Goal: Task Accomplishment & Management: Complete application form

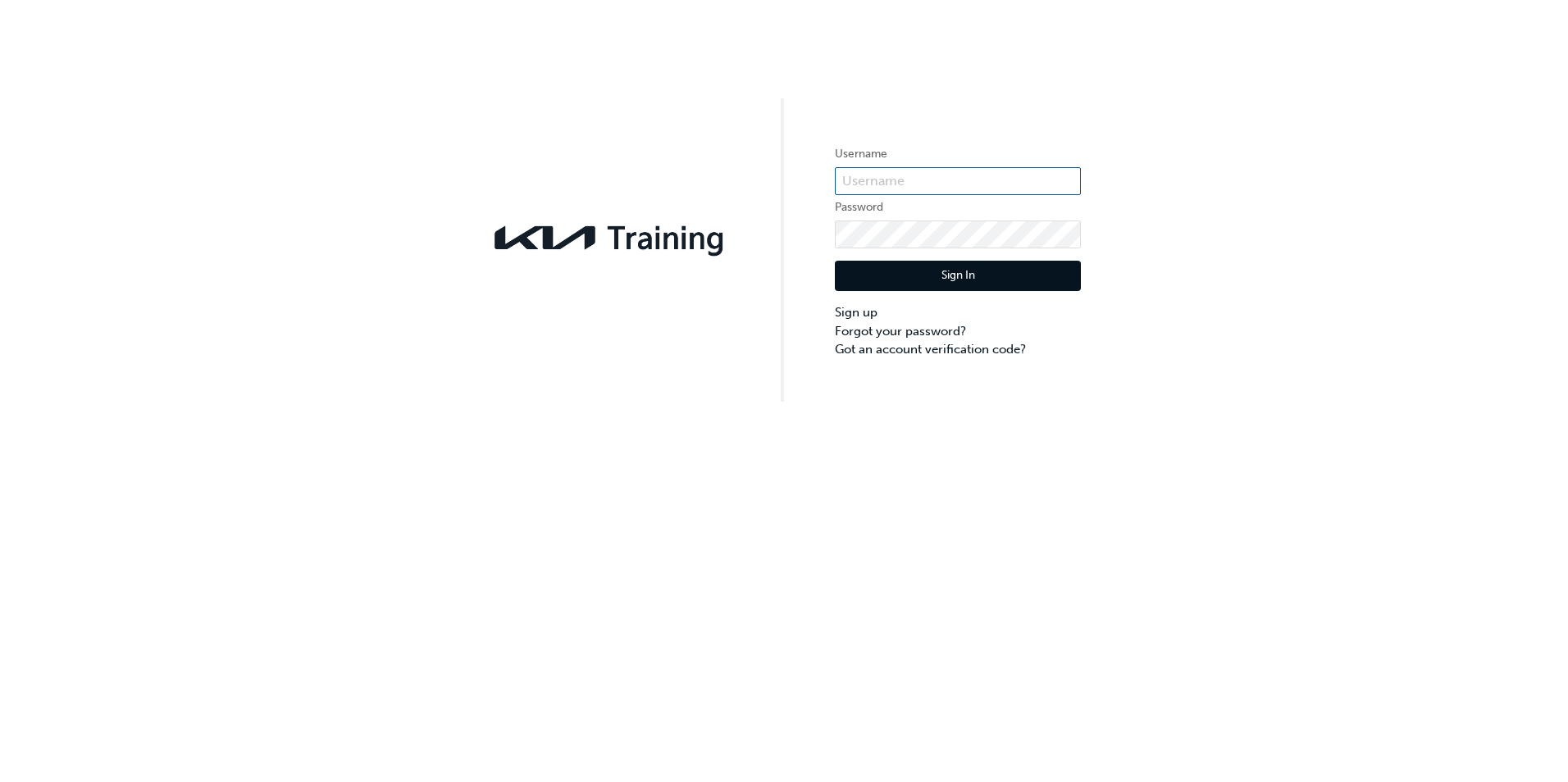
type input "KAU84737L4"
click at [1004, 267] on button "Sign In" at bounding box center [958, 275] width 246 height 31
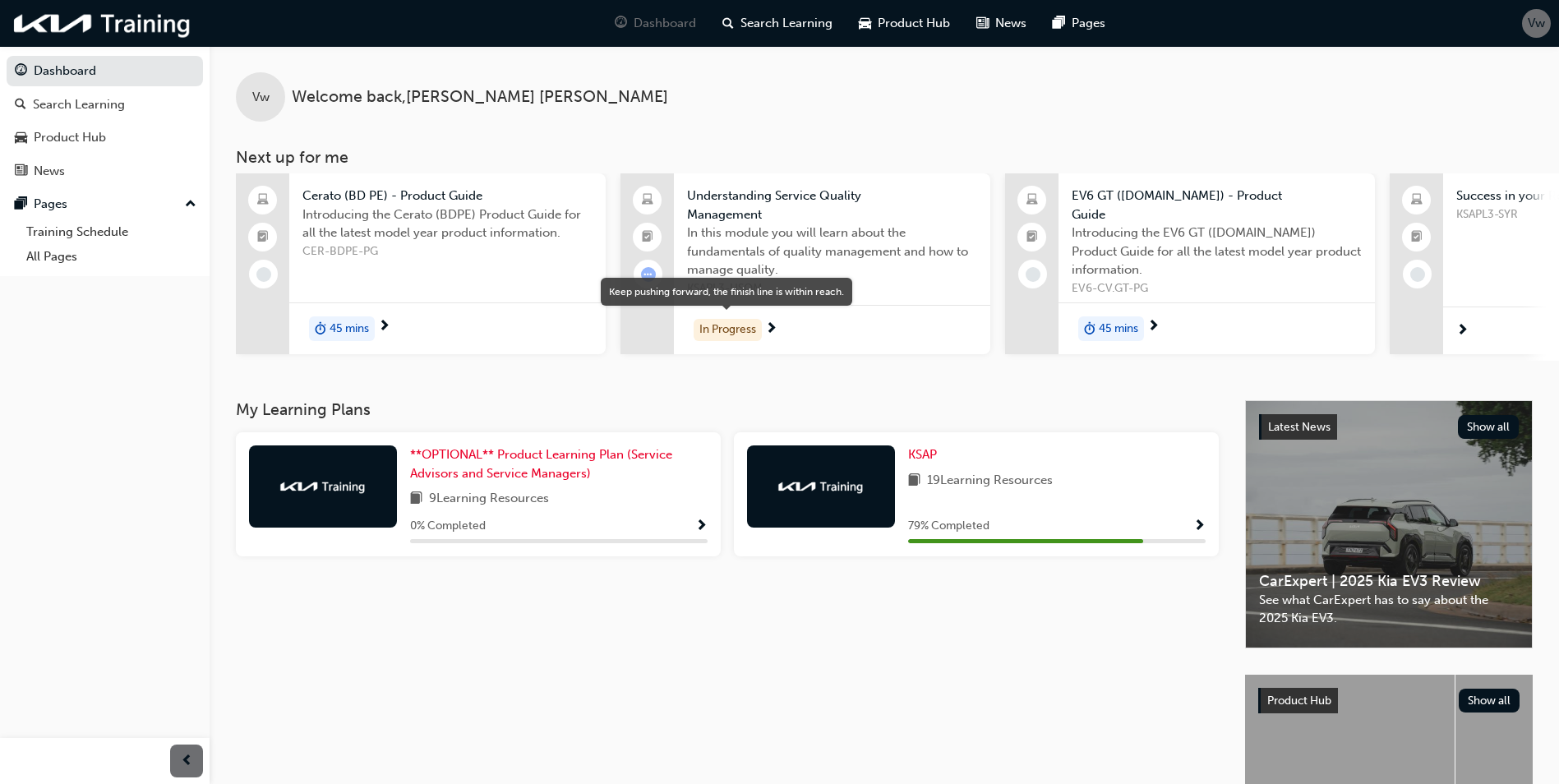
click at [757, 330] on div "In Progress" at bounding box center [728, 329] width 68 height 23
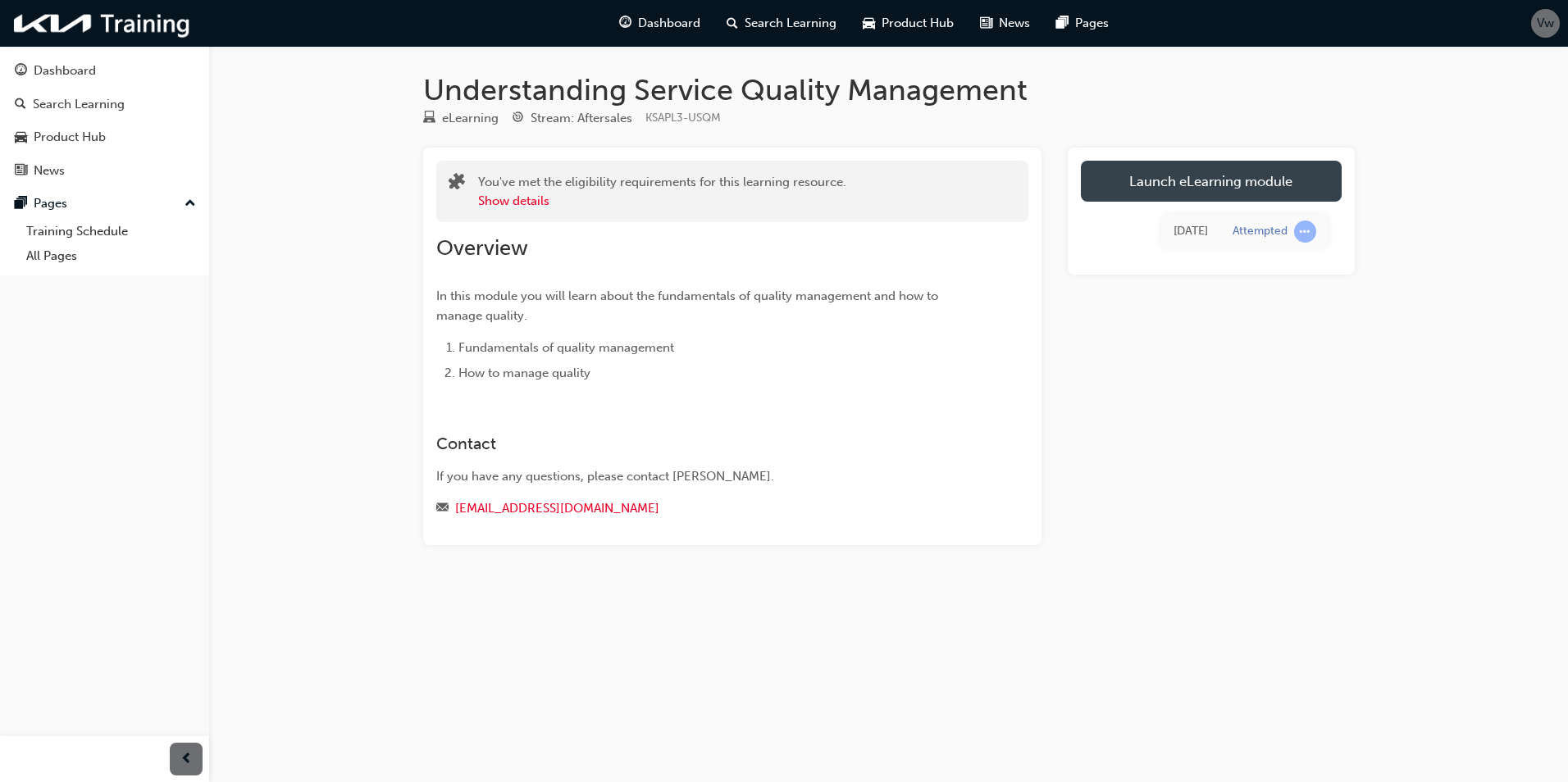
click at [1175, 181] on link "Launch eLearning module" at bounding box center [1211, 181] width 261 height 41
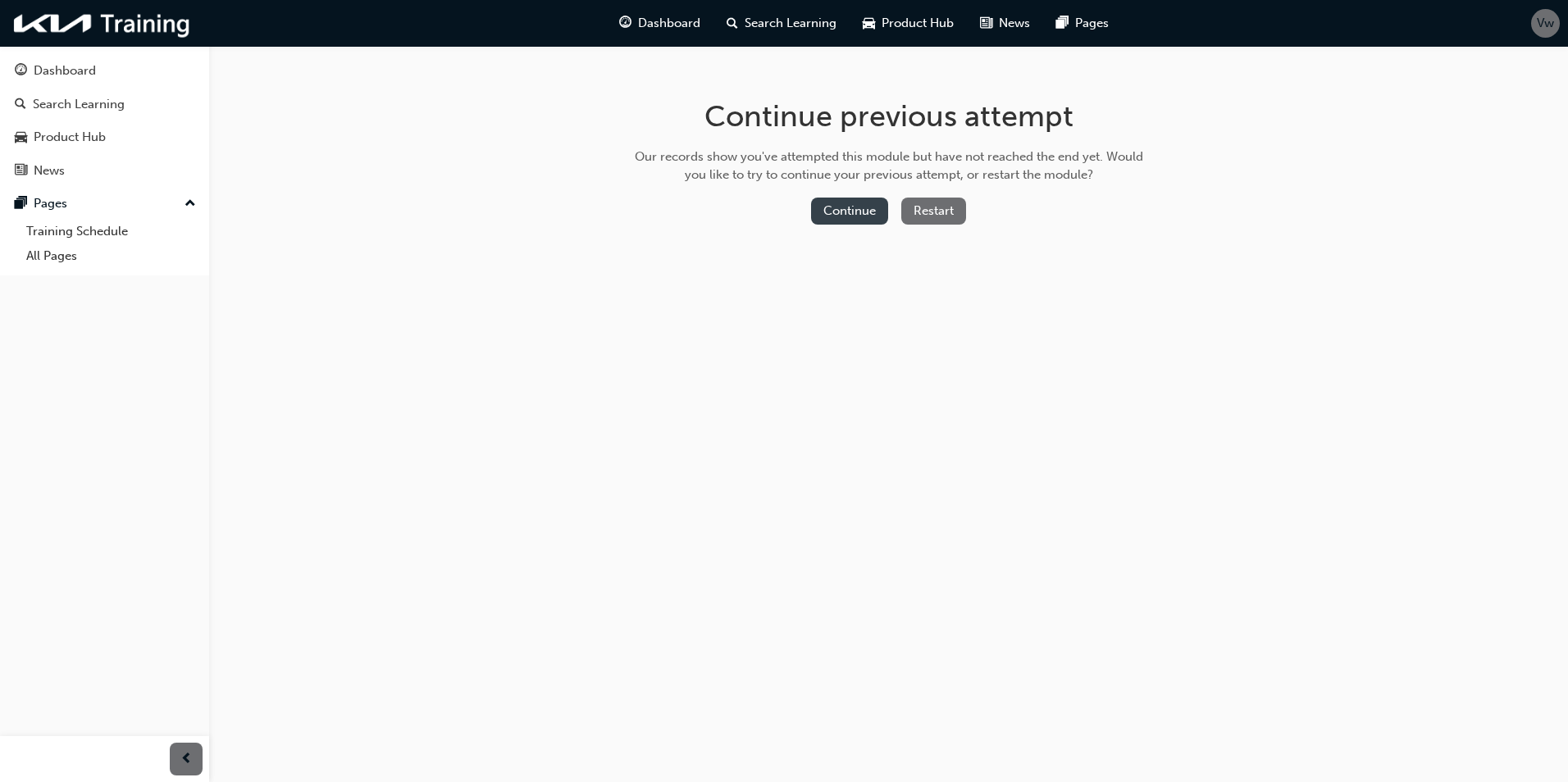
click at [856, 208] on button "Continue" at bounding box center [849, 210] width 77 height 27
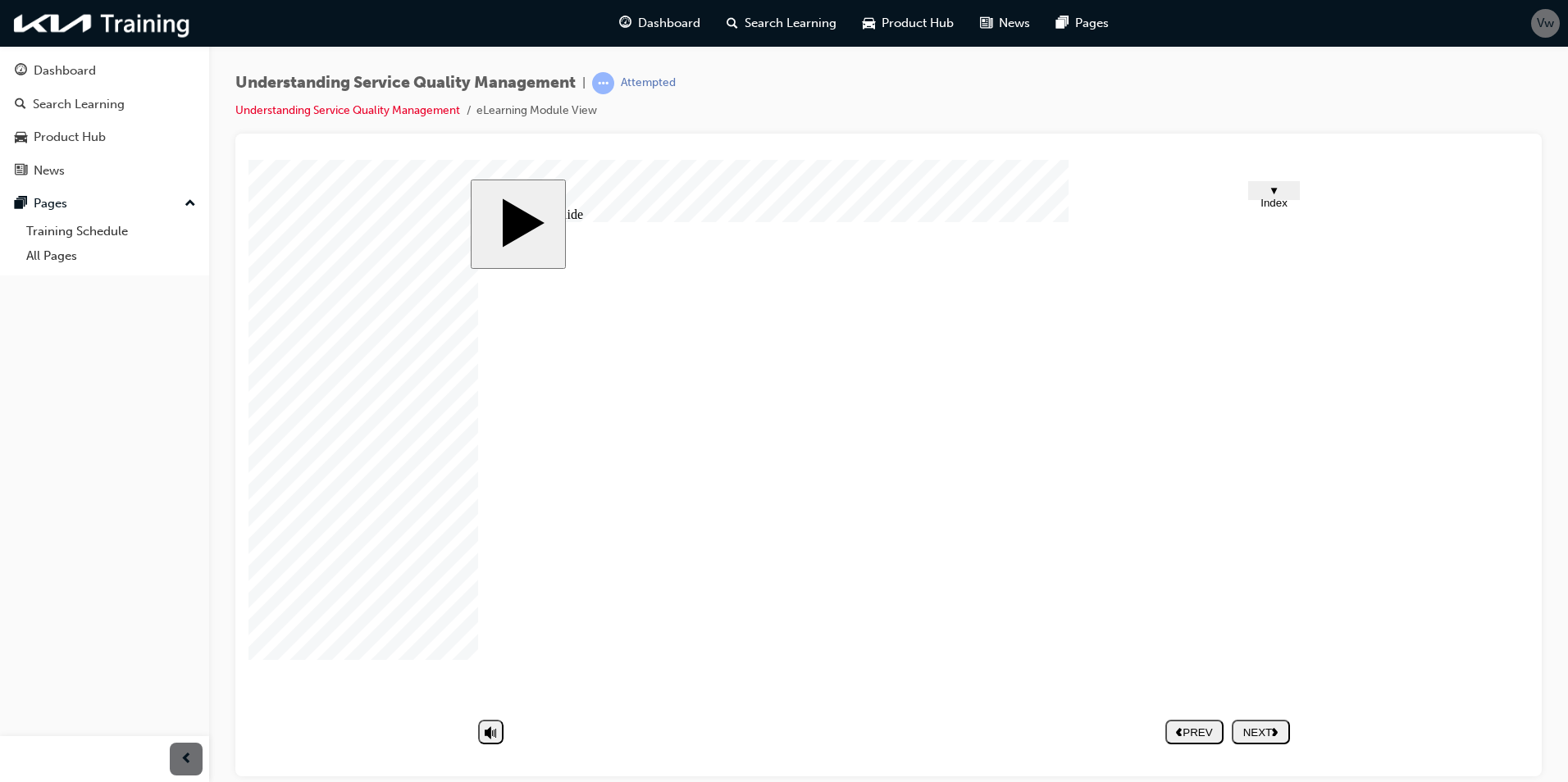
click at [1267, 724] on nav "PREV NEXT SUBMIT" at bounding box center [1228, 730] width 125 height 37
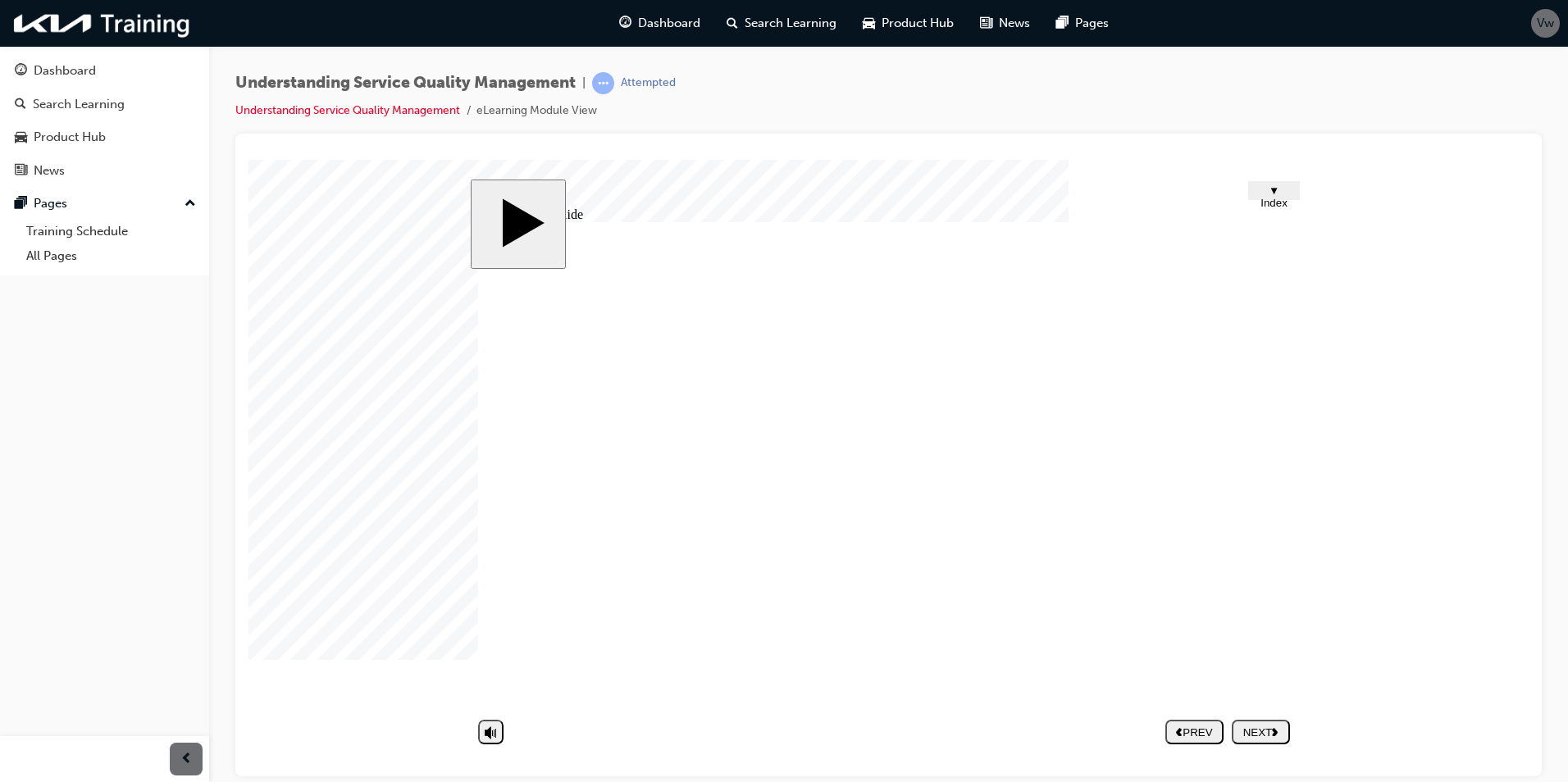
click at [1262, 720] on button "NEXT" at bounding box center [1261, 731] width 58 height 25
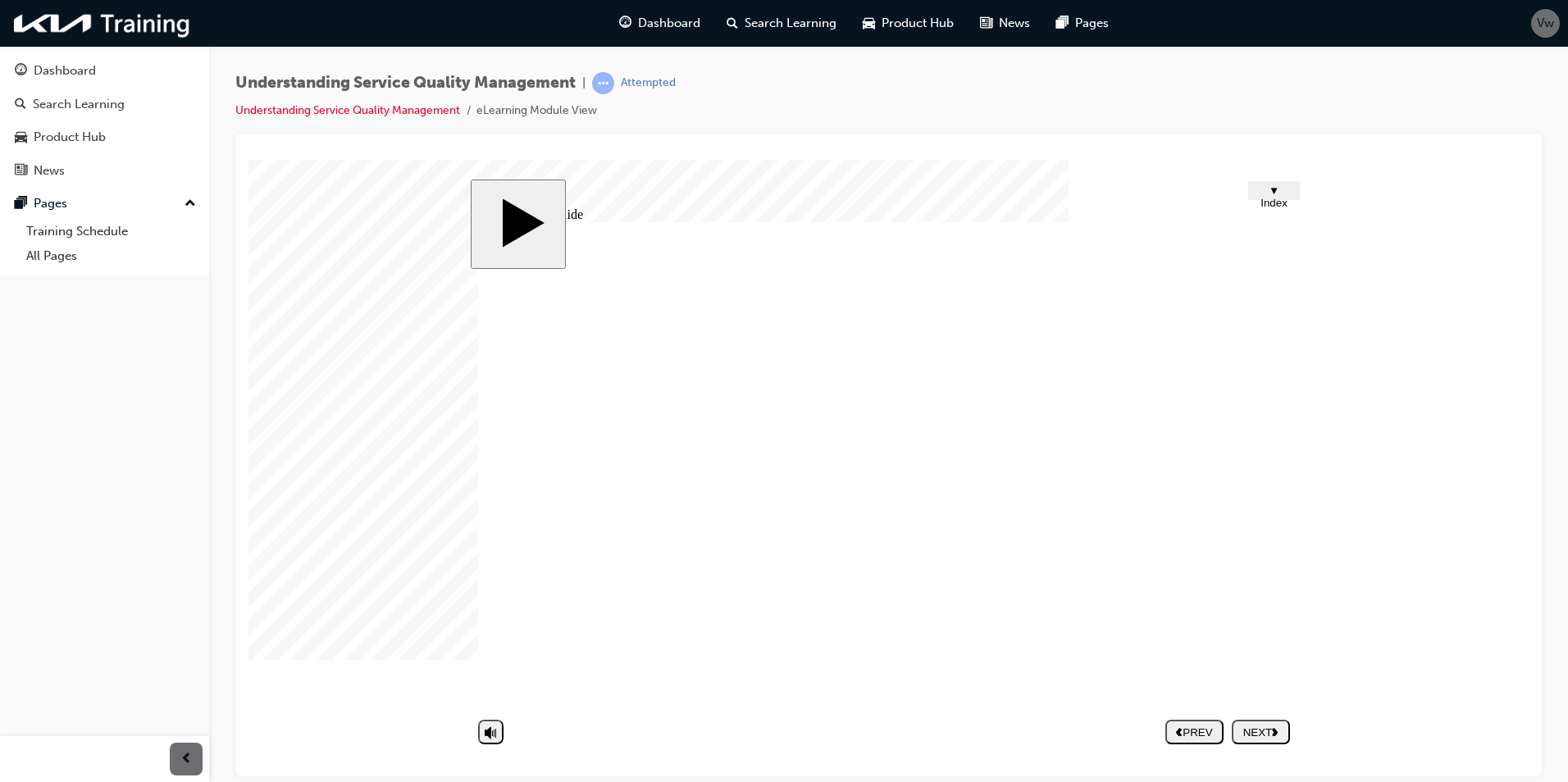
click at [1258, 731] on div "NEXT" at bounding box center [1261, 731] width 45 height 12
click at [1259, 733] on div "NEXT" at bounding box center [1261, 731] width 45 height 12
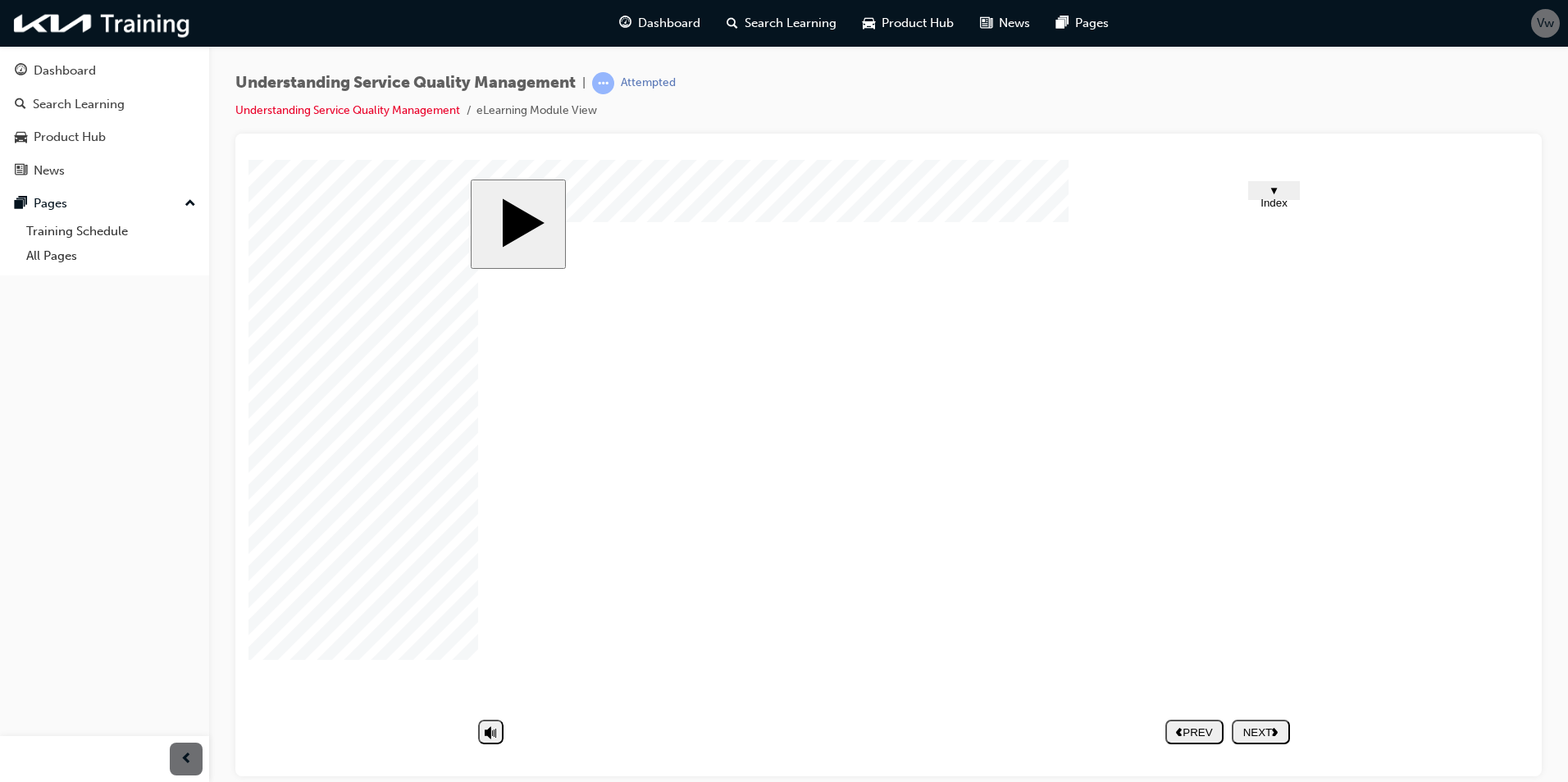
click at [1258, 725] on div "NEXT" at bounding box center [1261, 731] width 45 height 12
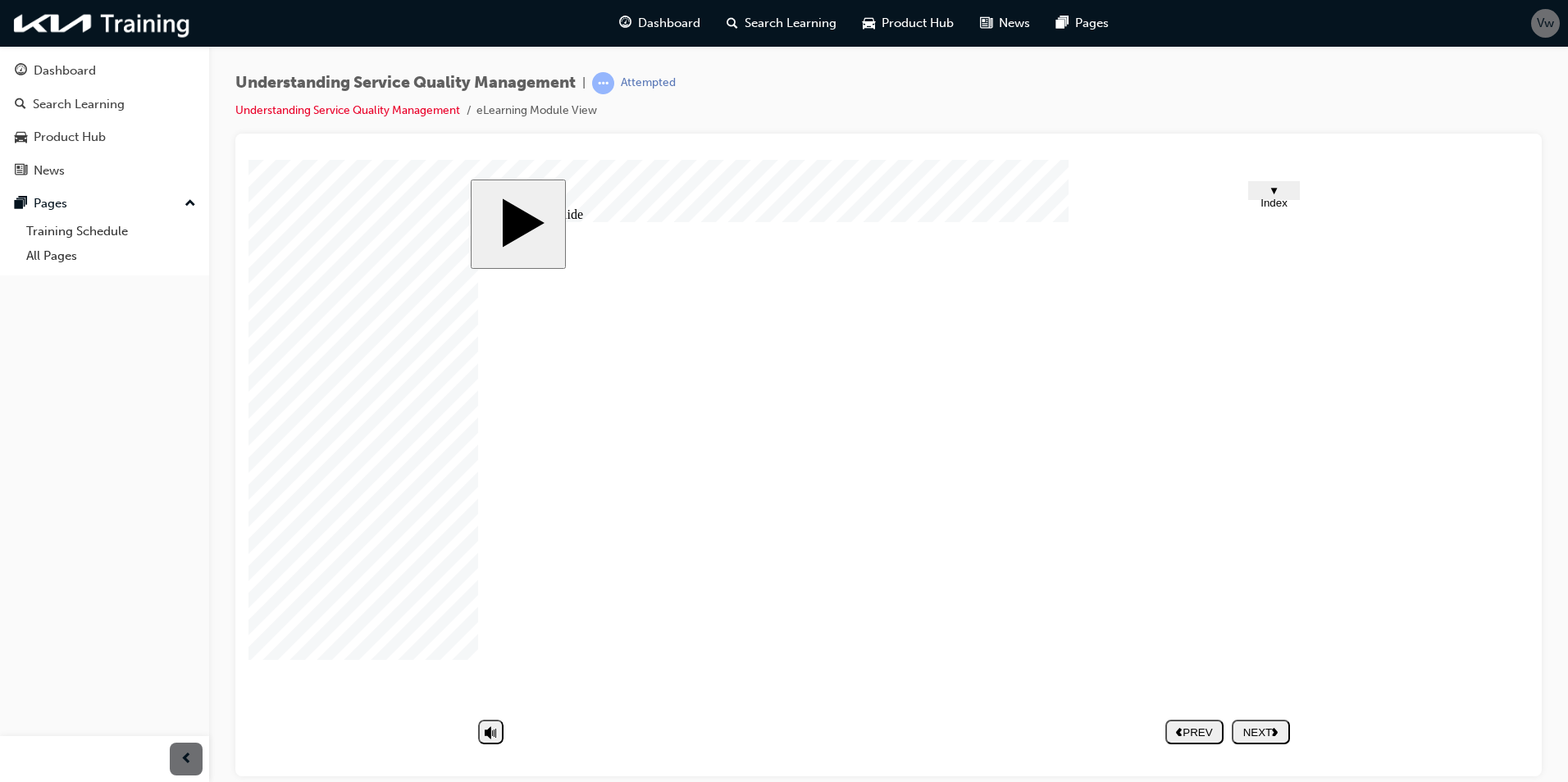
click at [1264, 731] on div "NEXT" at bounding box center [1261, 731] width 45 height 12
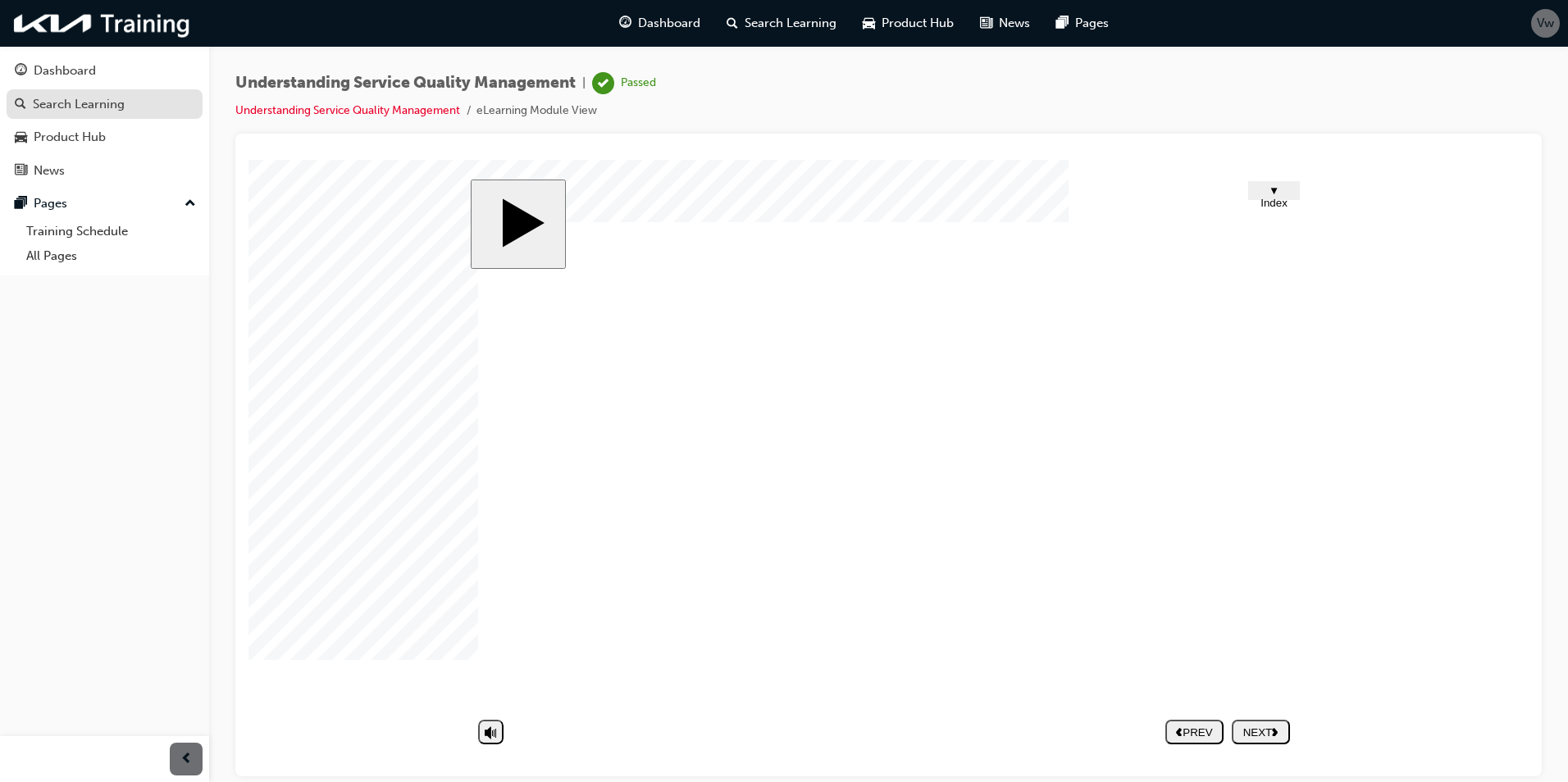
click at [96, 100] on div "Search Learning" at bounding box center [78, 104] width 92 height 19
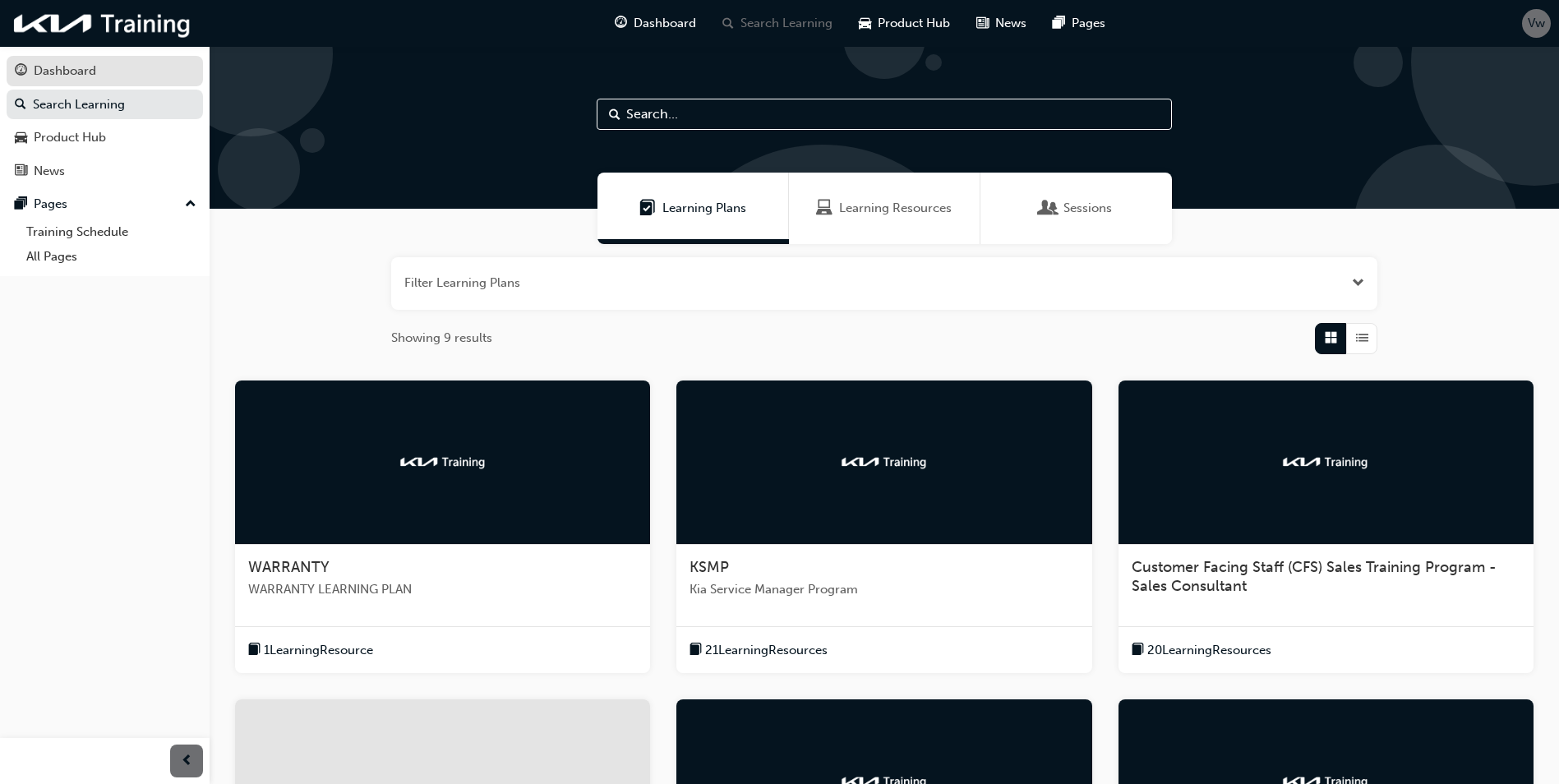
click at [98, 70] on div "Dashboard" at bounding box center [105, 71] width 180 height 21
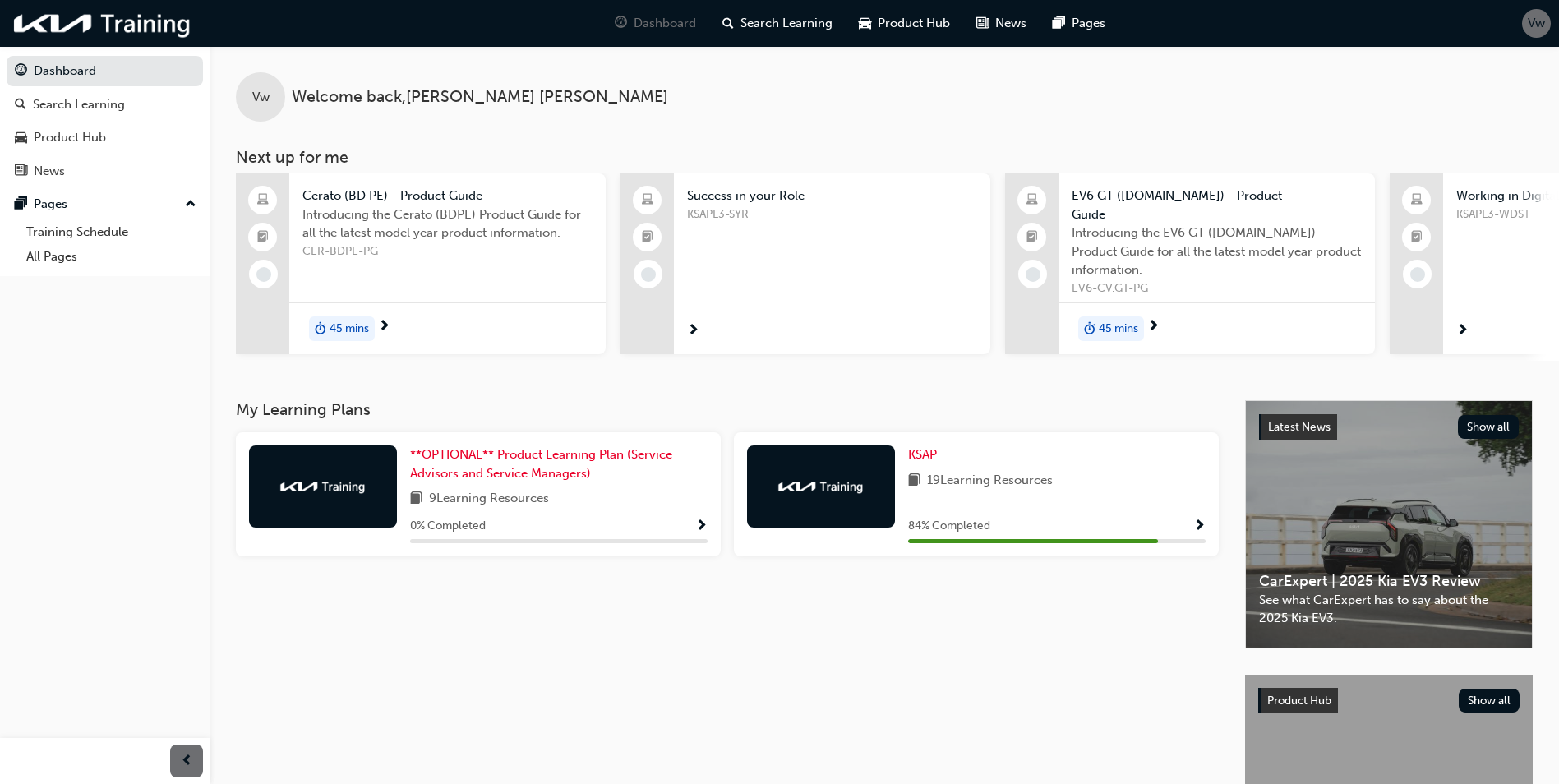
click at [1200, 520] on span "Show Progress" at bounding box center [1199, 527] width 13 height 15
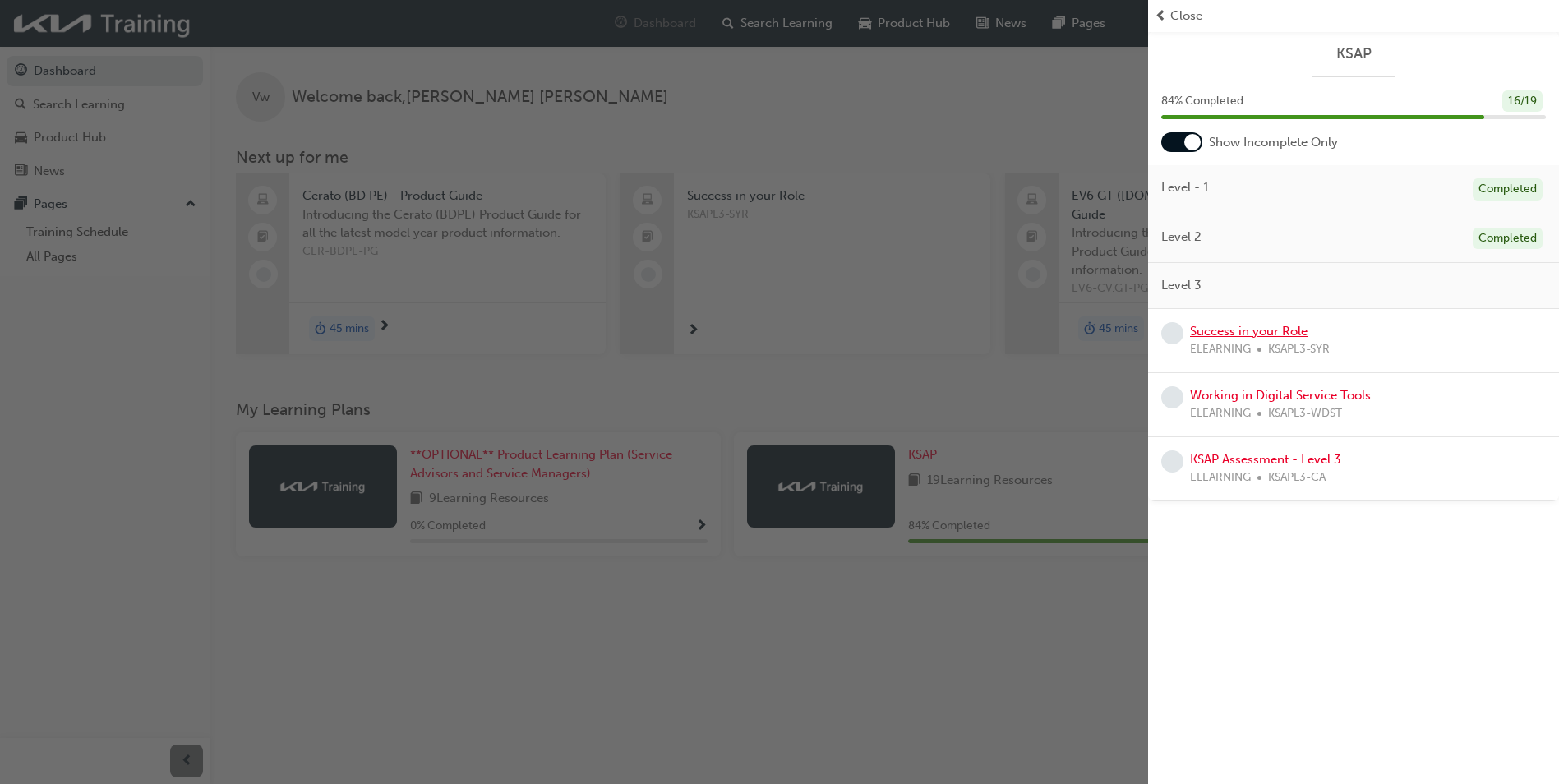
click at [1231, 331] on link "Success in your Role" at bounding box center [1249, 331] width 118 height 15
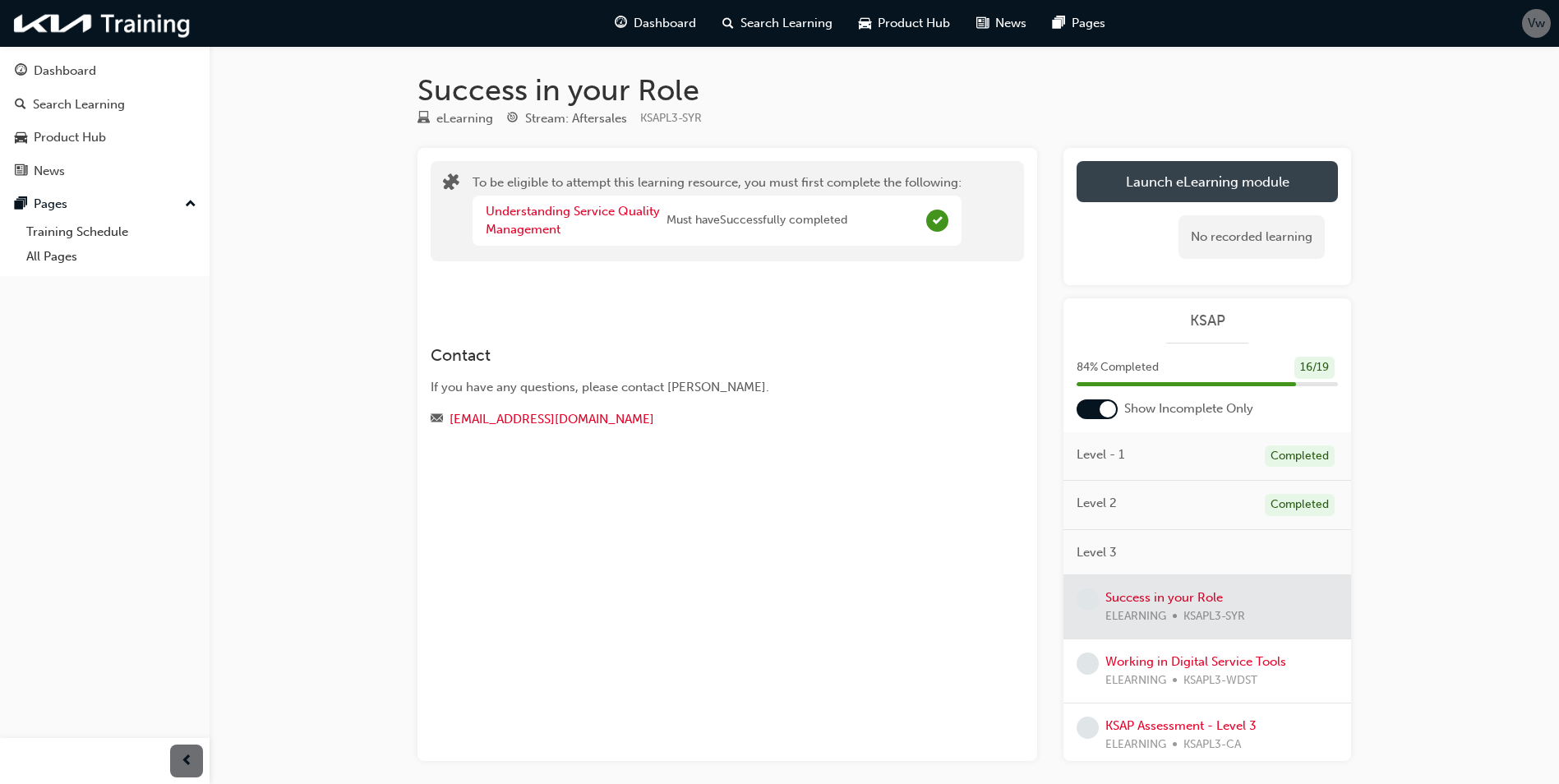
click at [1142, 169] on button "Launch eLearning module" at bounding box center [1207, 181] width 261 height 41
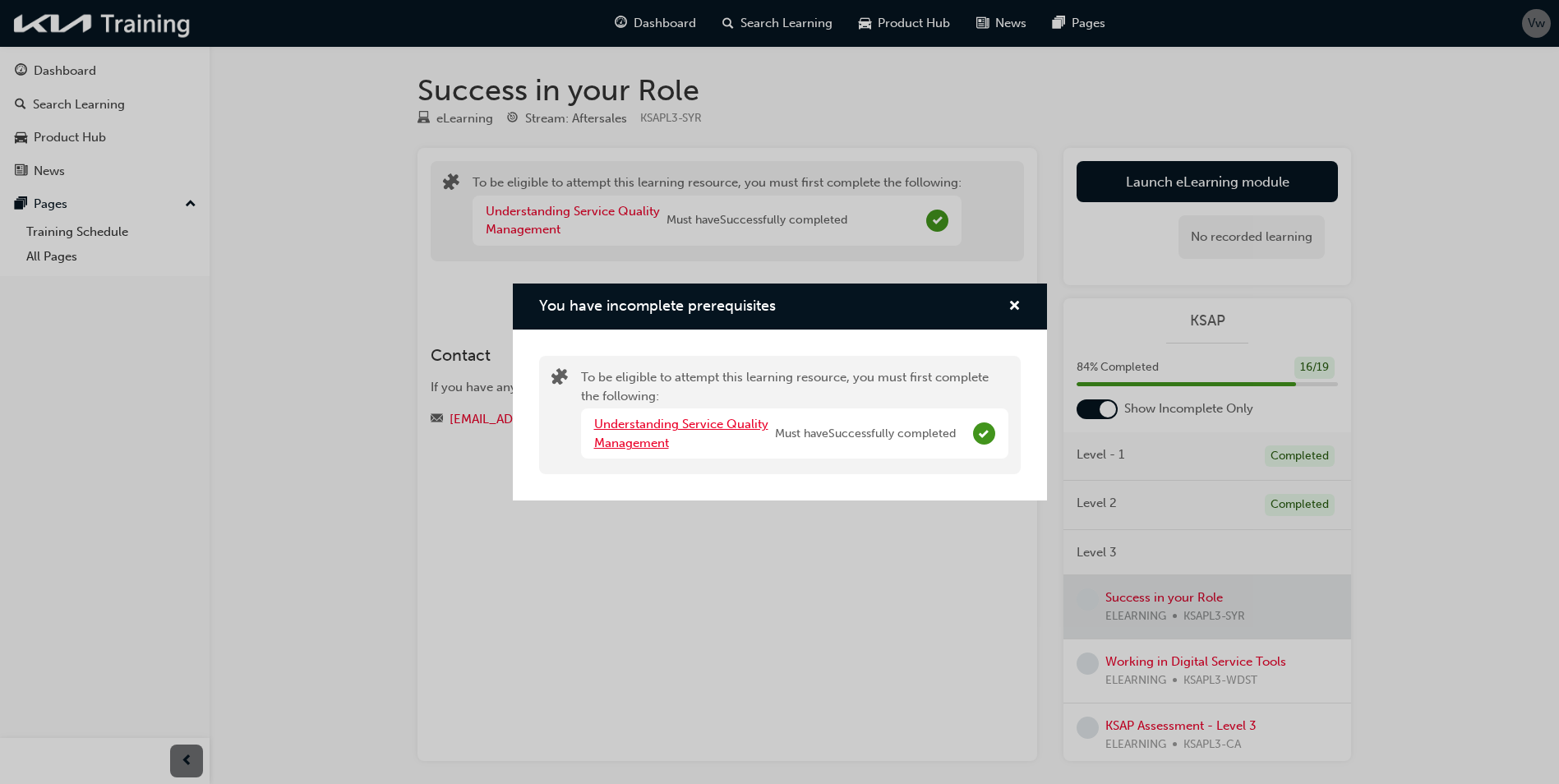
click at [704, 423] on link "Understanding Service Quality Management" at bounding box center [681, 434] width 174 height 33
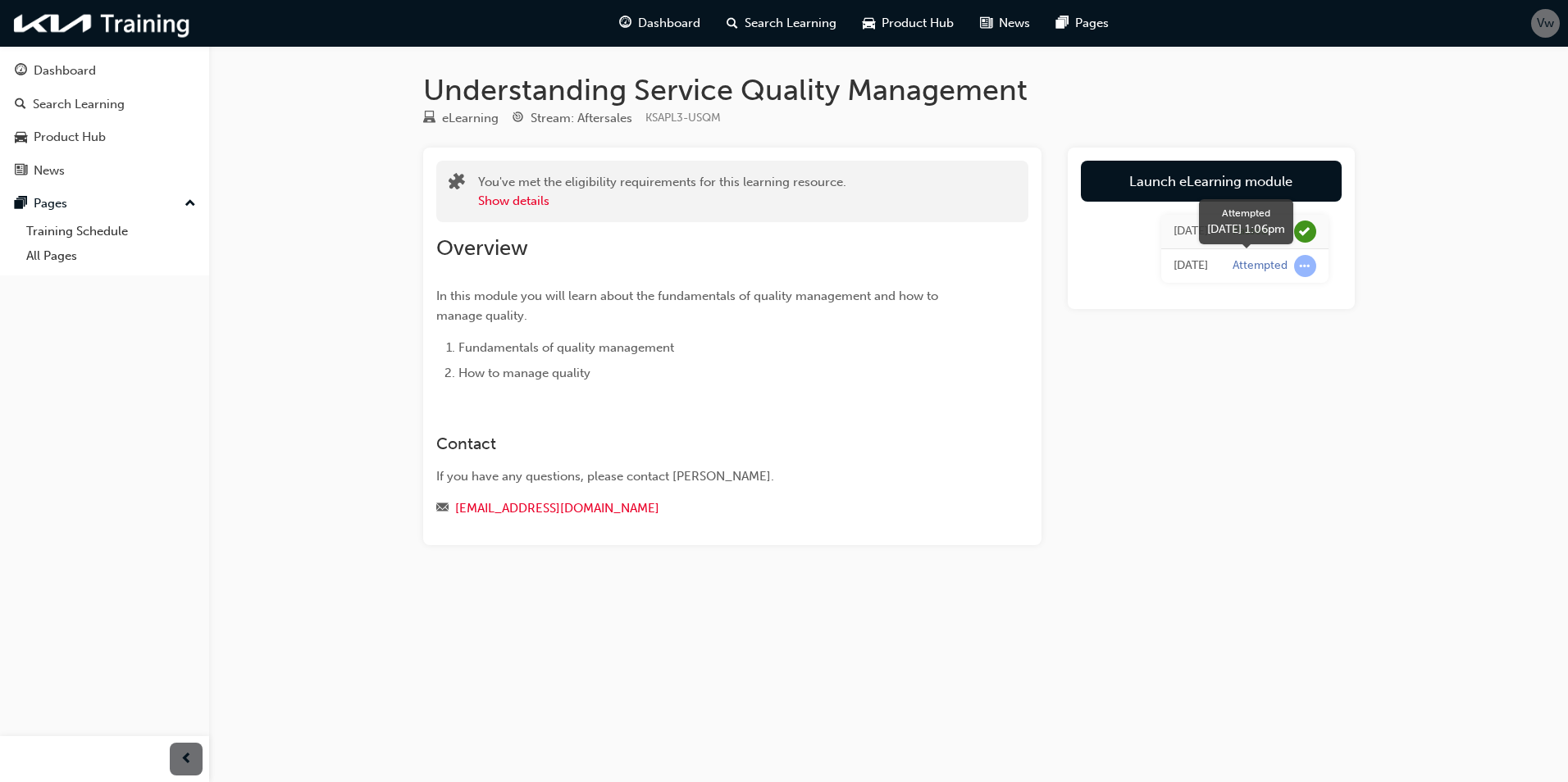
click at [1273, 265] on div "Attempted" at bounding box center [1260, 265] width 55 height 16
click at [1313, 265] on span "learningRecordVerb_ATTEMPT-icon" at bounding box center [1305, 265] width 22 height 22
click at [512, 200] on button "Show details" at bounding box center [514, 201] width 72 height 19
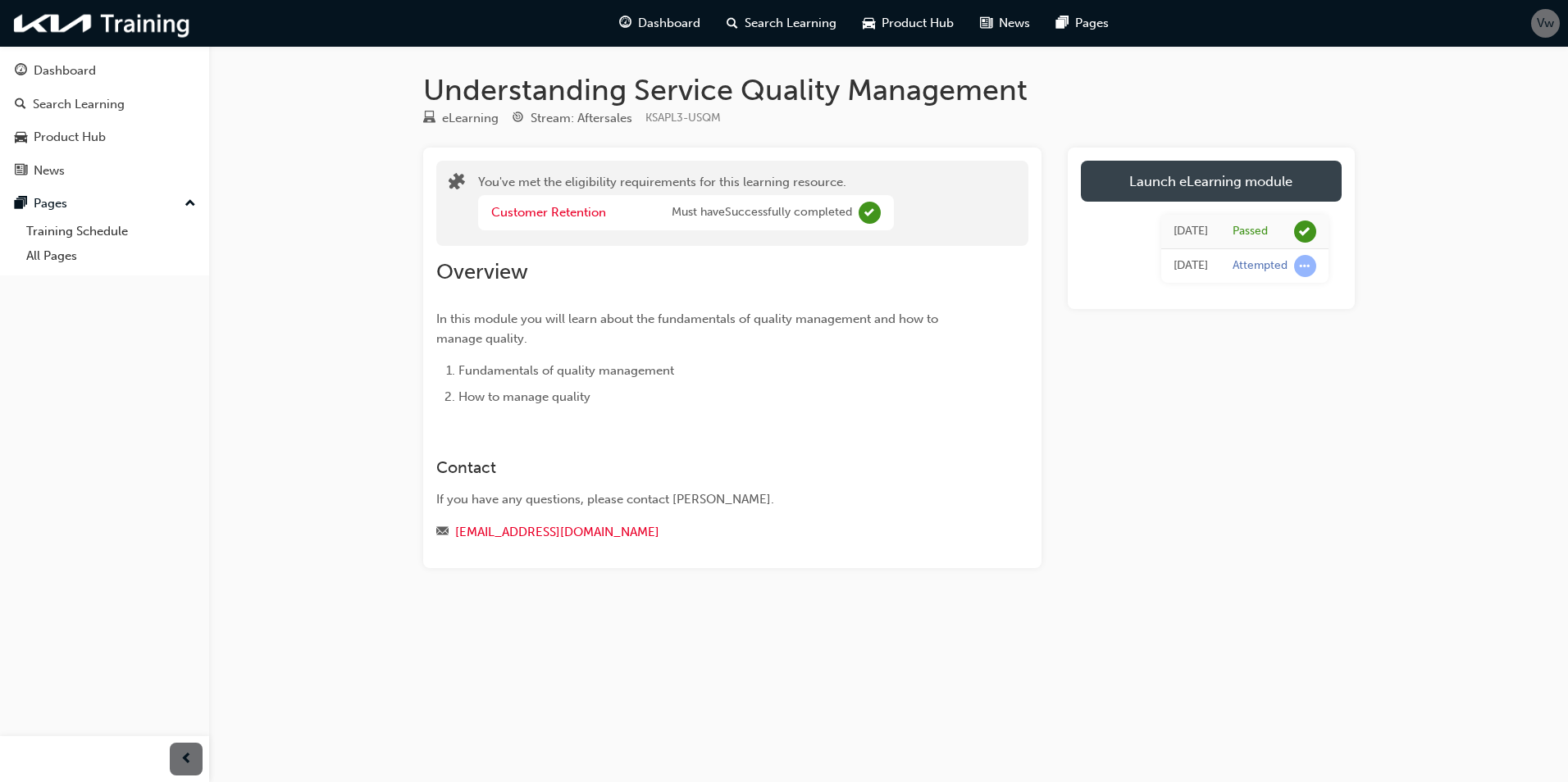
click at [1254, 188] on link "Launch eLearning module" at bounding box center [1211, 181] width 261 height 41
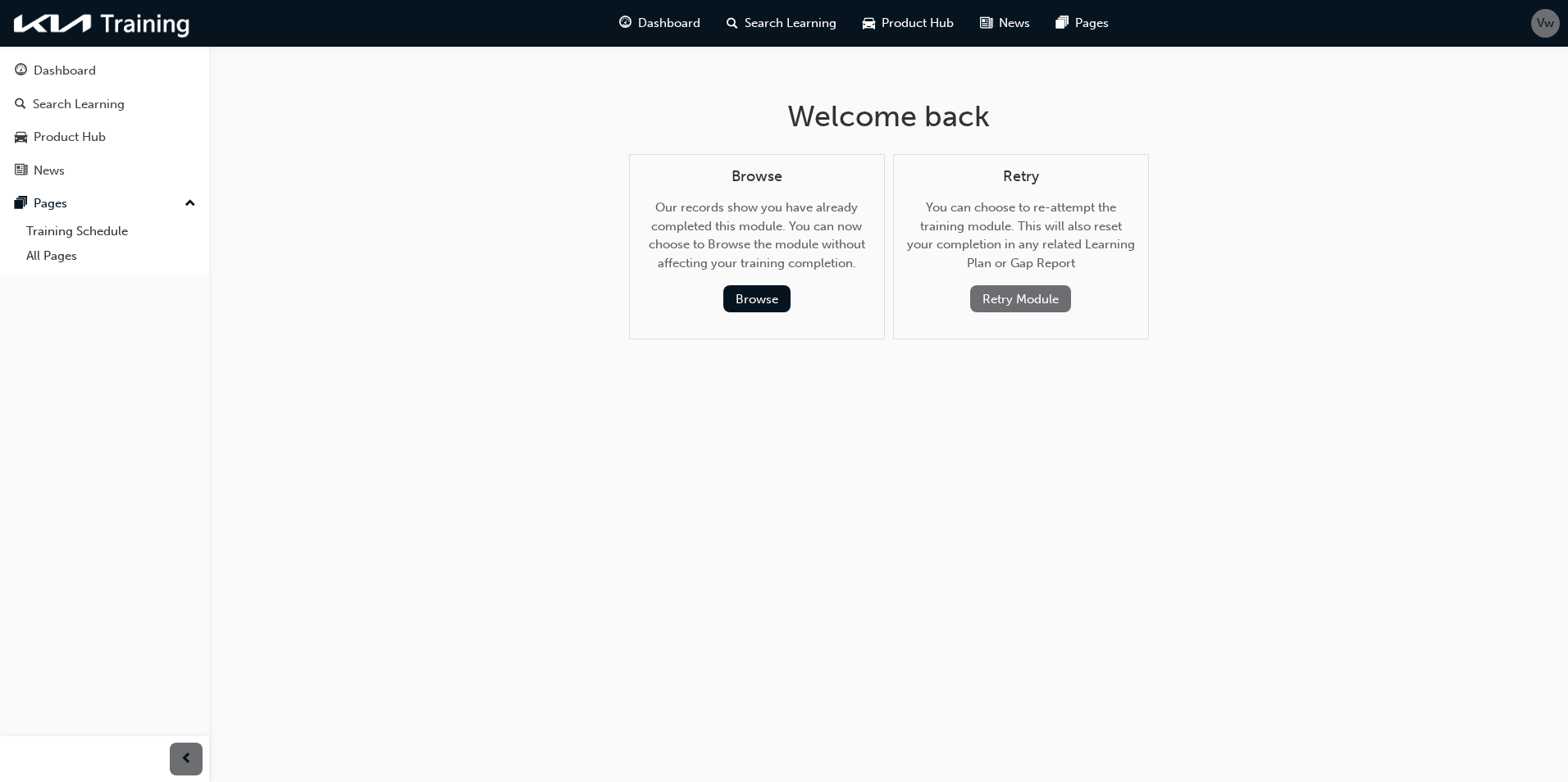
click at [1001, 294] on button "Retry Module" at bounding box center [1020, 299] width 101 height 27
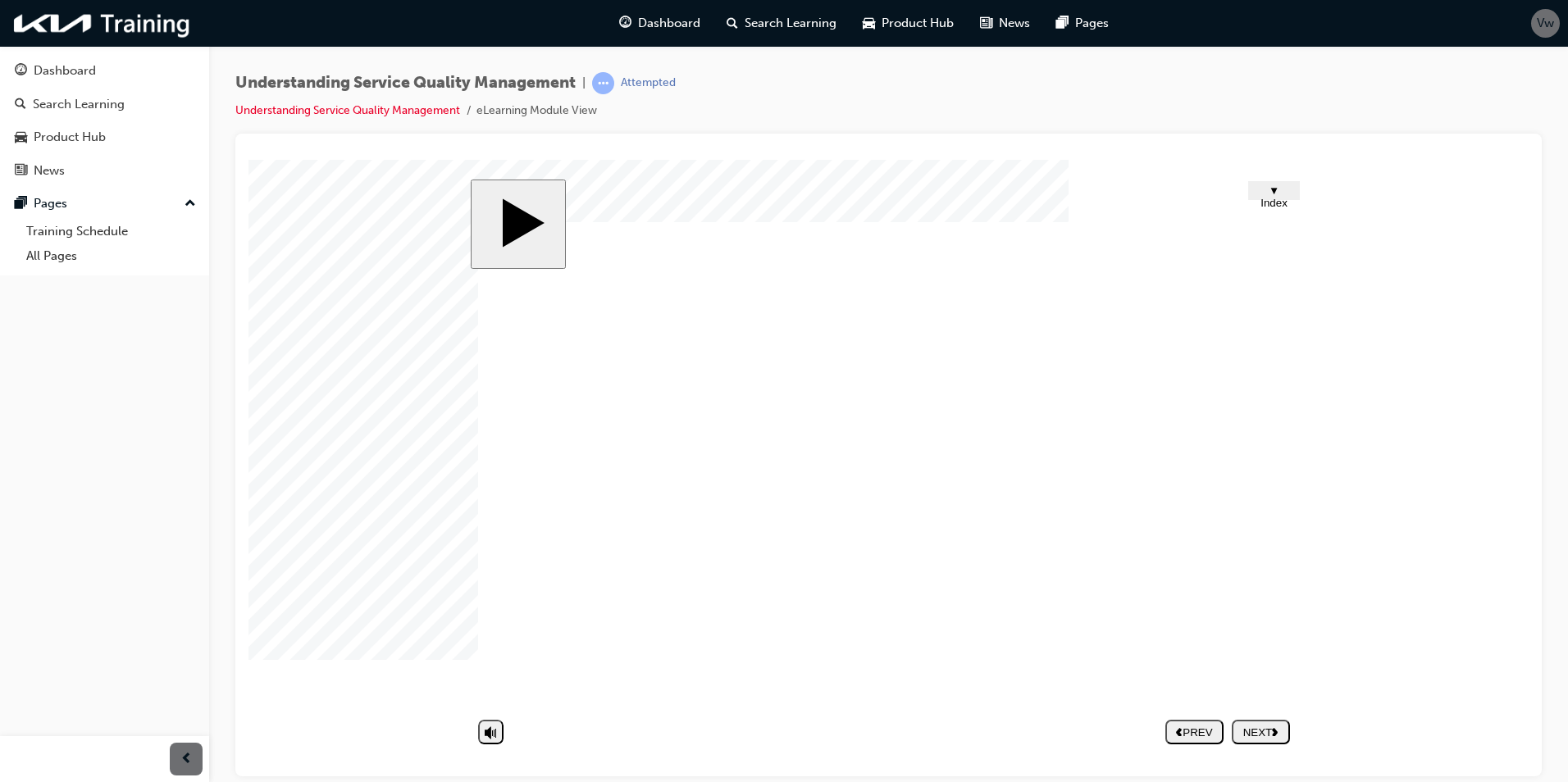
click at [1263, 734] on div "NEXT" at bounding box center [1261, 731] width 45 height 12
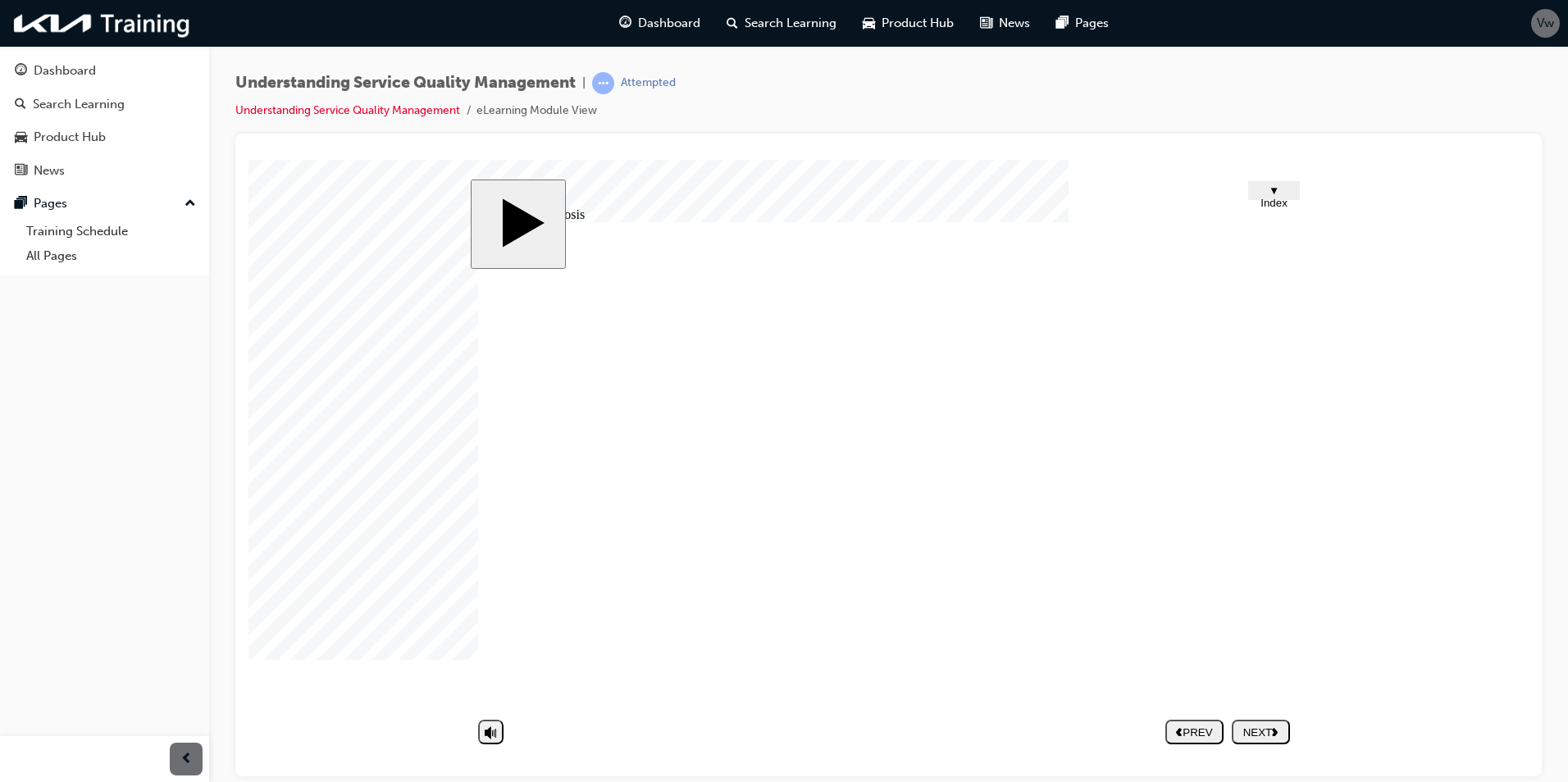
click at [249, 159] on image at bounding box center [249, 159] width 0 height 0
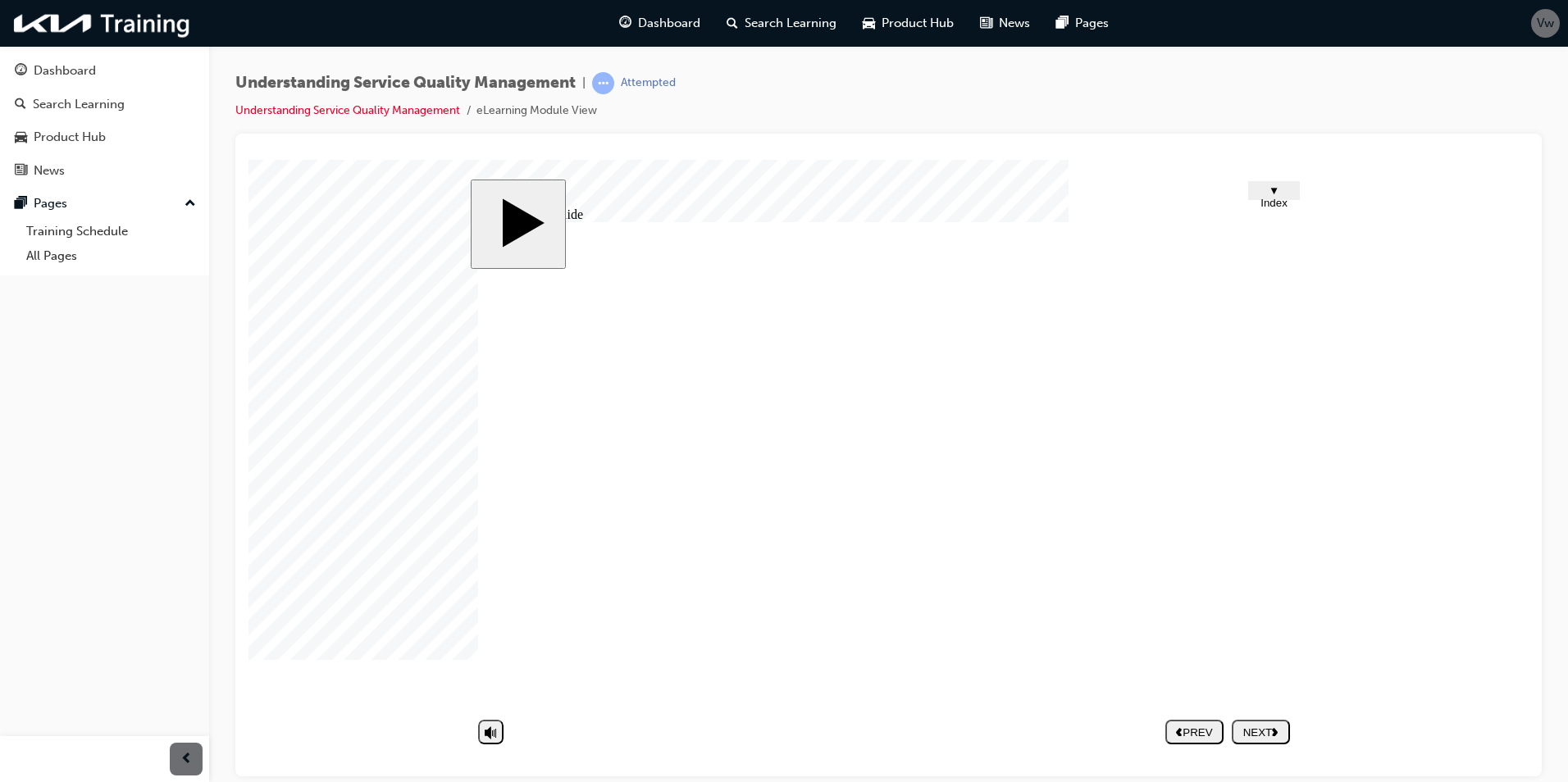
click at [1263, 732] on div "NEXT" at bounding box center [1261, 731] width 45 height 12
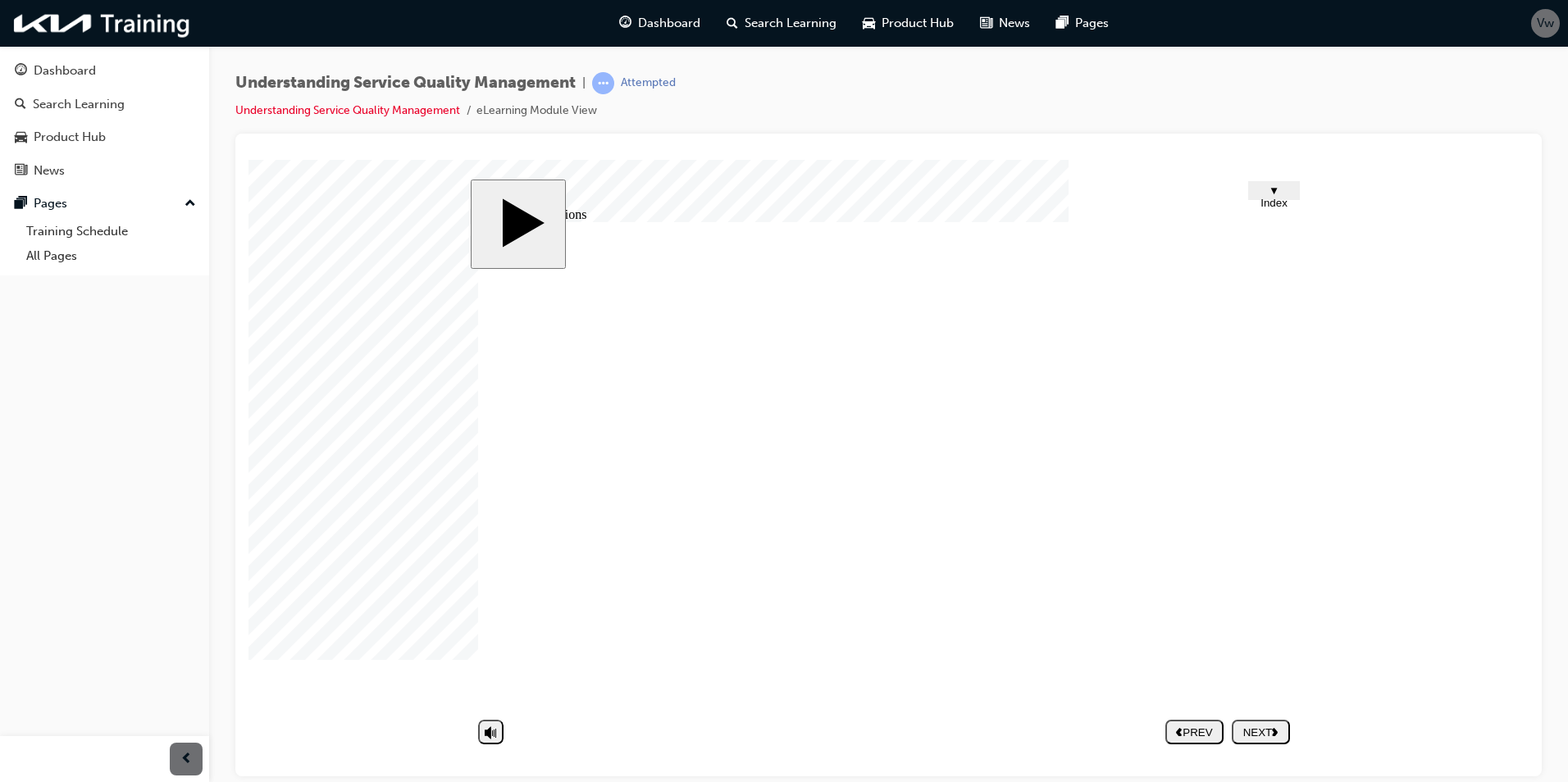
click at [1269, 733] on div "NEXT" at bounding box center [1261, 731] width 45 height 12
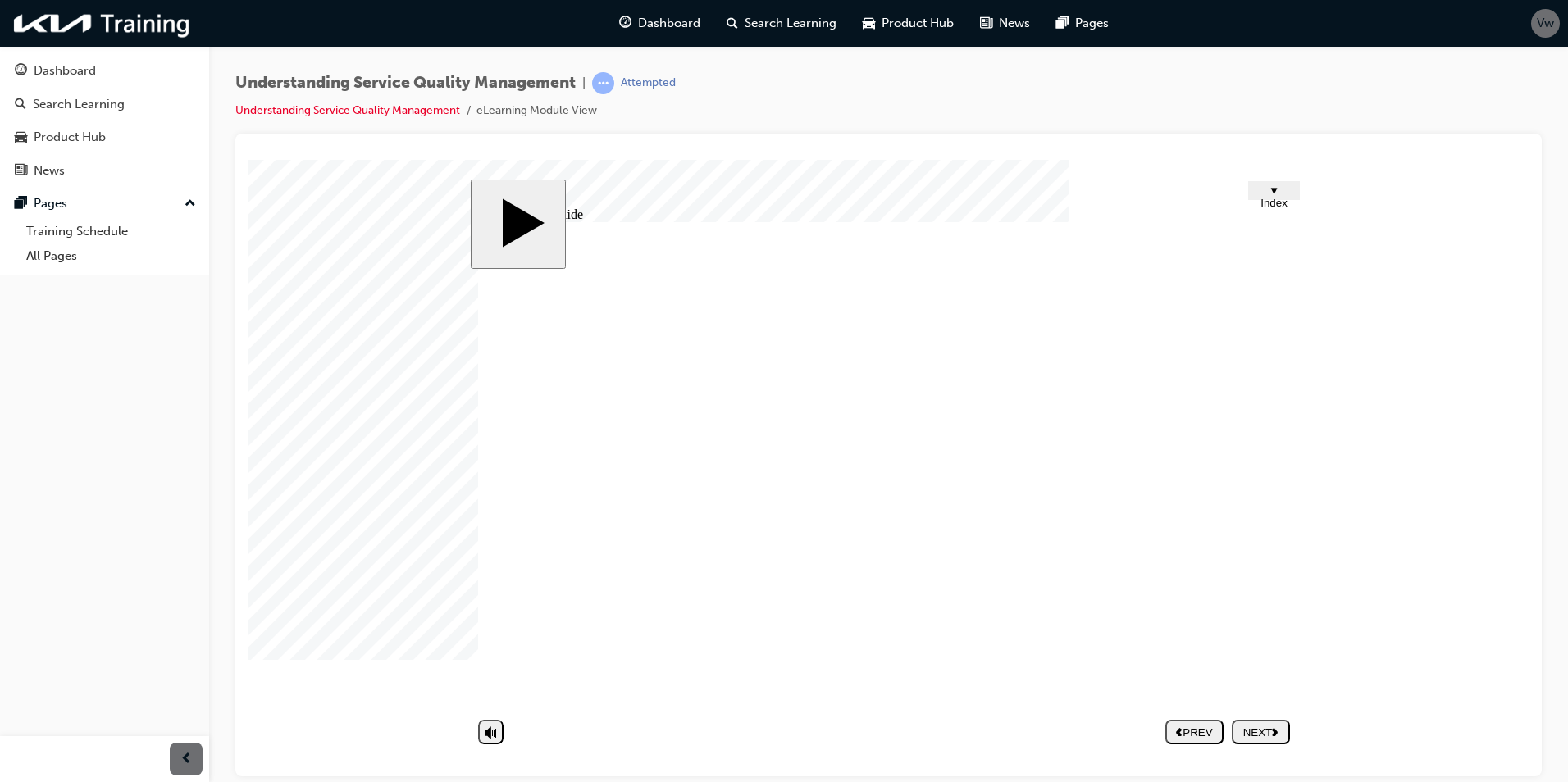
click at [1269, 733] on div "NEXT" at bounding box center [1261, 731] width 45 height 12
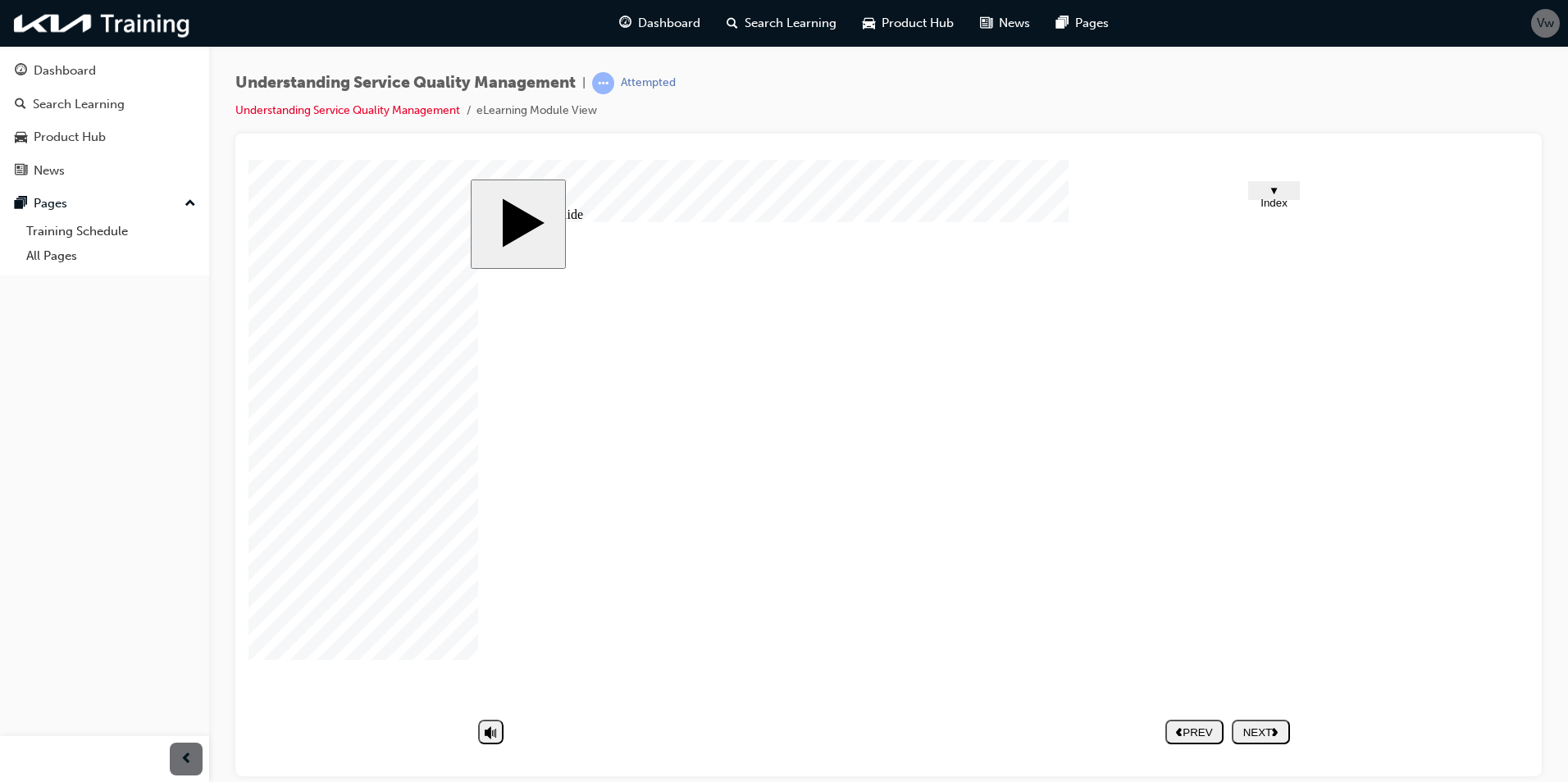
click at [1267, 720] on button "NEXT" at bounding box center [1261, 731] width 58 height 25
click at [1268, 729] on div "NEXT" at bounding box center [1261, 731] width 45 height 12
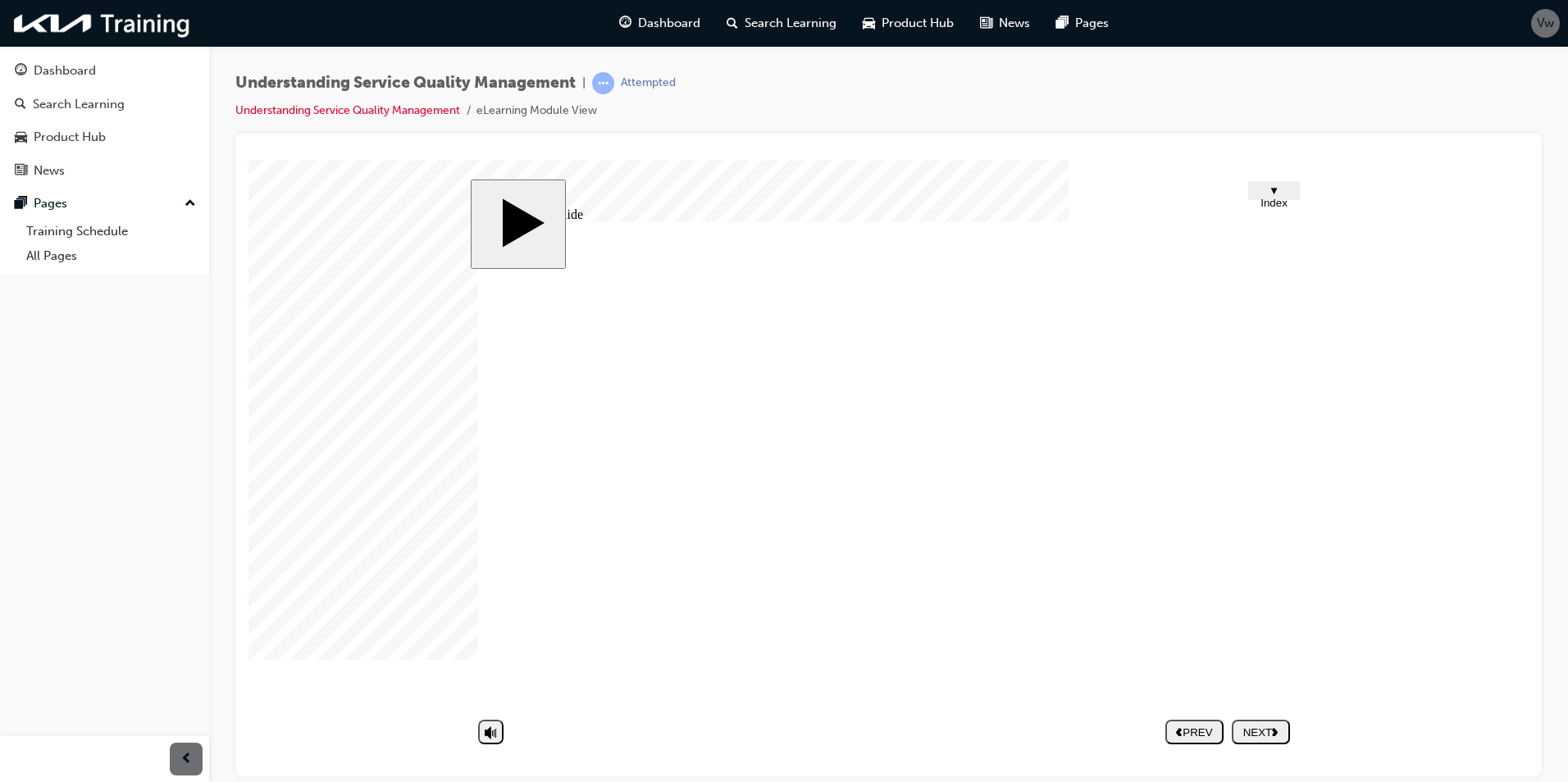
click at [1270, 731] on div "NEXT" at bounding box center [1261, 731] width 45 height 12
drag, startPoint x: 1246, startPoint y: 517, endPoint x: 1260, endPoint y: 511, distance: 15.2
click at [1272, 728] on div "NEXT" at bounding box center [1261, 731] width 45 height 12
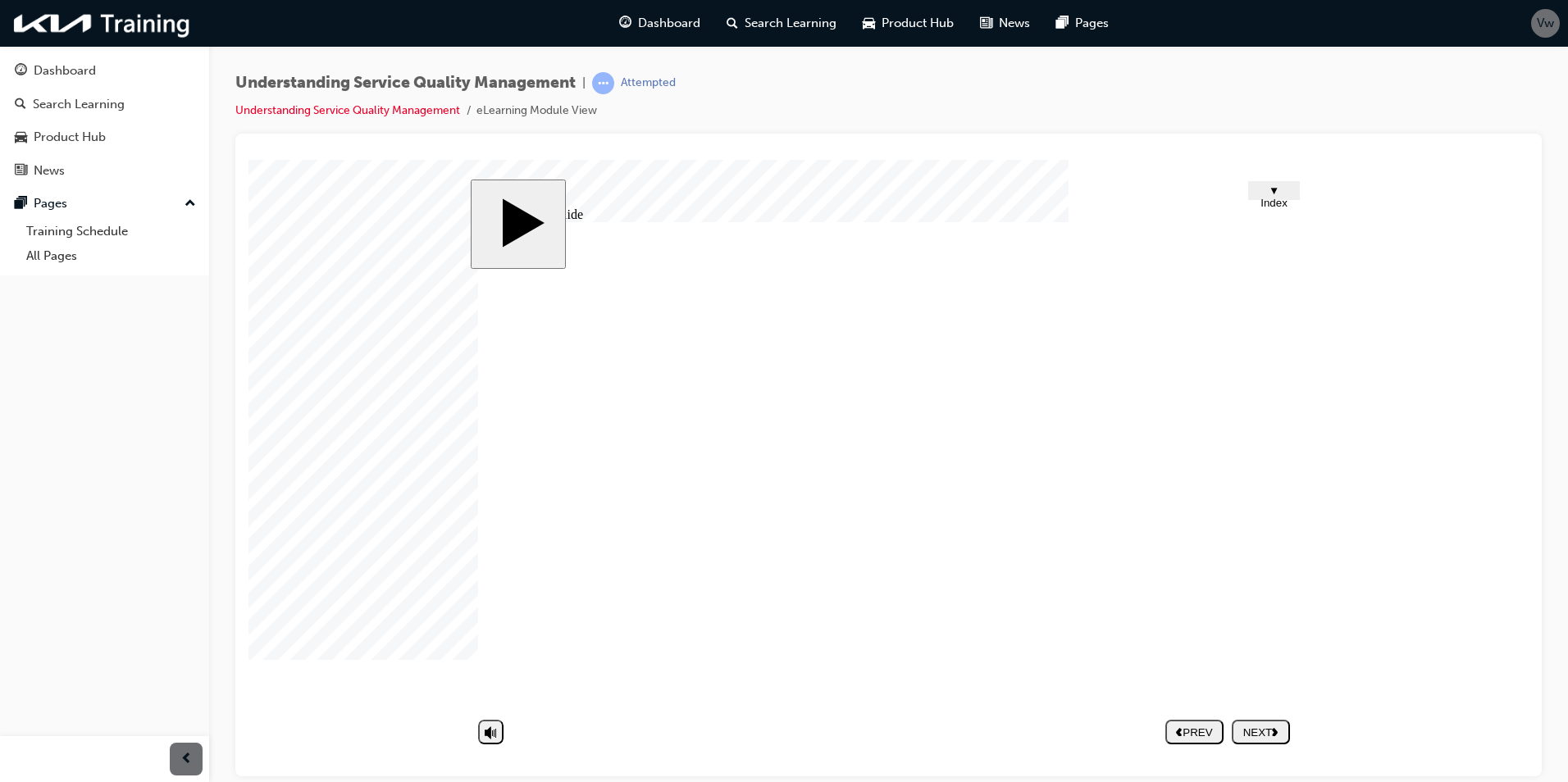
click at [1258, 731] on div "NEXT" at bounding box center [1261, 731] width 45 height 12
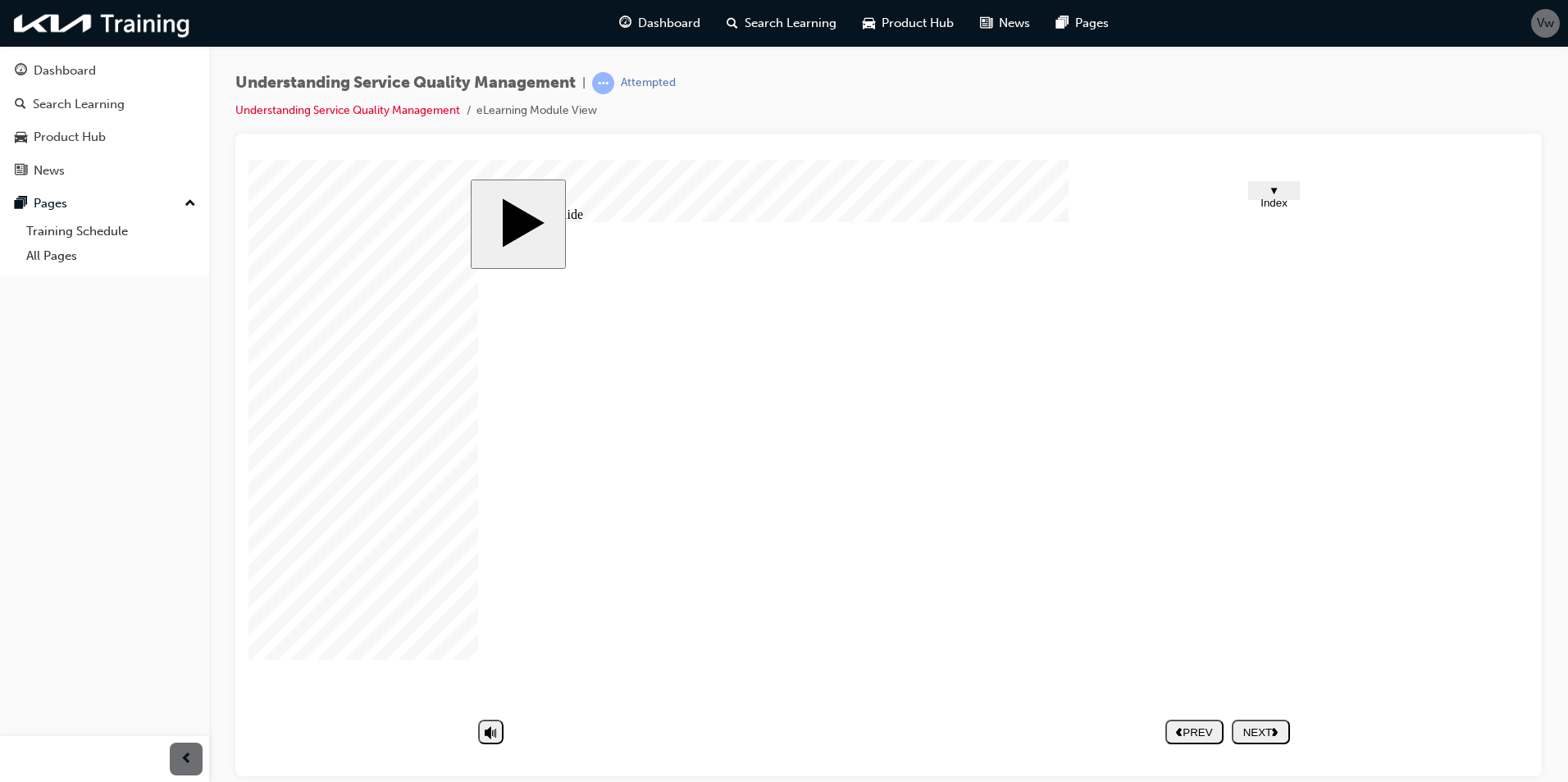
click at [1266, 735] on div "NEXT" at bounding box center [1261, 731] width 45 height 12
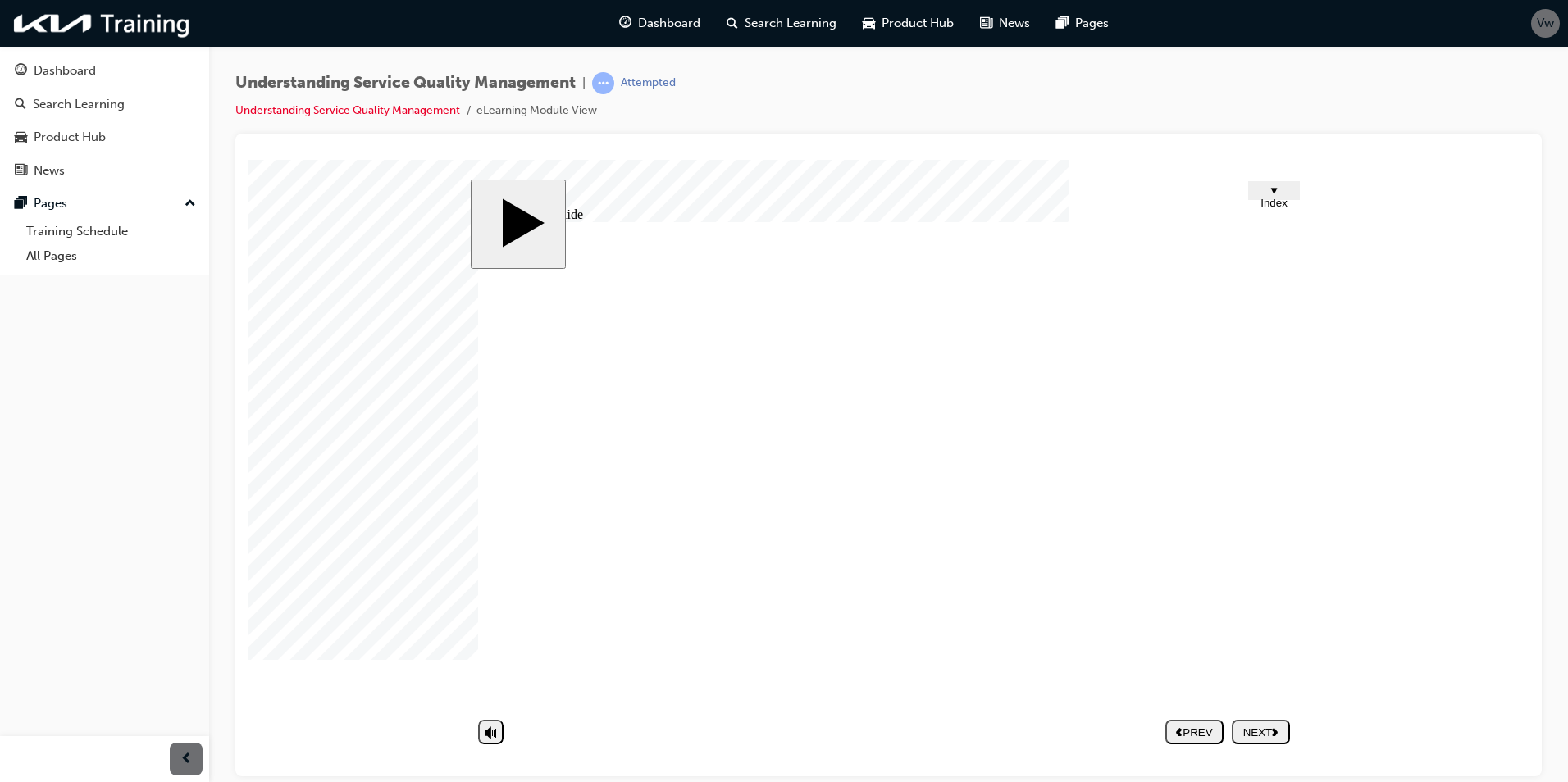
drag, startPoint x: 1285, startPoint y: 513, endPoint x: 1254, endPoint y: 512, distance: 31.0
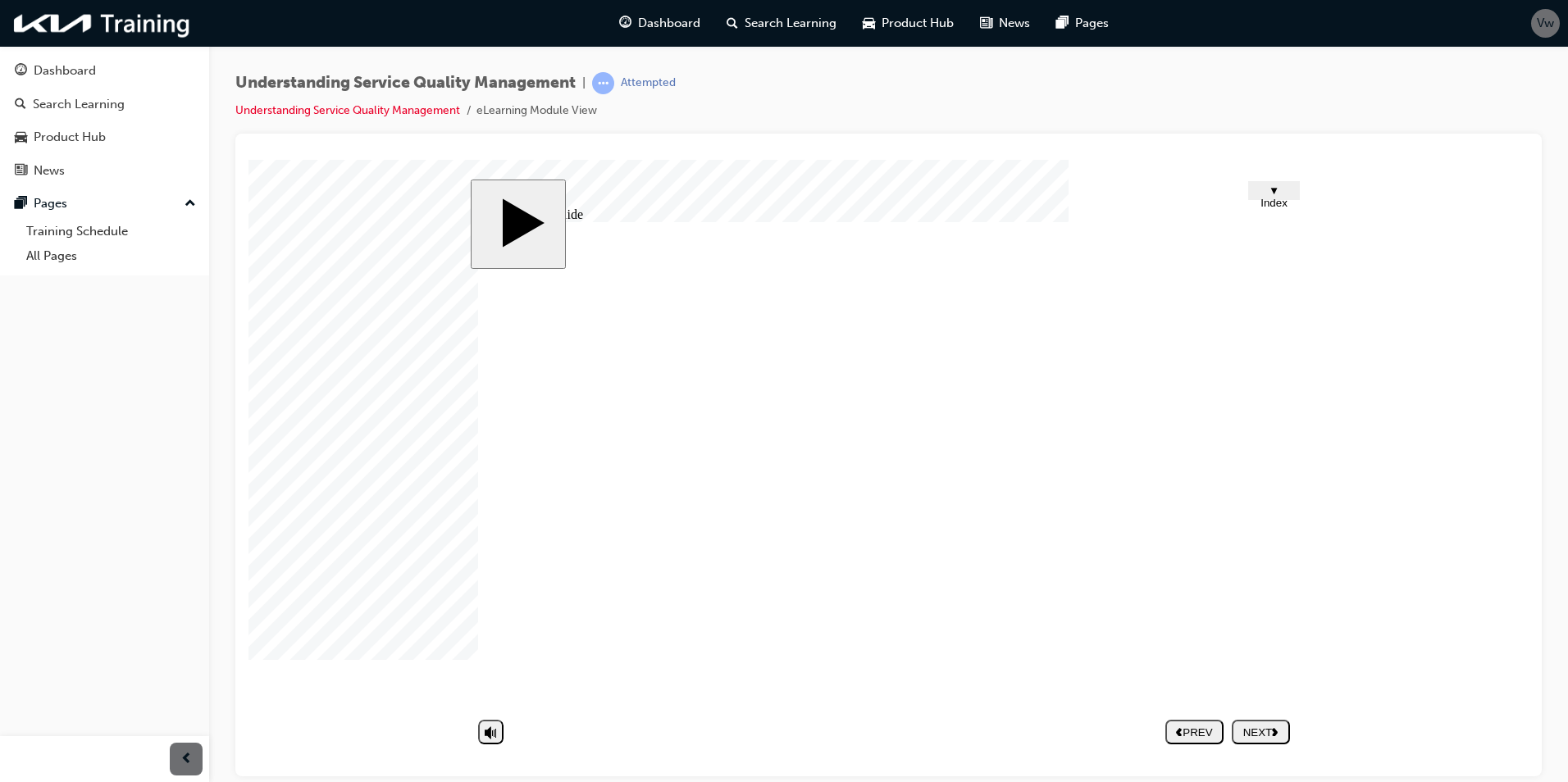
click at [1278, 727] on icon "next" at bounding box center [1275, 730] width 7 height 9
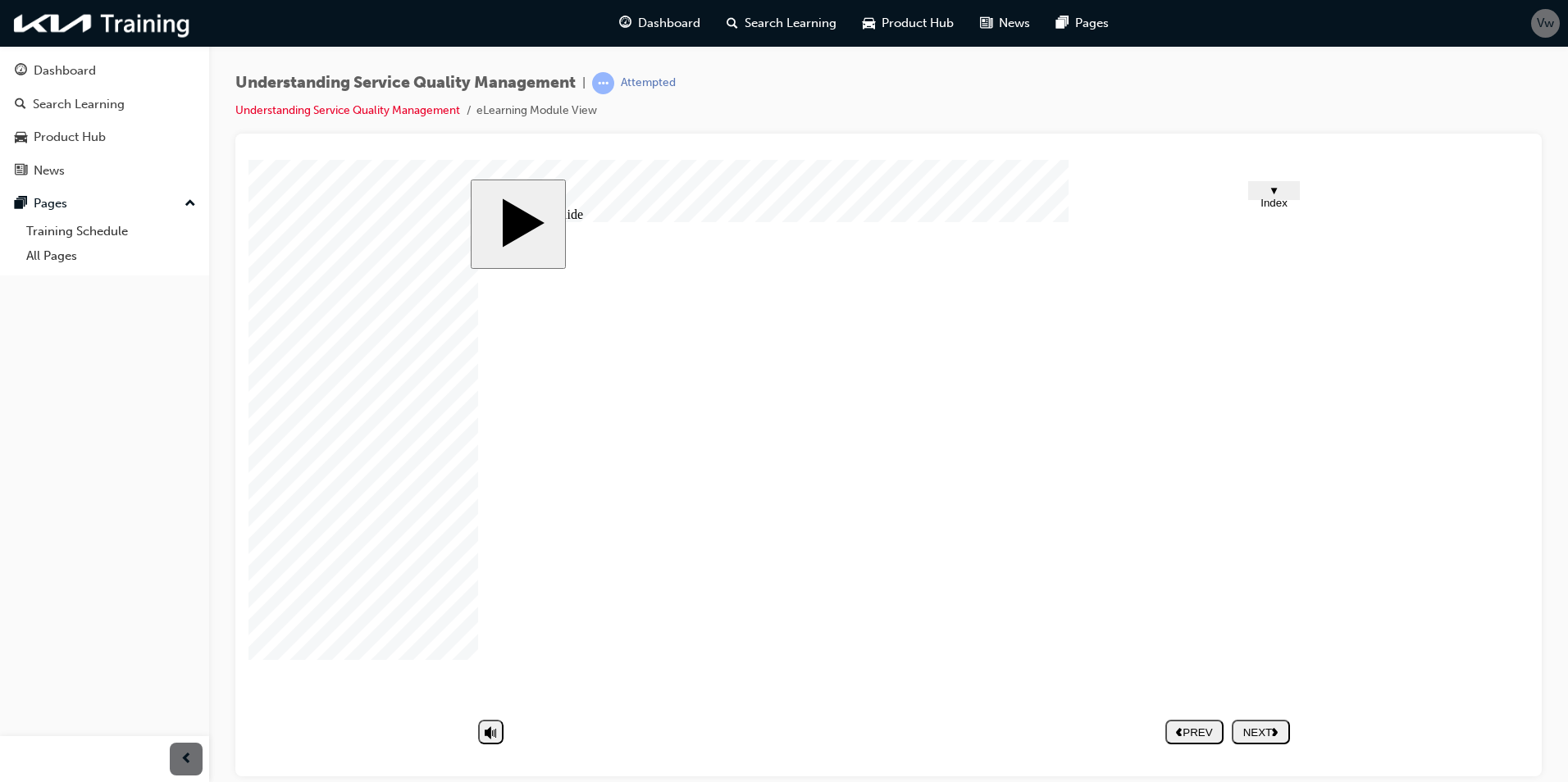
click at [1253, 727] on div "NEXT" at bounding box center [1261, 731] width 45 height 12
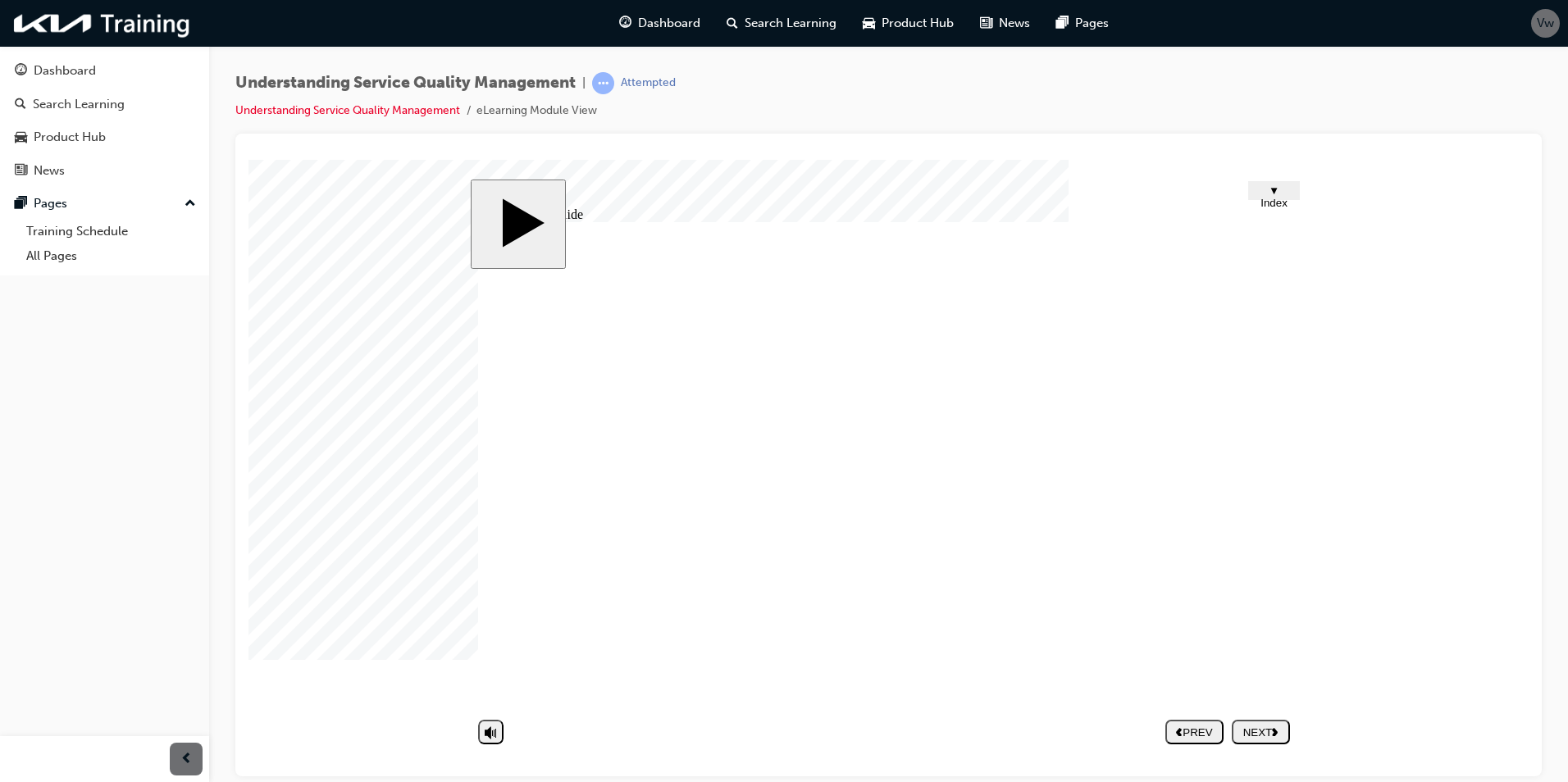
click at [1265, 738] on div "NEXT" at bounding box center [1261, 731] width 45 height 12
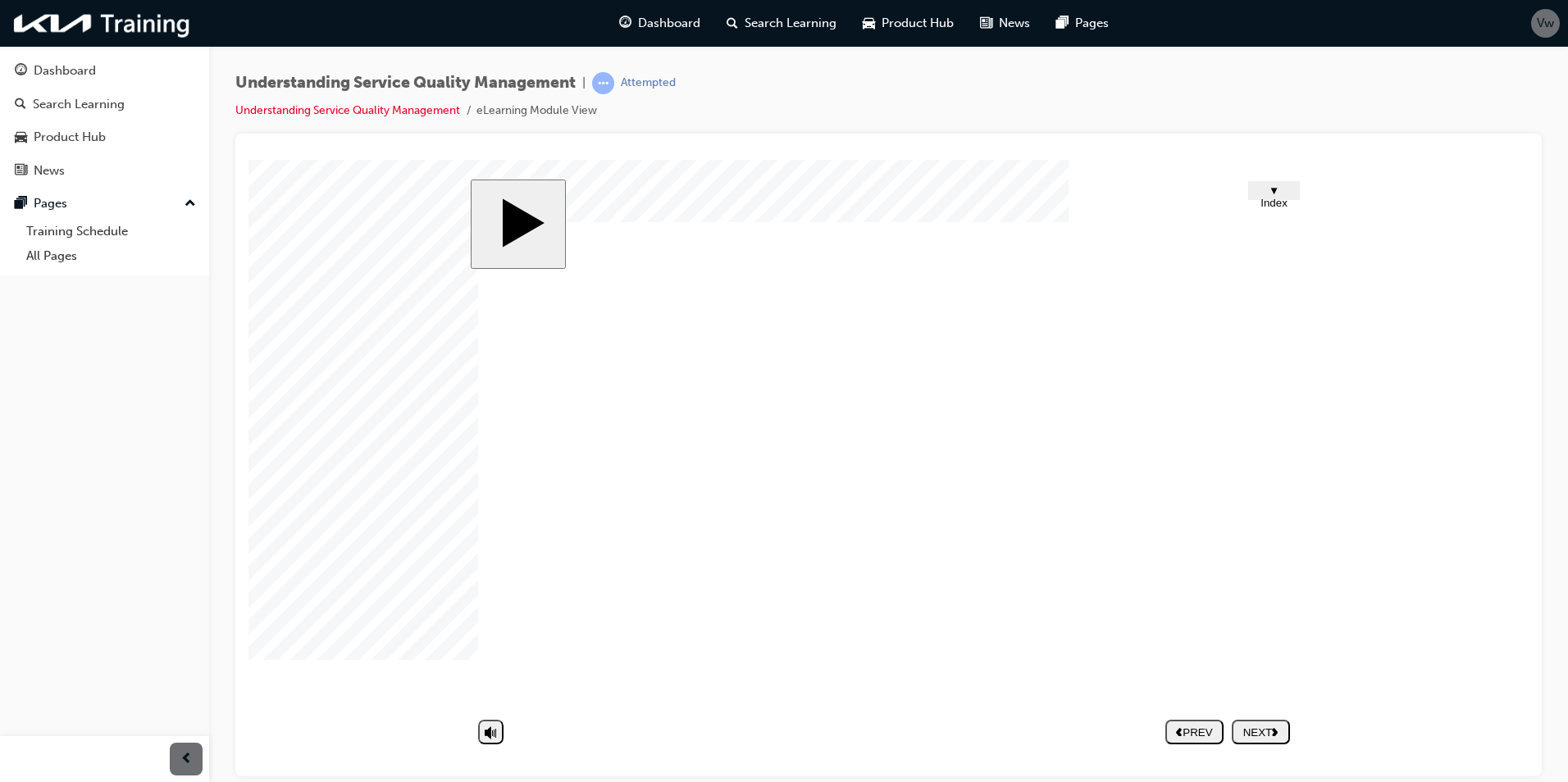
click at [1254, 731] on div "NEXT" at bounding box center [1261, 731] width 45 height 12
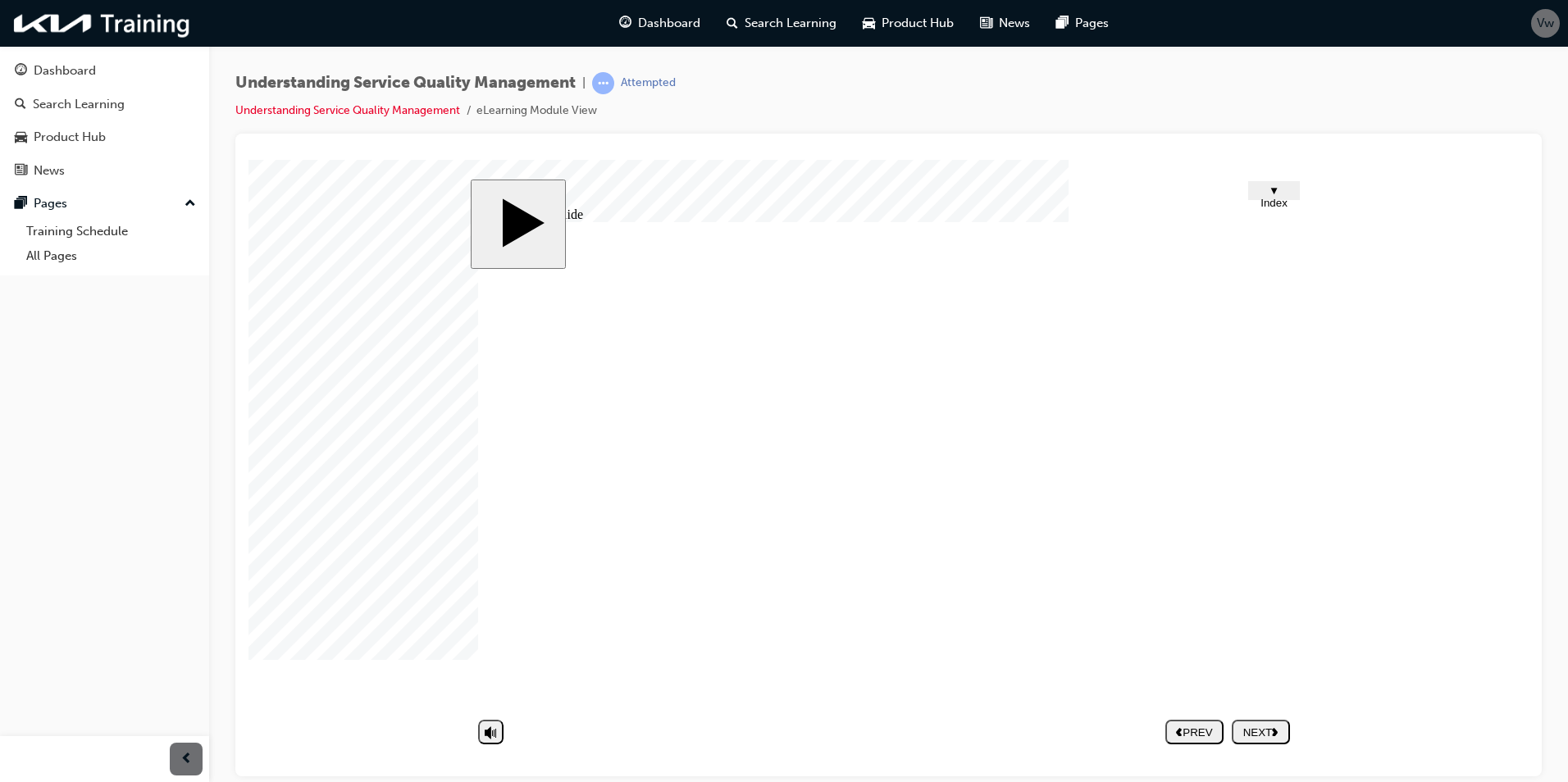
click at [1259, 730] on div "NEXT" at bounding box center [1261, 731] width 45 height 12
click at [1247, 730] on nav "PREV NEXT SUBMIT" at bounding box center [1228, 730] width 125 height 37
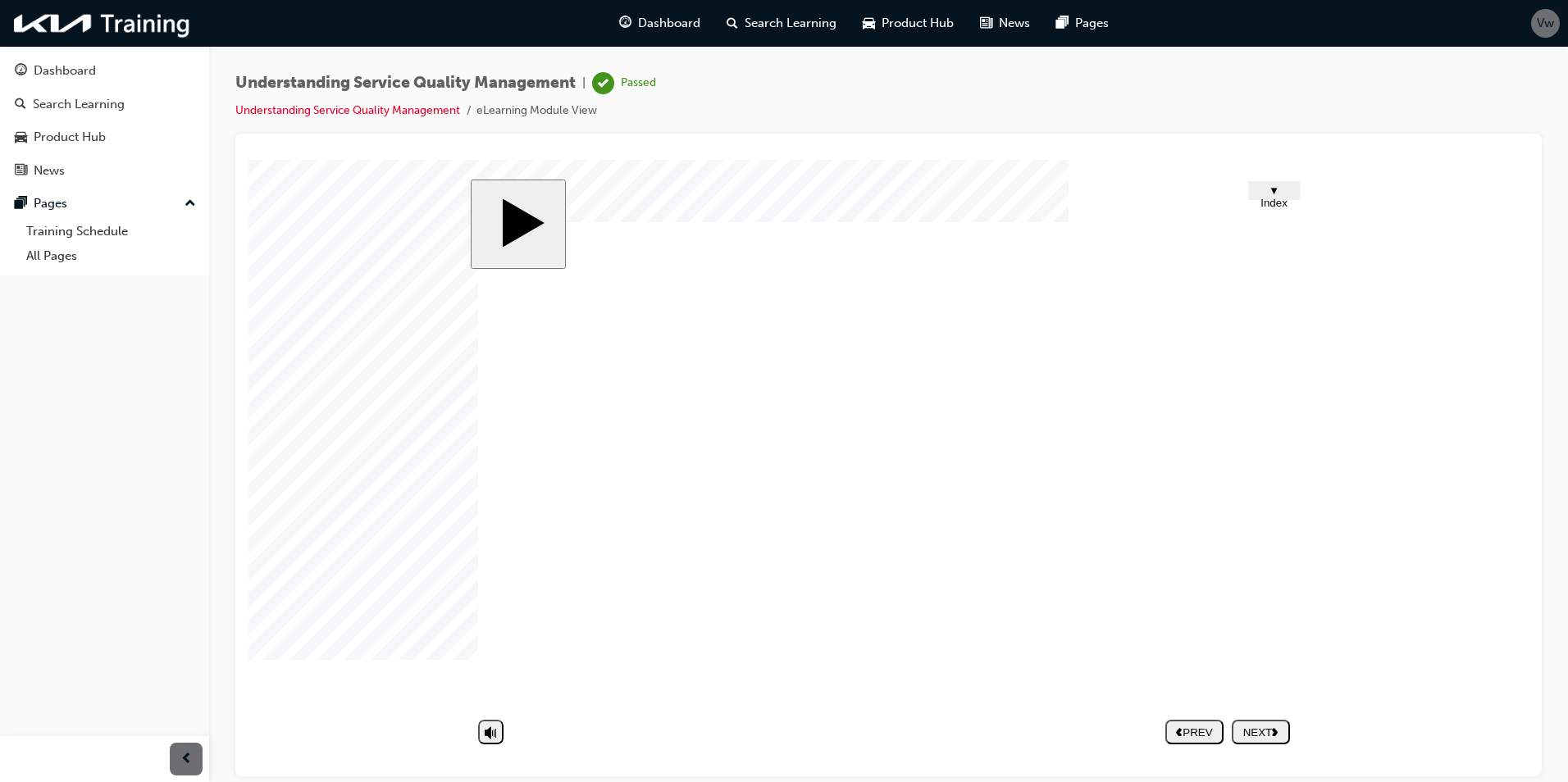
click at [1247, 730] on nav "PREV NEXT SUBMIT" at bounding box center [1228, 730] width 125 height 37
drag, startPoint x: 727, startPoint y: 472, endPoint x: 643, endPoint y: 322, distance: 171.9
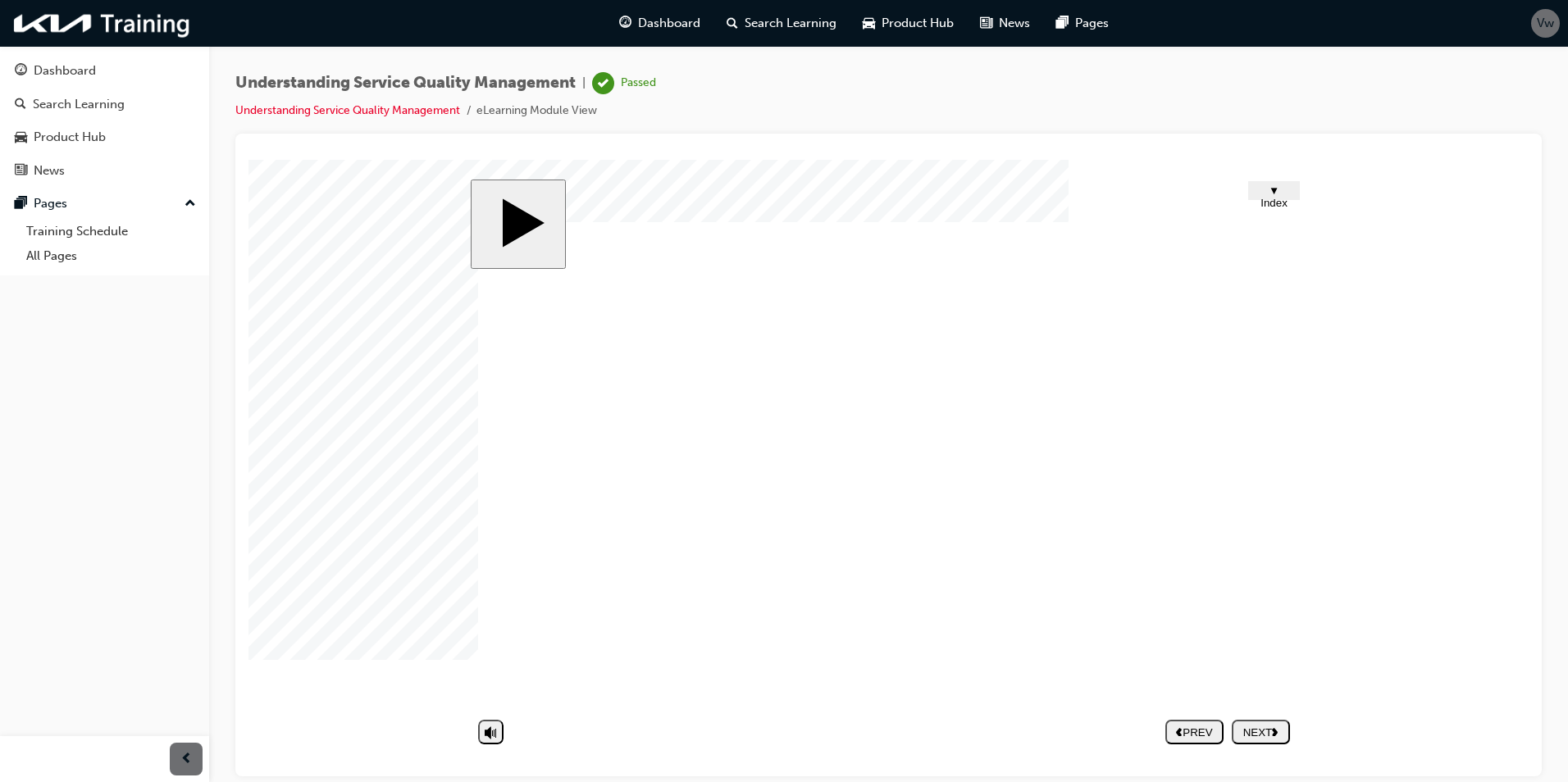
click at [63, 67] on div "Dashboard" at bounding box center [64, 71] width 62 height 19
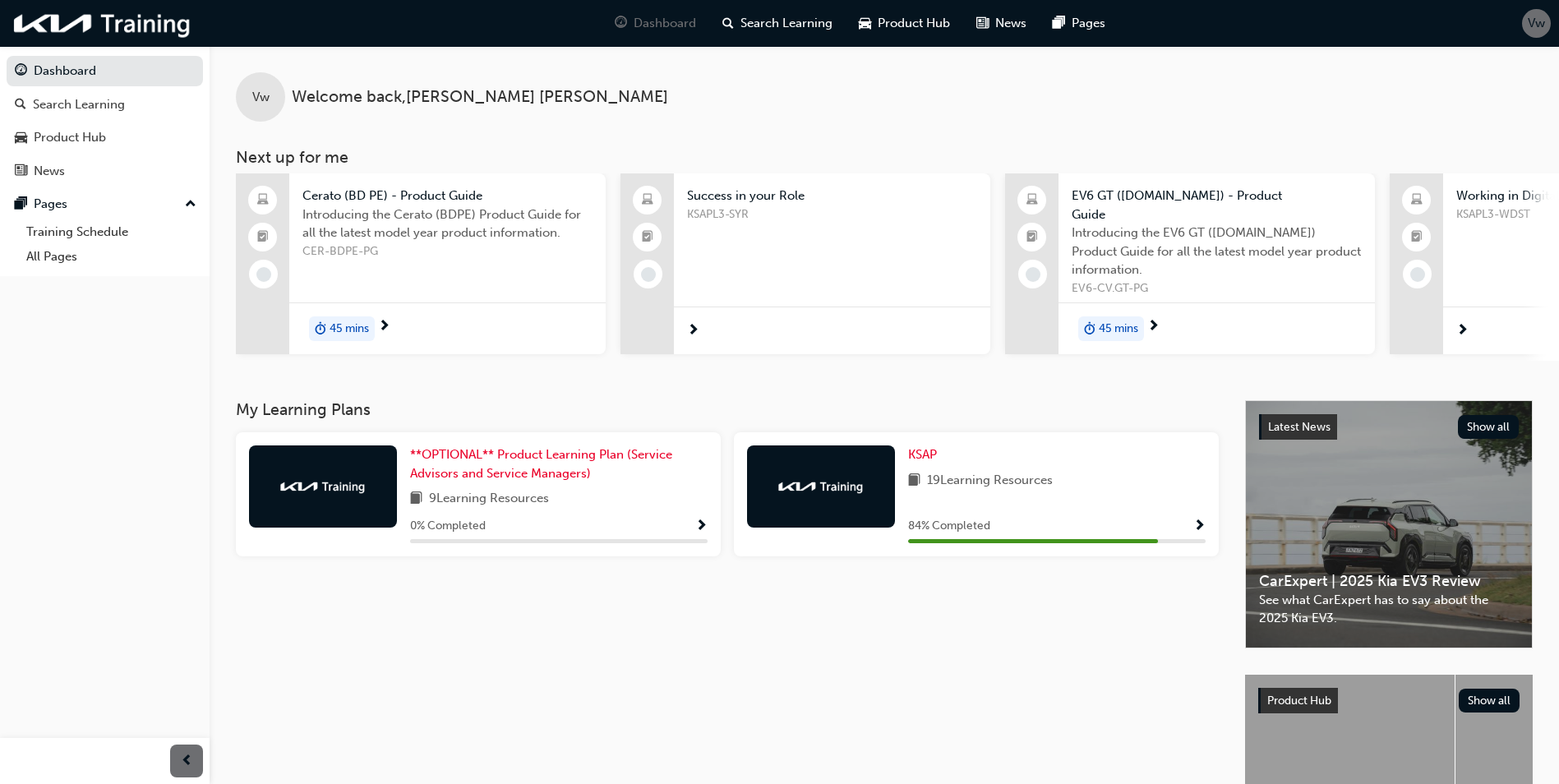
click at [952, 667] on div "My Learning Plans **OPTIONAL** Product Learning Plan (Service Advisors and Serv…" at bounding box center [741, 655] width 1009 height 510
click at [1203, 520] on span "Show Progress" at bounding box center [1199, 527] width 13 height 15
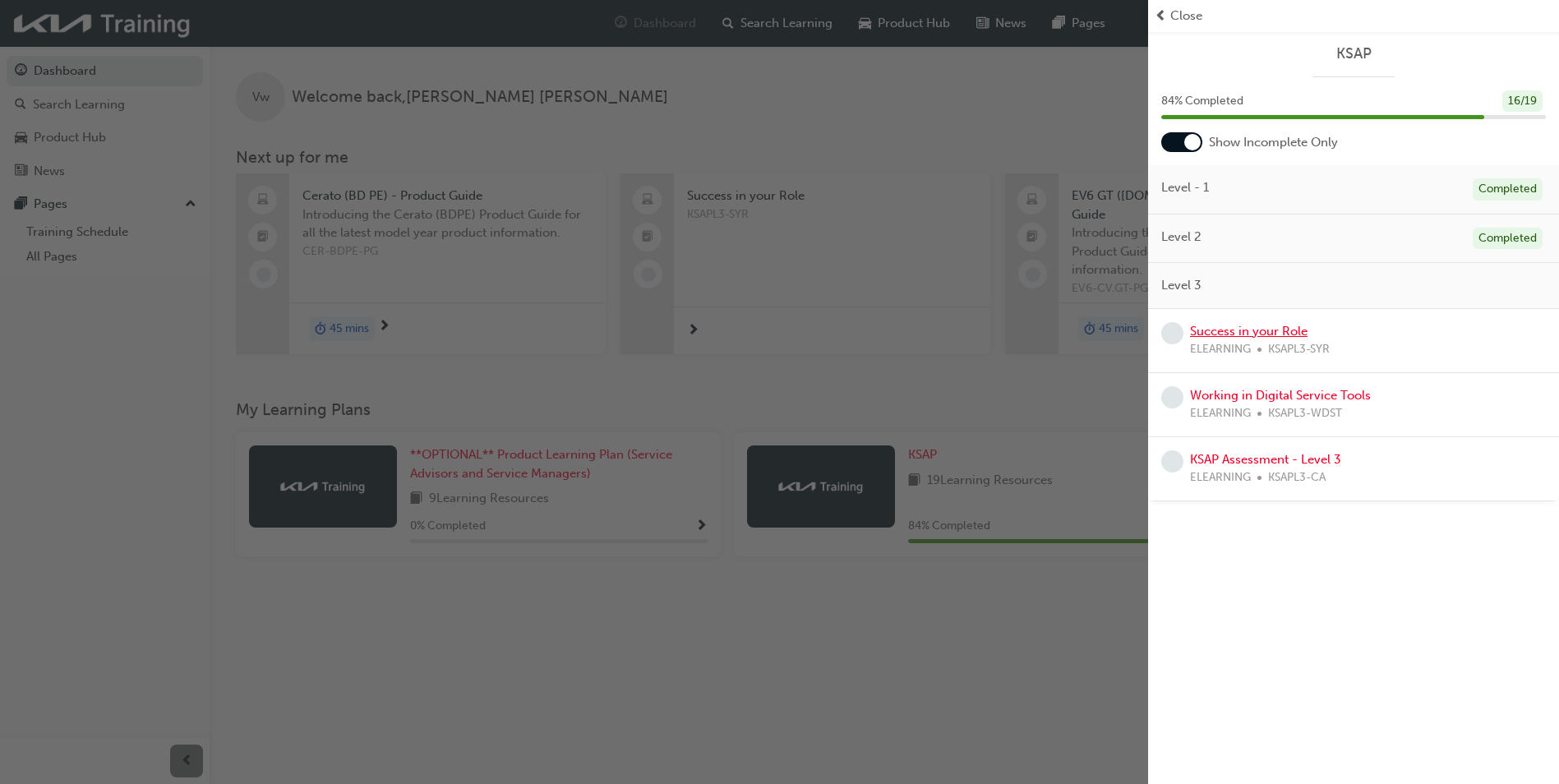
click at [1222, 324] on link "Success in your Role" at bounding box center [1249, 331] width 118 height 15
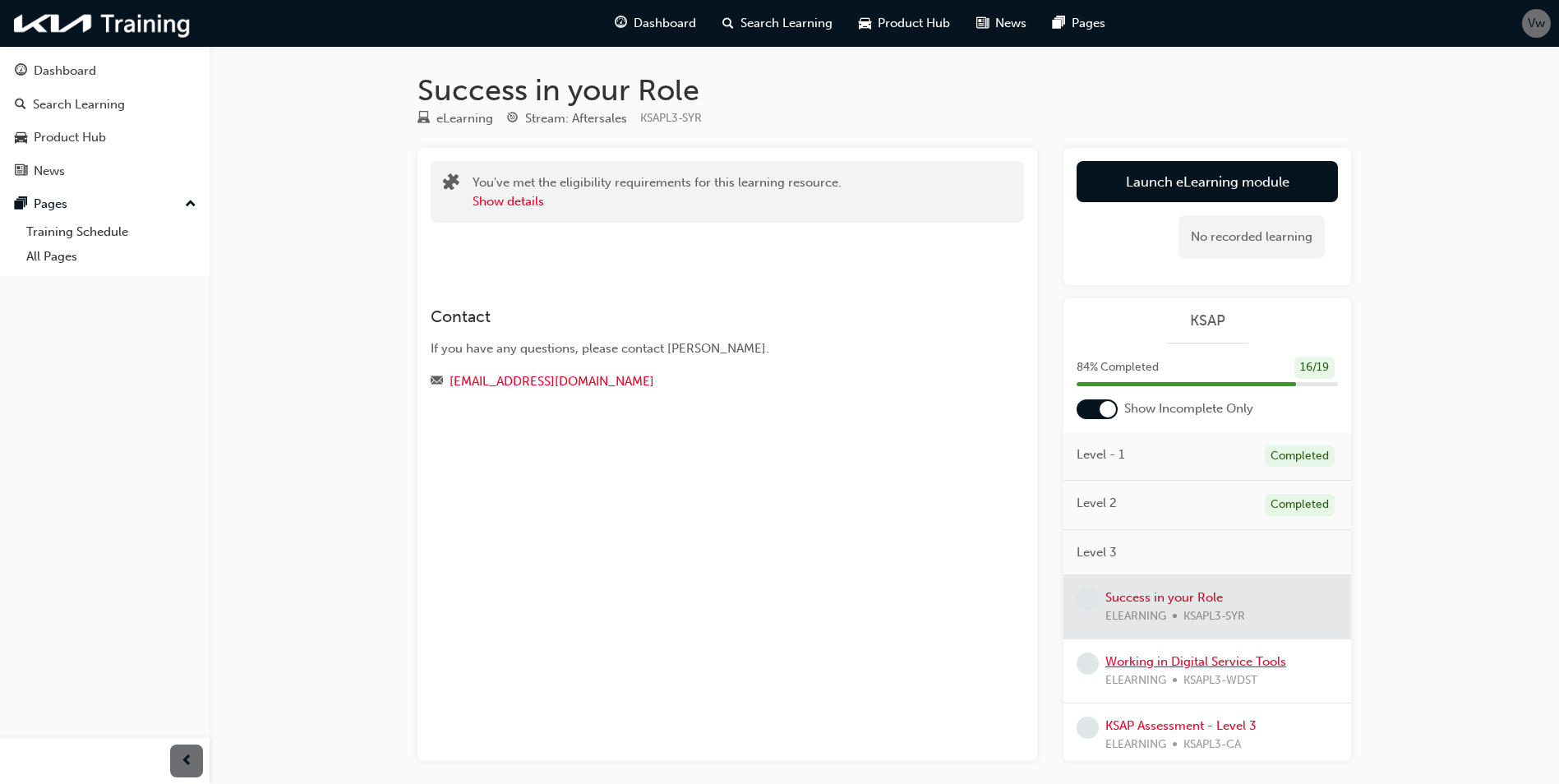
click at [1170, 663] on link "Working in Digital Service Tools" at bounding box center [1195, 661] width 181 height 15
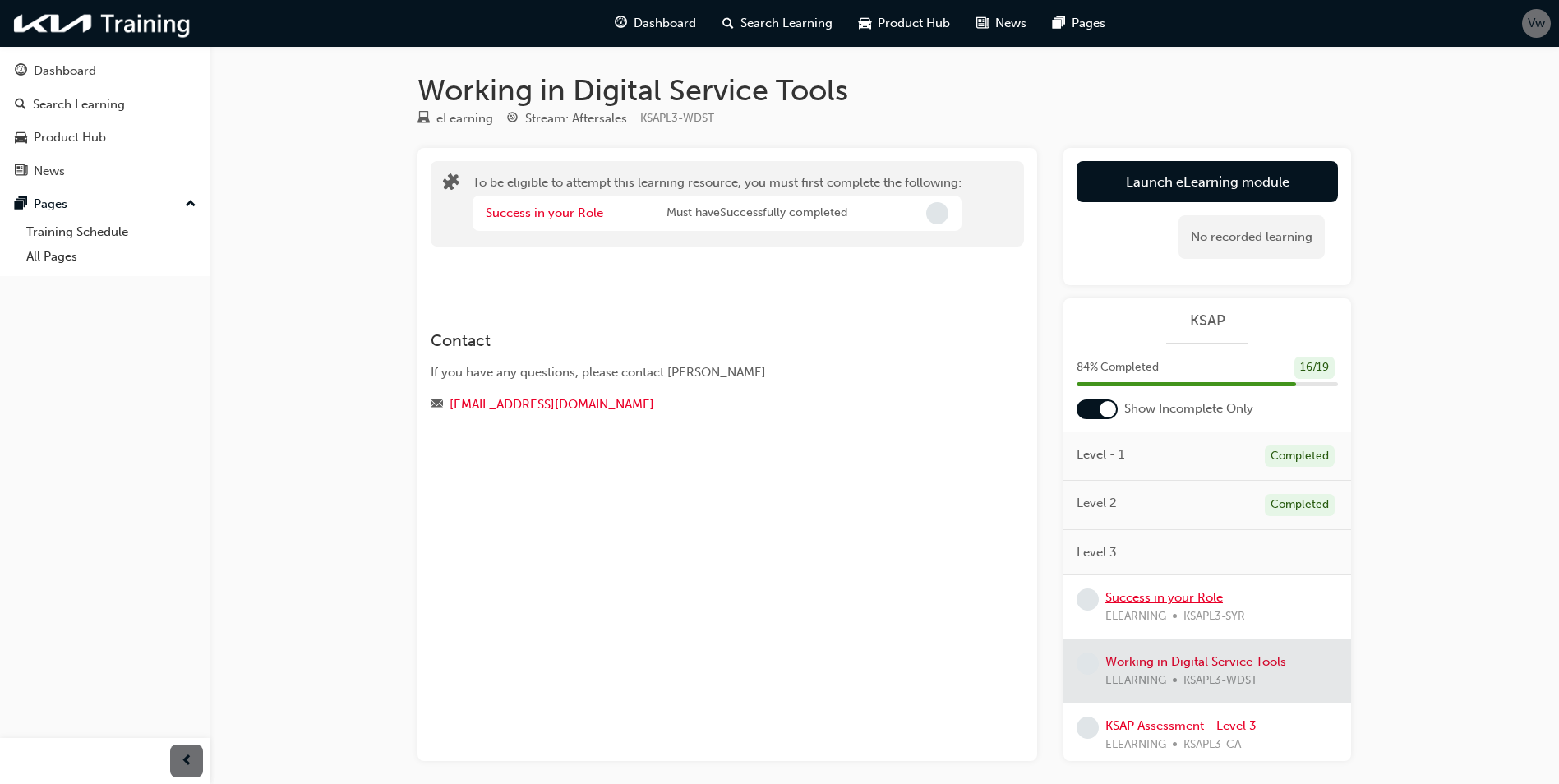
click at [1159, 597] on link "Success in your Role" at bounding box center [1164, 597] width 118 height 15
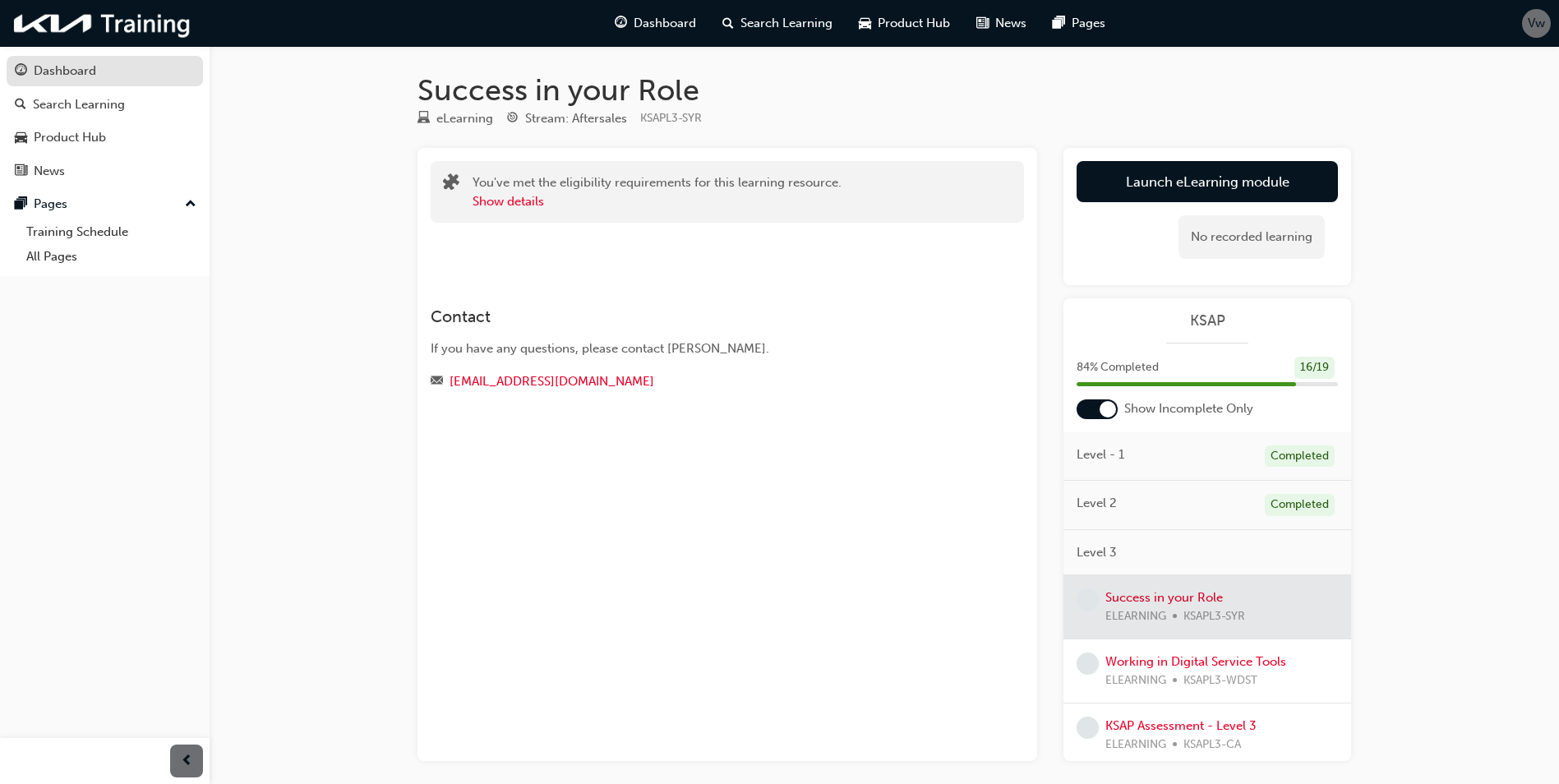
click at [67, 70] on div "Dashboard" at bounding box center [64, 71] width 63 height 19
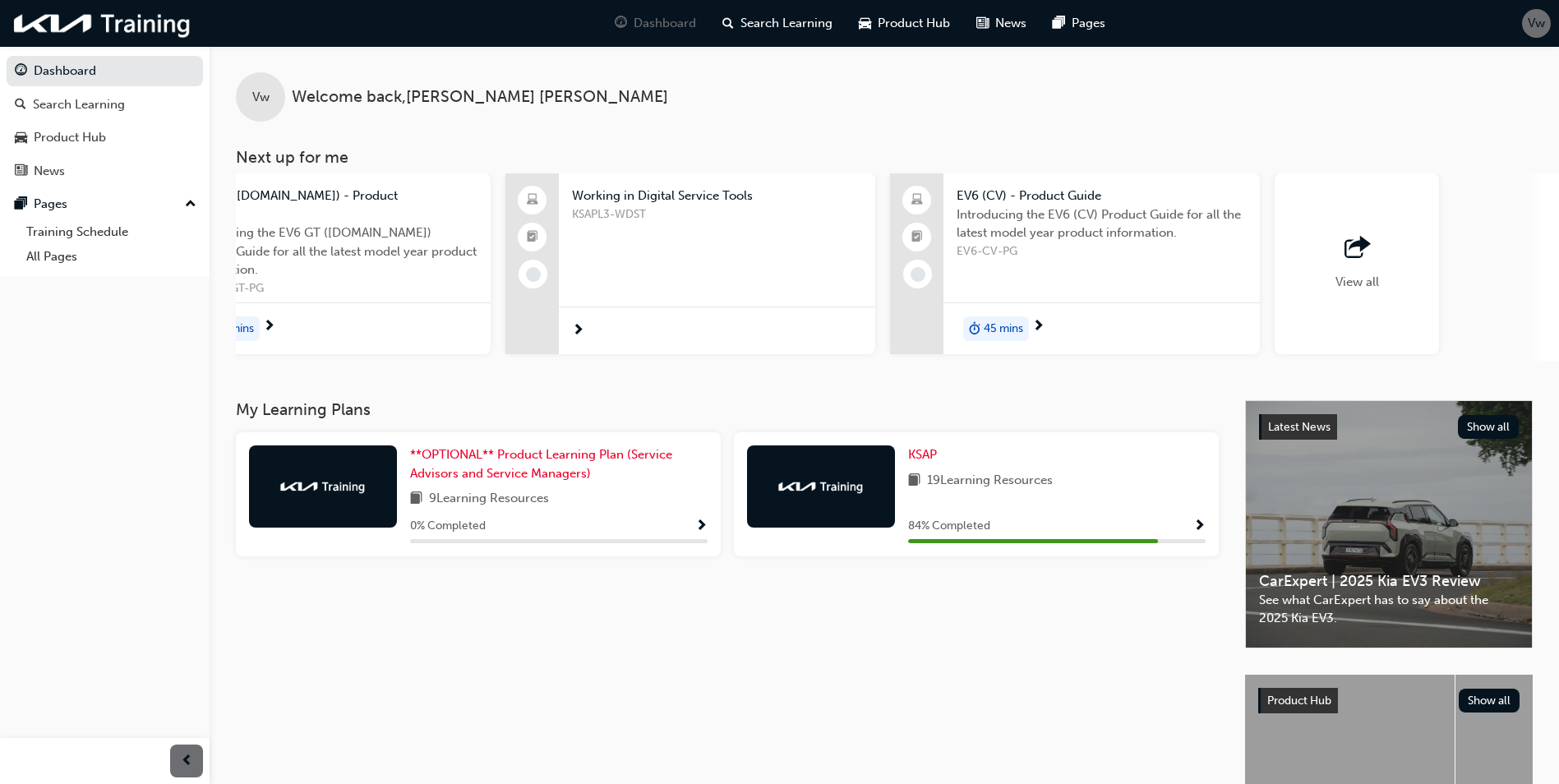
scroll to position [0, 982]
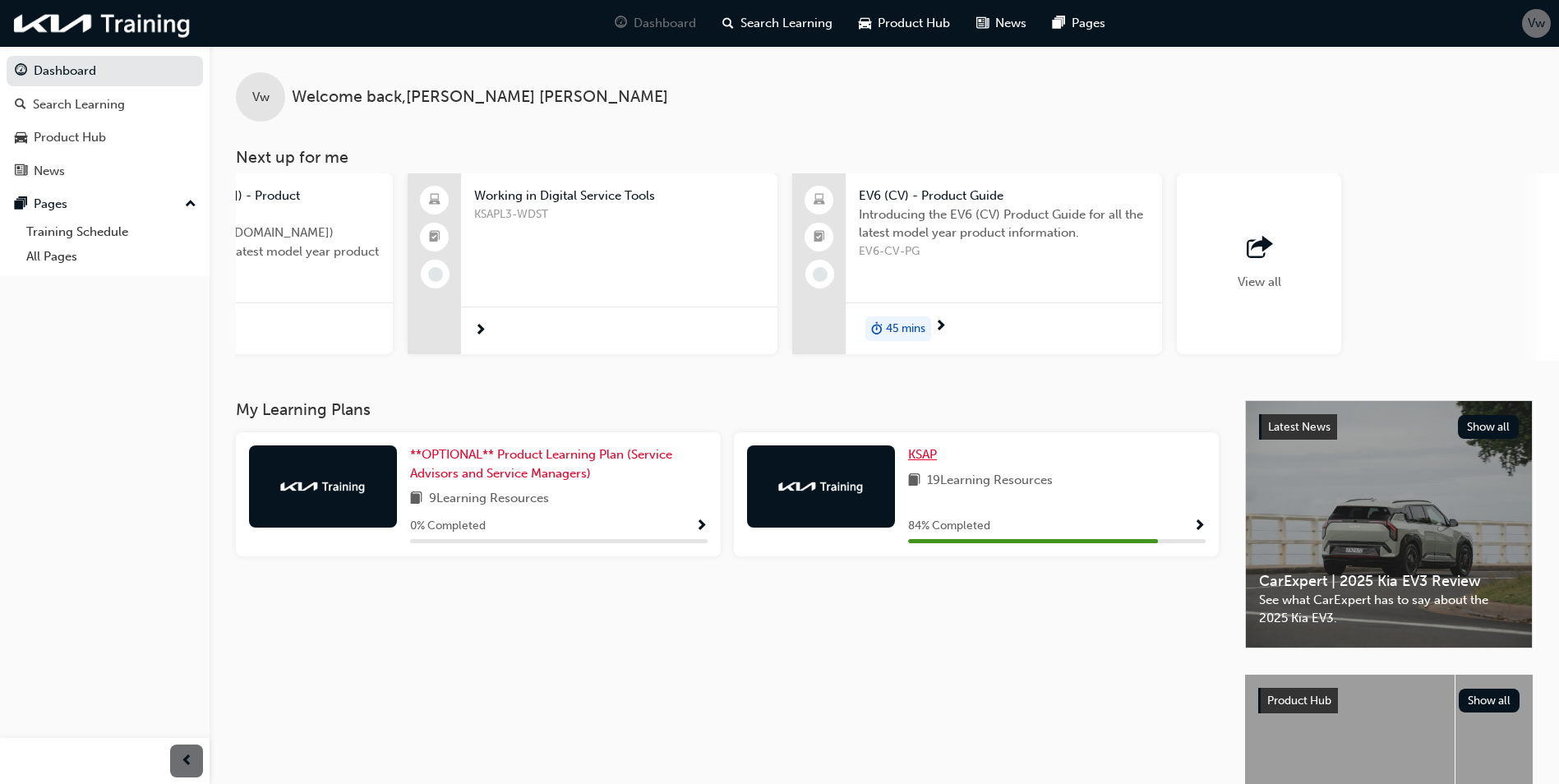
click at [922, 447] on span "KSAP" at bounding box center [923, 455] width 28 height 15
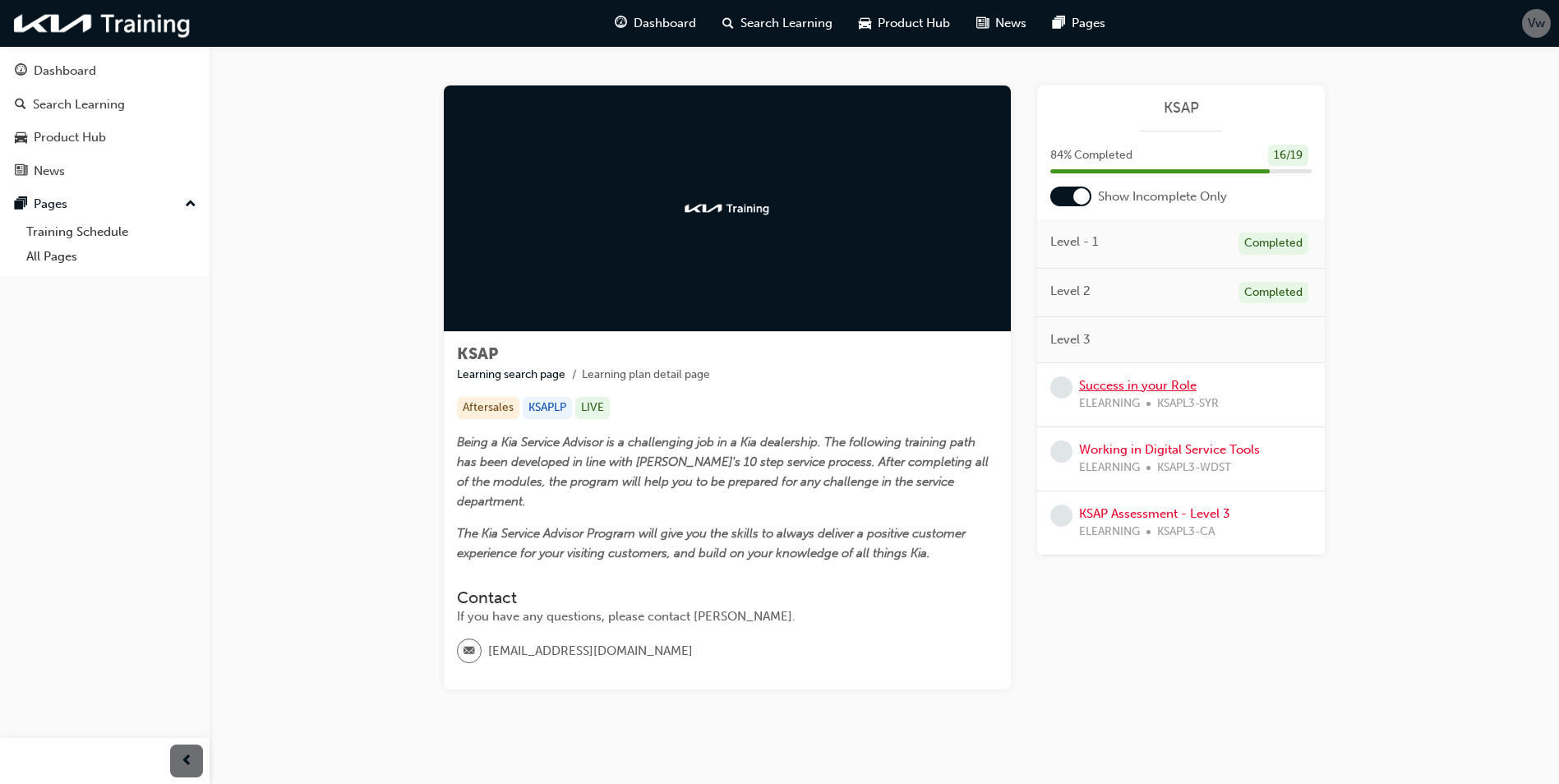
click at [1134, 384] on link "Success in your Role" at bounding box center [1138, 385] width 118 height 15
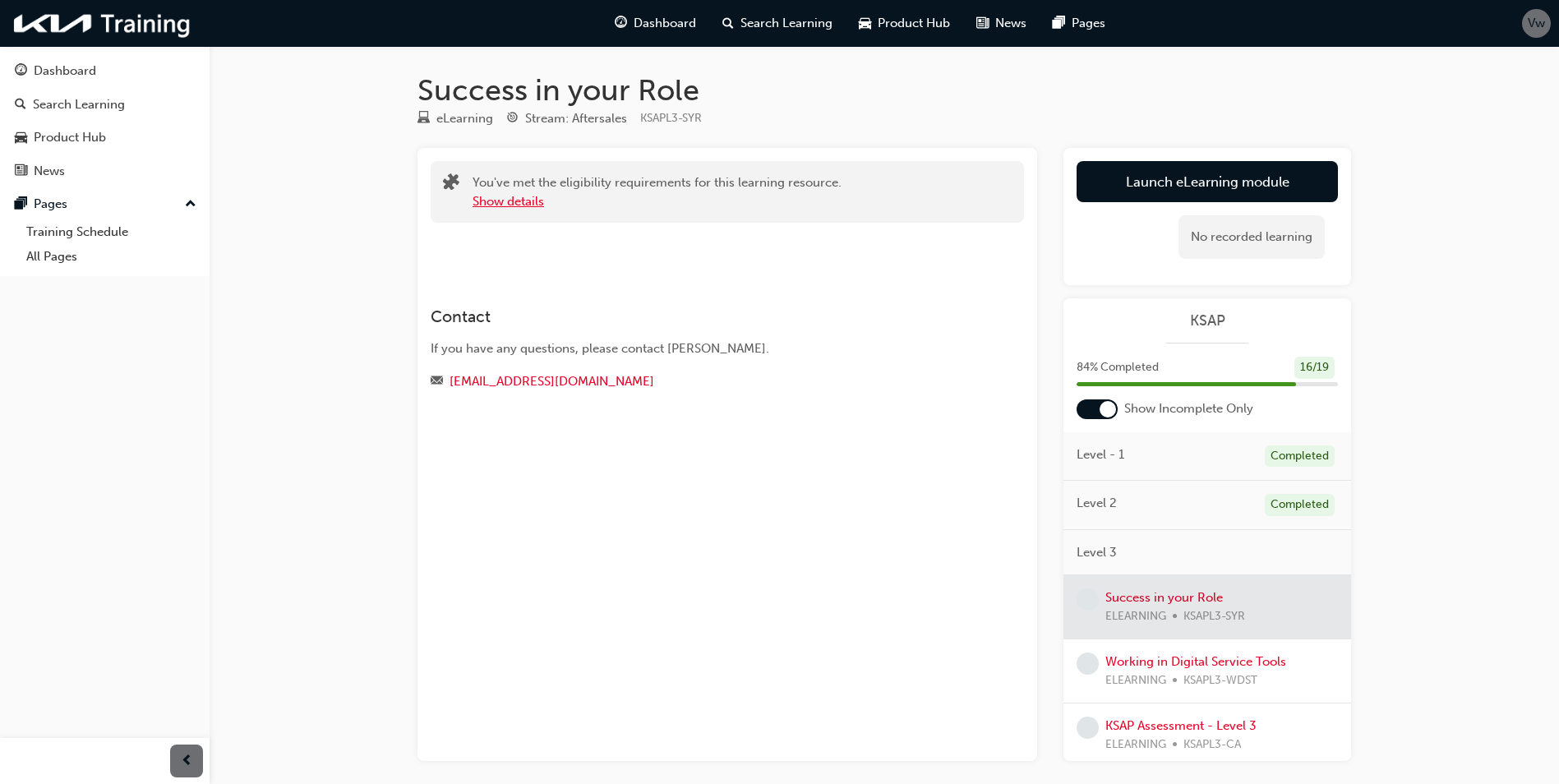
click at [532, 203] on button "Show details" at bounding box center [509, 202] width 72 height 19
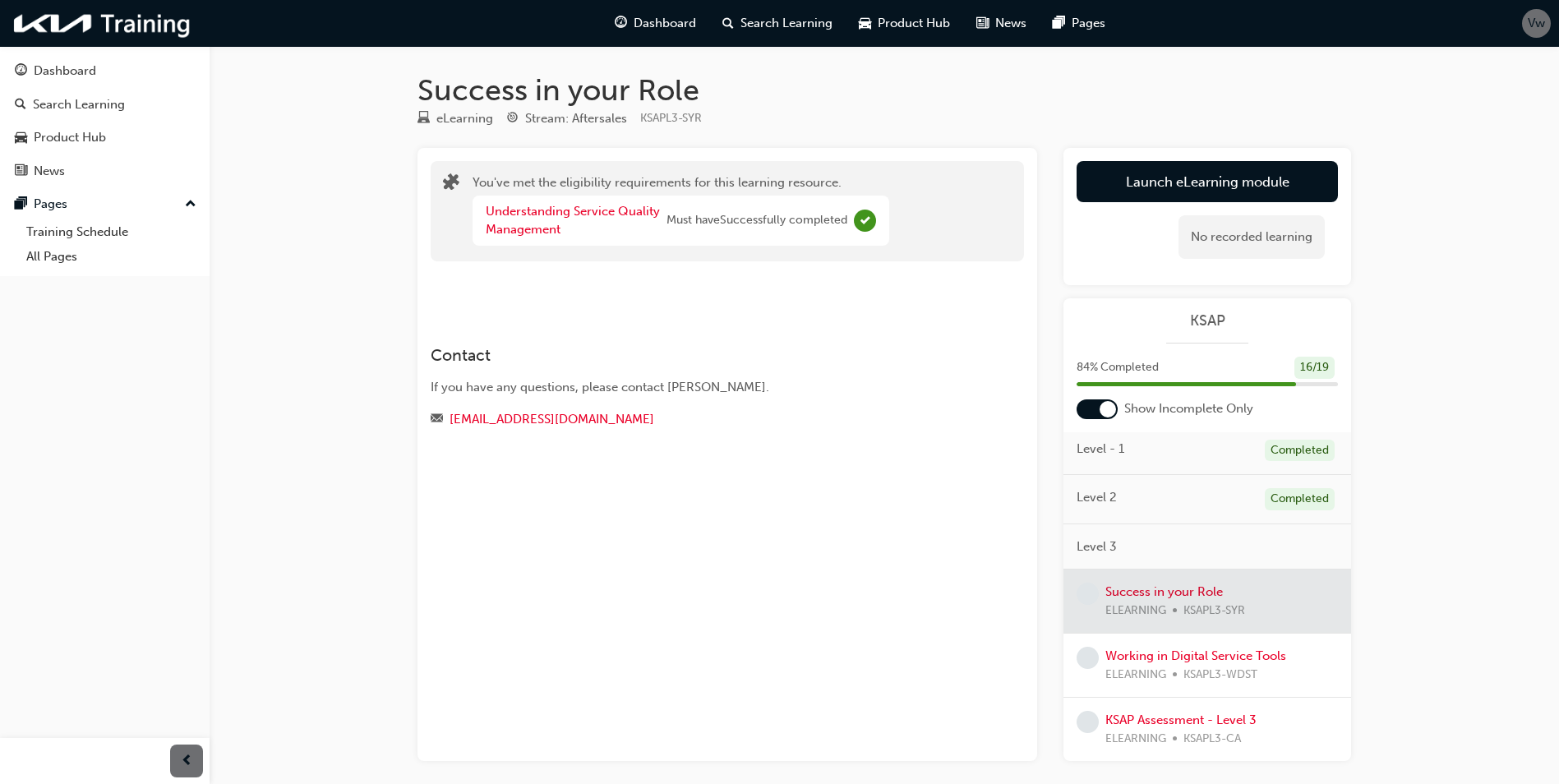
scroll to position [7, 0]
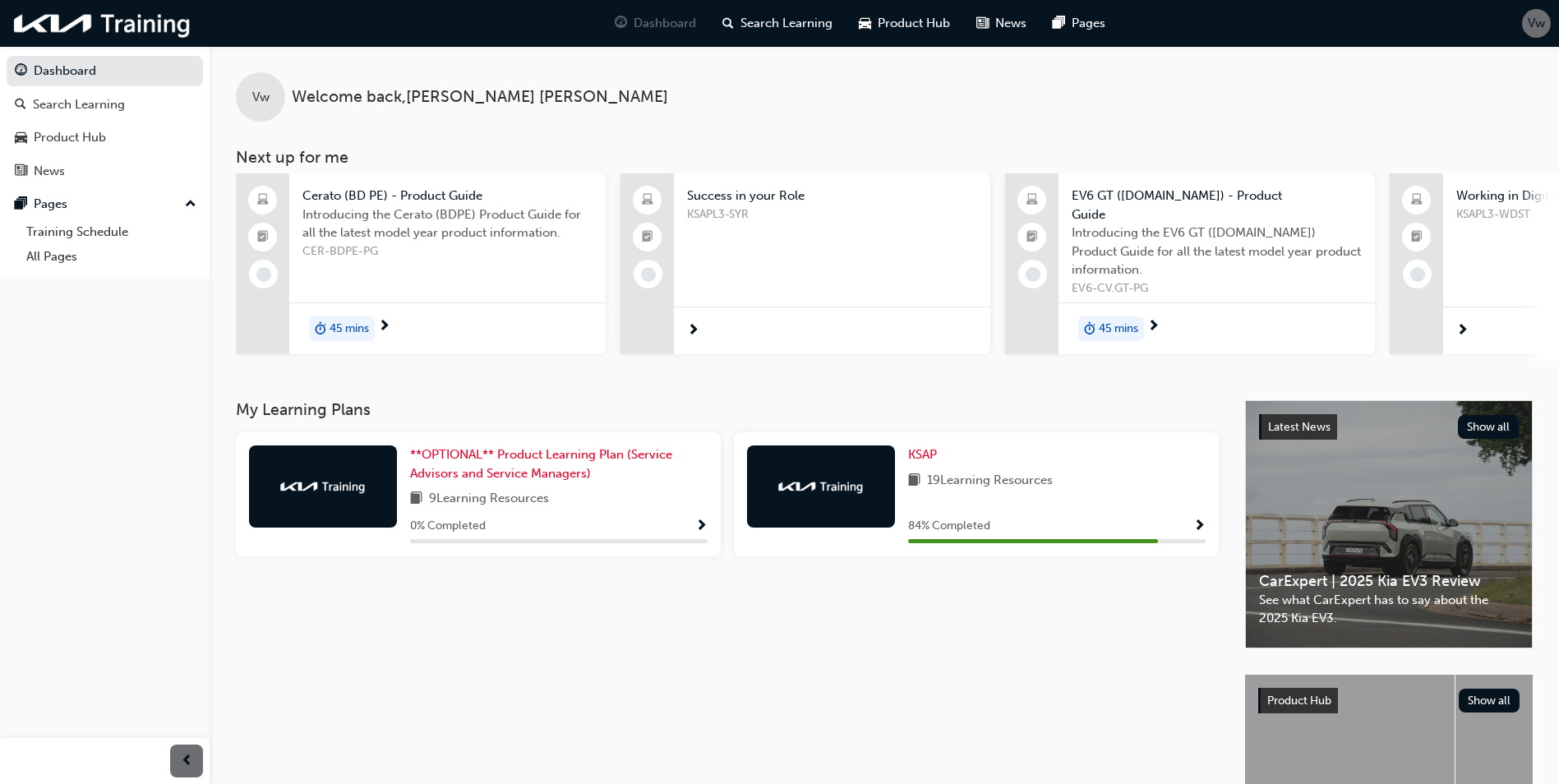
click at [1199, 520] on span "Show Progress" at bounding box center [1199, 527] width 13 height 15
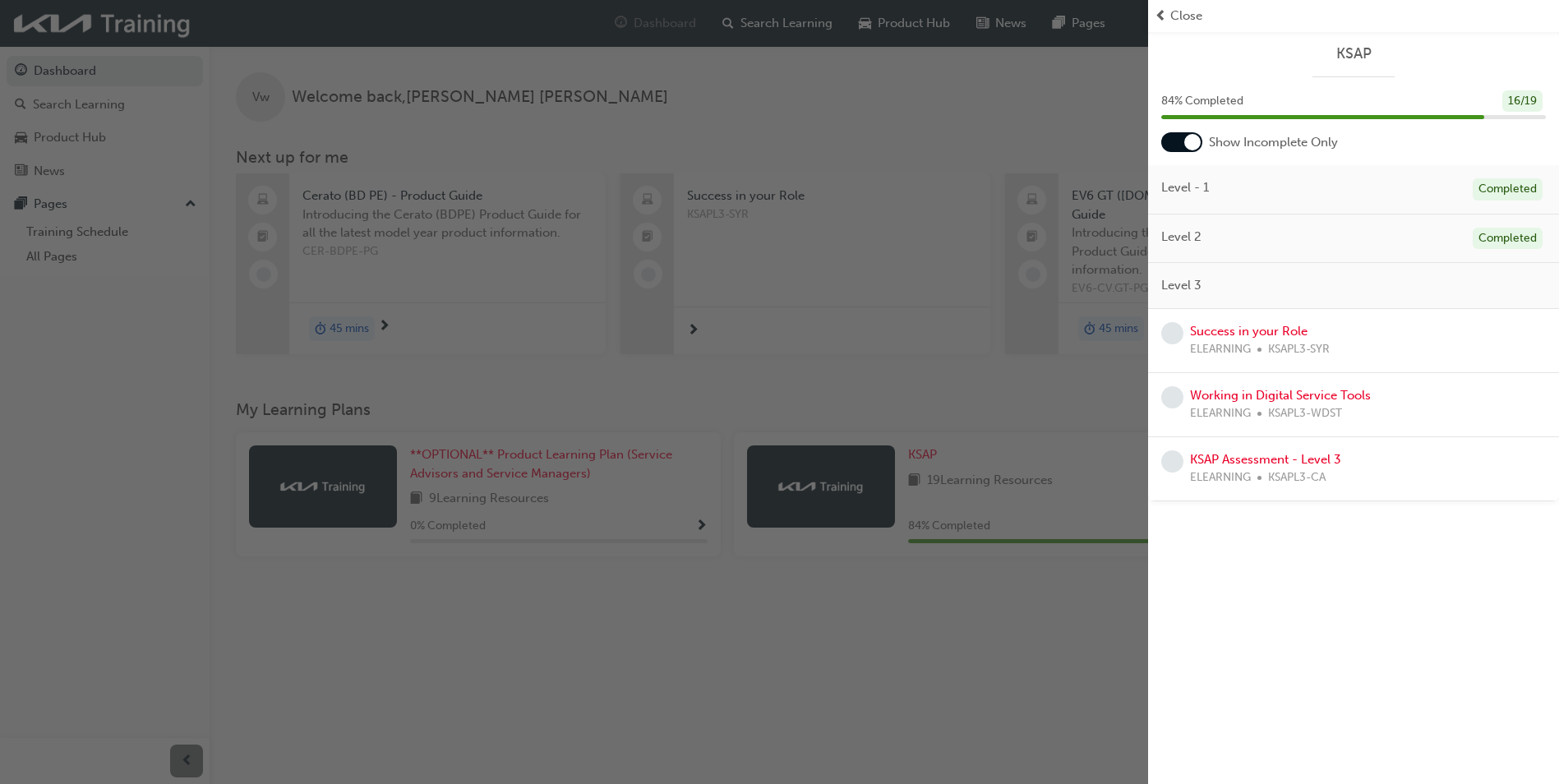
click at [1174, 142] on div at bounding box center [1181, 143] width 41 height 20
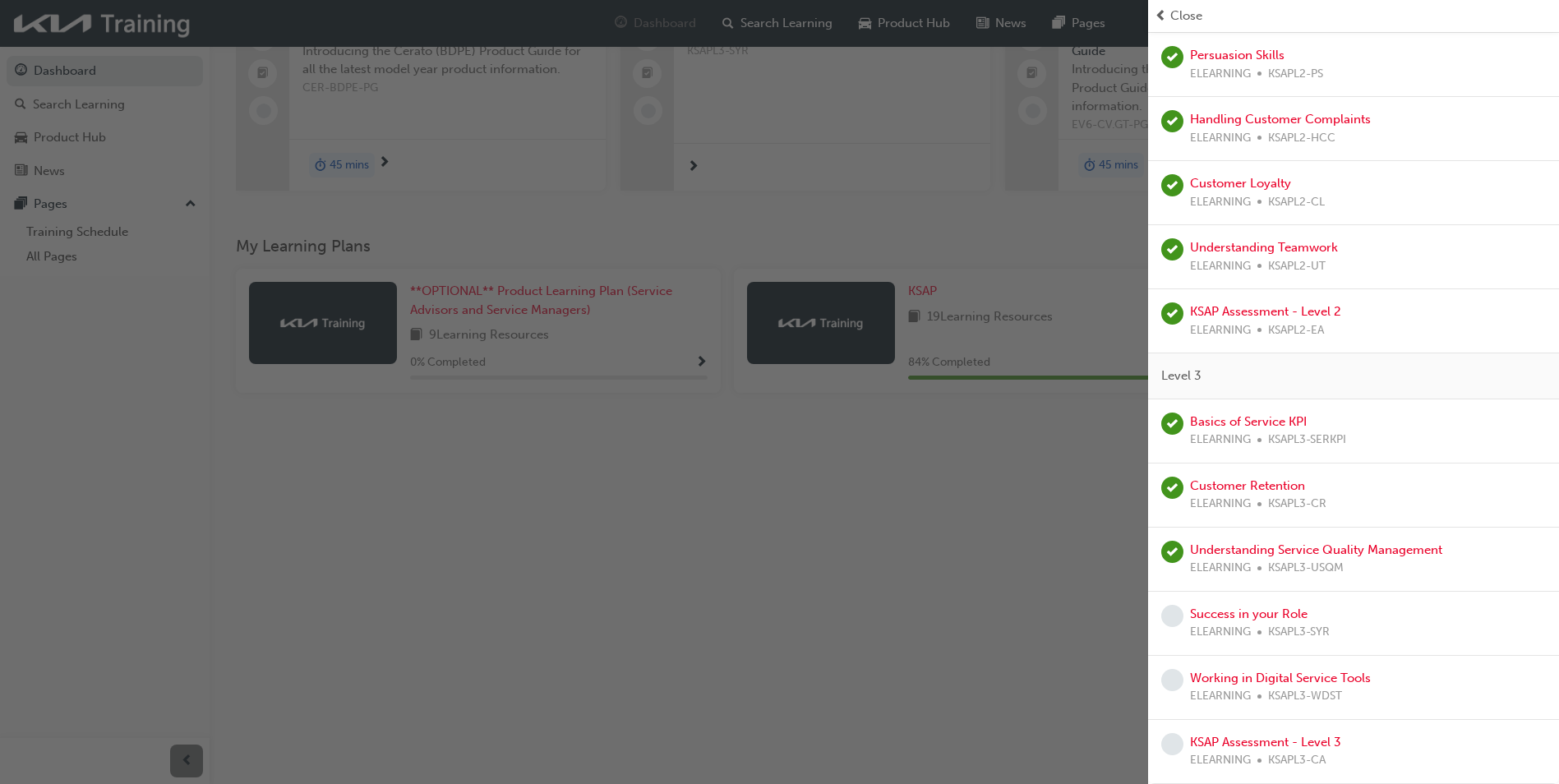
scroll to position [165, 0]
click at [1260, 614] on link "Success in your Role" at bounding box center [1249, 614] width 118 height 15
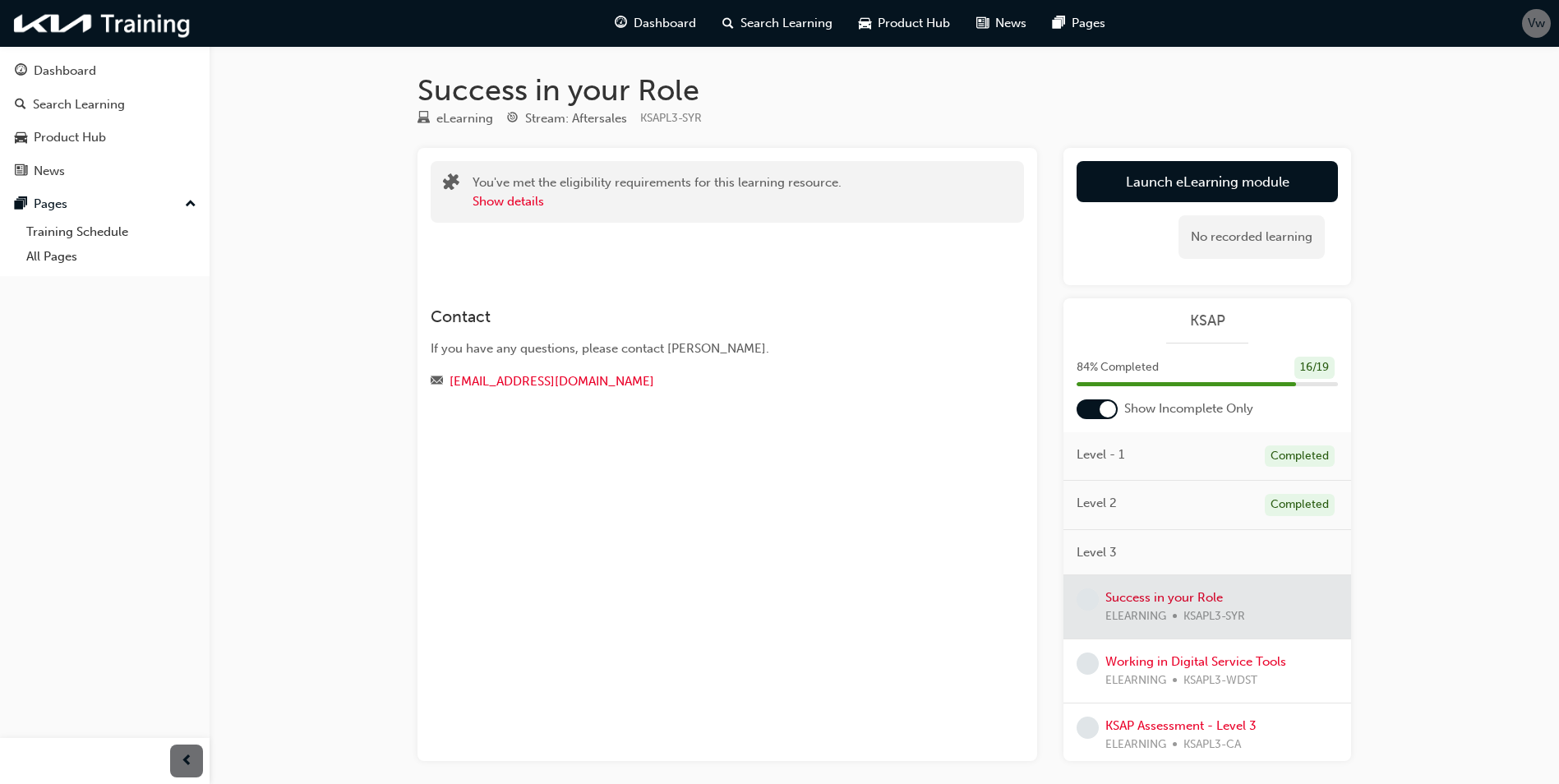
click at [1124, 212] on div "No recorded learning" at bounding box center [1207, 237] width 261 height 70
click at [1154, 179] on link "Launch eLearning module" at bounding box center [1207, 181] width 261 height 41
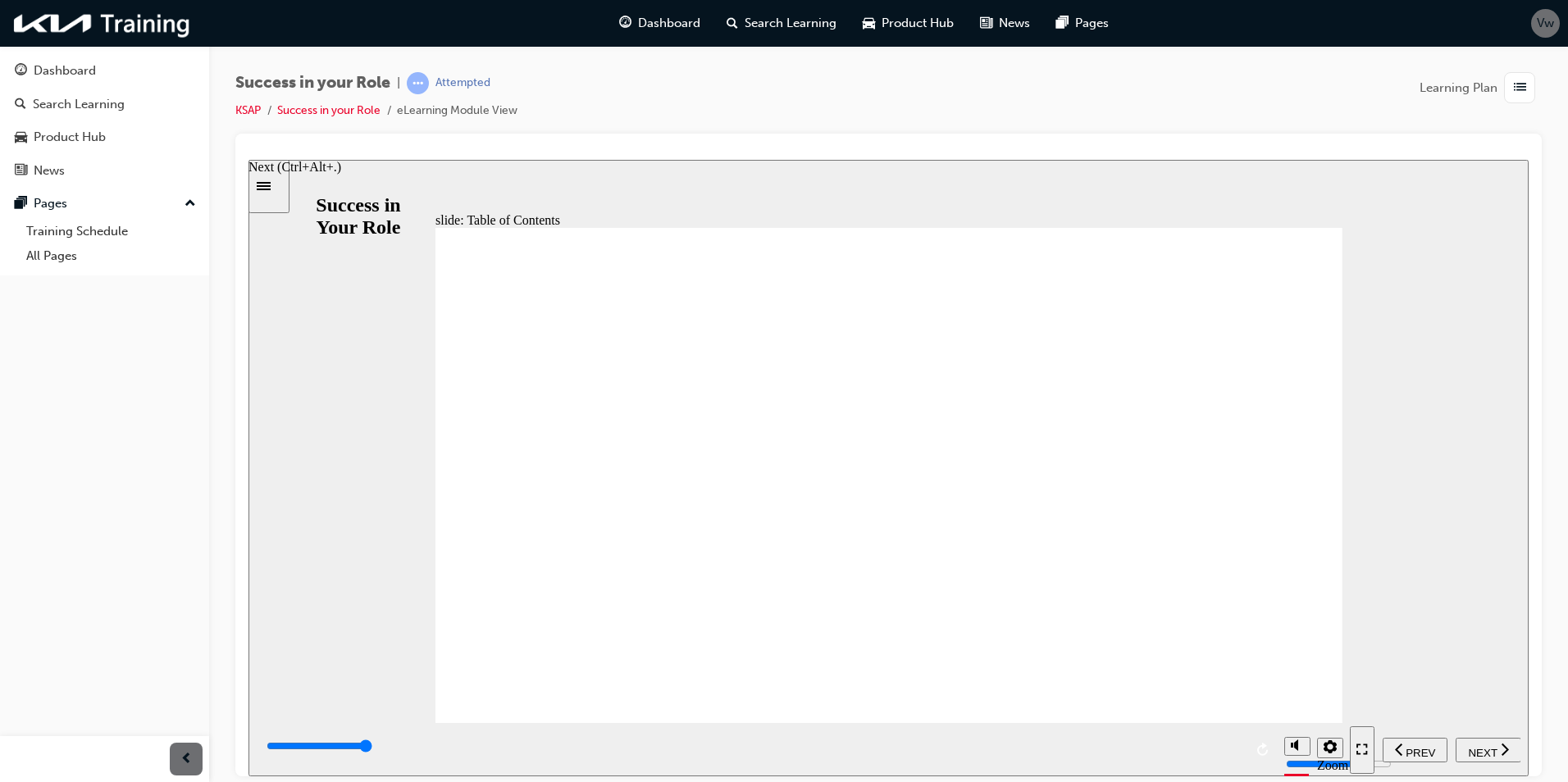
click at [1496, 746] on span "NEXT" at bounding box center [1482, 752] width 28 height 12
click at [1476, 746] on span "NEXT" at bounding box center [1482, 752] width 28 height 12
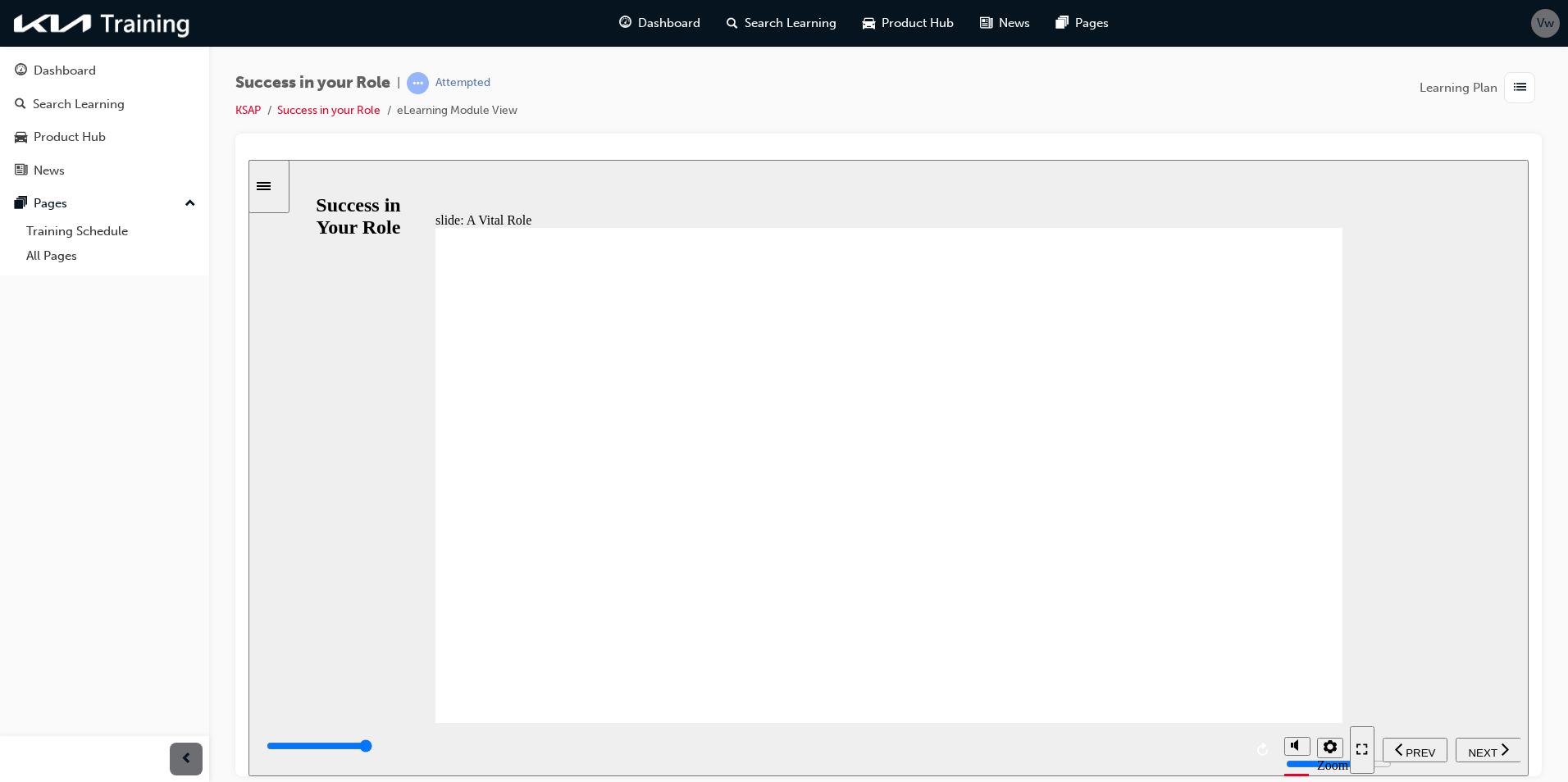
click at [1476, 758] on div "NEXT" at bounding box center [1488, 750] width 52 height 17
click at [1485, 742] on div "NEXT" at bounding box center [1488, 750] width 52 height 17
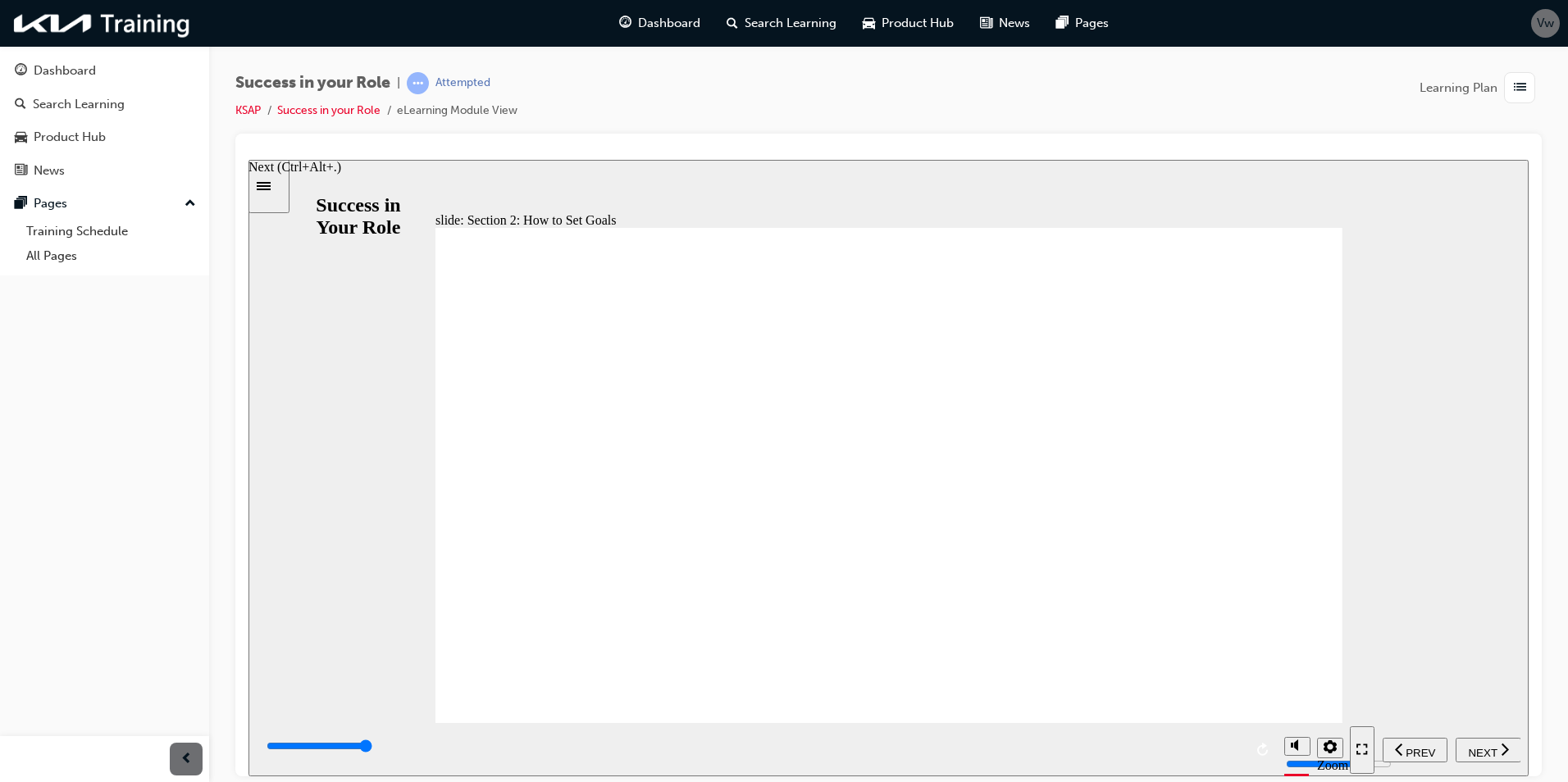
click at [1483, 747] on span "NEXT" at bounding box center [1482, 752] width 28 height 12
drag, startPoint x: 968, startPoint y: 497, endPoint x: 975, endPoint y: 505, distance: 10.6
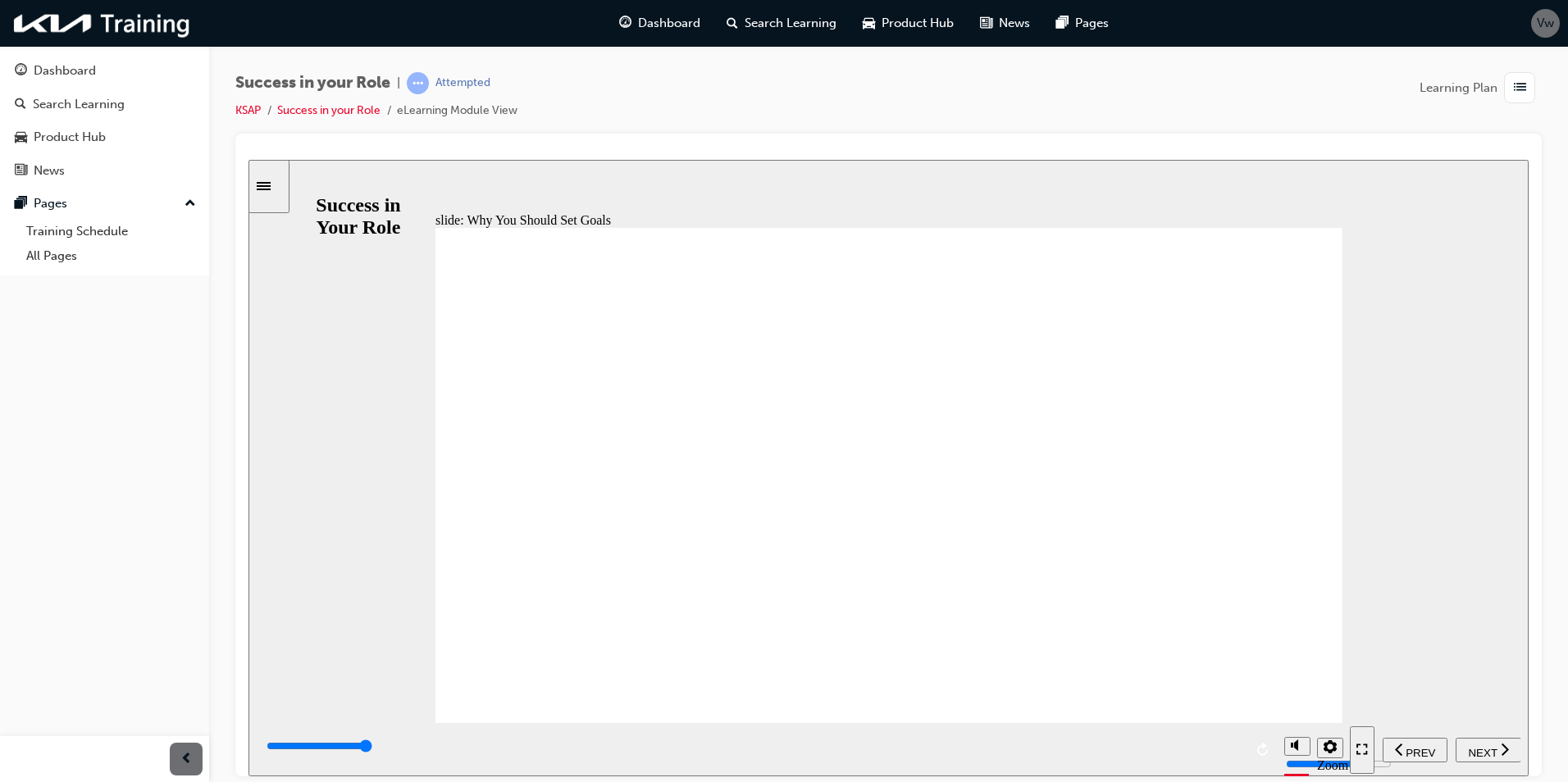
click at [1495, 755] on div "NEXT" at bounding box center [1488, 750] width 52 height 17
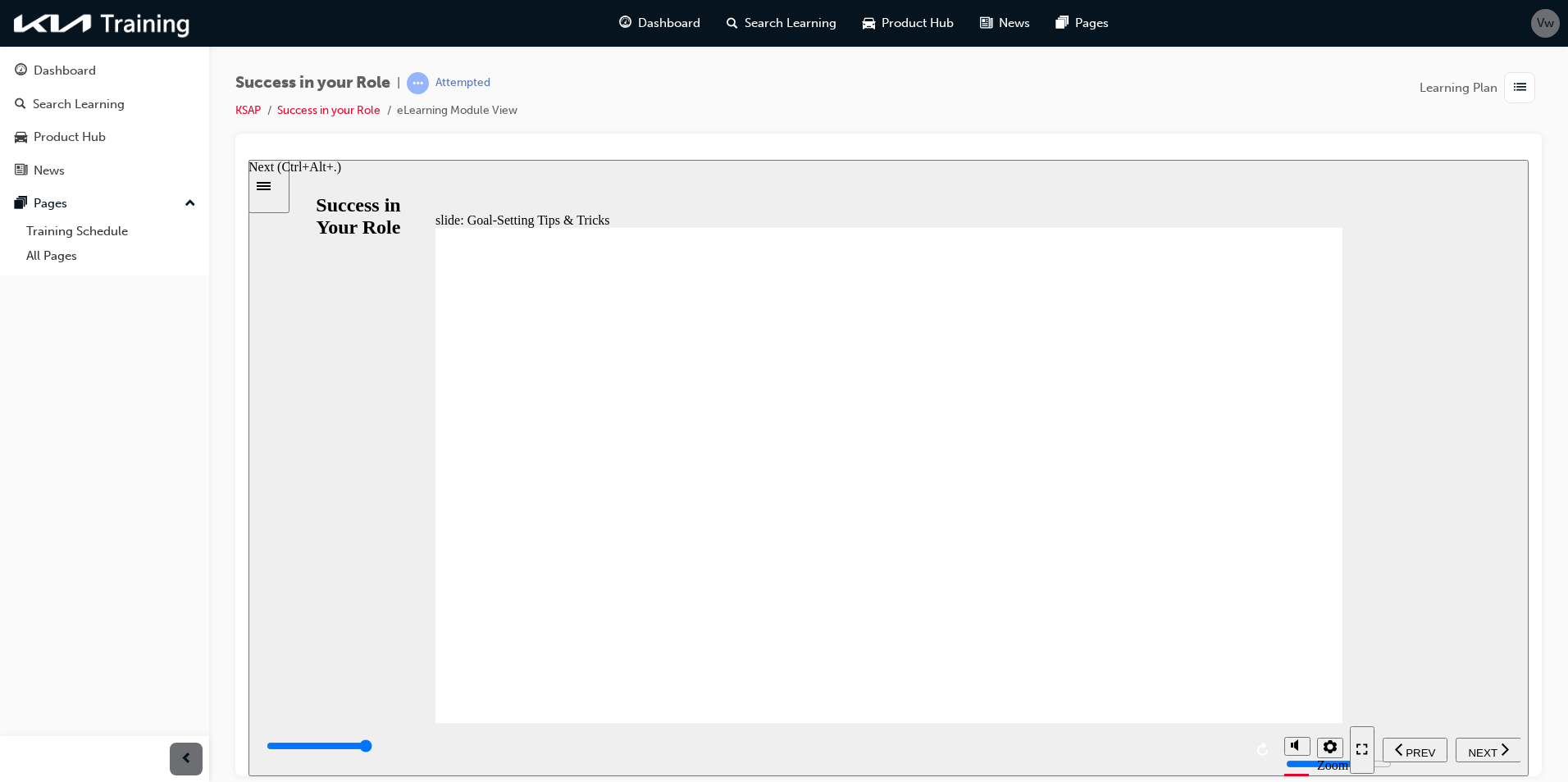
click at [1481, 749] on span "NEXT" at bounding box center [1482, 752] width 28 height 12
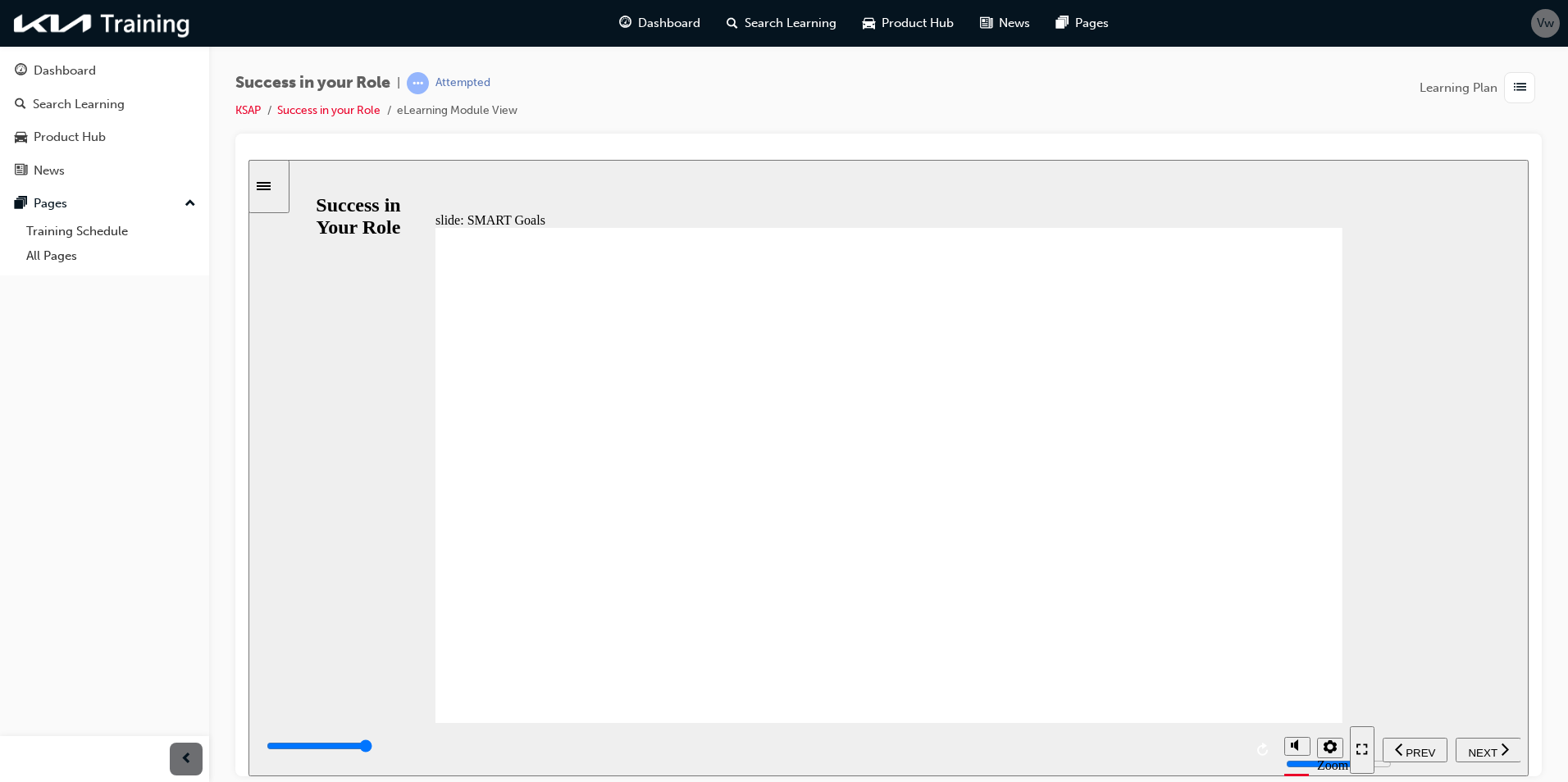
click at [1481, 747] on span "NEXT" at bounding box center [1482, 752] width 28 height 12
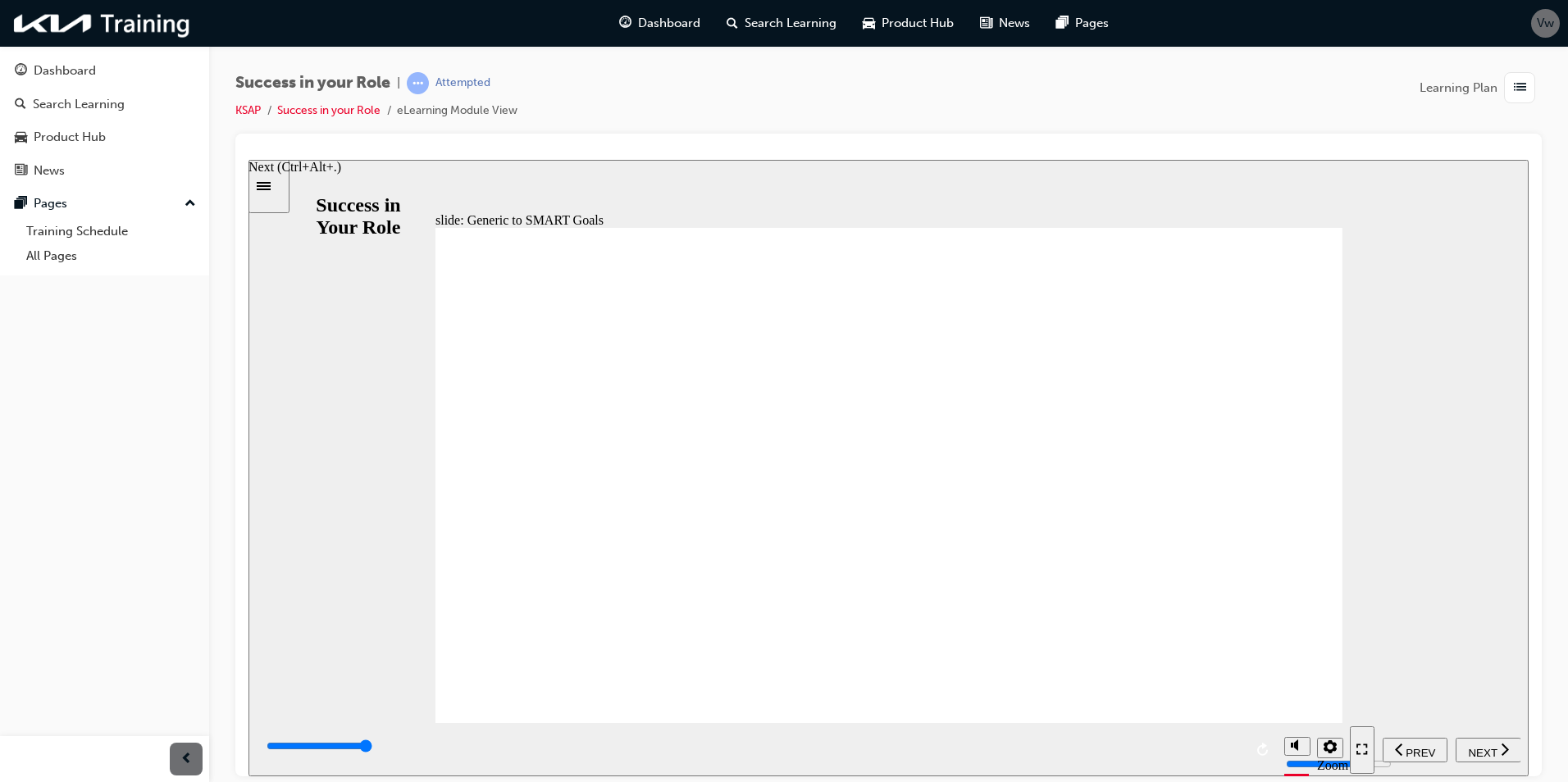
click at [1471, 734] on nav "PREV NEXT SUBMIT" at bounding box center [1435, 749] width 171 height 53
click at [1477, 746] on span "NEXT" at bounding box center [1482, 752] width 28 height 12
click at [1487, 746] on span "NEXT" at bounding box center [1482, 752] width 28 height 12
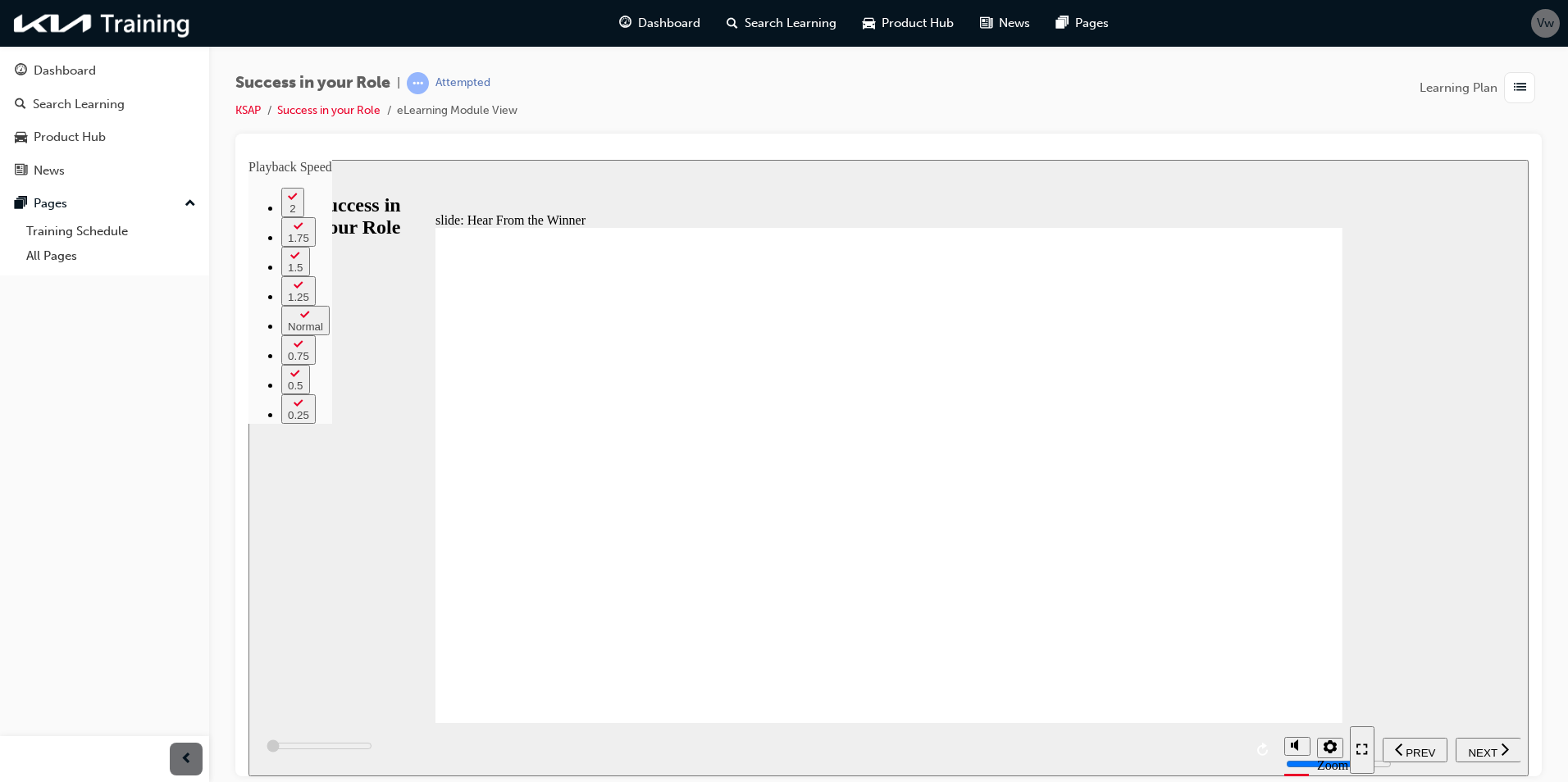
type input "0"
type input "300"
type input "0"
type input "300"
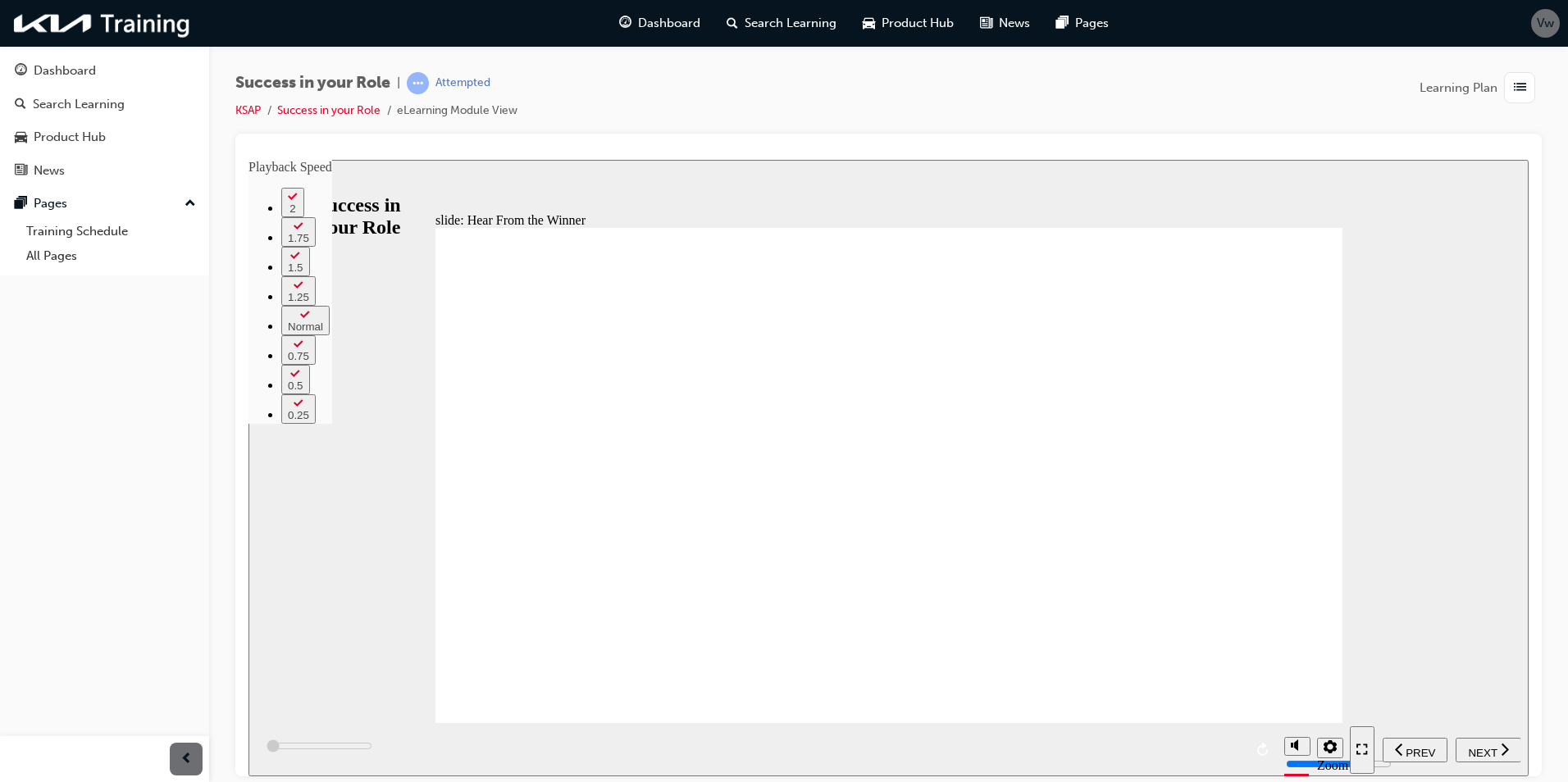
type input "0"
type input "400"
type input "0"
type input "400"
type input "0"
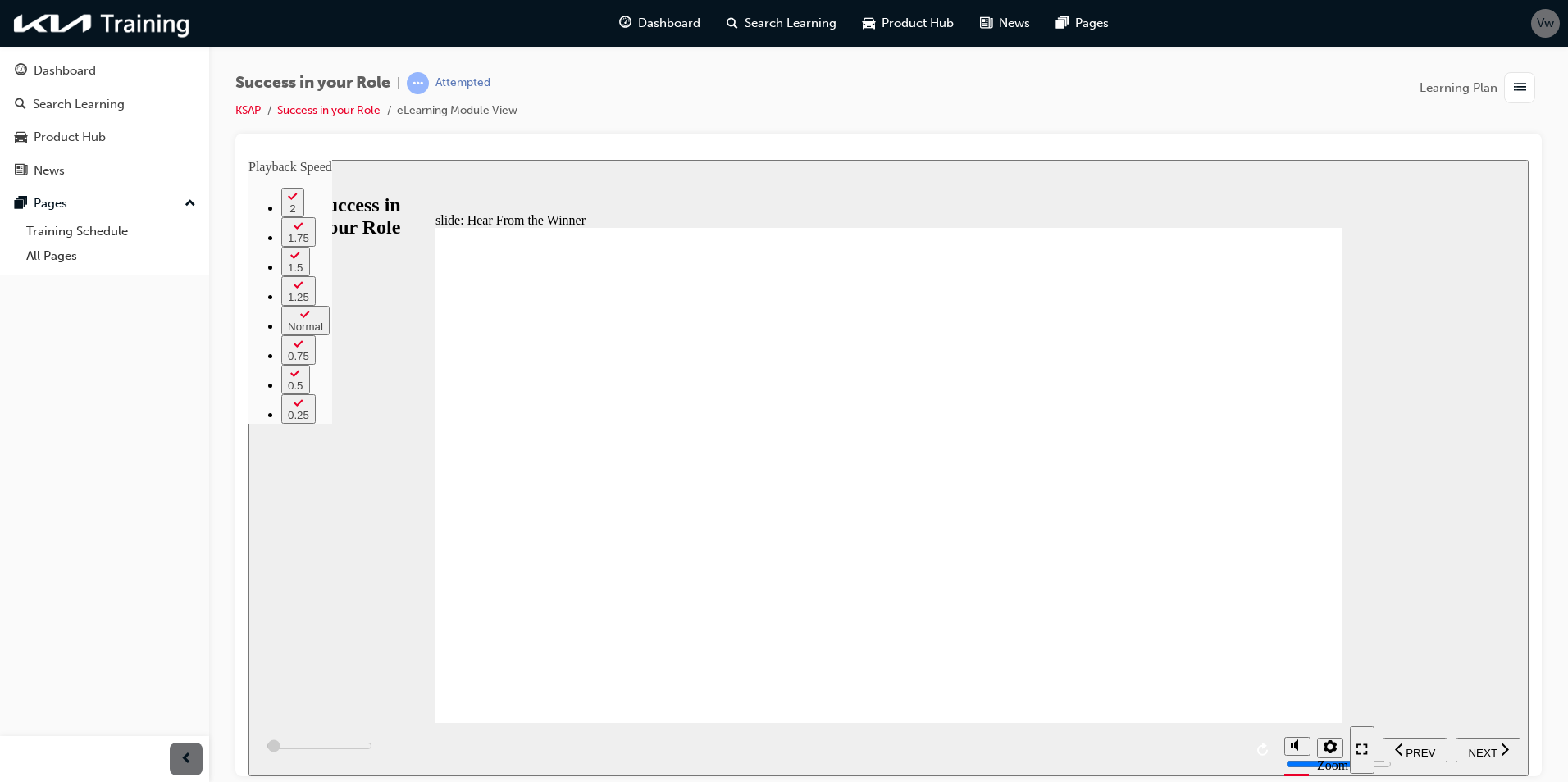
type input "500"
type input "0"
type input "500"
type input "0"
type input "600"
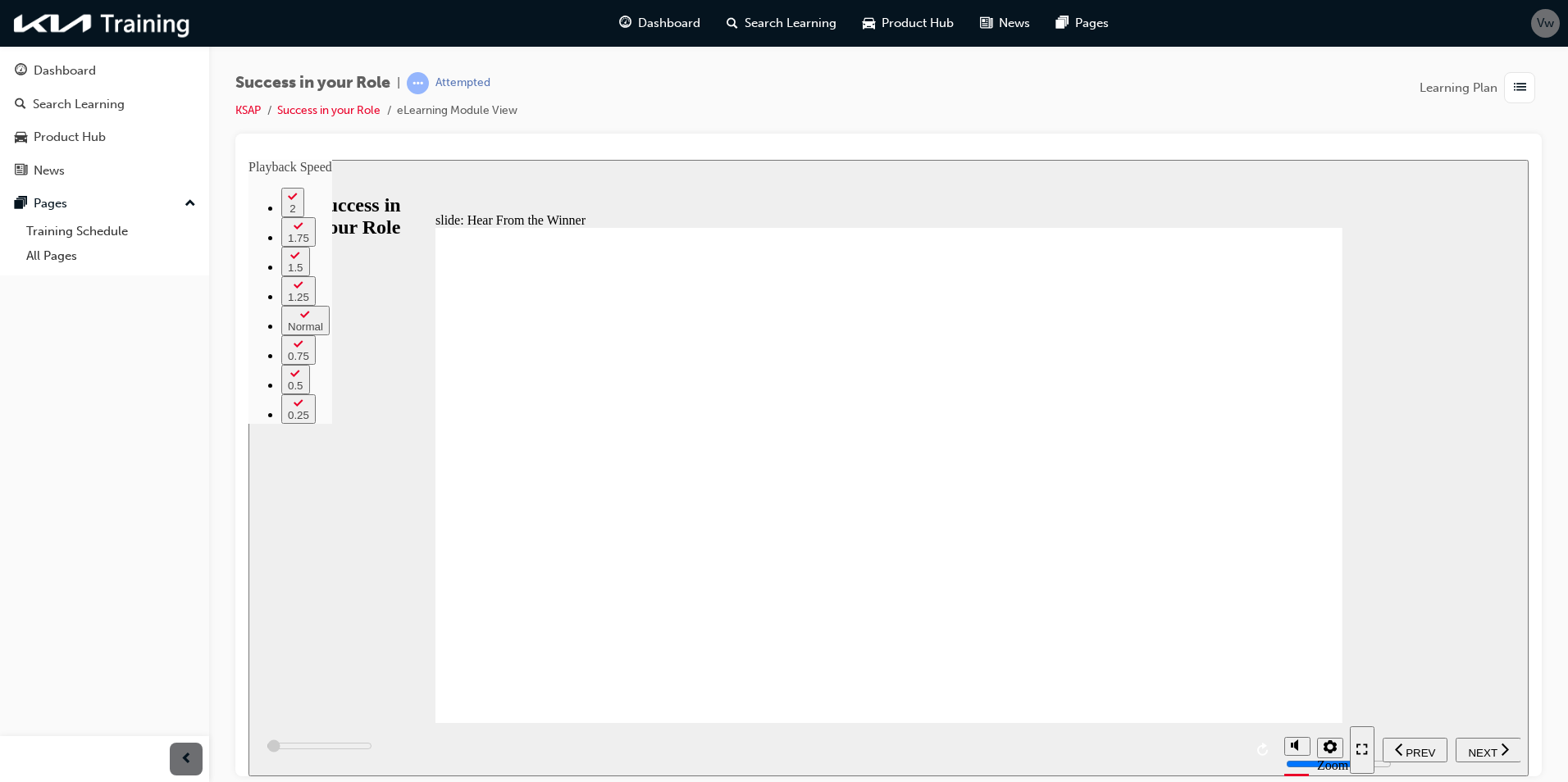
type input "0"
type input "700"
type input "0"
type input "800"
type input "0"
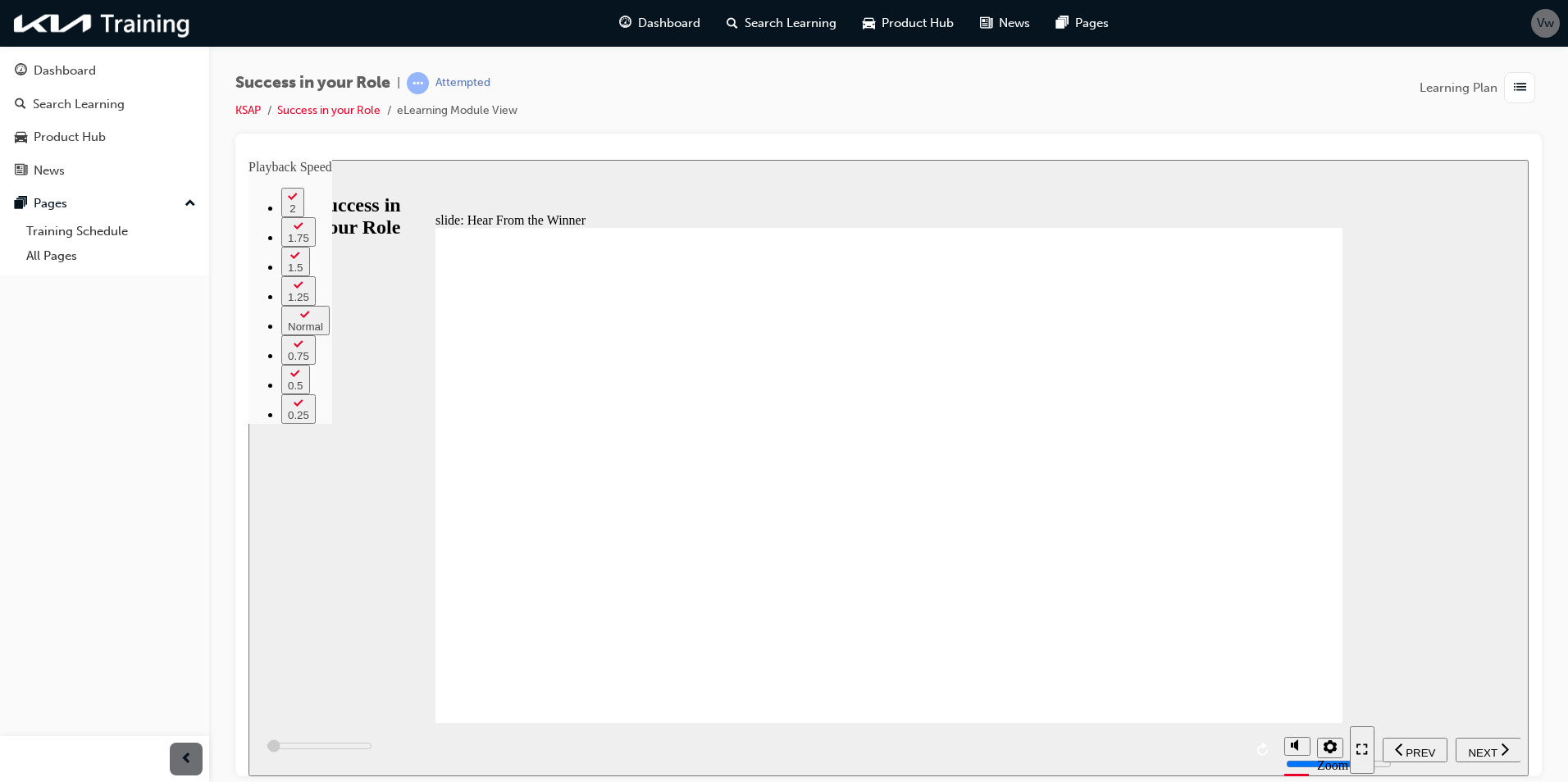
type input "800"
type input "1"
type input "1100"
type input "1"
type input "1300"
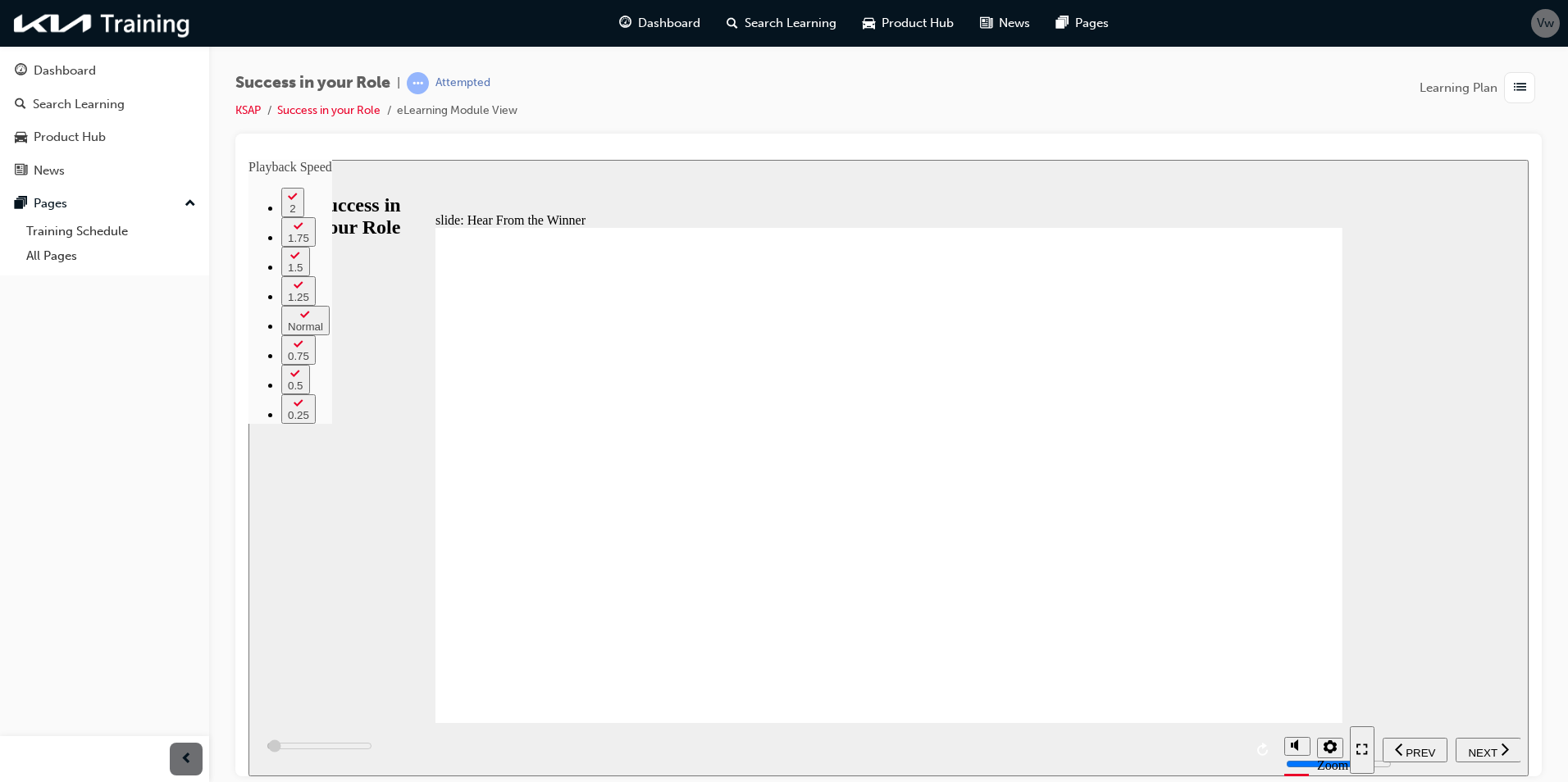
type input "1"
type input "1600"
type input "2"
type input "1900"
type input "2"
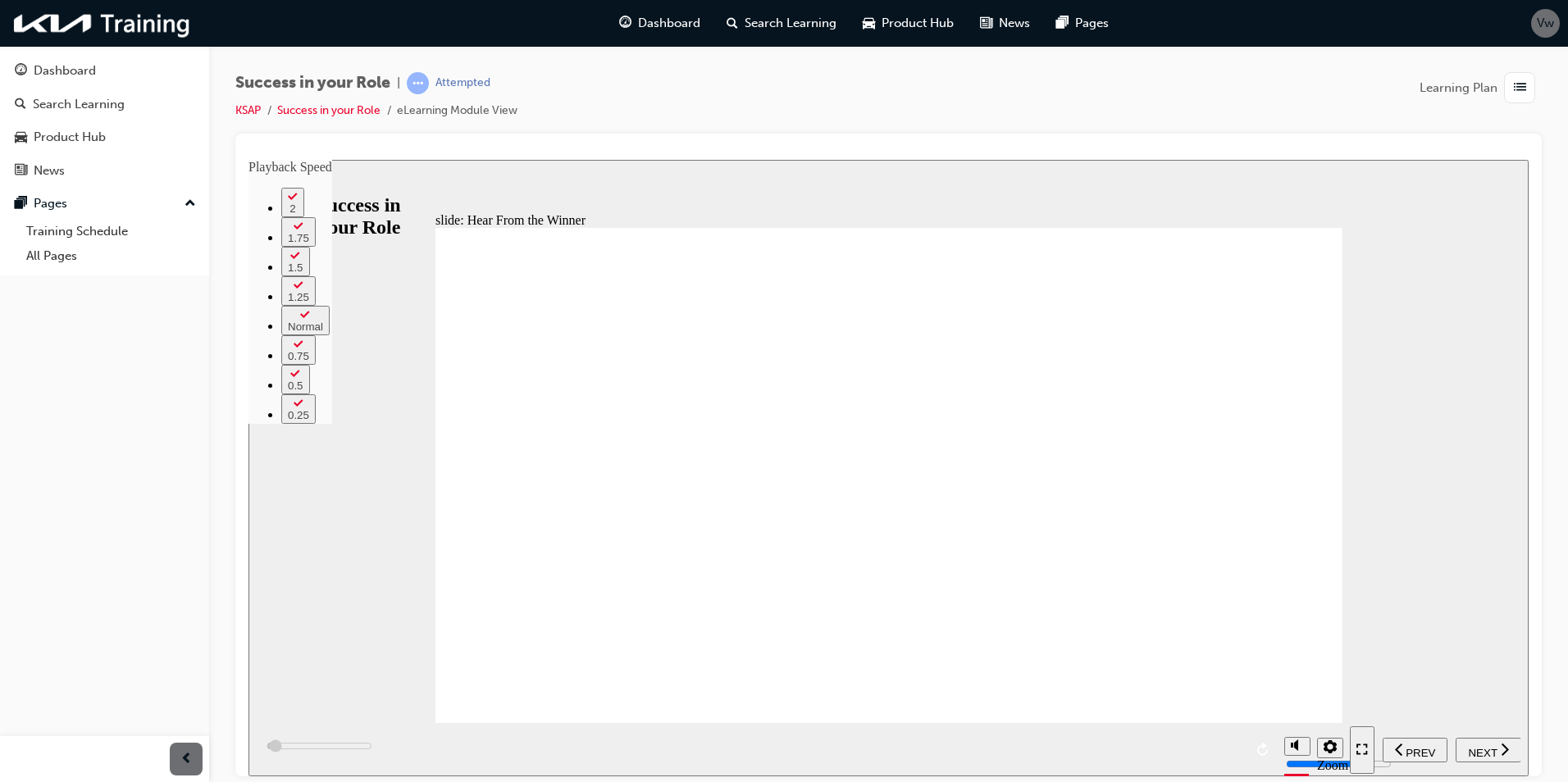
drag, startPoint x: 275, startPoint y: 748, endPoint x: 701, endPoint y: 746, distance: 426.0
click at [701, 746] on div "playback controls" at bounding box center [766, 749] width 1020 height 53
type input "2100"
type input "2"
type input "2400"
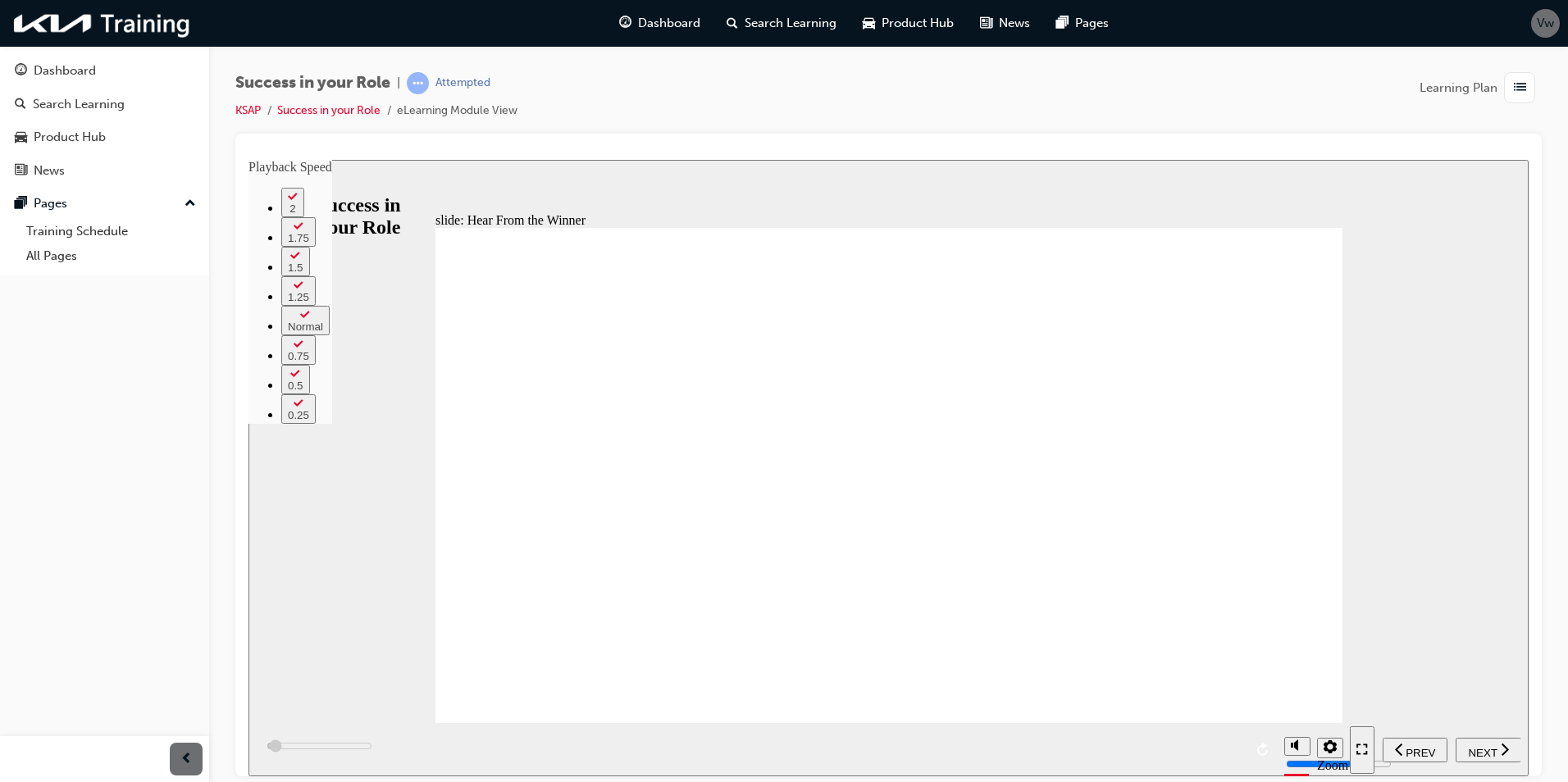
type input "2"
type input "2700"
type input "3"
click at [703, 748] on div "playback controls" at bounding box center [766, 749] width 1020 height 53
type input "2900"
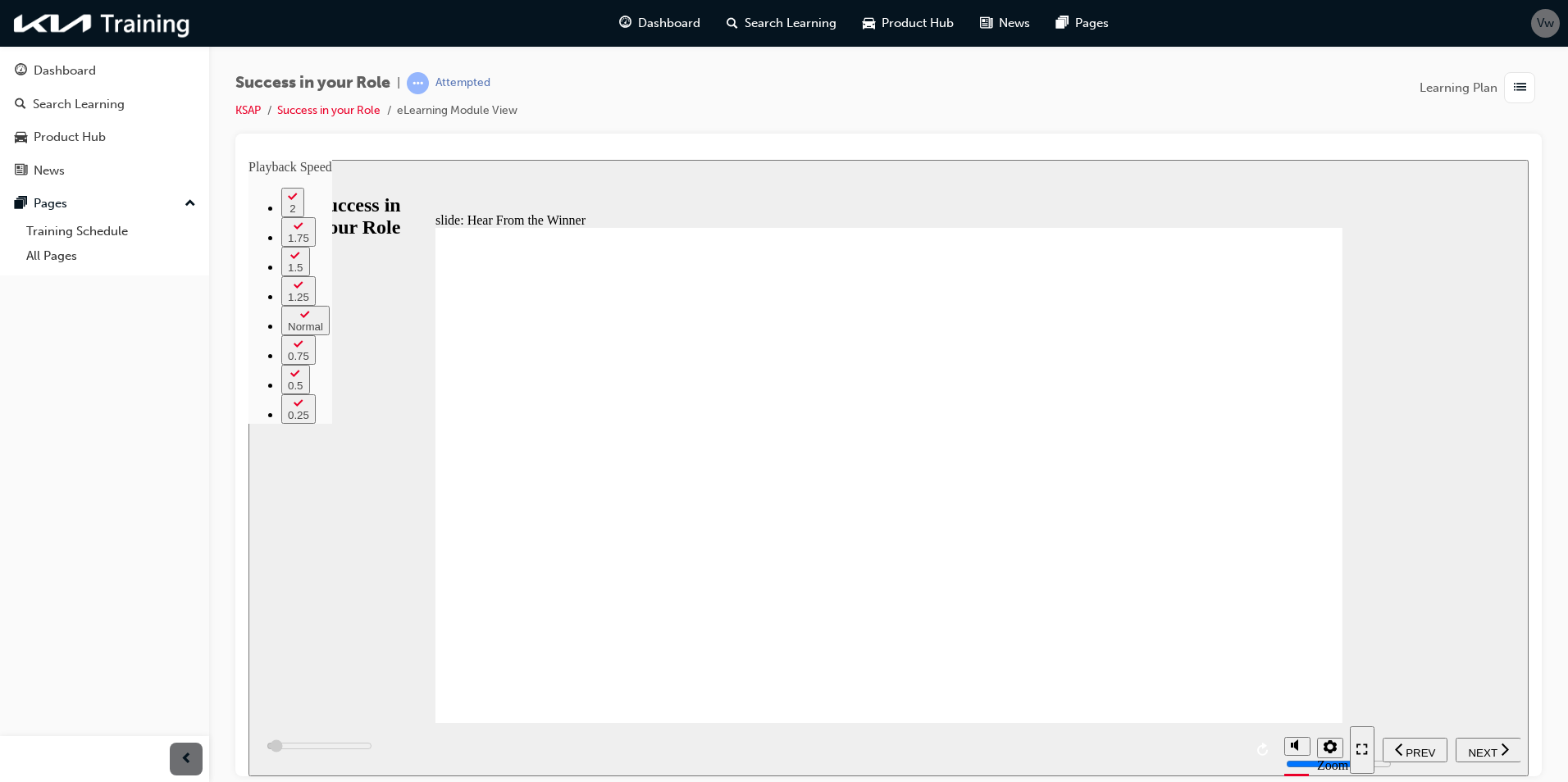
type input "3"
click at [702, 749] on div "playback controls" at bounding box center [766, 749] width 1020 height 53
type input "3200"
type input "3"
click at [702, 749] on div "playback controls" at bounding box center [766, 749] width 1020 height 53
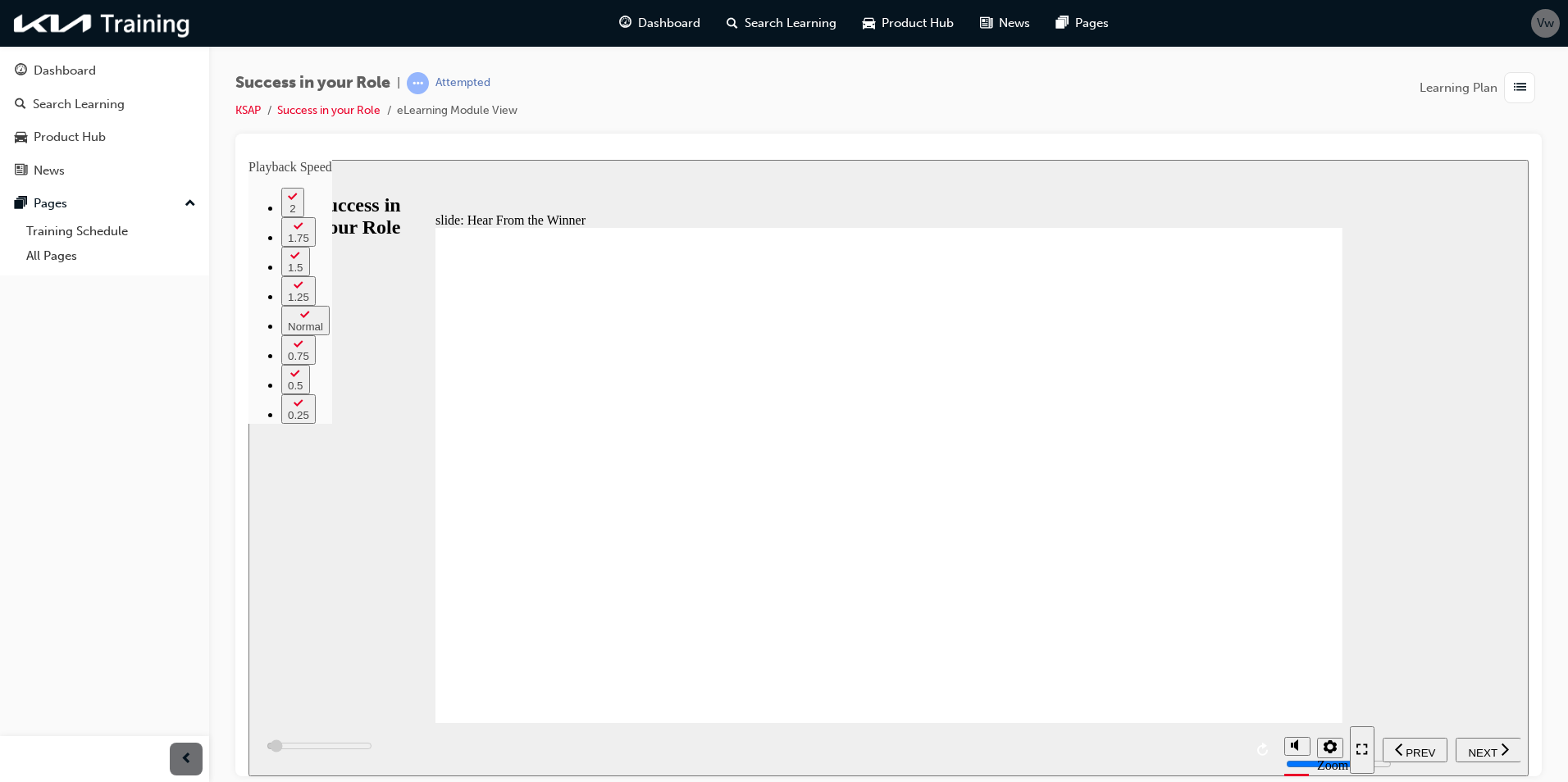
type input "3500"
type input "3"
type input "3700"
type input "3"
type input "3700"
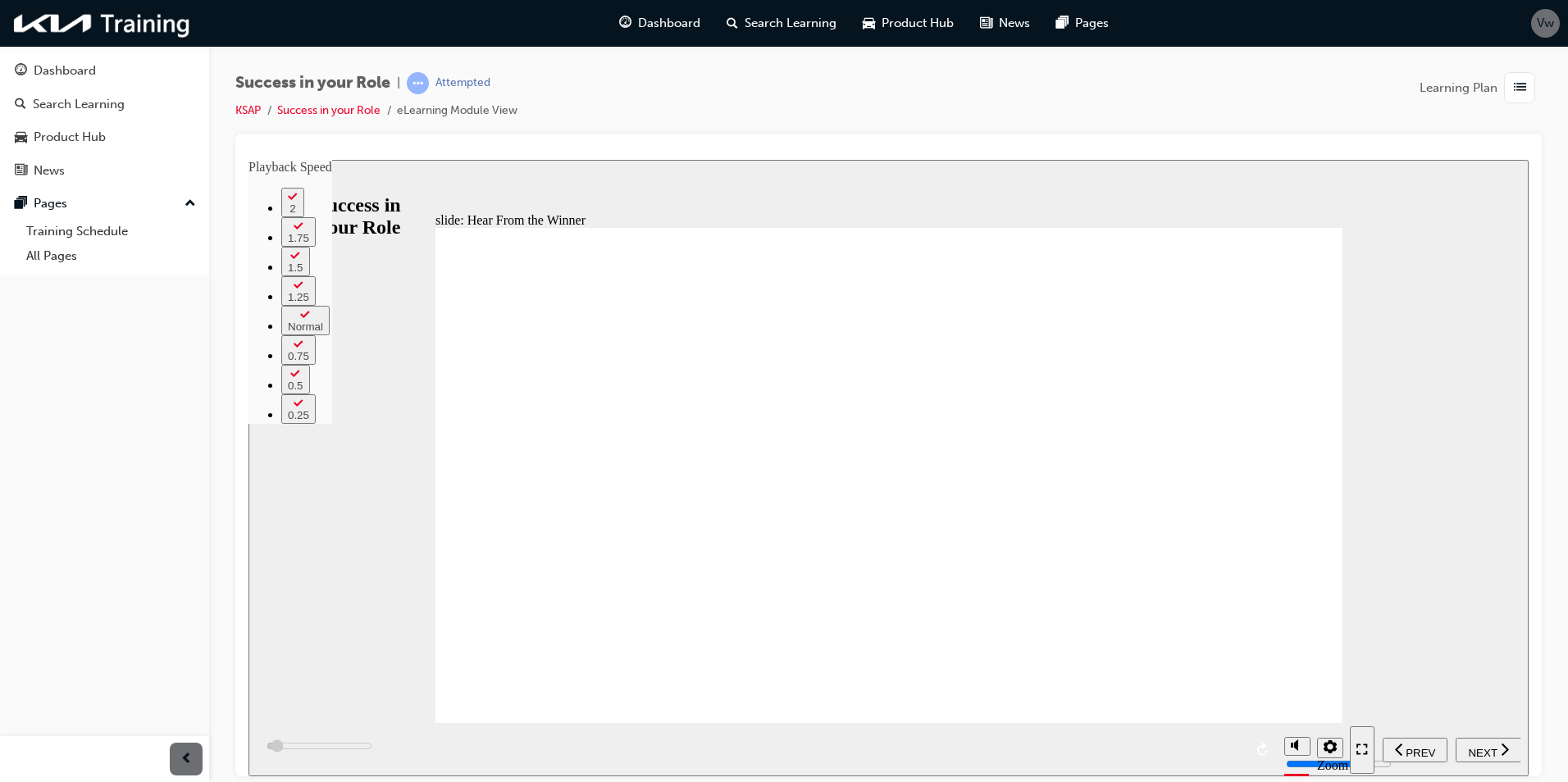
type input "3"
type input "3700"
type input "4"
type input "4000"
type input "4"
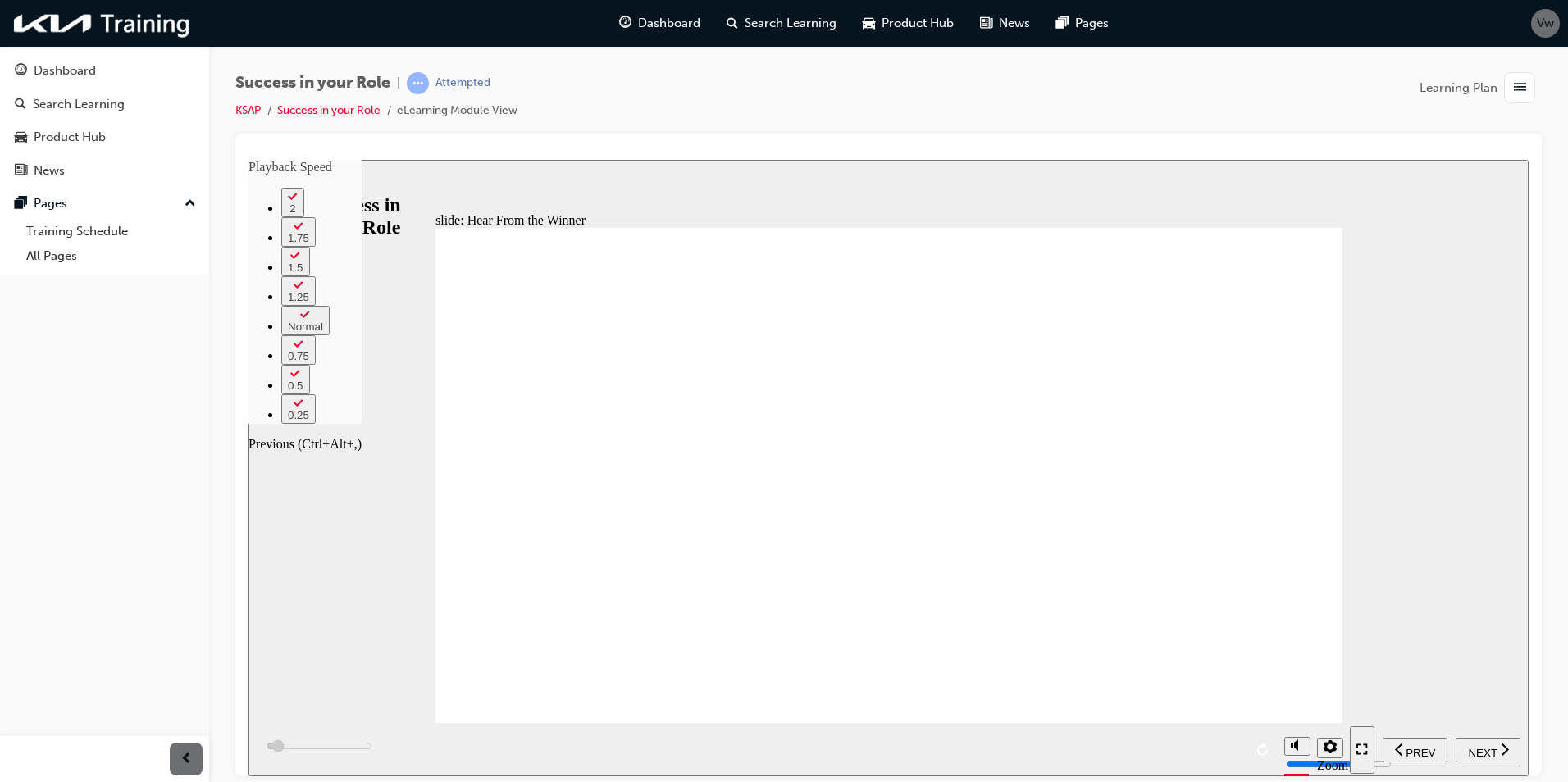
type input "4300"
type input "4"
type input "4500"
type input "4"
click at [1496, 749] on span "NEXT" at bounding box center [1482, 752] width 28 height 12
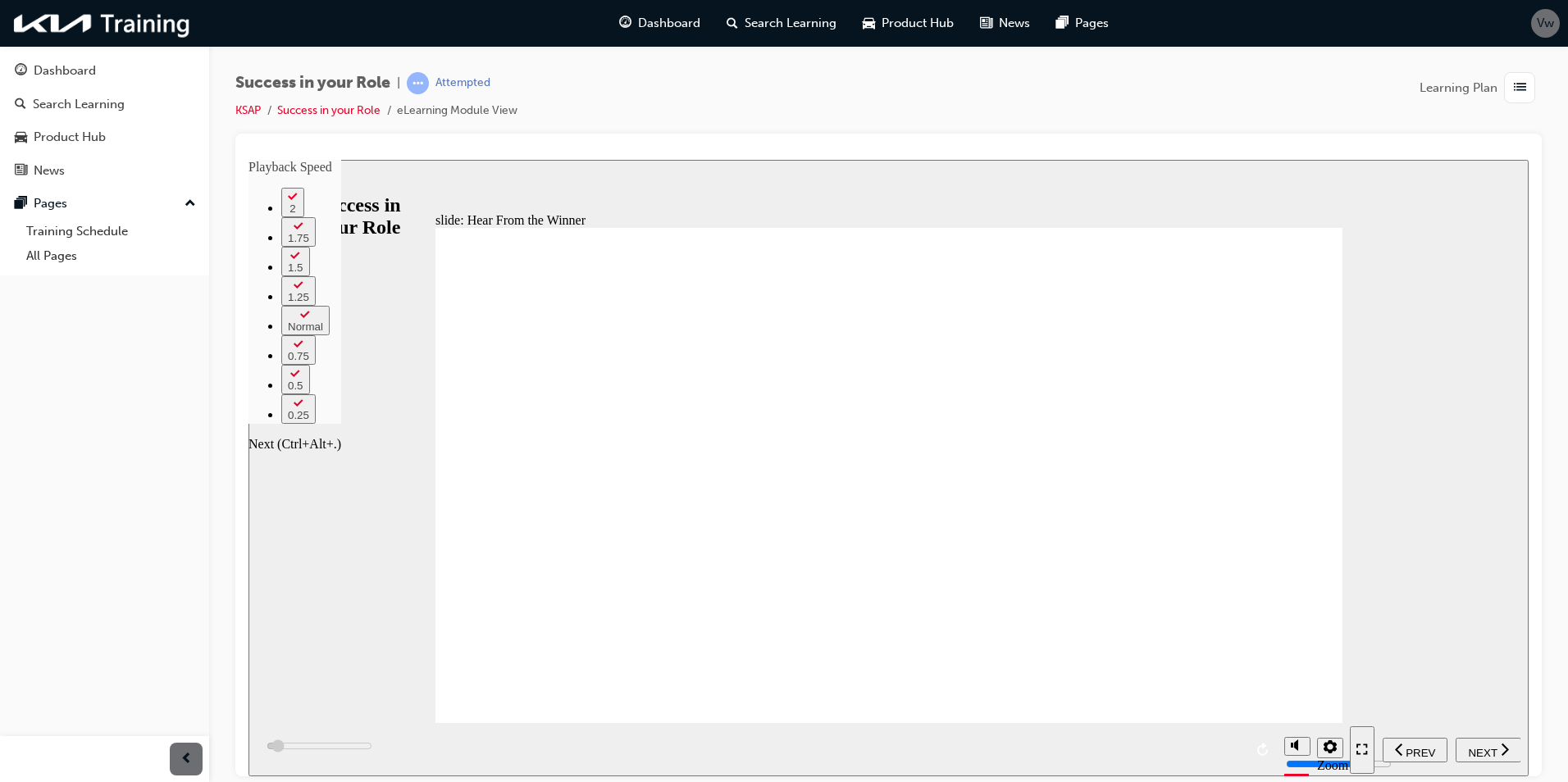
type input "4600"
type input "5"
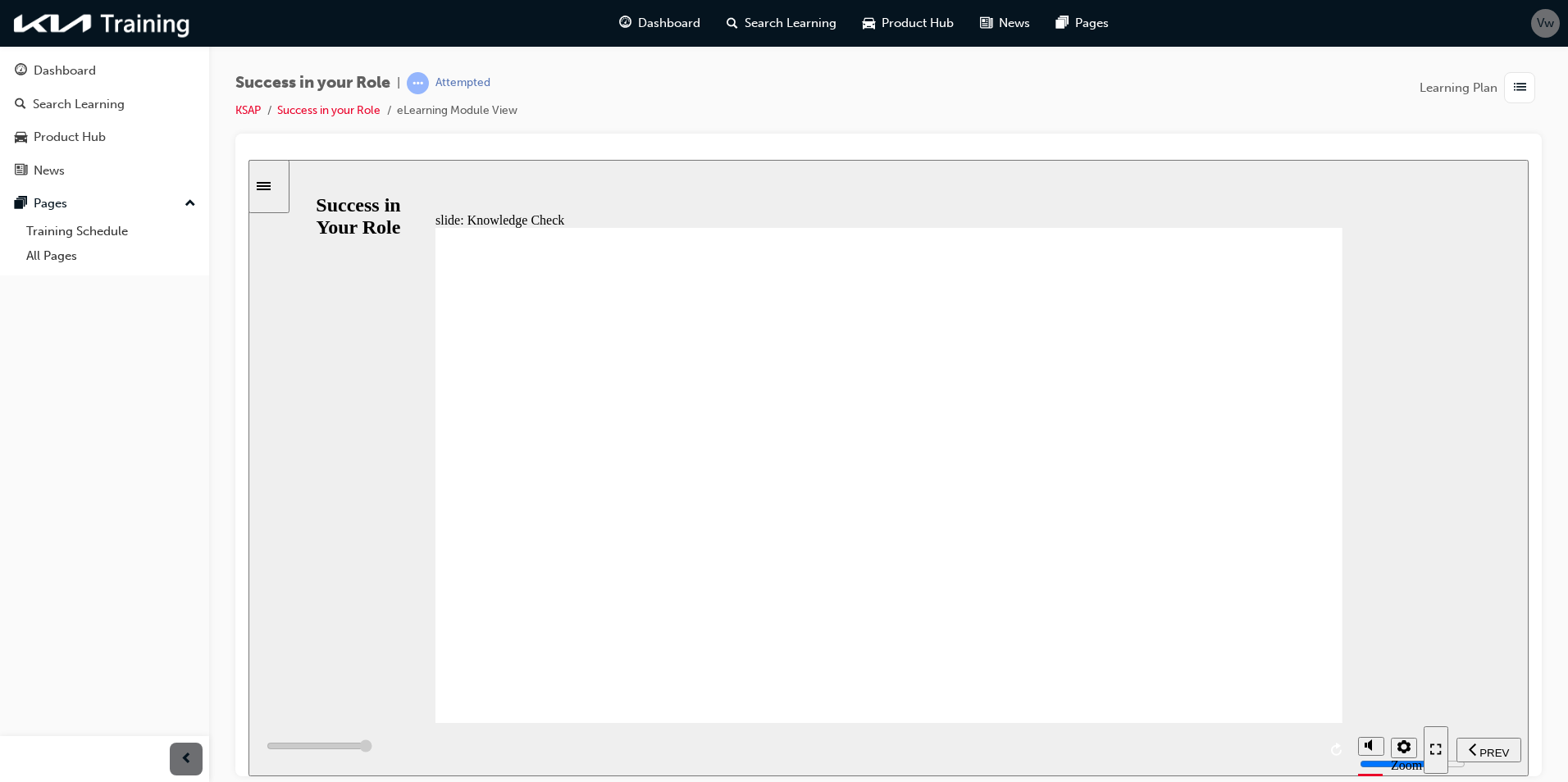
type input "7000"
radio input "true"
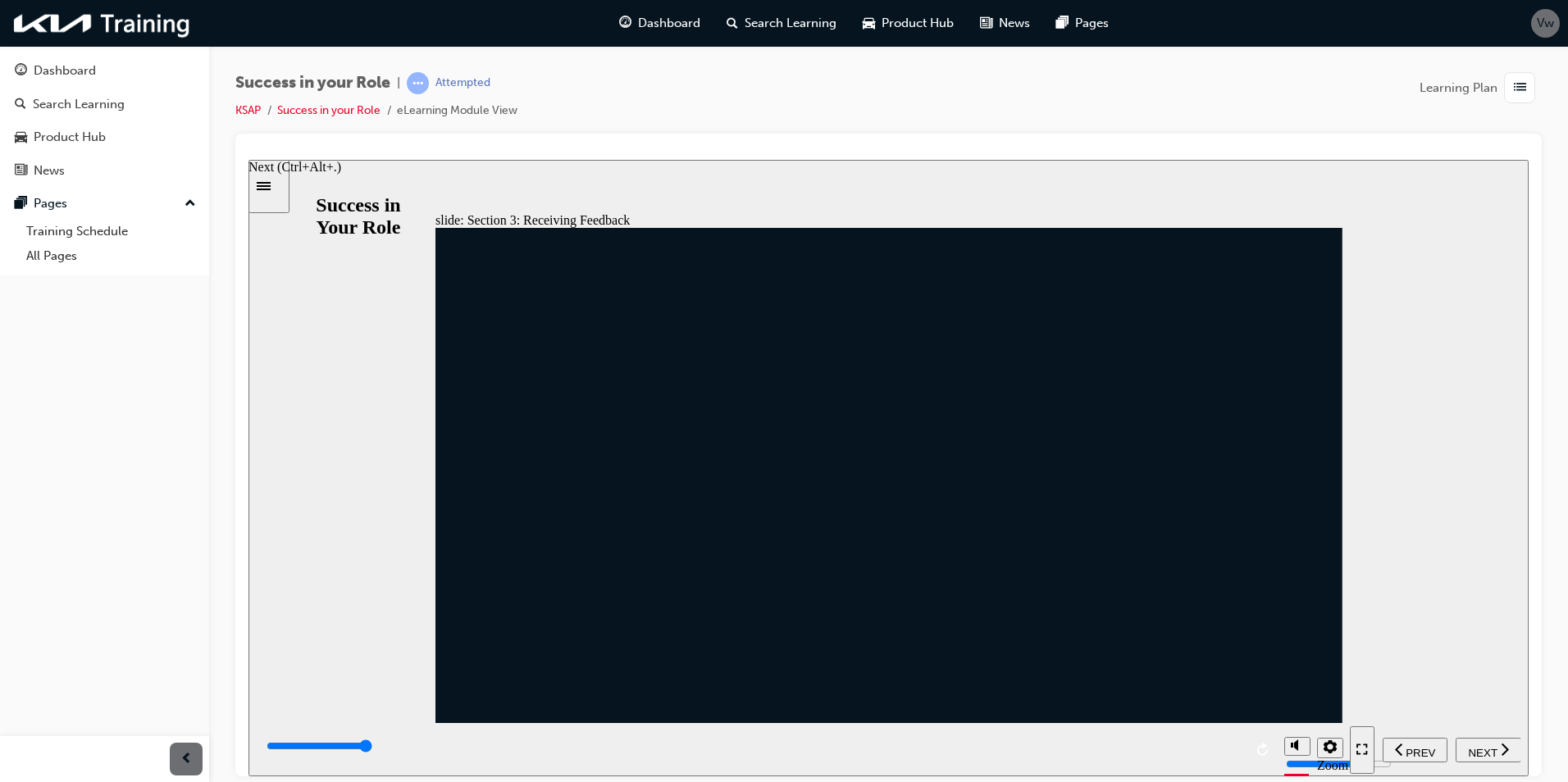
click at [1488, 749] on span "NEXT" at bounding box center [1482, 752] width 28 height 12
click at [1495, 746] on span "NEXT" at bounding box center [1482, 752] width 28 height 12
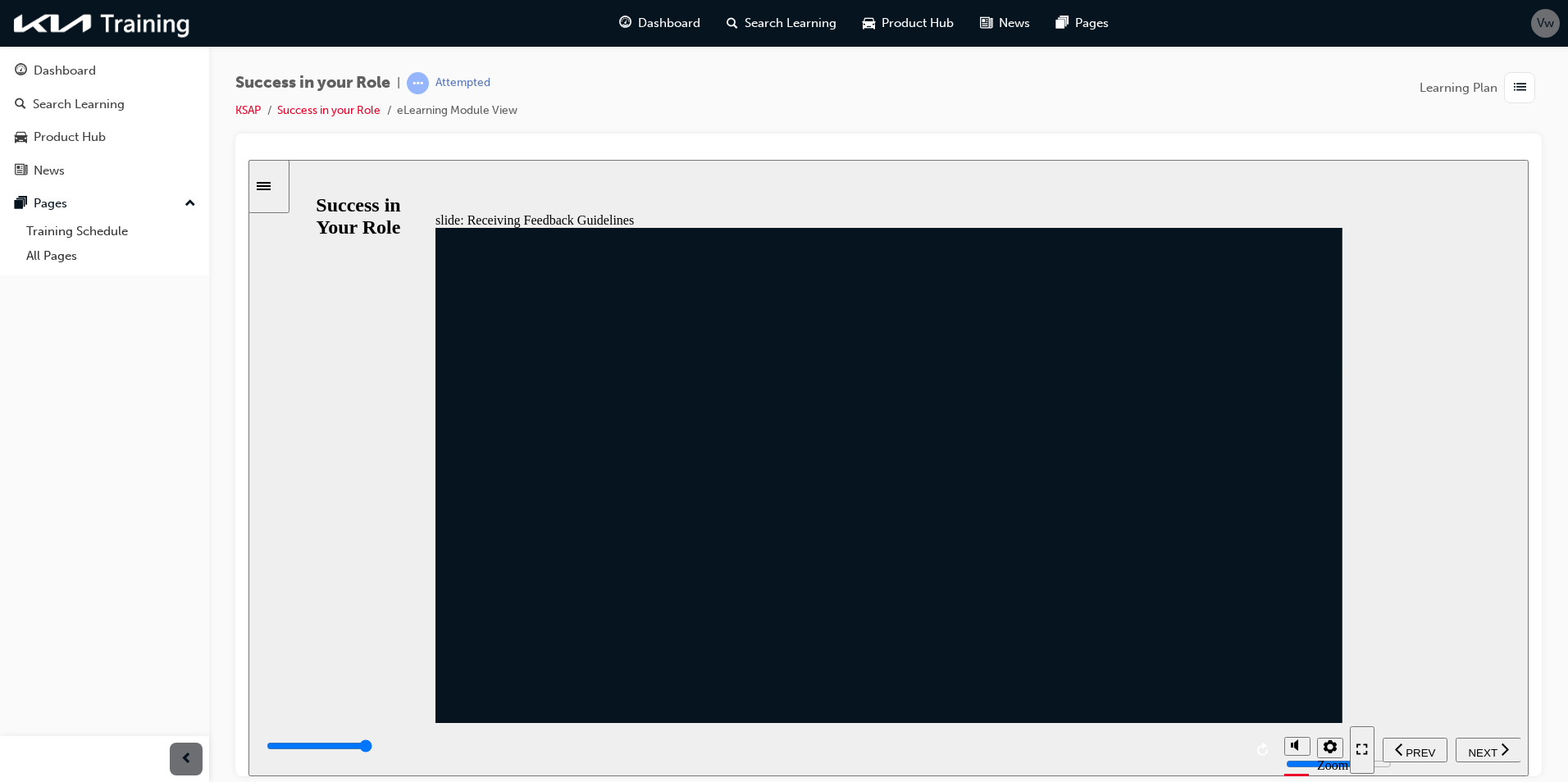
click at [1481, 746] on span "NEXT" at bounding box center [1482, 752] width 28 height 12
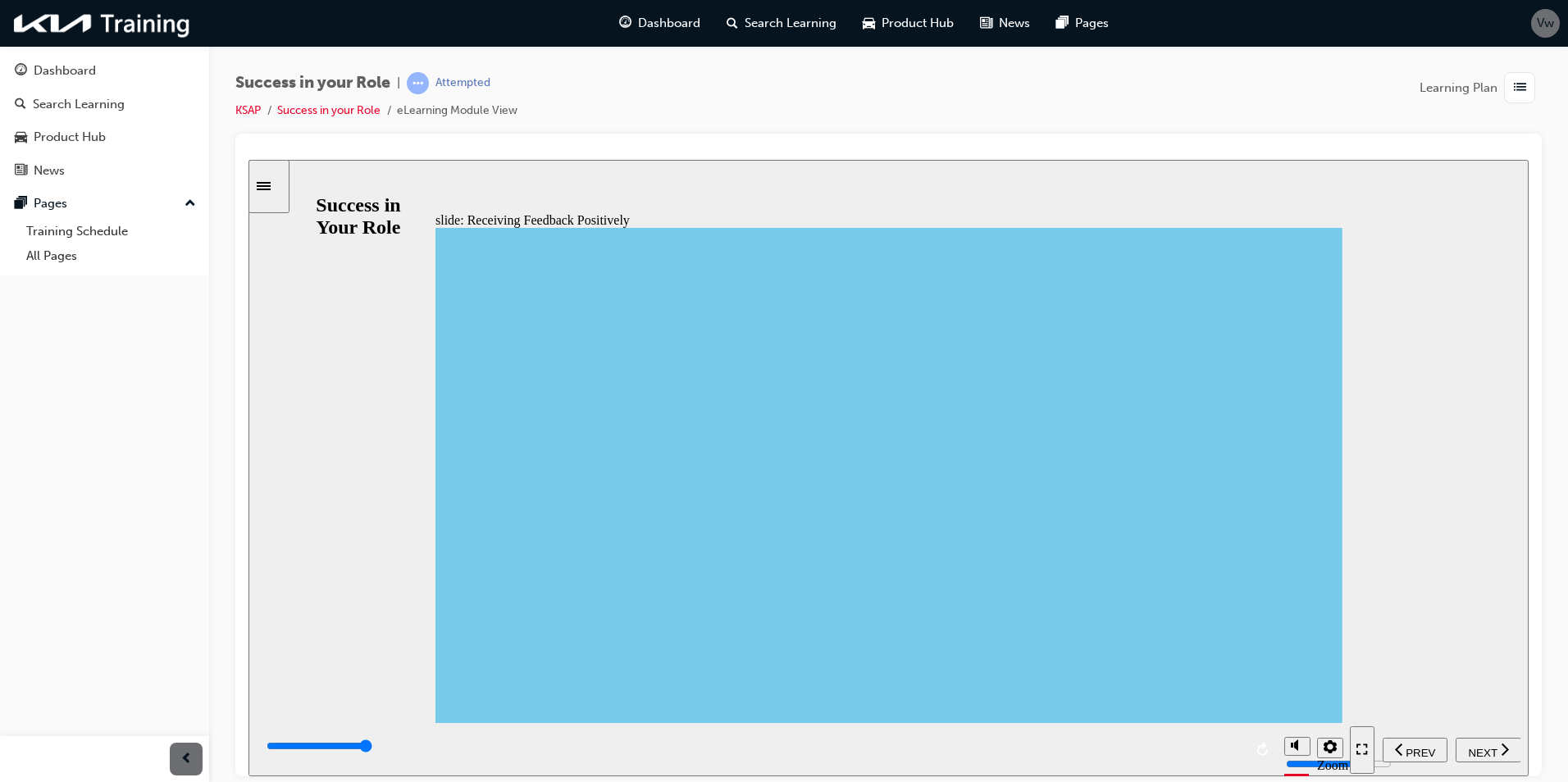
click at [1481, 746] on span "NEXT" at bounding box center [1482, 752] width 28 height 12
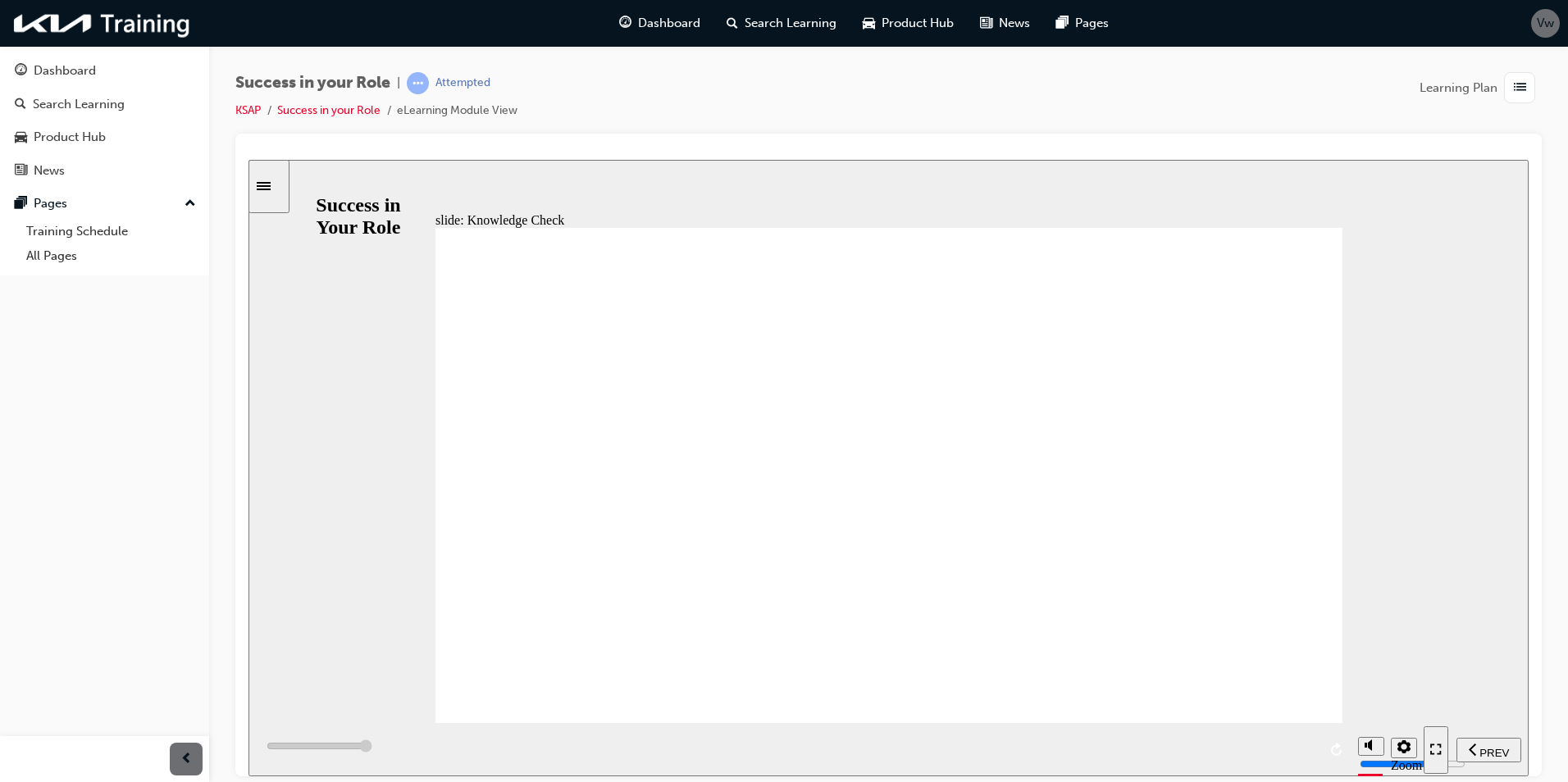
type input "7000"
checkbox input "true"
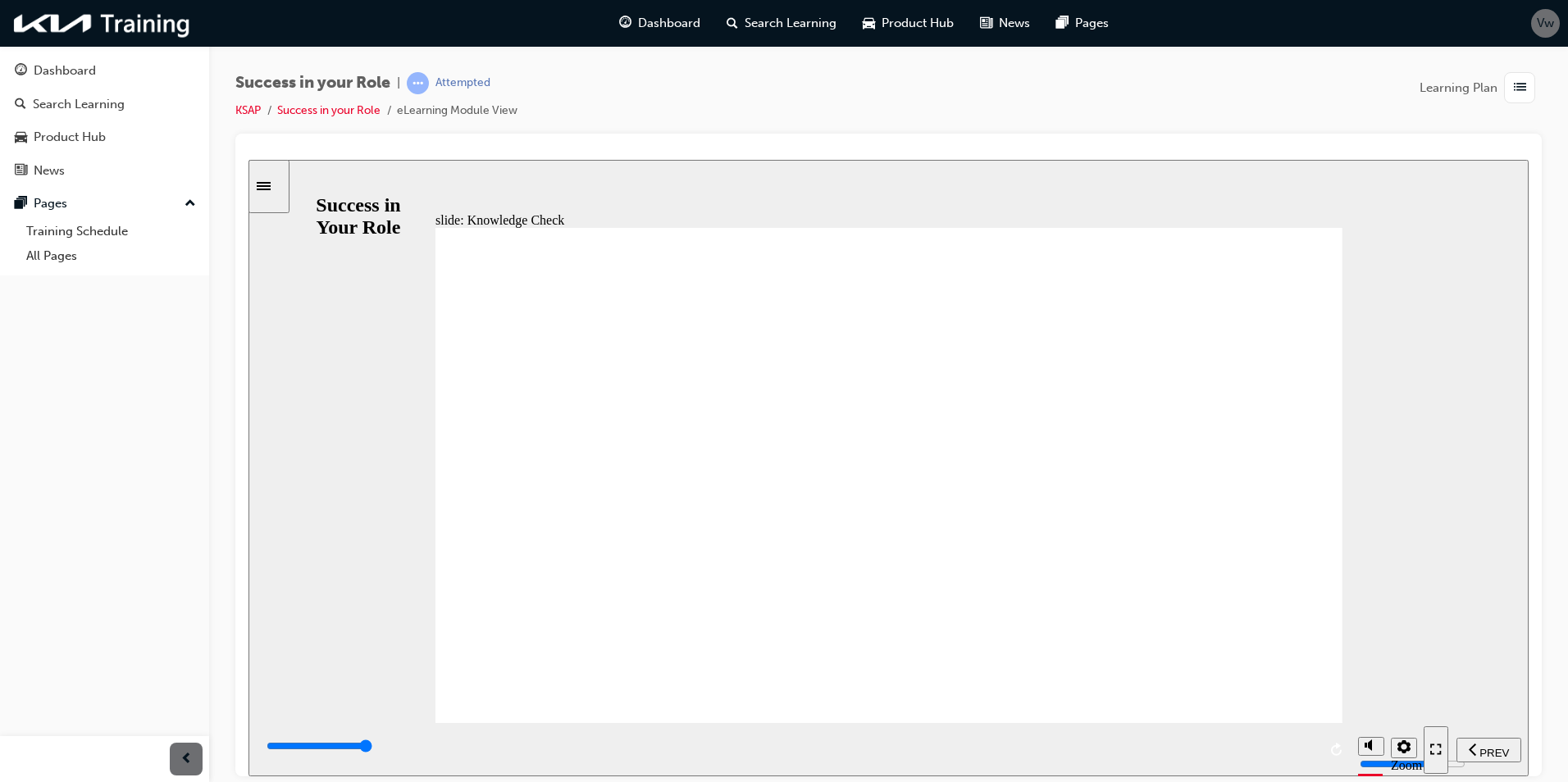
checkbox input "false"
checkbox input "true"
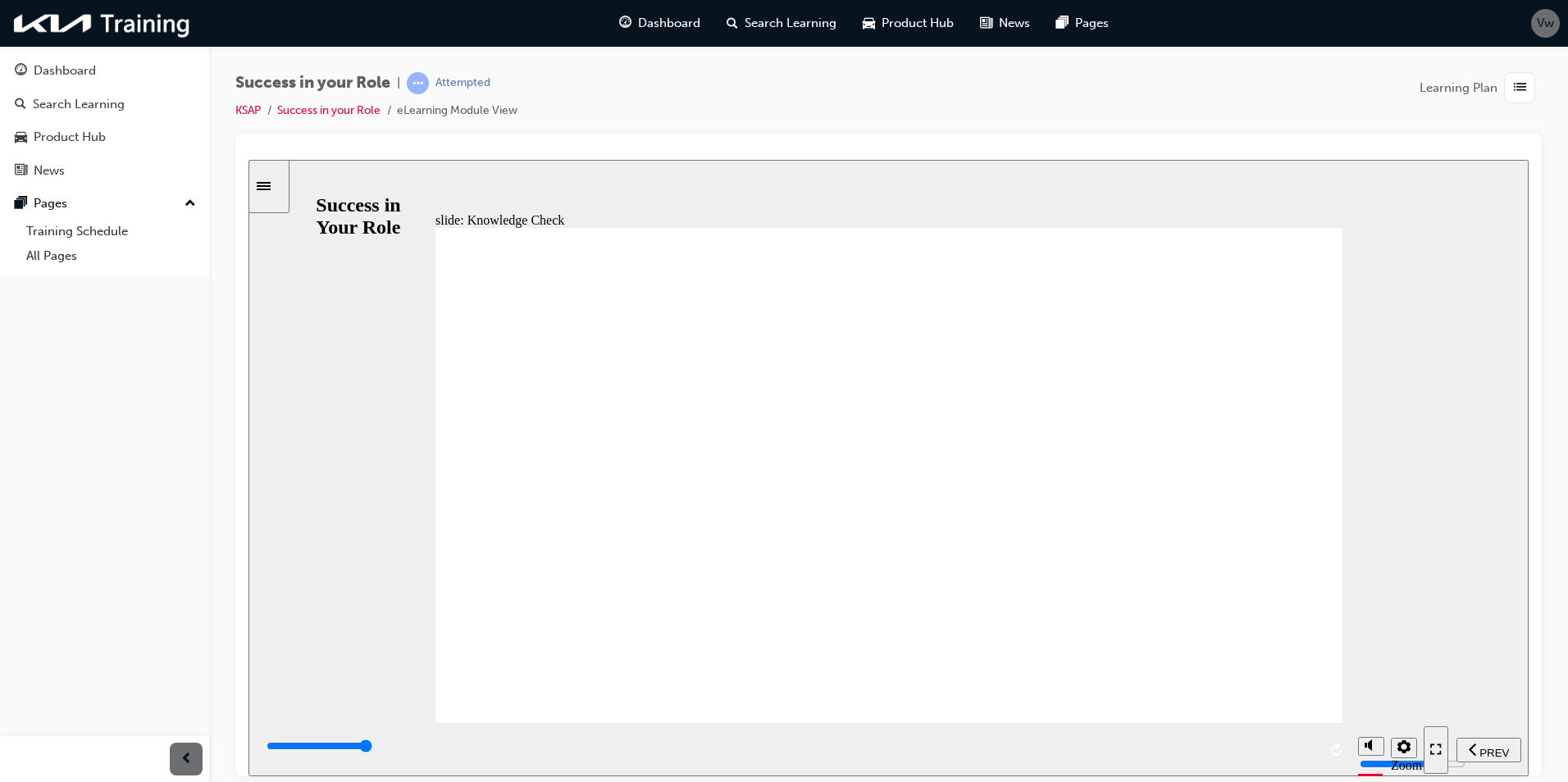
checkbox input "true"
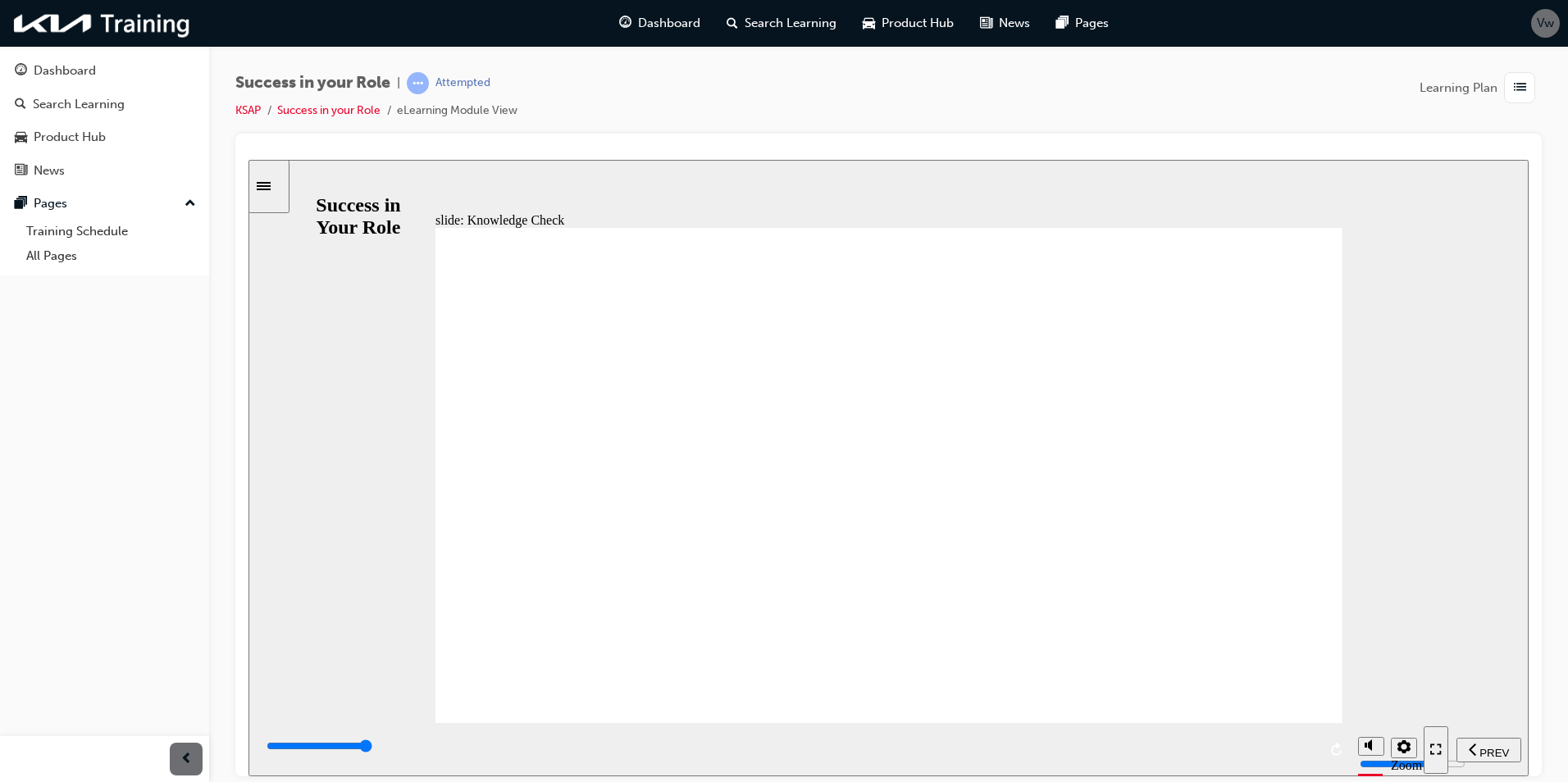
click at [1486, 746] on span "NEXT" at bounding box center [1482, 752] width 28 height 12
click at [1485, 750] on span "NEXT" at bounding box center [1482, 752] width 28 height 12
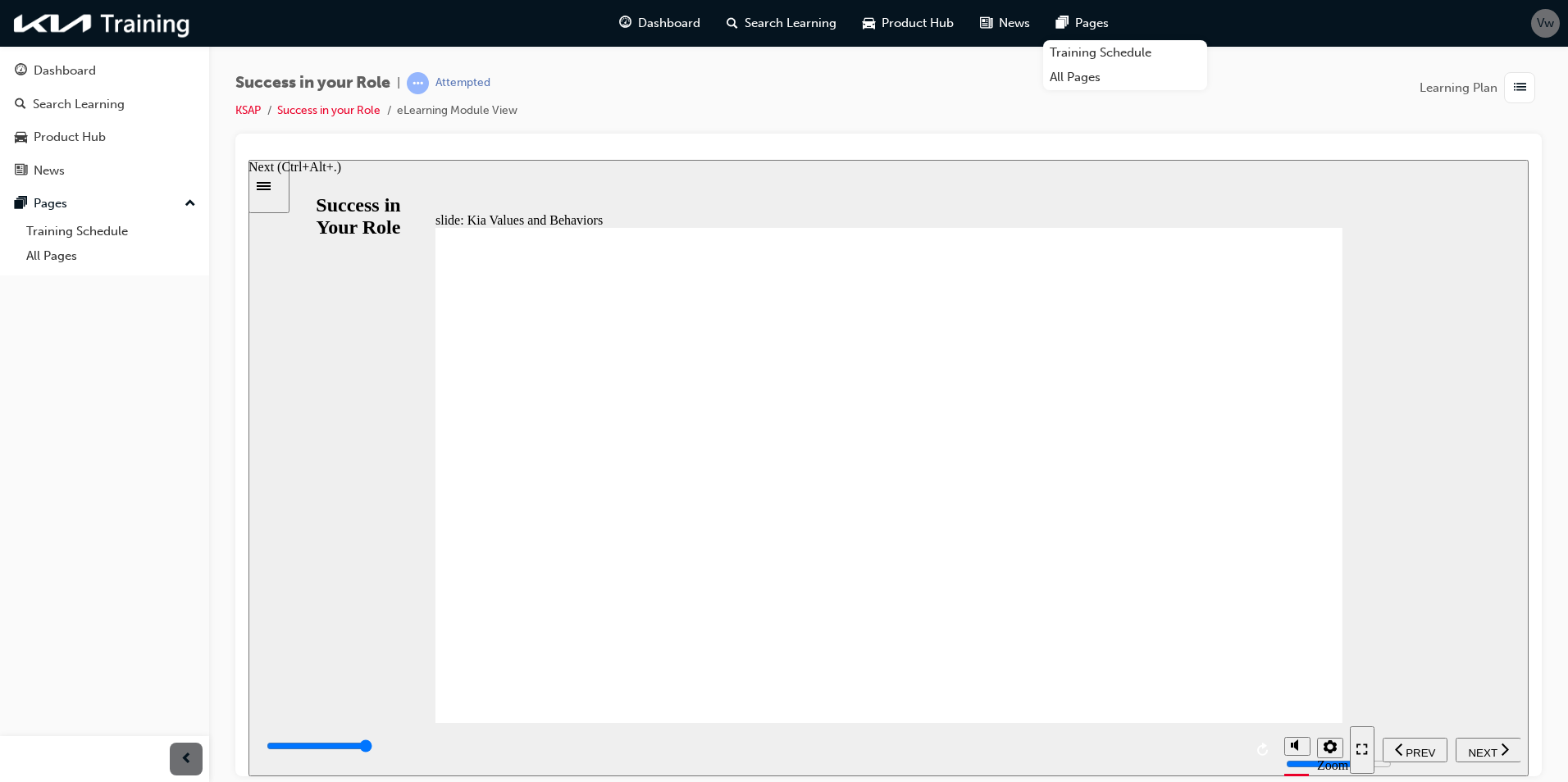
click at [1486, 746] on span "NEXT" at bounding box center [1482, 752] width 28 height 12
drag, startPoint x: 648, startPoint y: 596, endPoint x: 737, endPoint y: 606, distance: 89.6
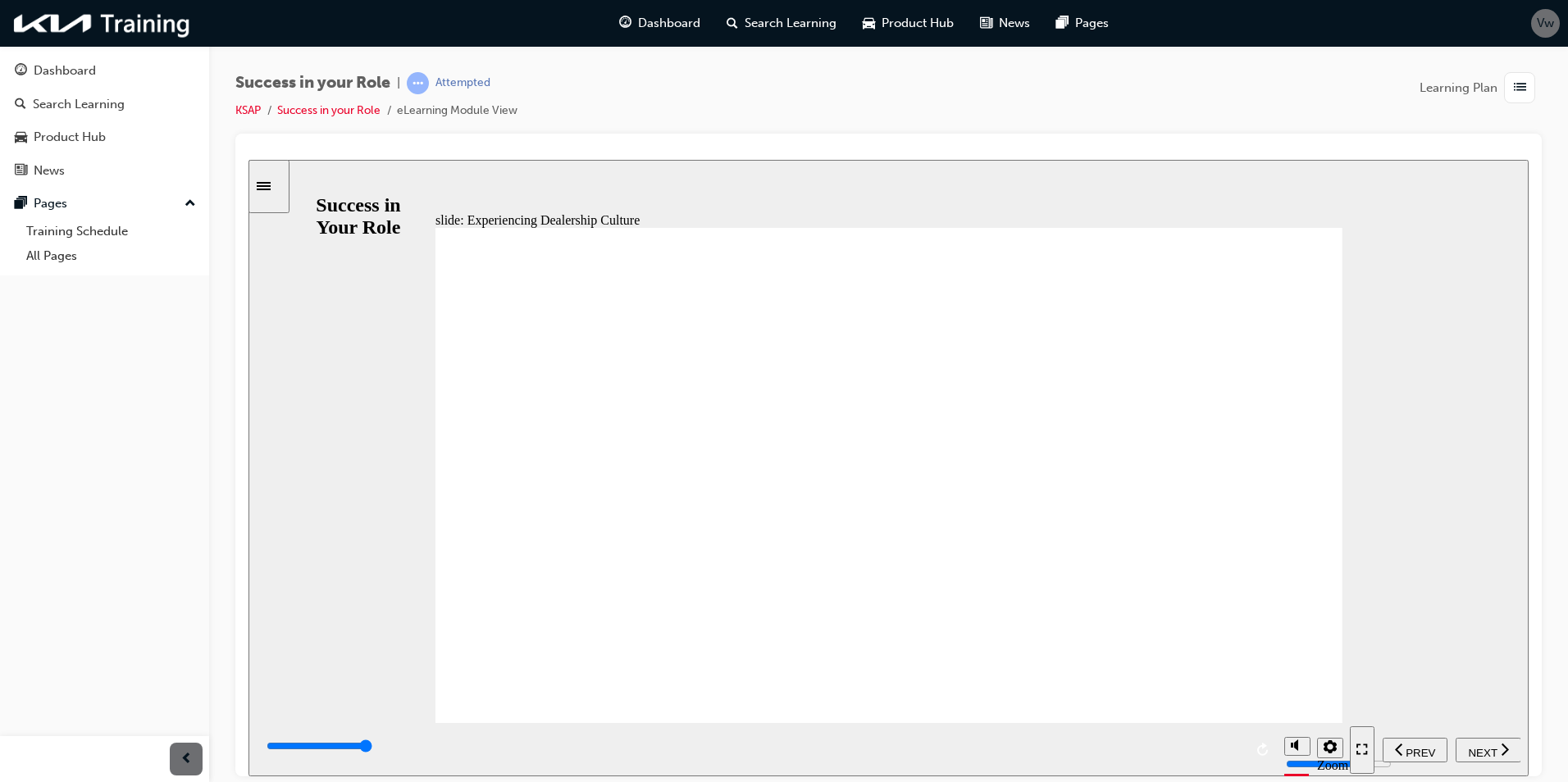
click at [1486, 746] on span "NEXT" at bounding box center [1482, 752] width 28 height 12
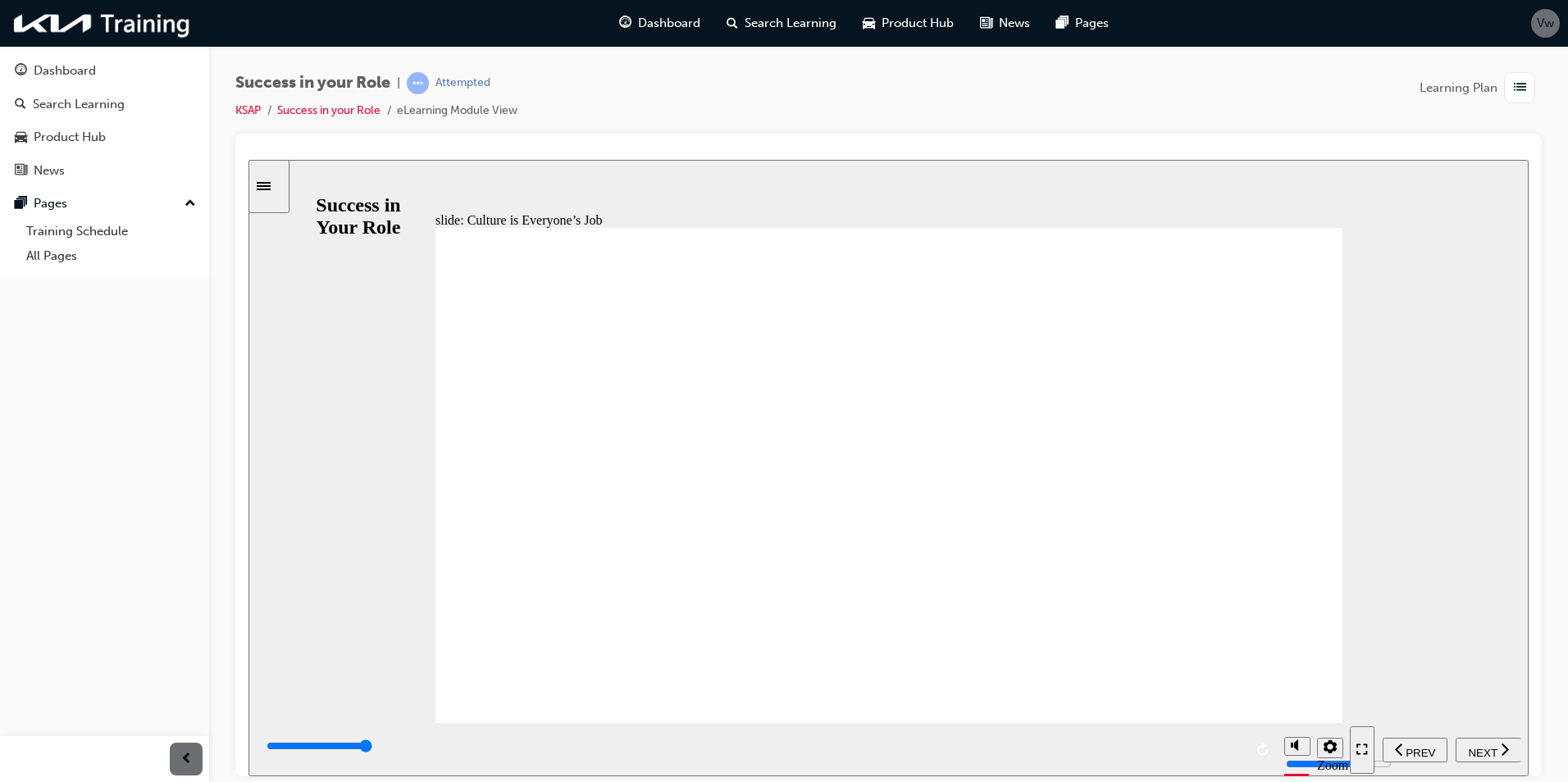
click at [1483, 747] on span "NEXT" at bounding box center [1482, 752] width 28 height 12
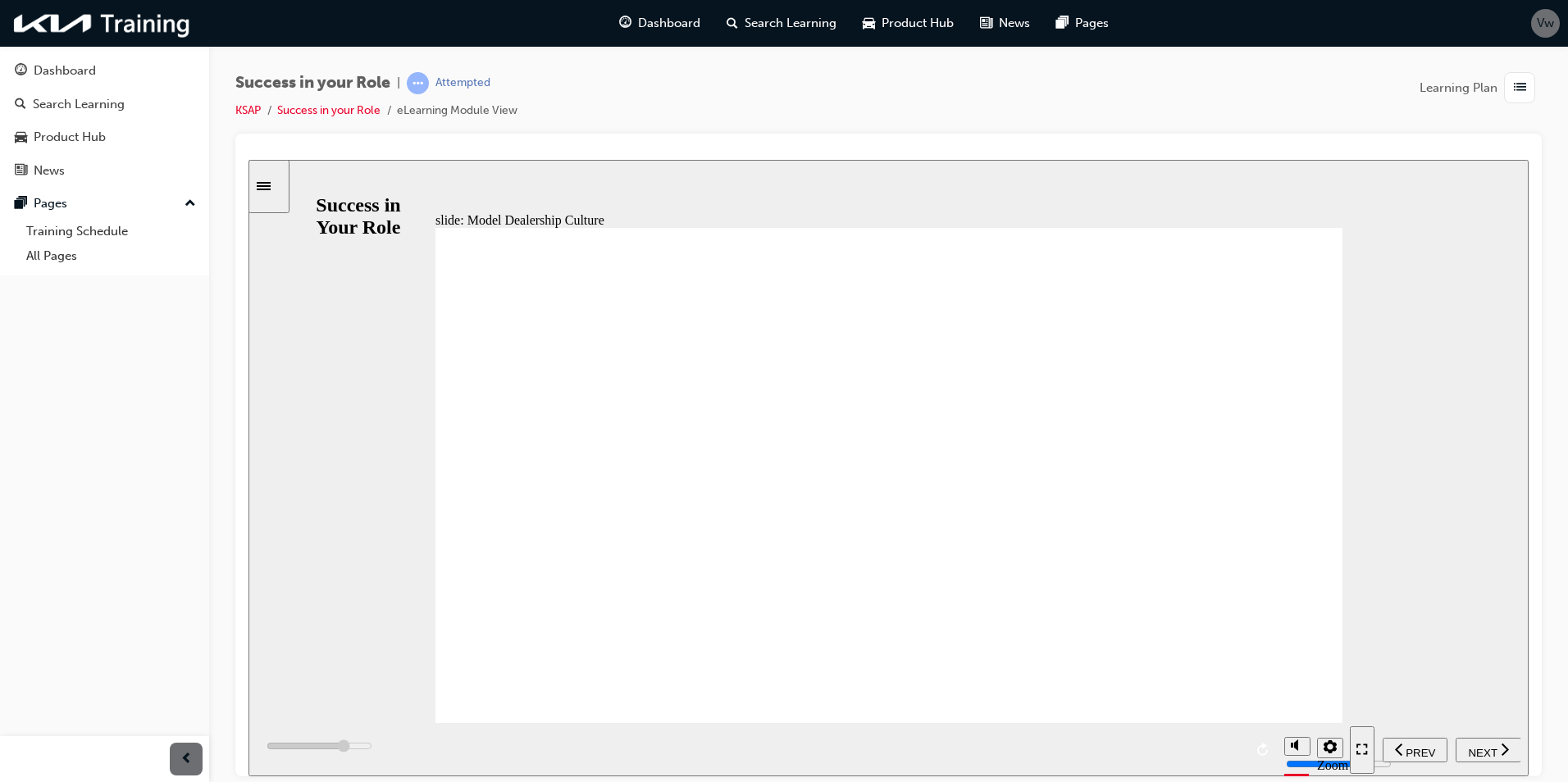
click at [1484, 742] on div "NEXT" at bounding box center [1488, 750] width 52 height 17
type input "9000"
radio input "true"
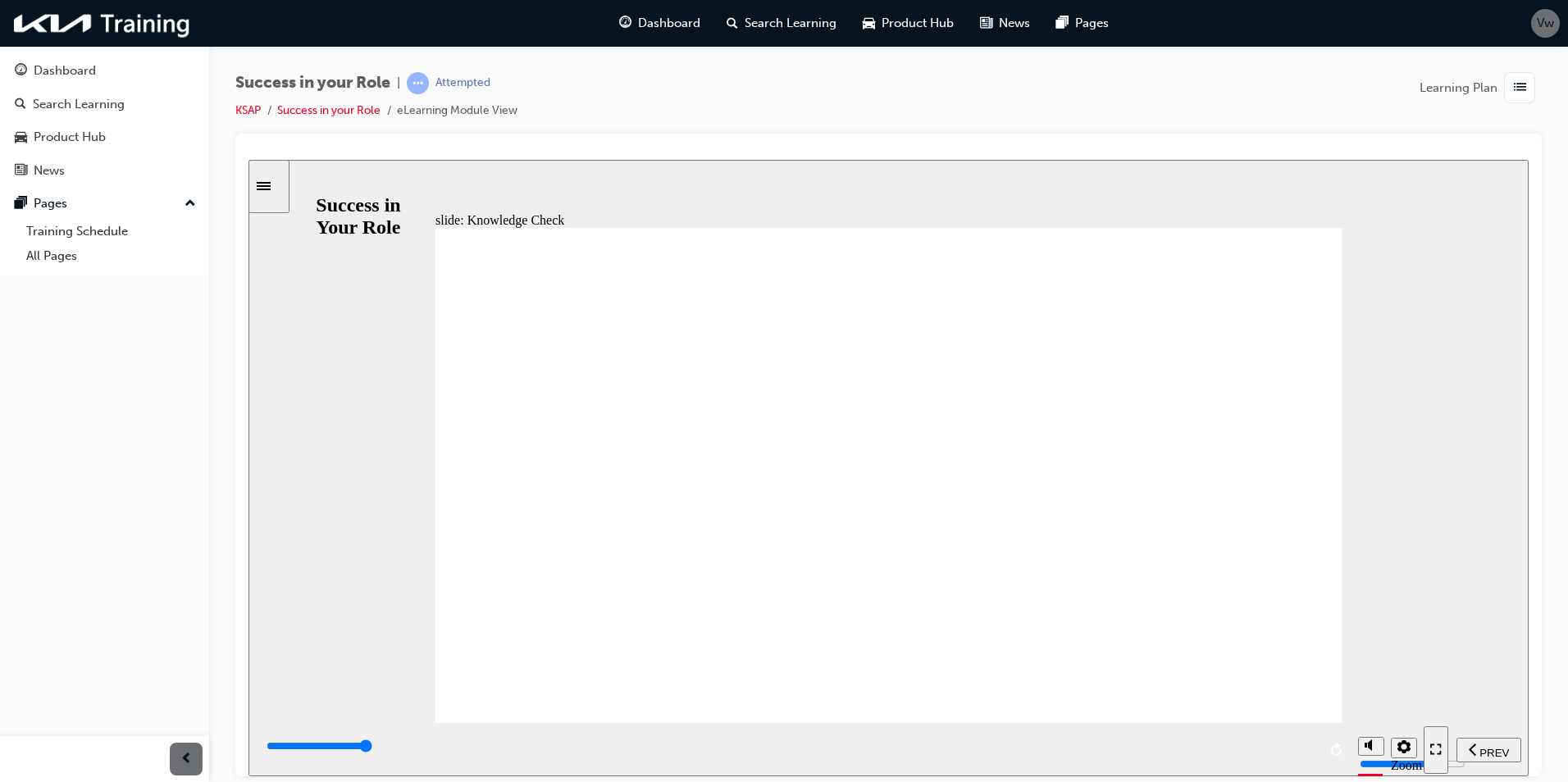
drag, startPoint x: 1202, startPoint y: 554, endPoint x: 1213, endPoint y: 552, distance: 11.2
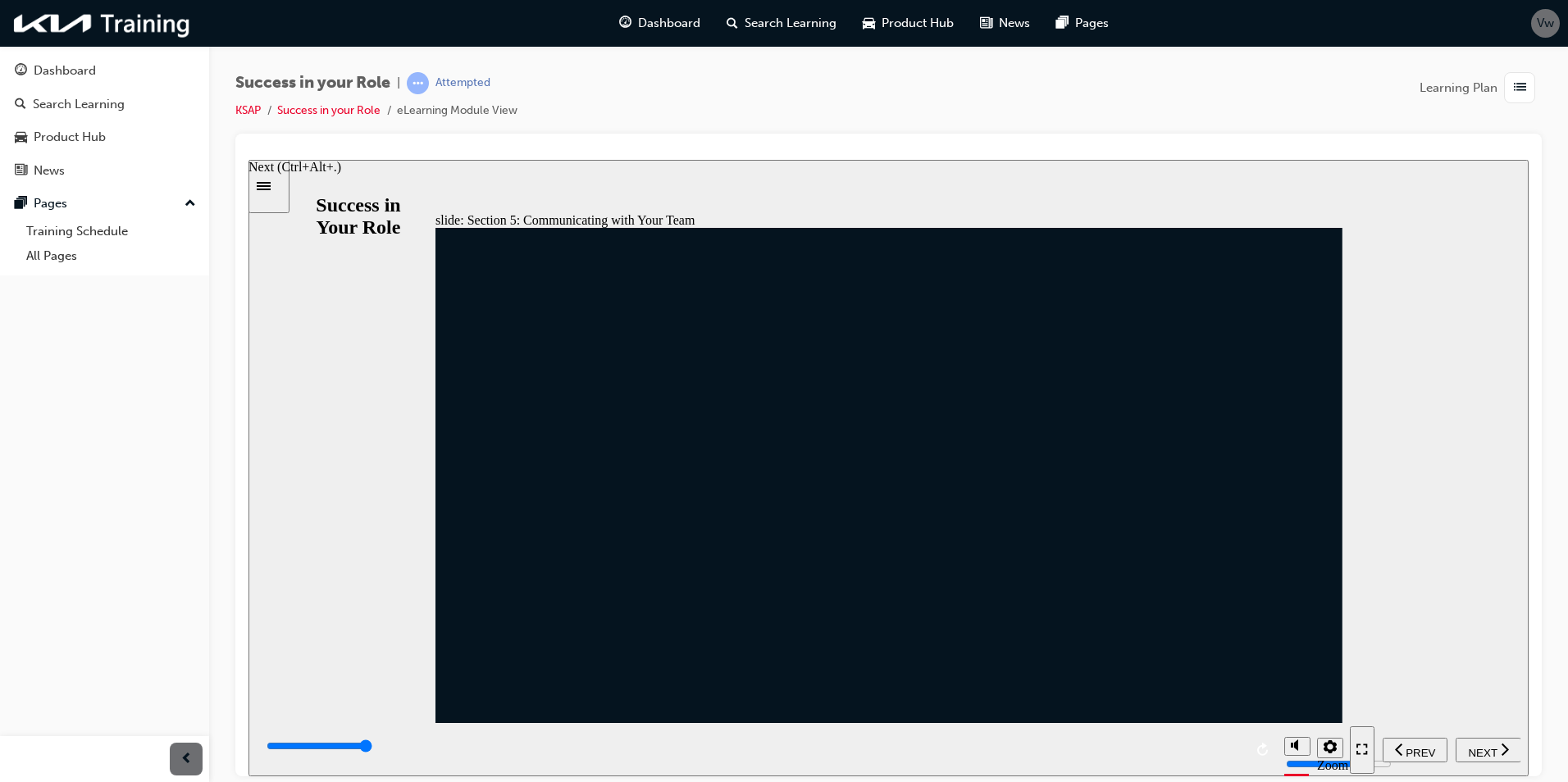
click at [1496, 746] on span "NEXT" at bounding box center [1482, 752] width 28 height 12
click at [1488, 755] on div "NEXT" at bounding box center [1488, 750] width 52 height 17
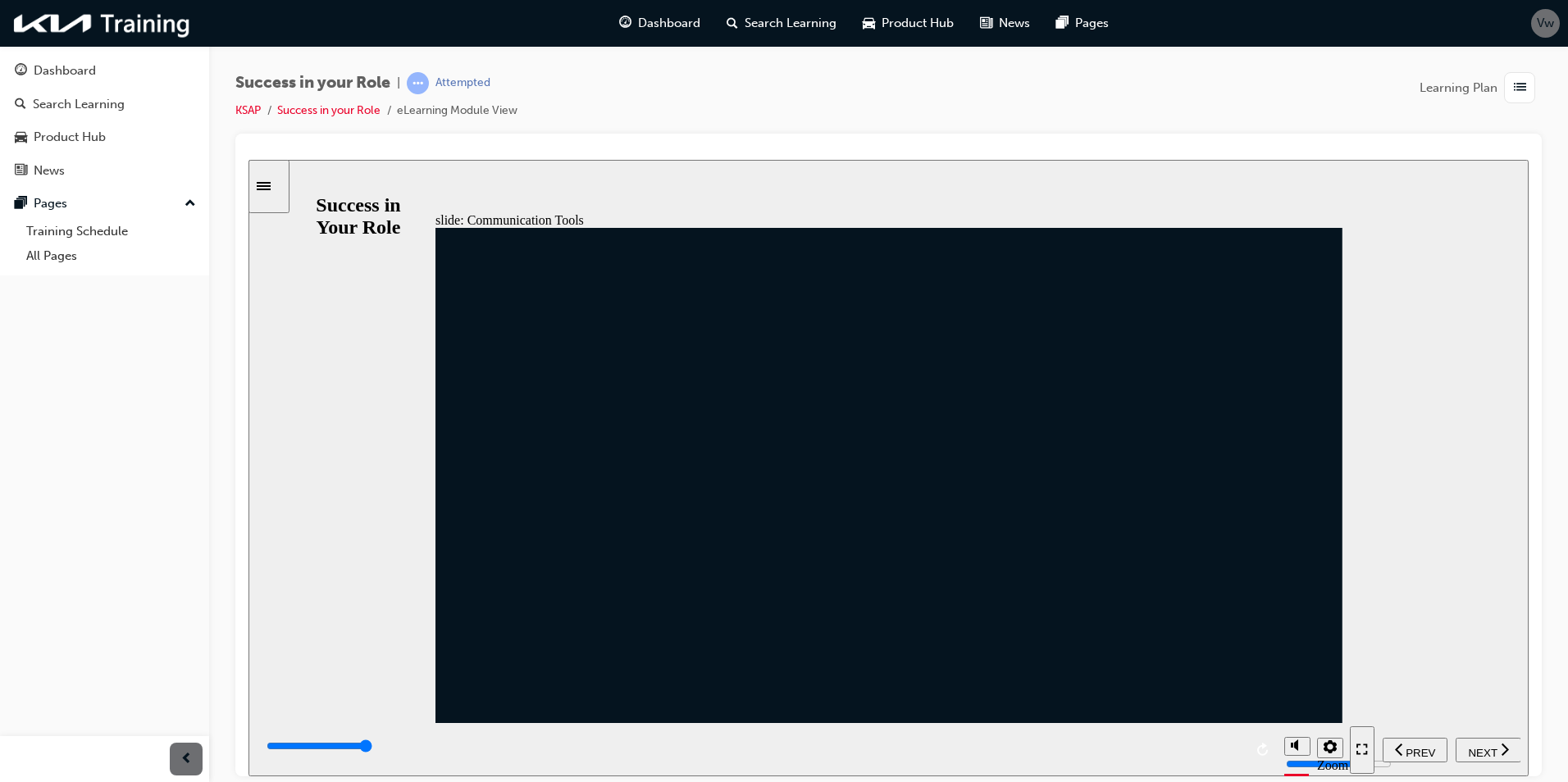
click at [1488, 746] on span "NEXT" at bounding box center [1482, 752] width 28 height 12
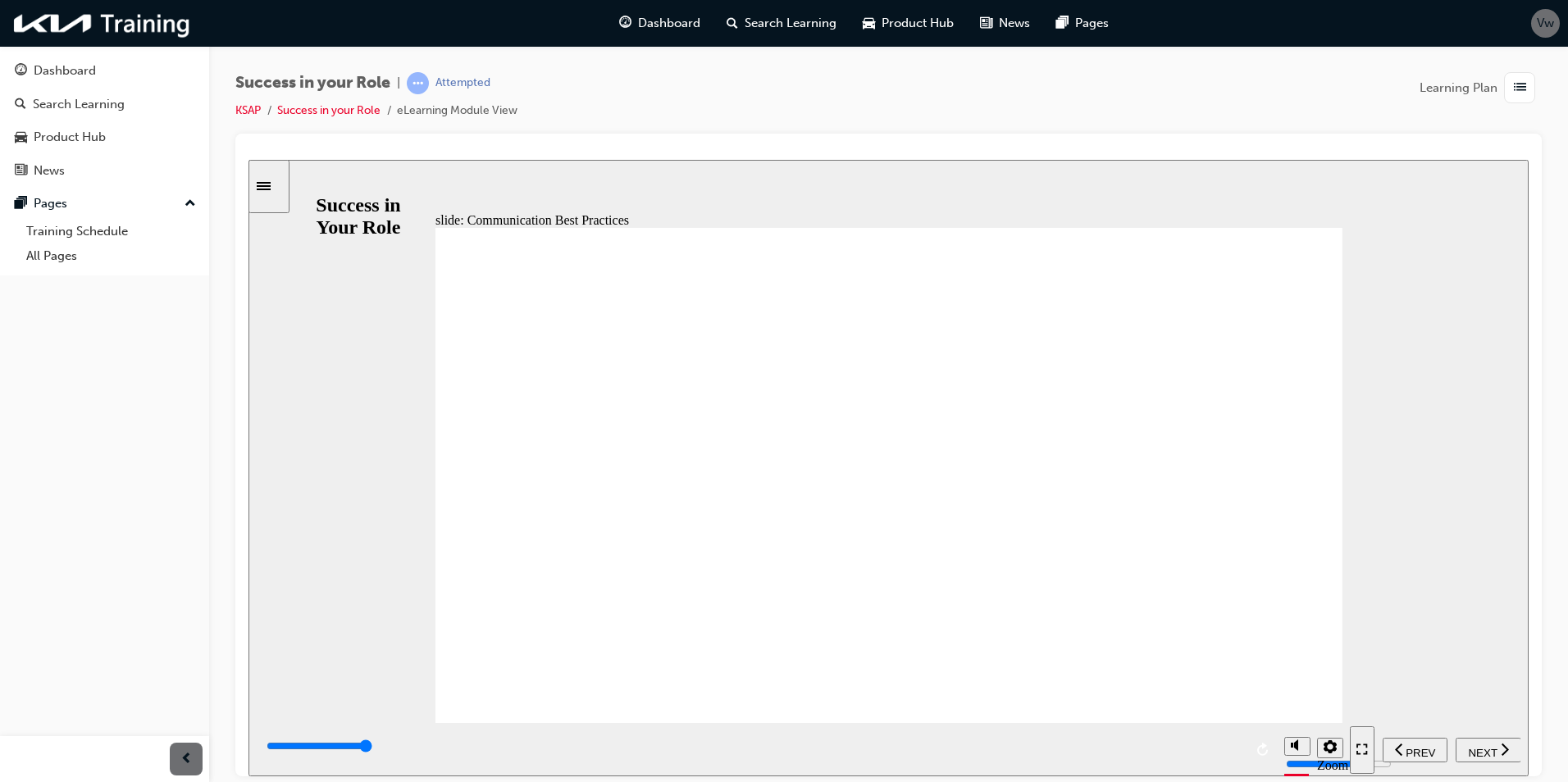
click at [1488, 750] on span "NEXT" at bounding box center [1482, 752] width 28 height 12
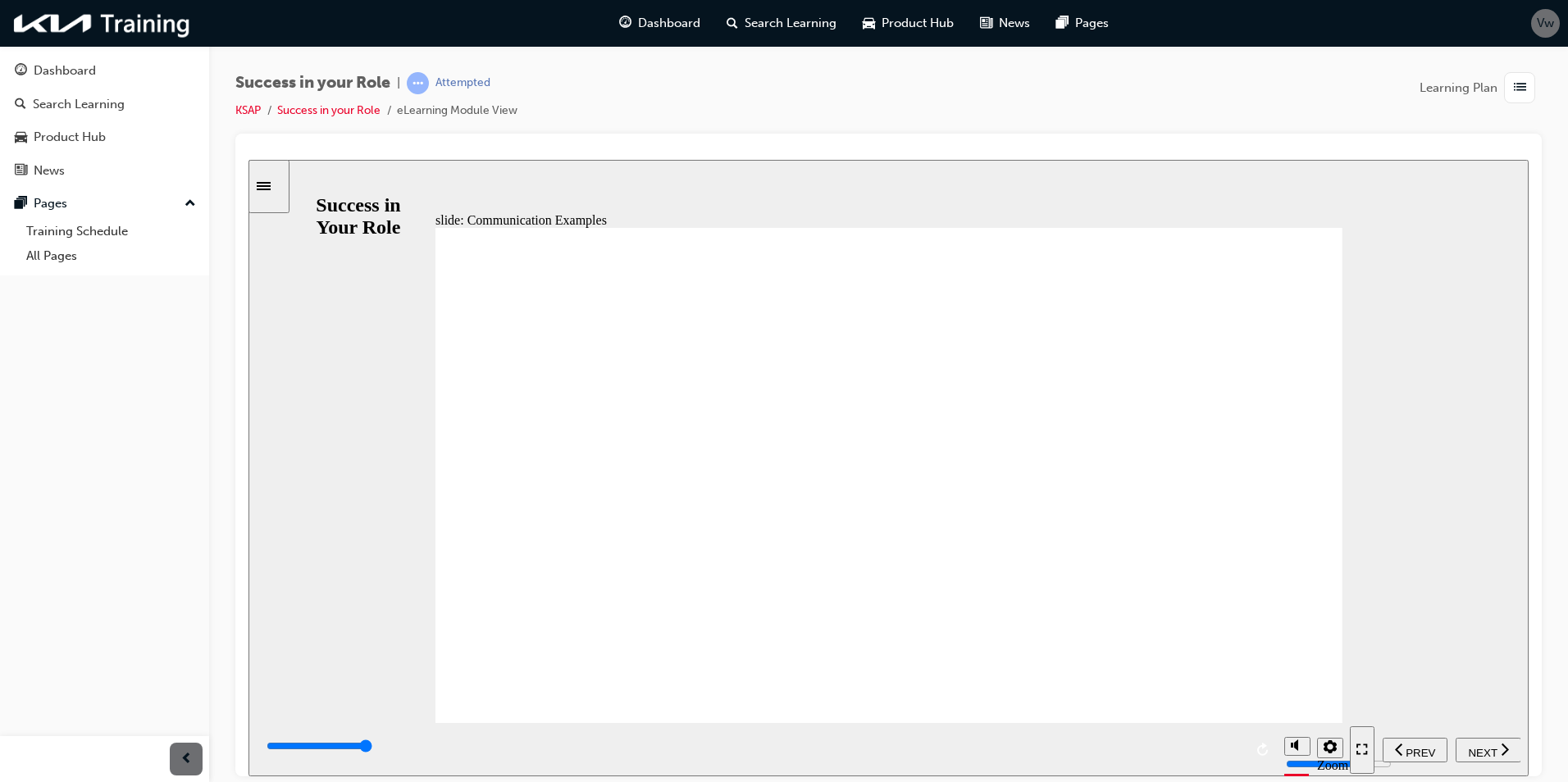
click at [1498, 746] on div "NEXT" at bounding box center [1488, 750] width 52 height 17
type input "5100"
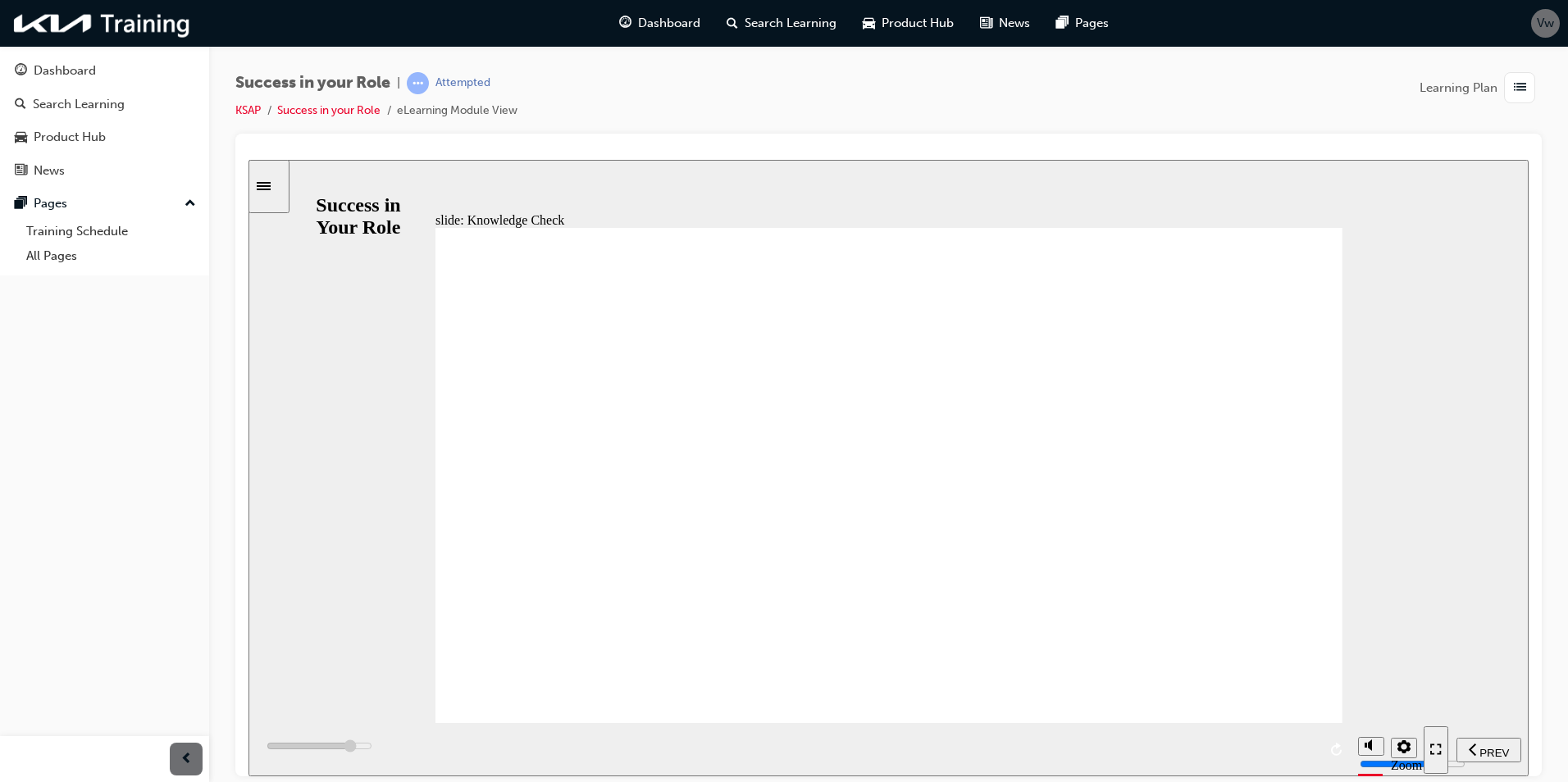
radio input "true"
type input "6000"
radio input "false"
radio input "true"
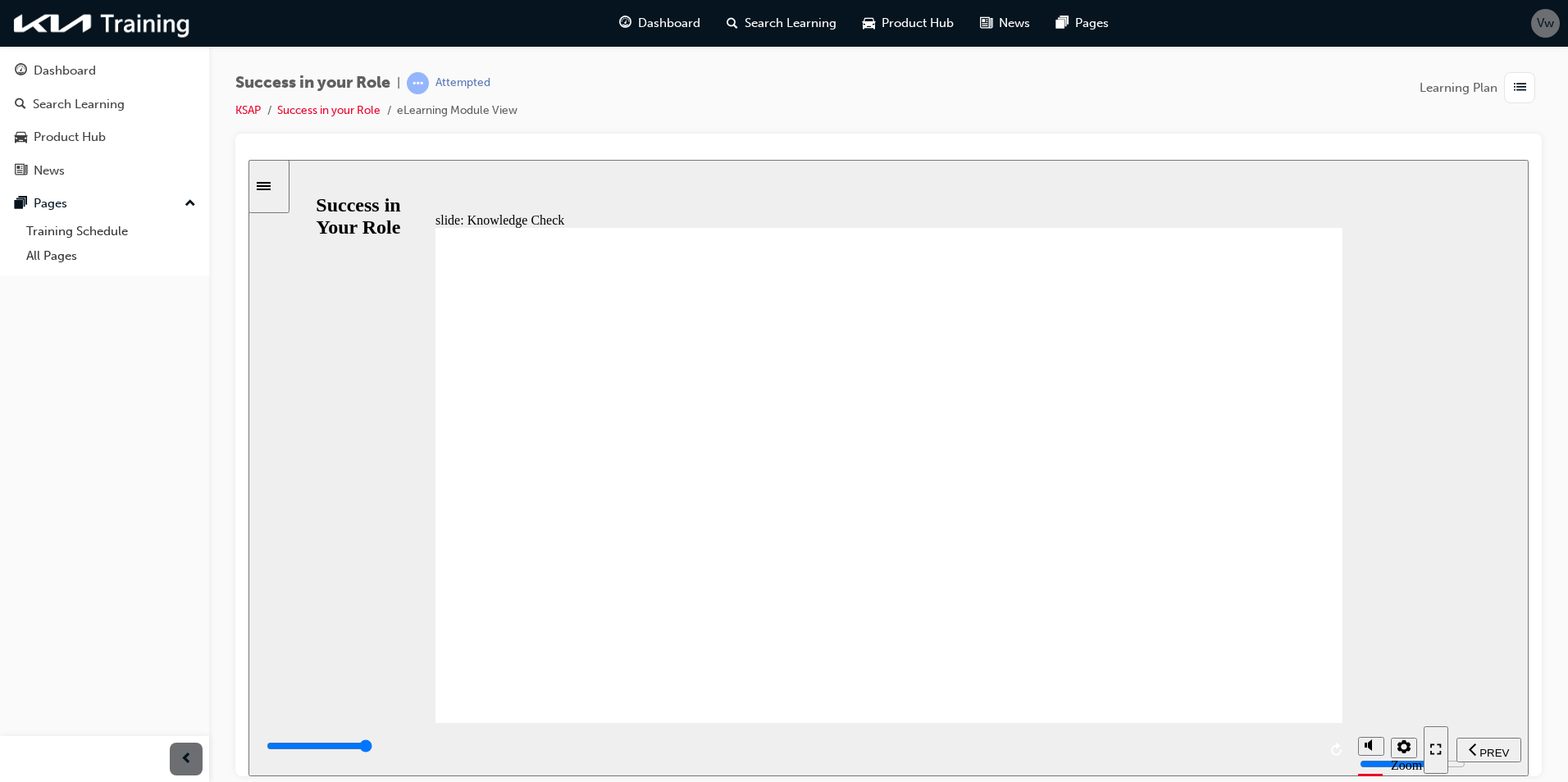
type input "6000"
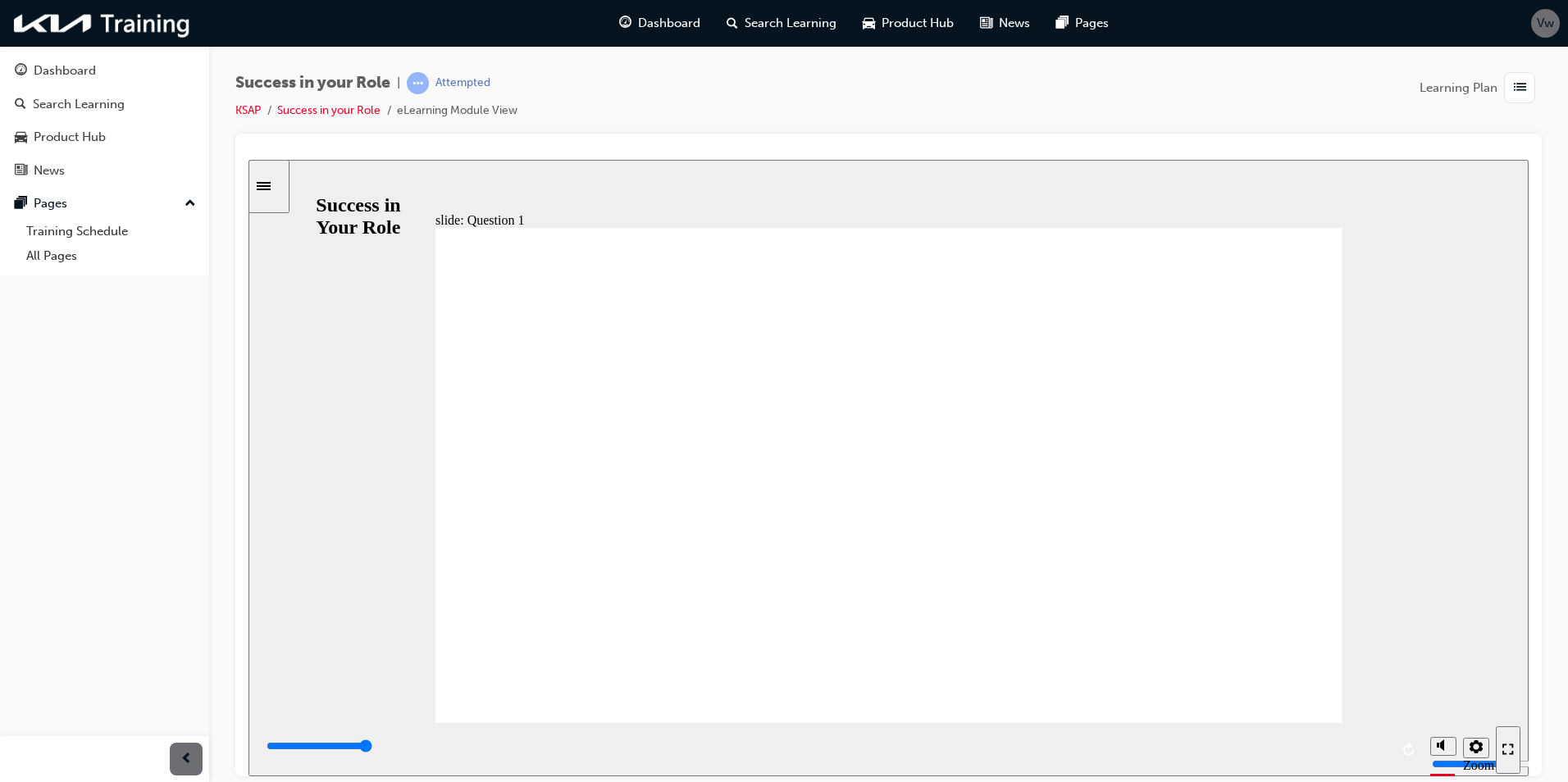
radio input "true"
type input "6000"
radio input "true"
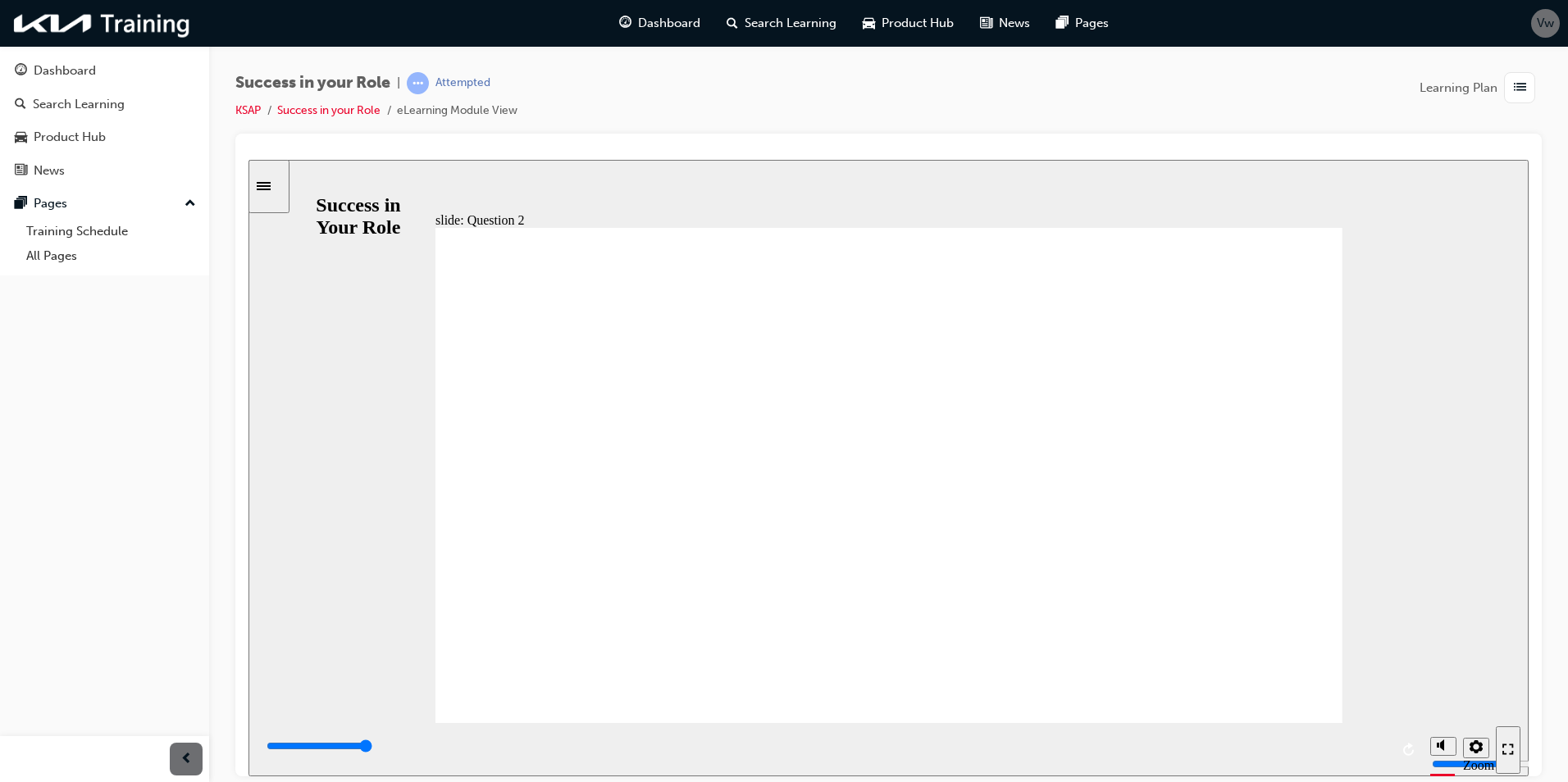
radio input "false"
radio input "true"
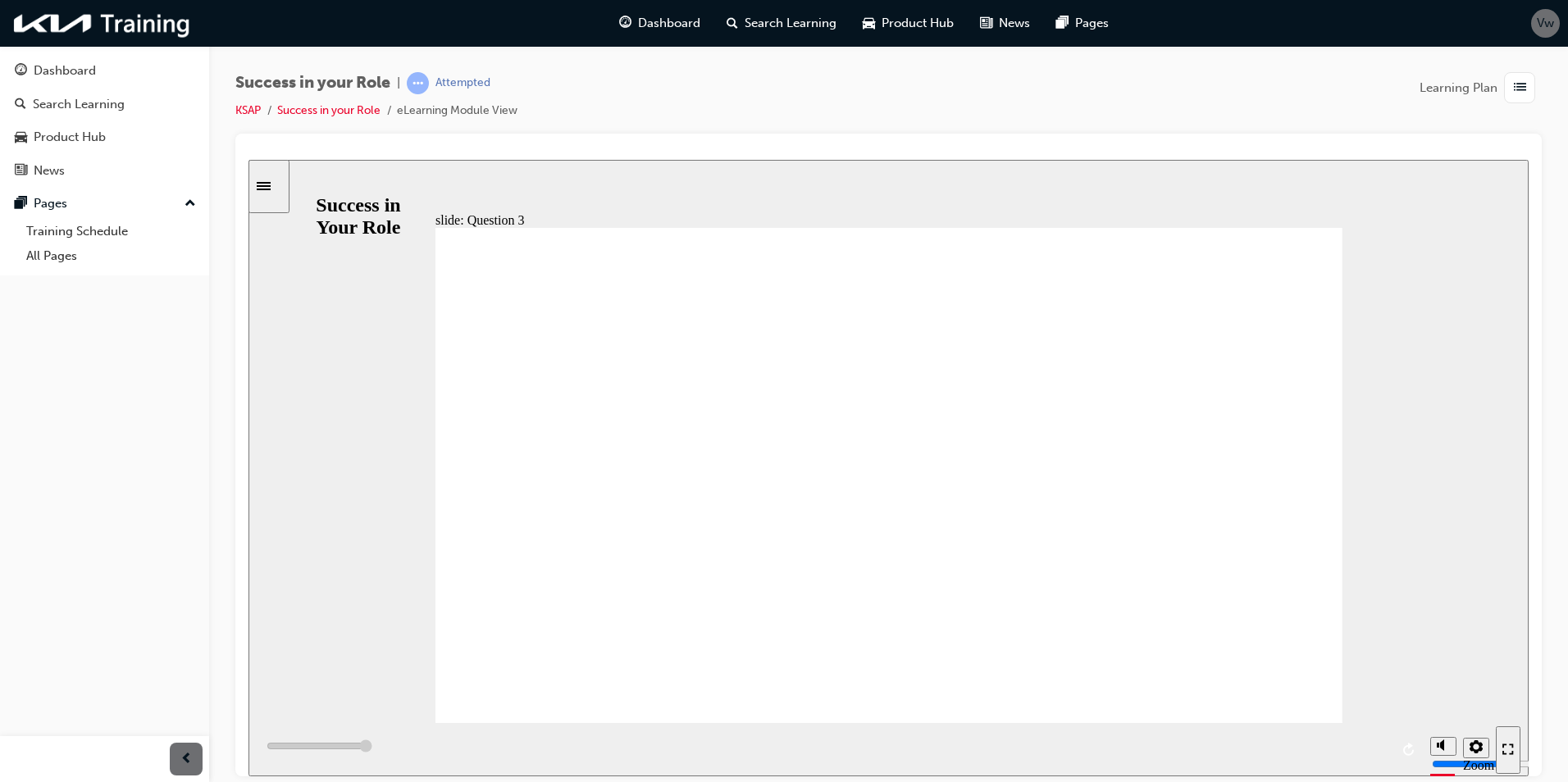
type input "6000"
radio input "true"
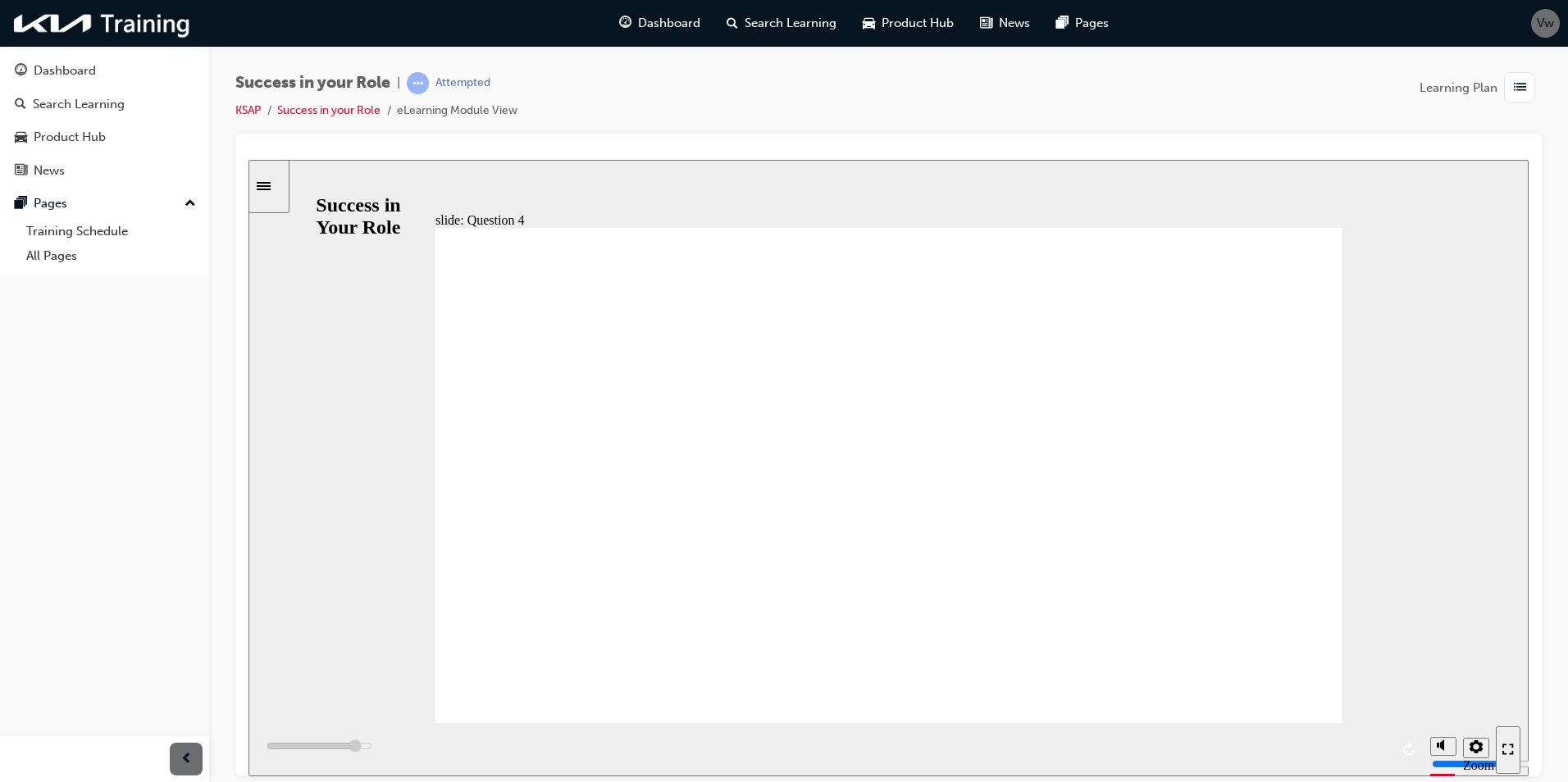
type input "5400"
radio input "true"
type input "6000"
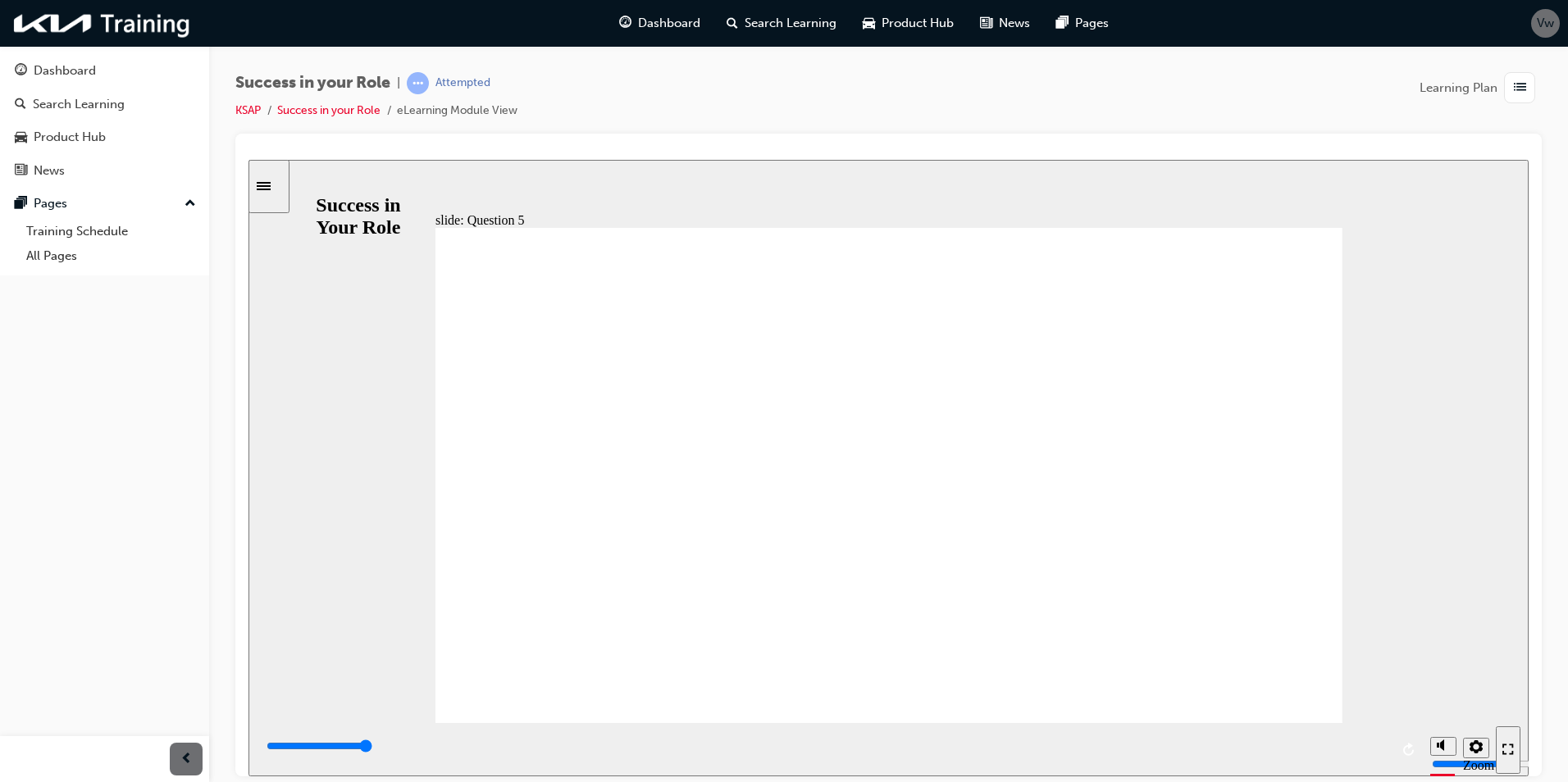
radio input "true"
type input "7000"
click at [270, 182] on icon "Sidebar Toggle" at bounding box center [263, 186] width 14 height 8
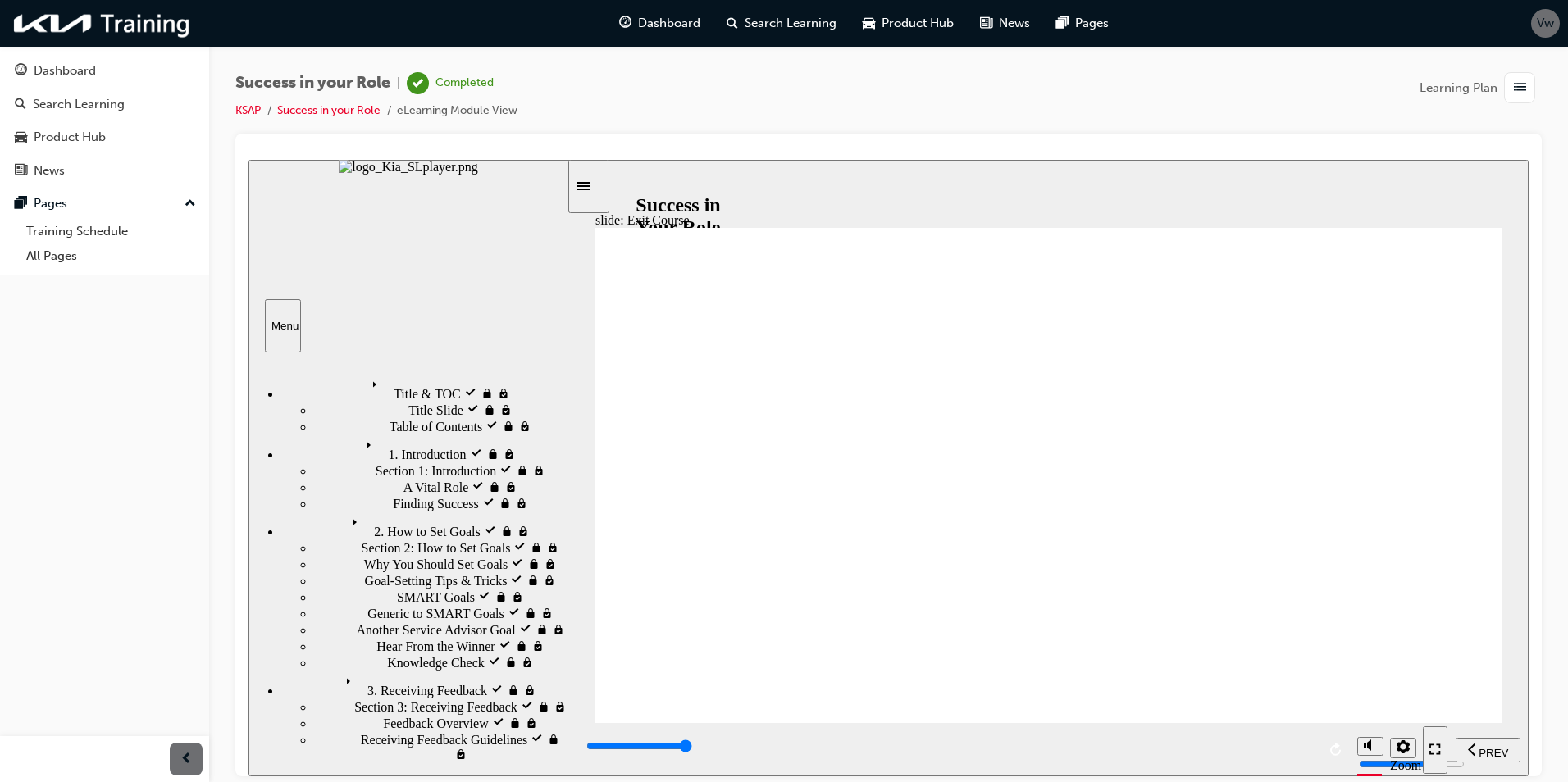
click at [77, 71] on div "Dashboard" at bounding box center [64, 71] width 62 height 19
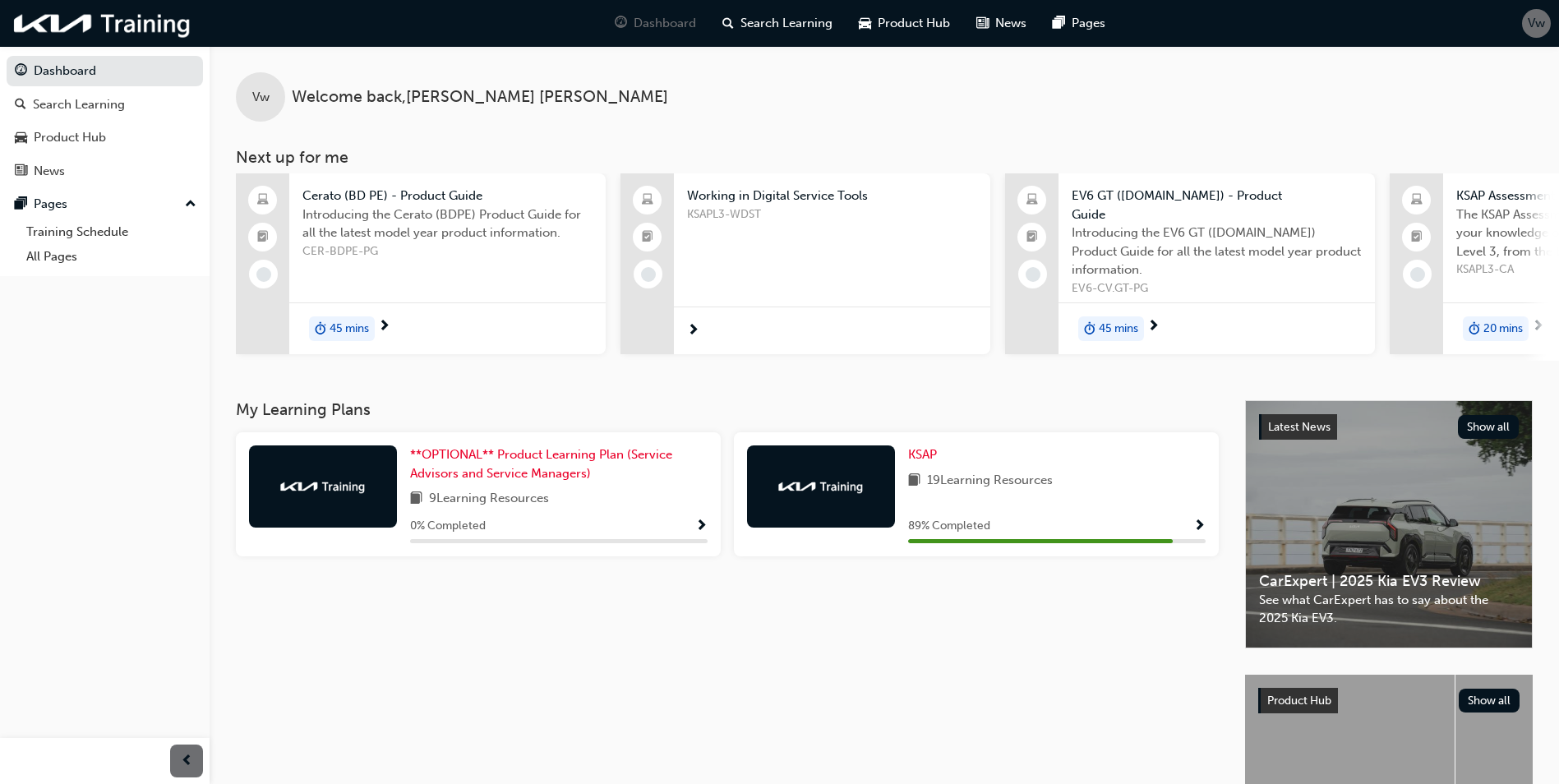
click at [1197, 520] on span "Show Progress" at bounding box center [1199, 527] width 13 height 15
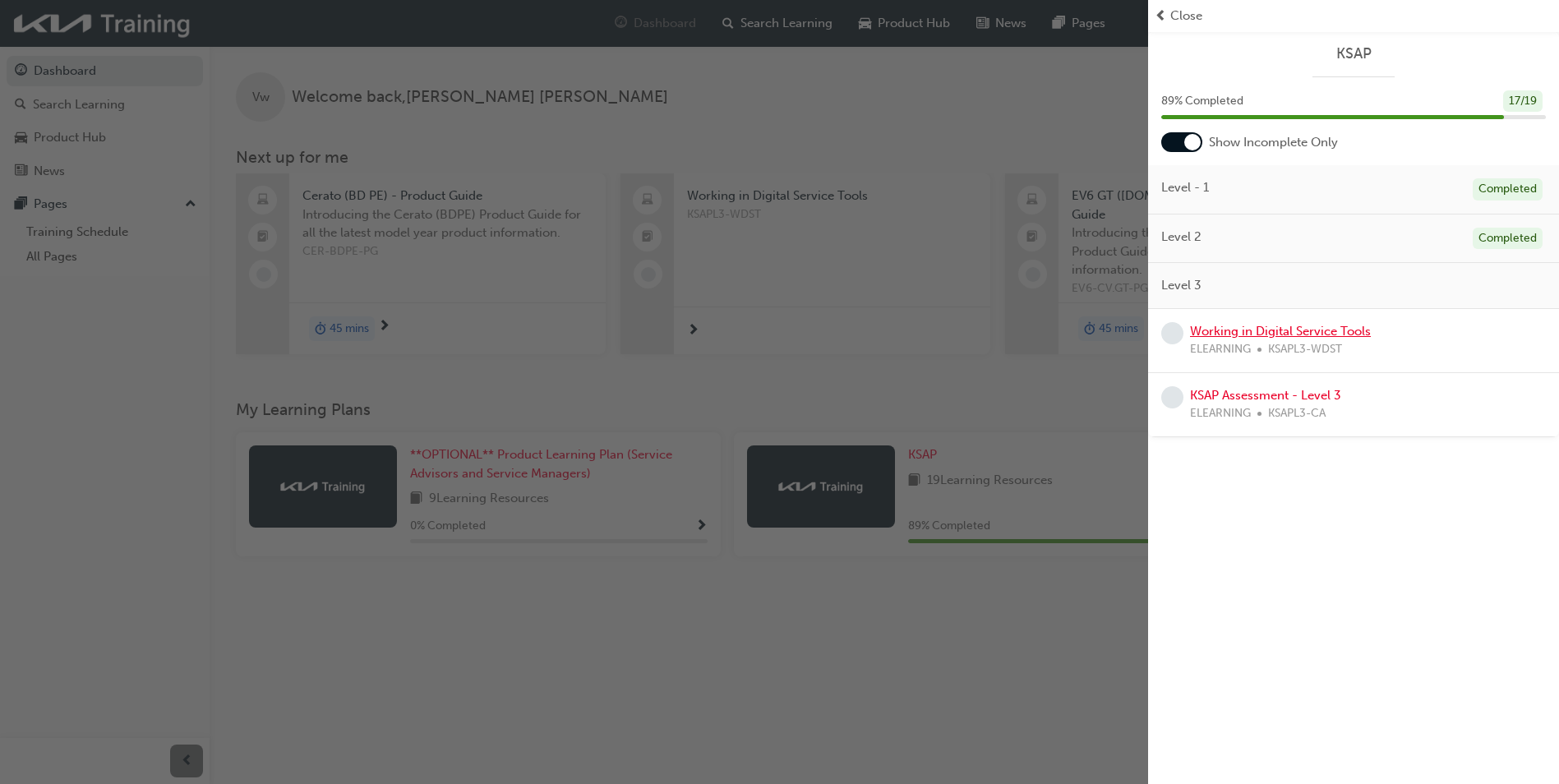
click at [1241, 333] on link "Working in Digital Service Tools" at bounding box center [1280, 331] width 181 height 15
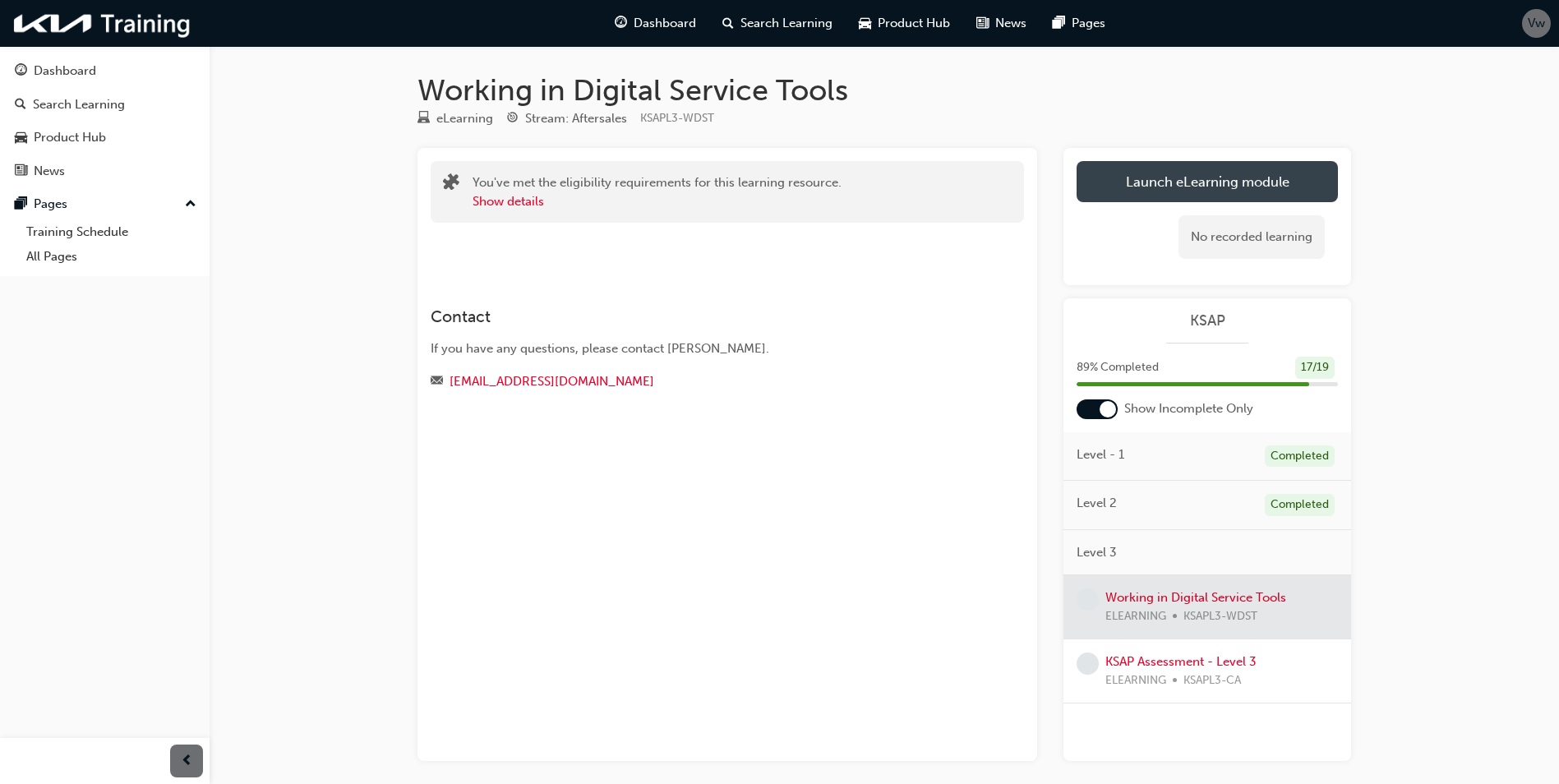
click at [1191, 163] on link "Launch eLearning module" at bounding box center [1207, 181] width 261 height 41
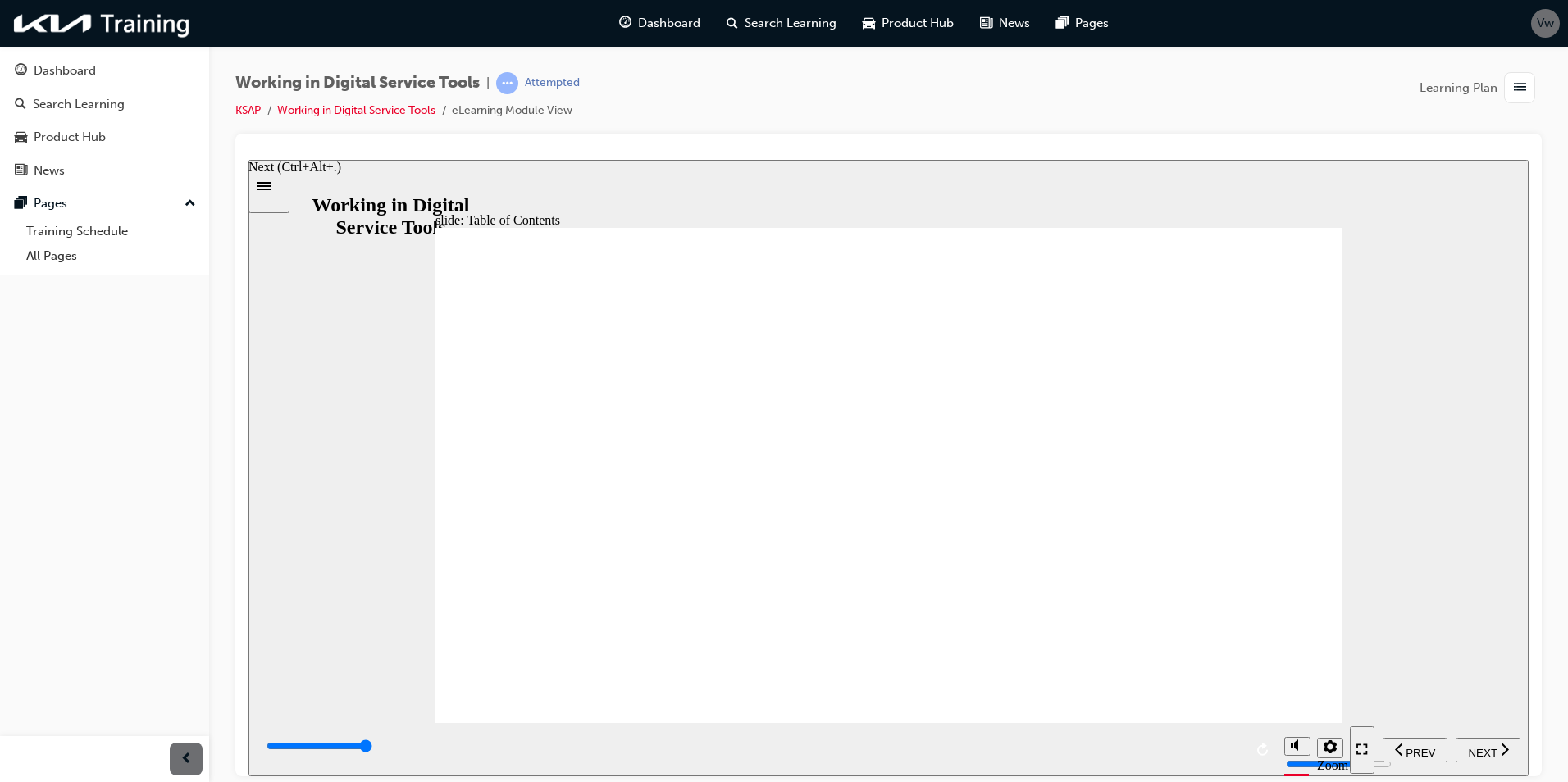
click at [1491, 748] on span "NEXT" at bounding box center [1482, 752] width 28 height 12
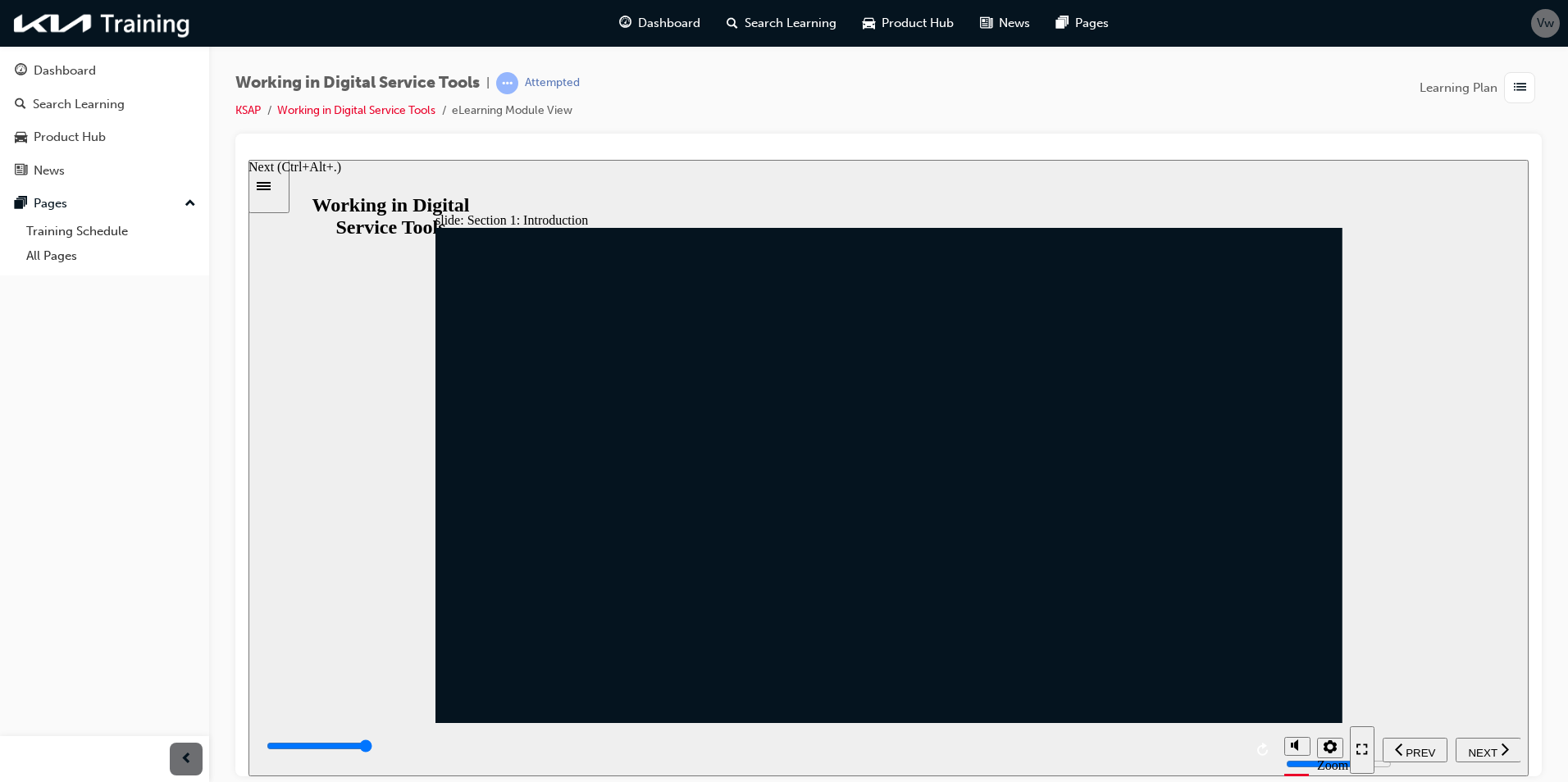
click at [1505, 750] on icon "next" at bounding box center [1505, 749] width 8 height 15
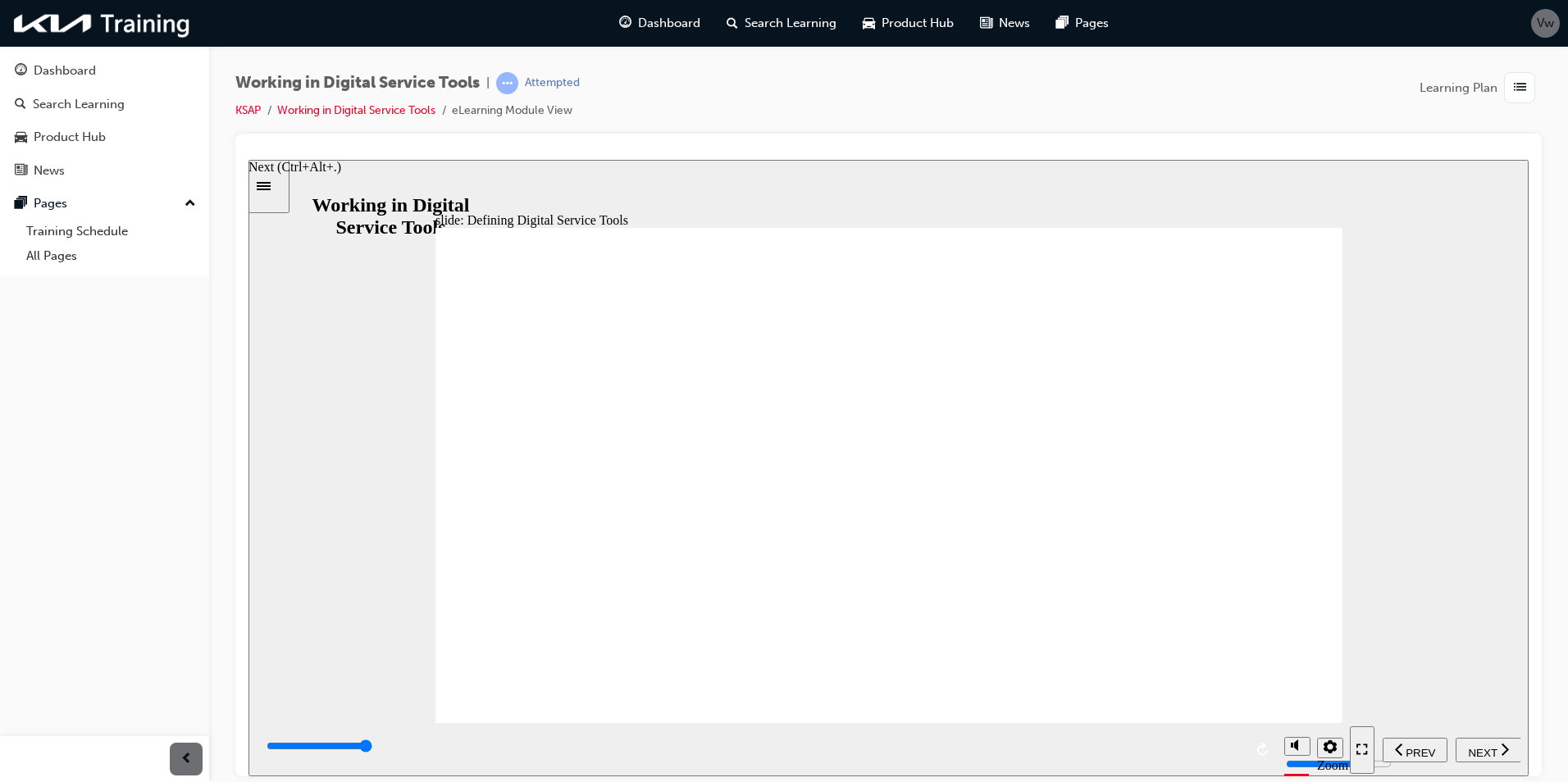
click at [1505, 748] on icon "next" at bounding box center [1505, 749] width 8 height 15
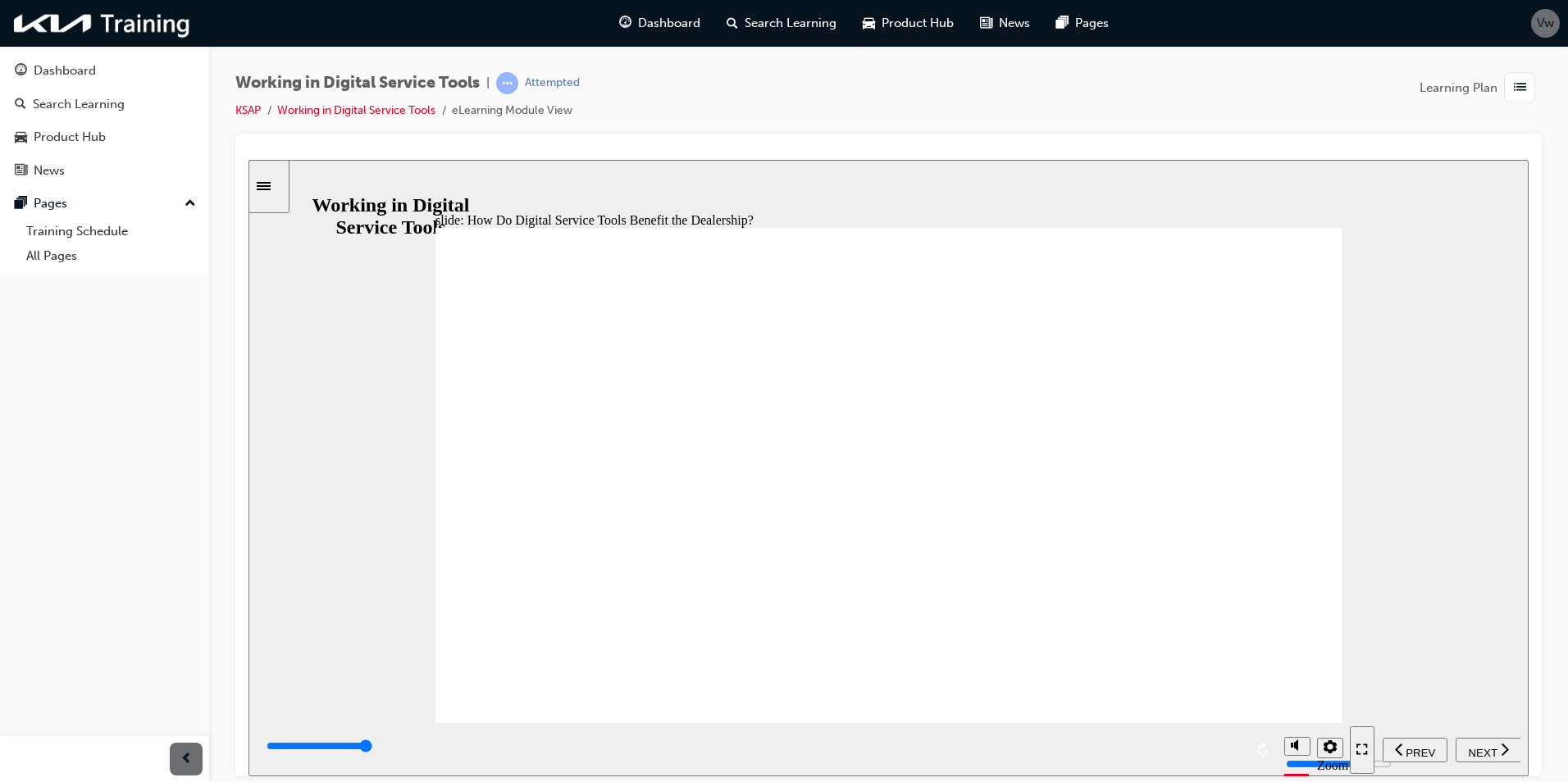
drag, startPoint x: 1100, startPoint y: 561, endPoint x: 1102, endPoint y: 539, distance: 22.1
drag, startPoint x: 1116, startPoint y: 448, endPoint x: 1111, endPoint y: 427, distance: 21.6
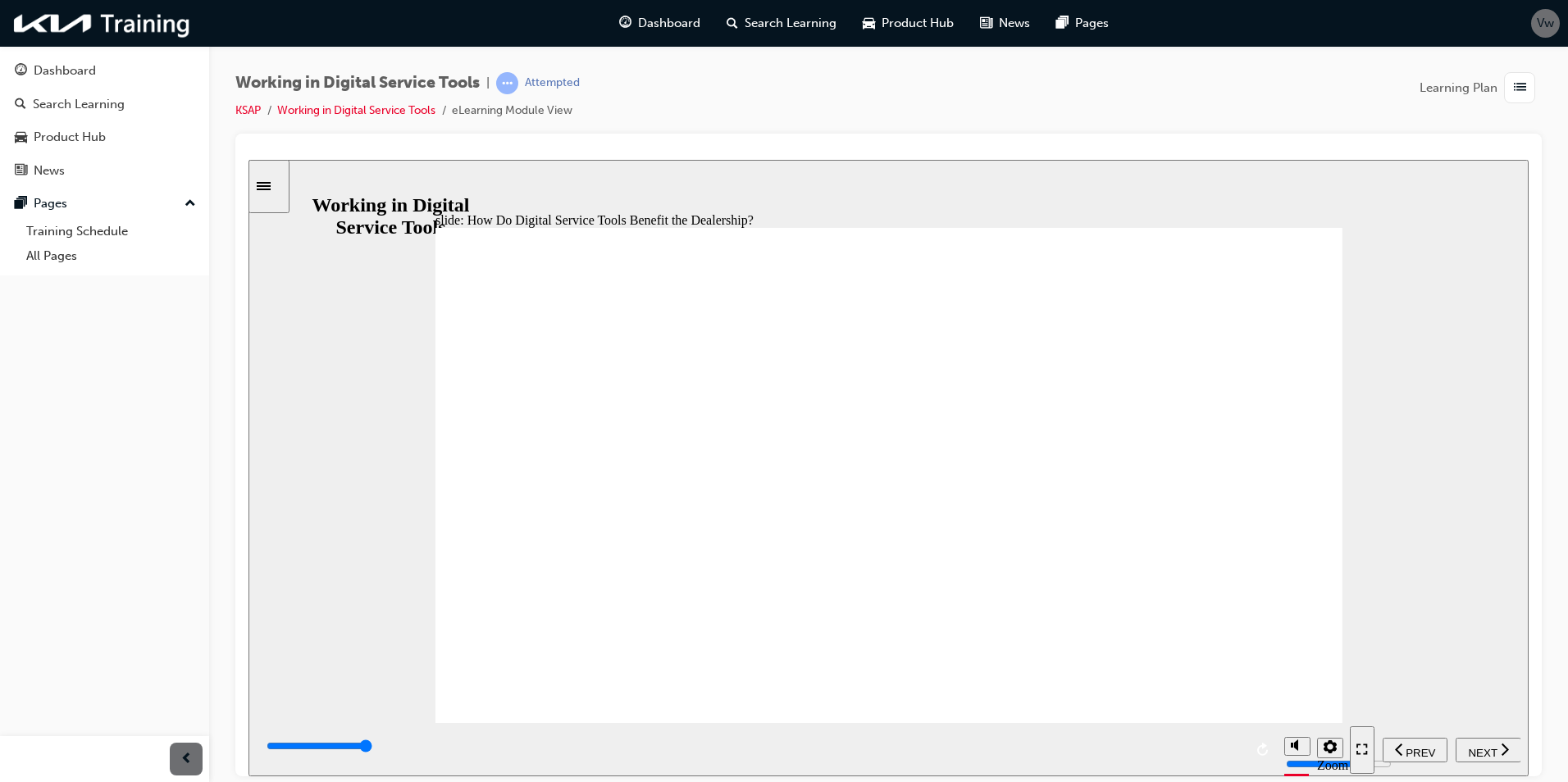
drag, startPoint x: 960, startPoint y: 590, endPoint x: 950, endPoint y: 618, distance: 29.7
drag, startPoint x: 950, startPoint y: 622, endPoint x: 952, endPoint y: 614, distance: 8.2
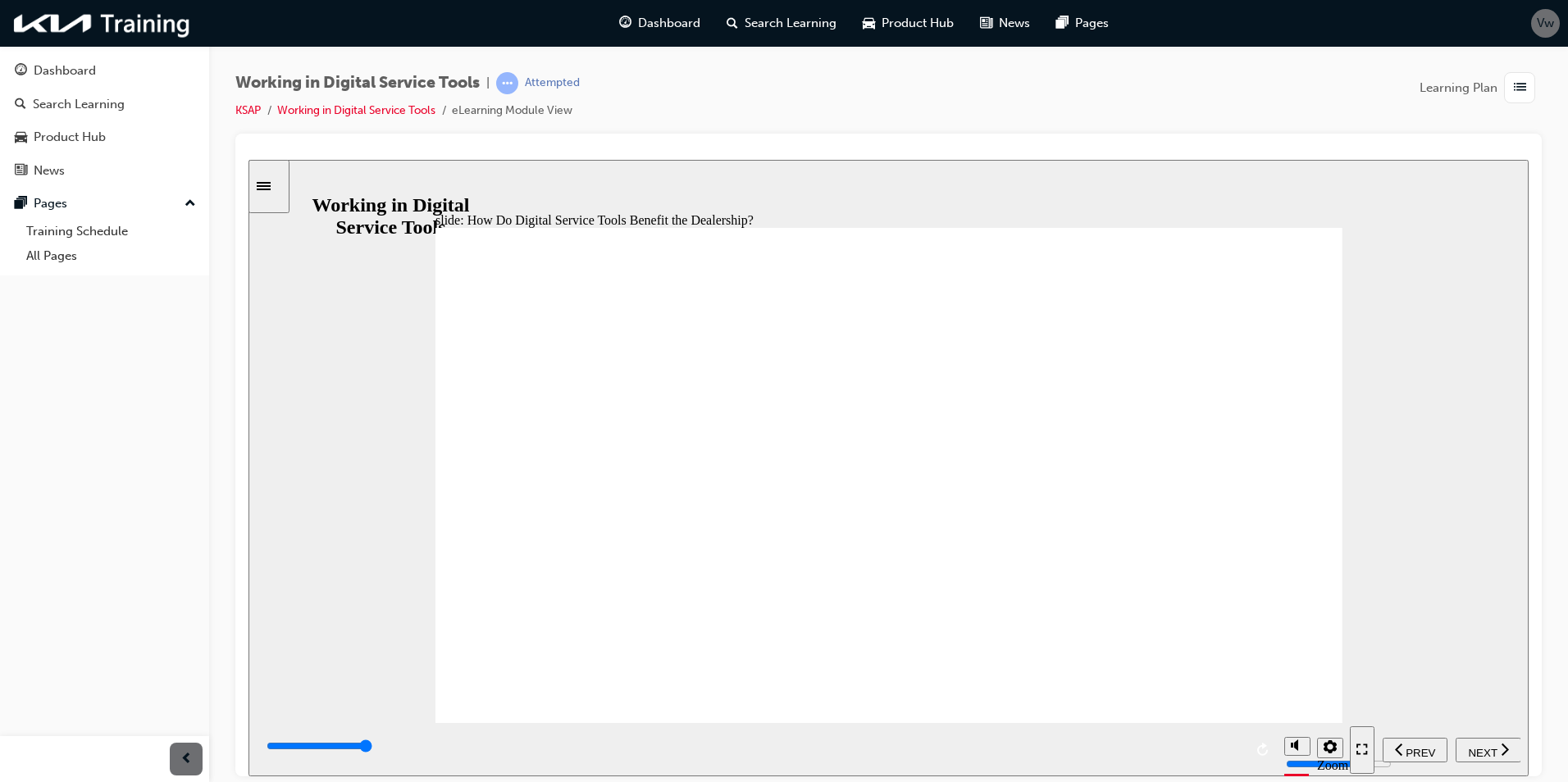
drag, startPoint x: 985, startPoint y: 537, endPoint x: 1009, endPoint y: 439, distance: 100.9
click at [1482, 750] on span "NEXT" at bounding box center [1482, 752] width 28 height 12
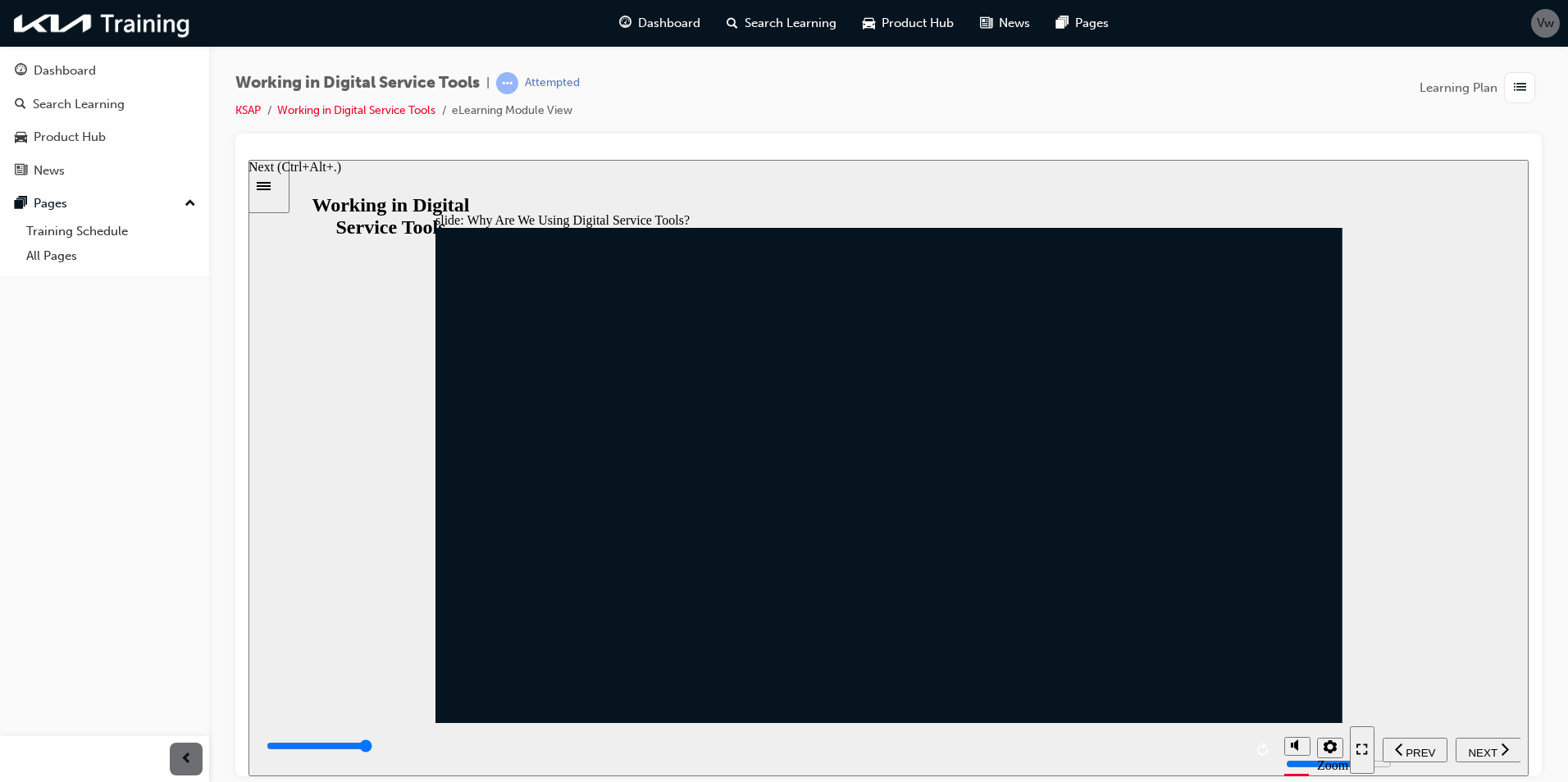
click at [1481, 750] on span "NEXT" at bounding box center [1482, 752] width 28 height 12
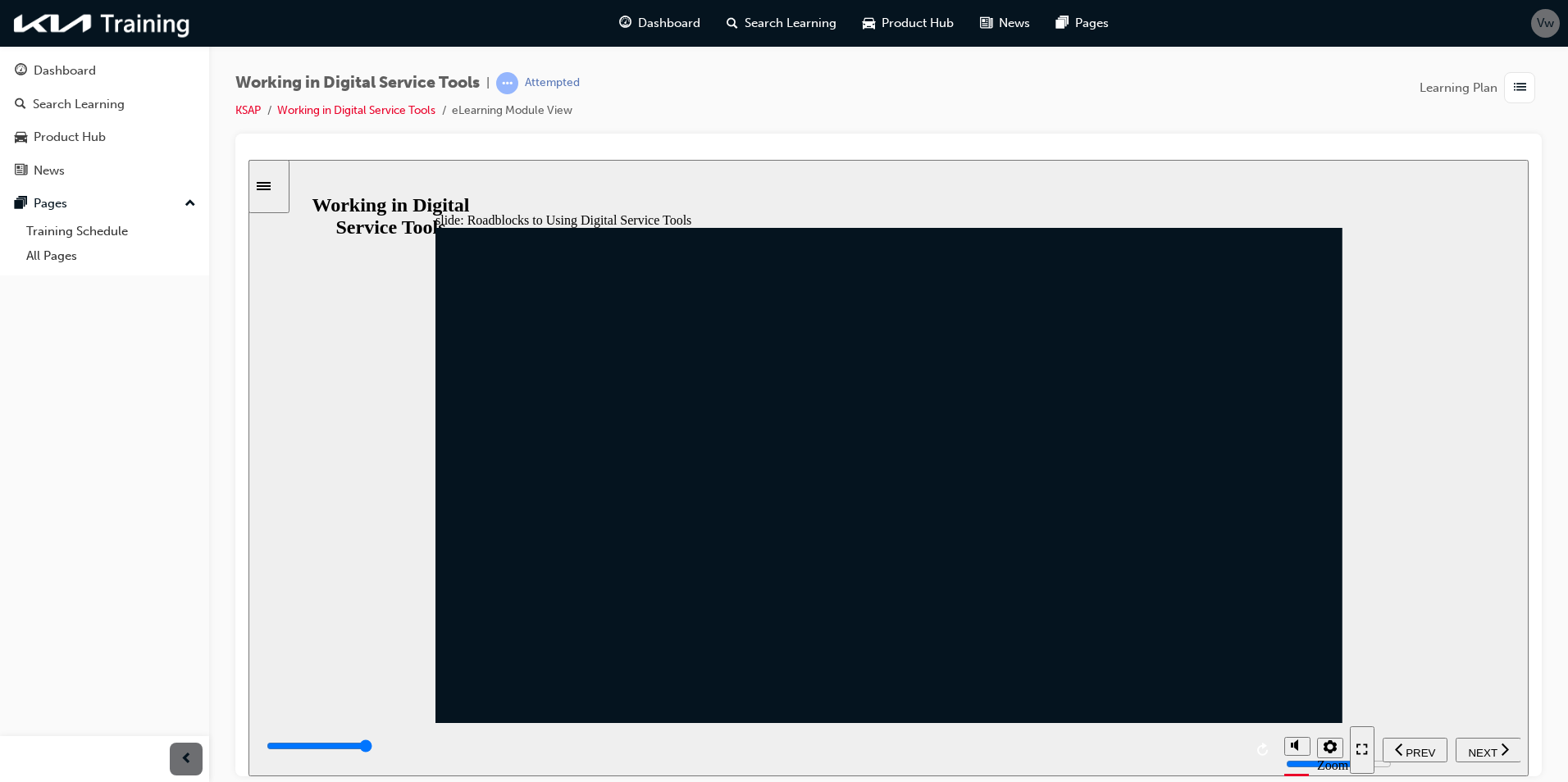
click at [1486, 746] on span "NEXT" at bounding box center [1482, 752] width 28 height 12
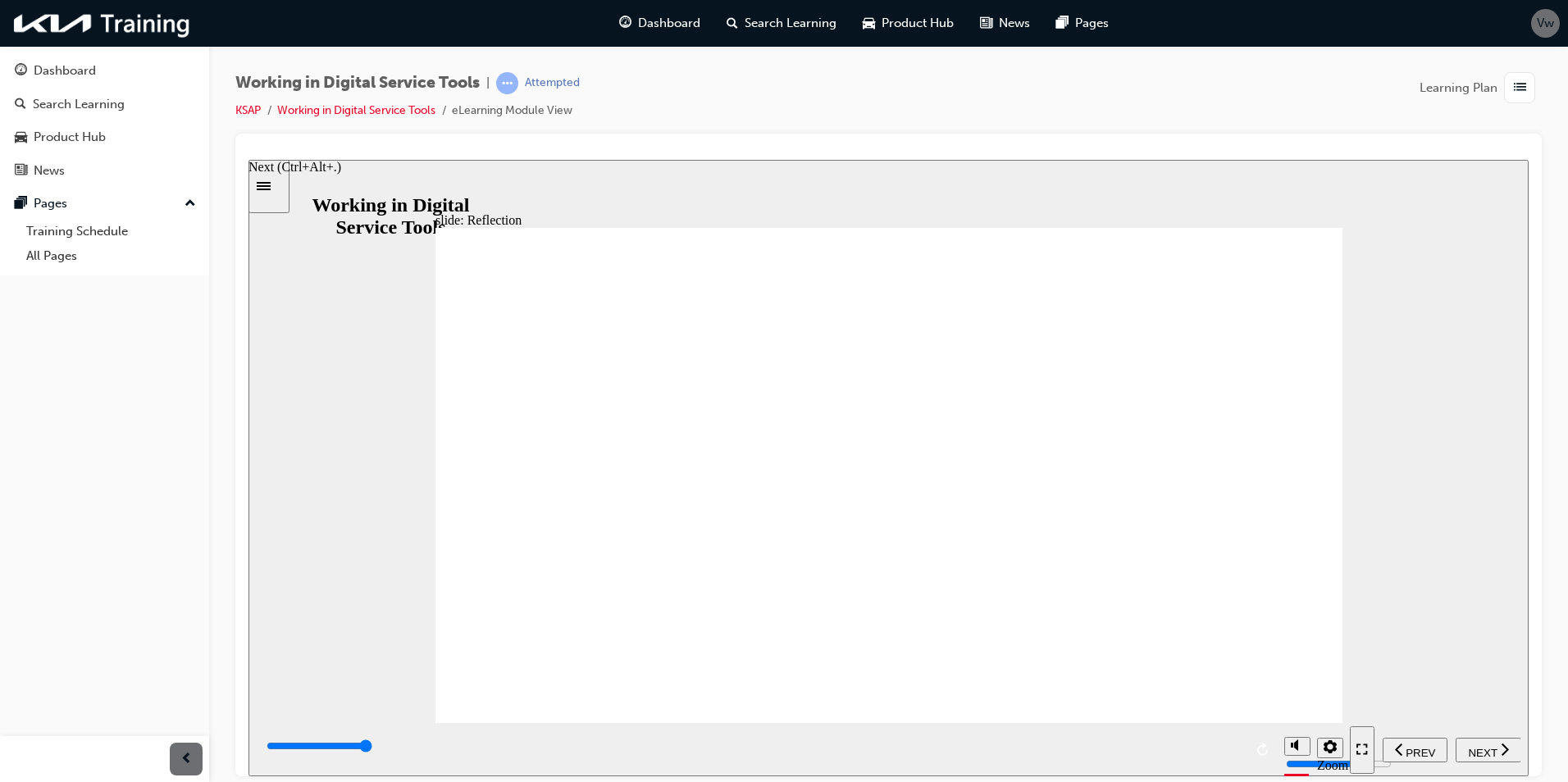
click at [1481, 746] on span "NEXT" at bounding box center [1482, 752] width 28 height 12
click at [1496, 746] on span "NEXT" at bounding box center [1482, 752] width 28 height 12
click at [1468, 748] on span "NEXT" at bounding box center [1482, 752] width 28 height 12
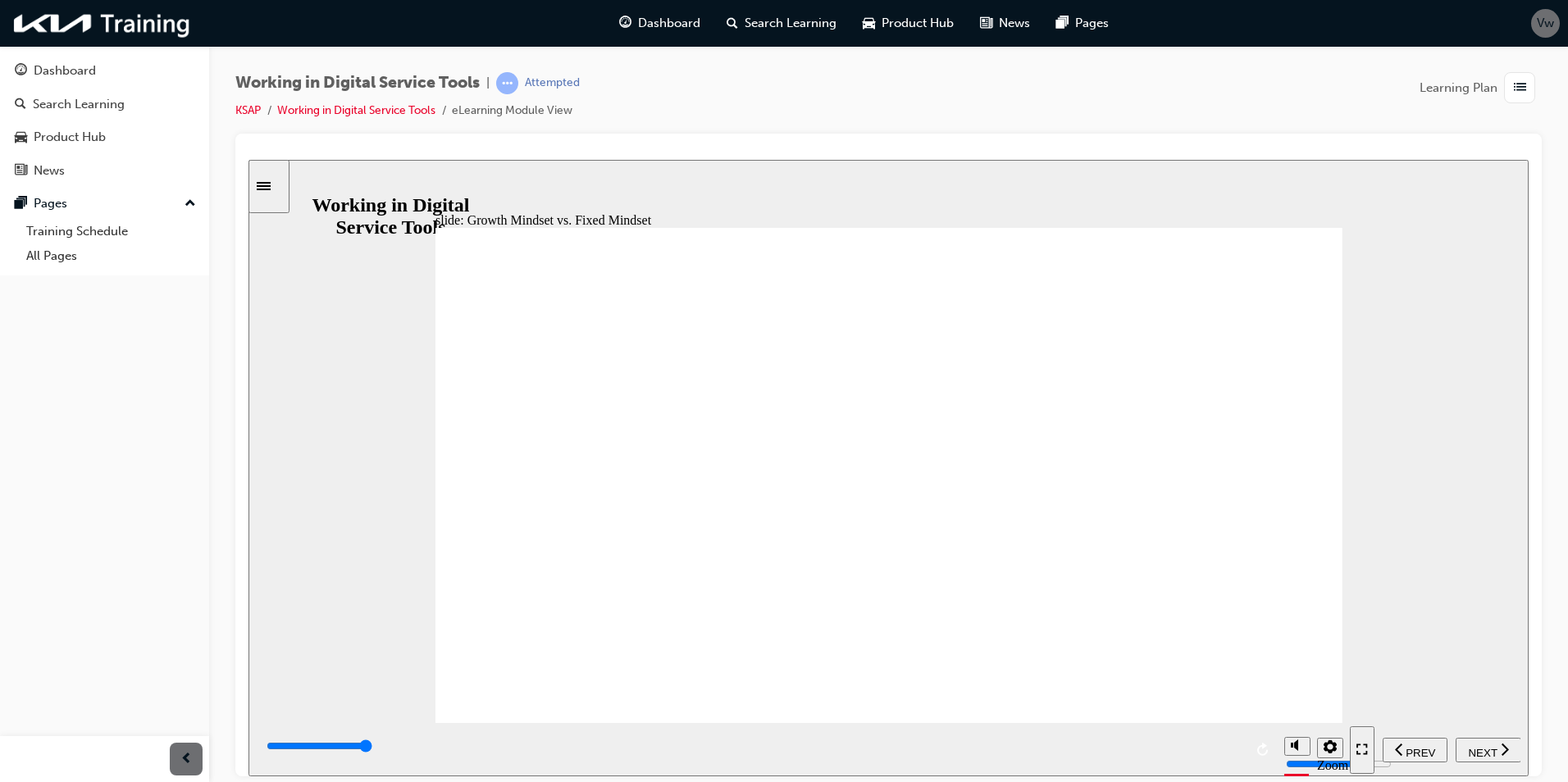
click at [1474, 747] on span "NEXT" at bounding box center [1482, 752] width 28 height 12
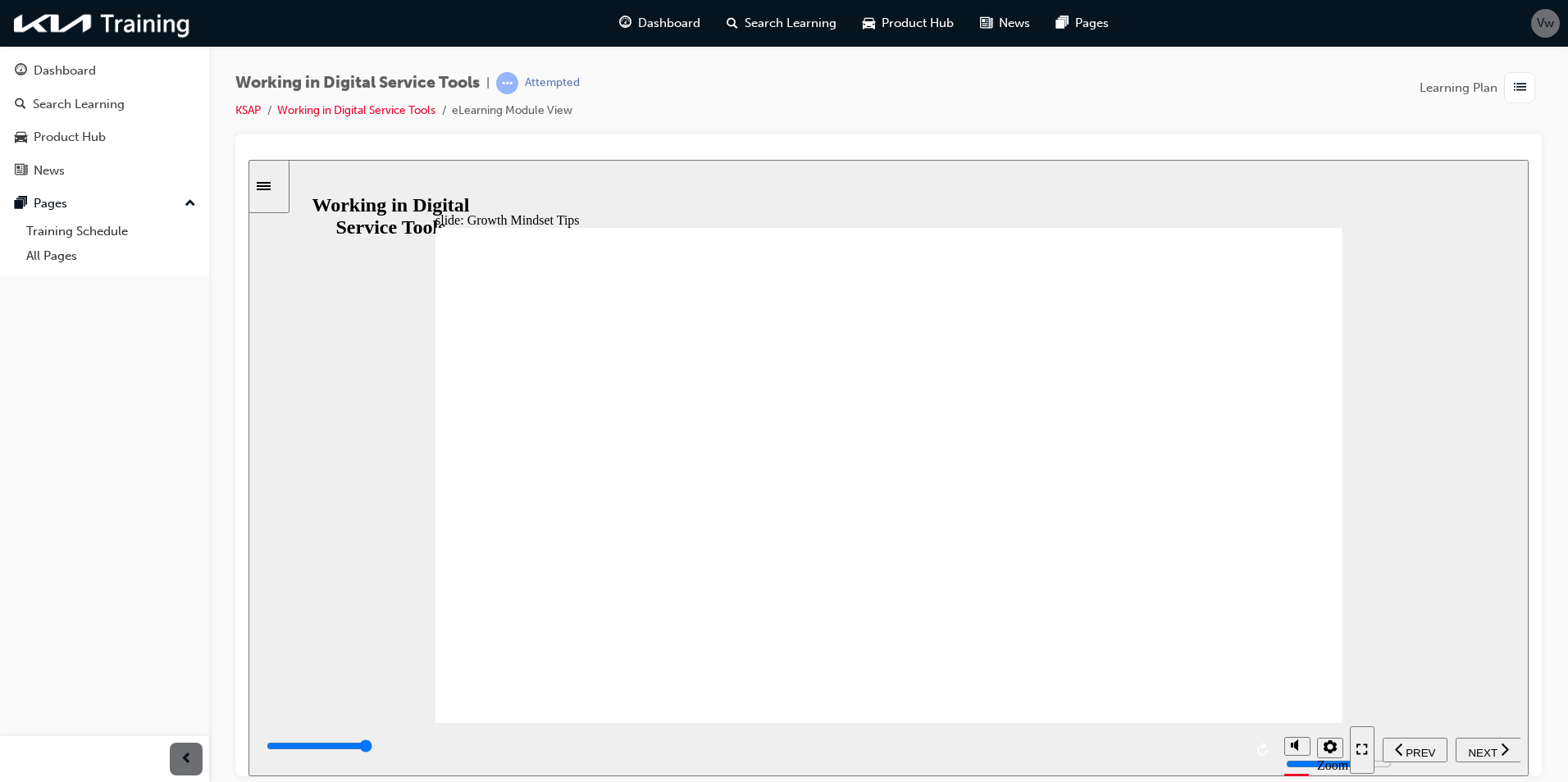
click at [1494, 749] on span "NEXT" at bounding box center [1482, 752] width 28 height 12
type input "7000"
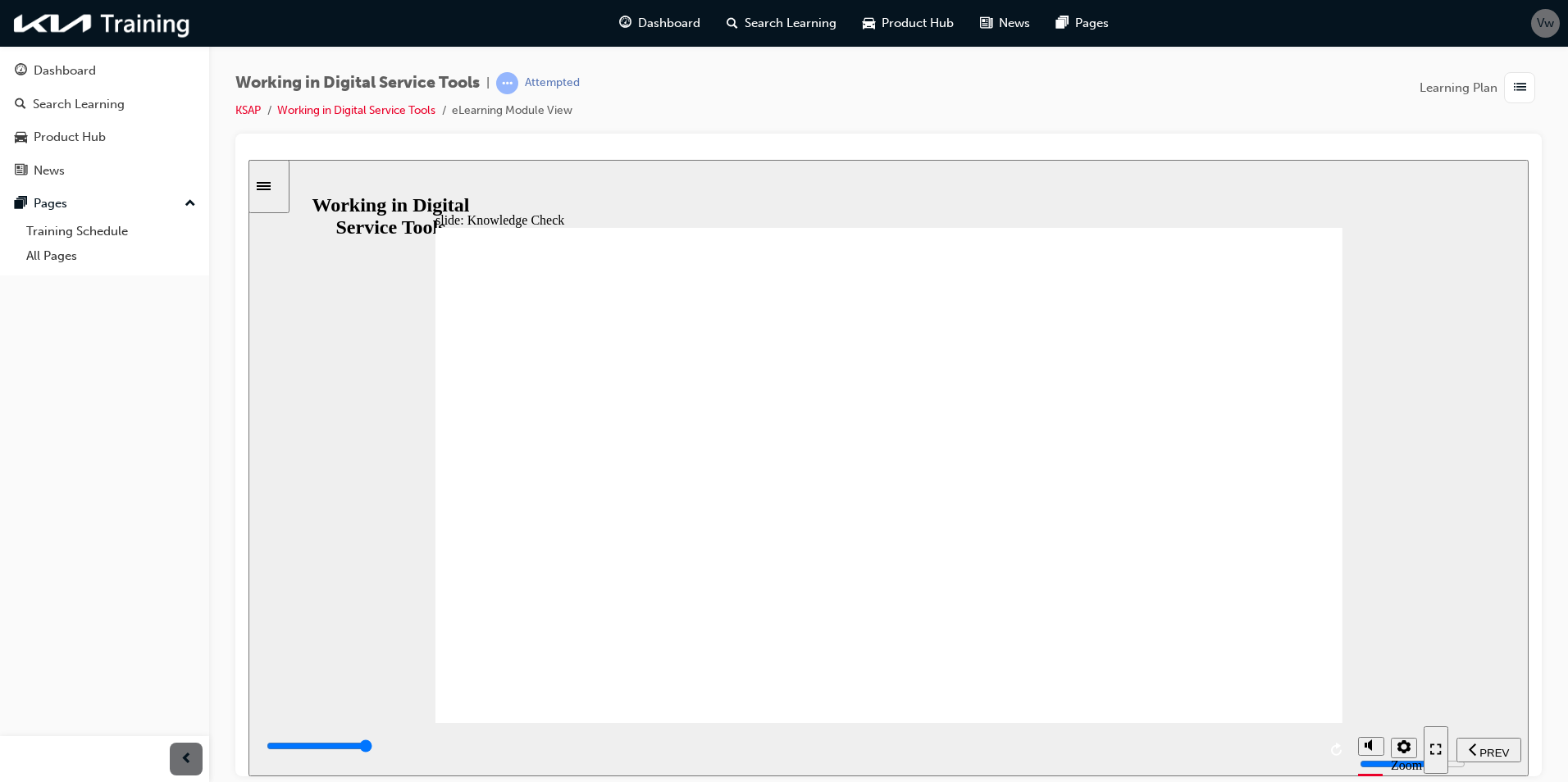
radio input "true"
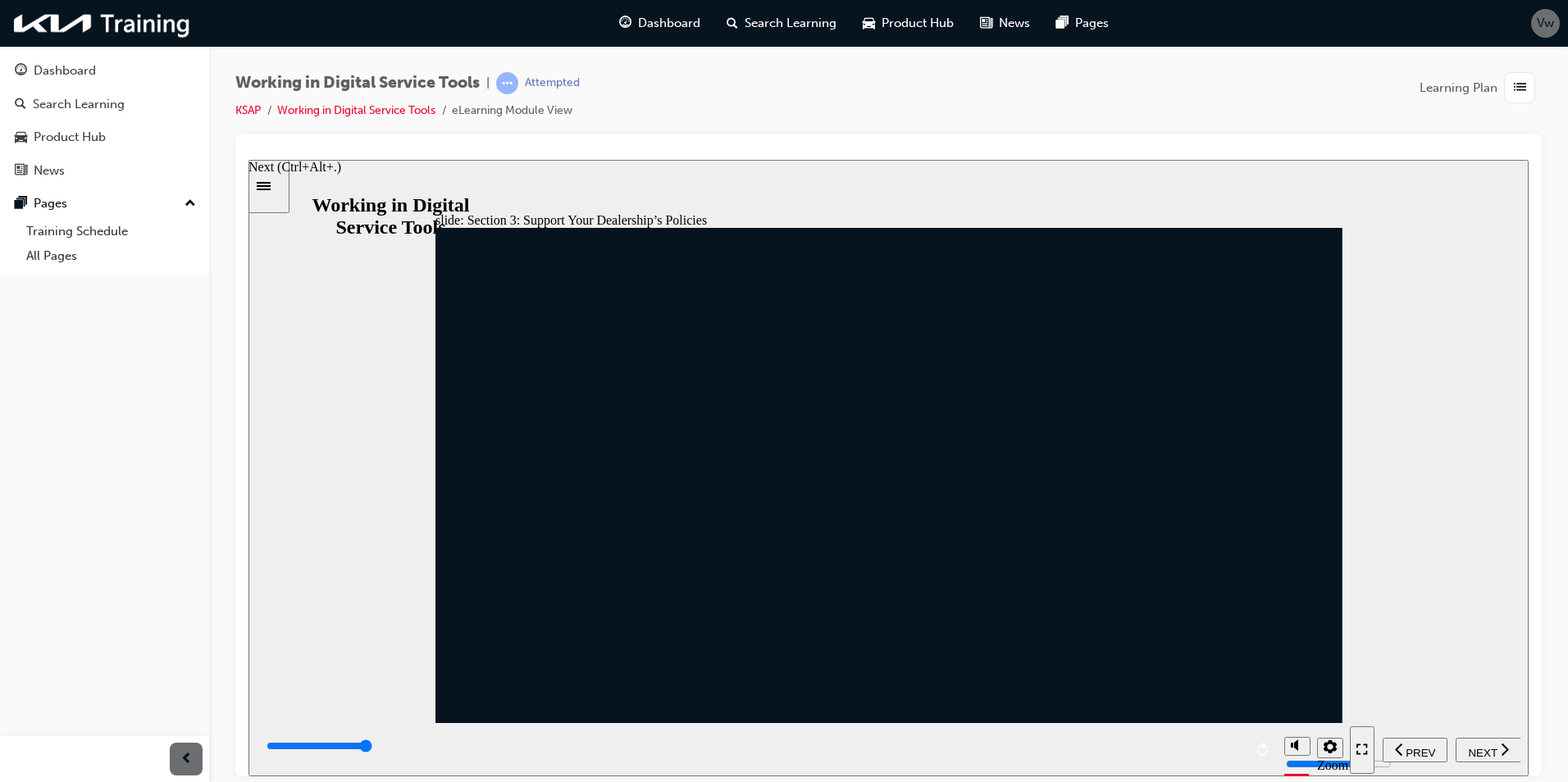
click at [1483, 746] on span "NEXT" at bounding box center [1482, 752] width 28 height 12
click at [1481, 746] on span "NEXT" at bounding box center [1482, 752] width 28 height 12
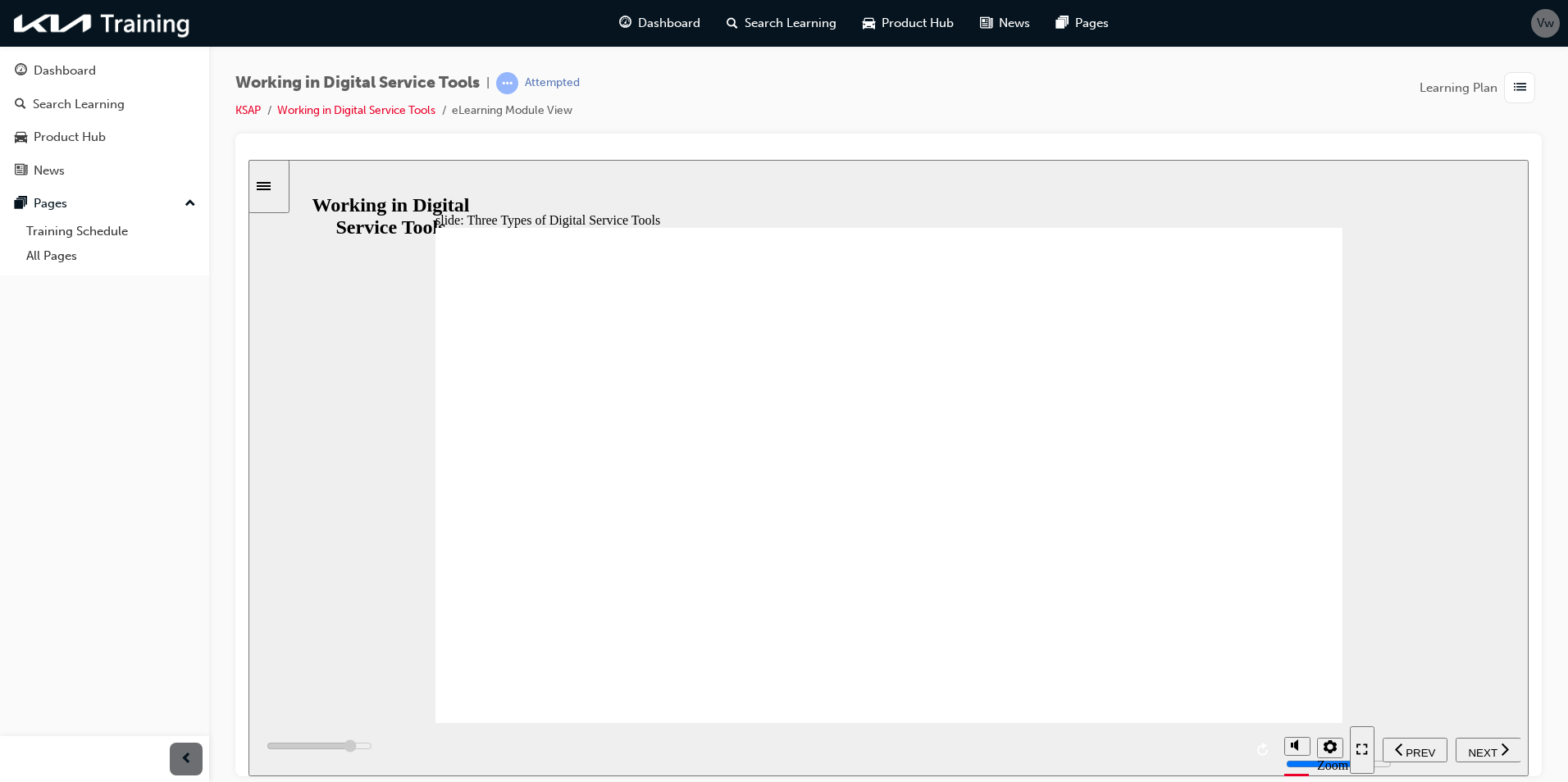
click at [1472, 741] on div "NEXT" at bounding box center [1488, 750] width 52 height 17
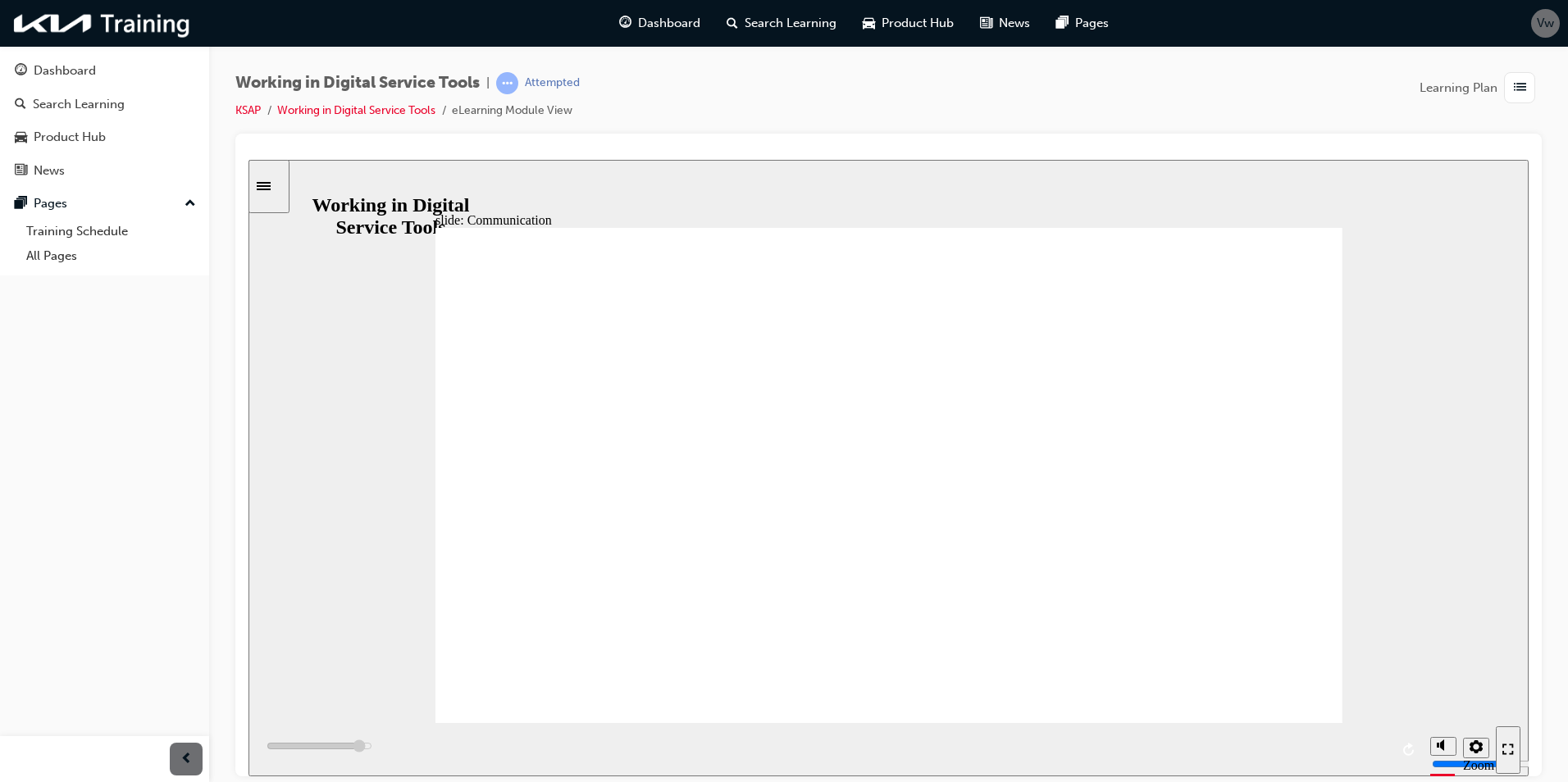
click at [1475, 746] on span "NEXT" at bounding box center [1482, 752] width 28 height 12
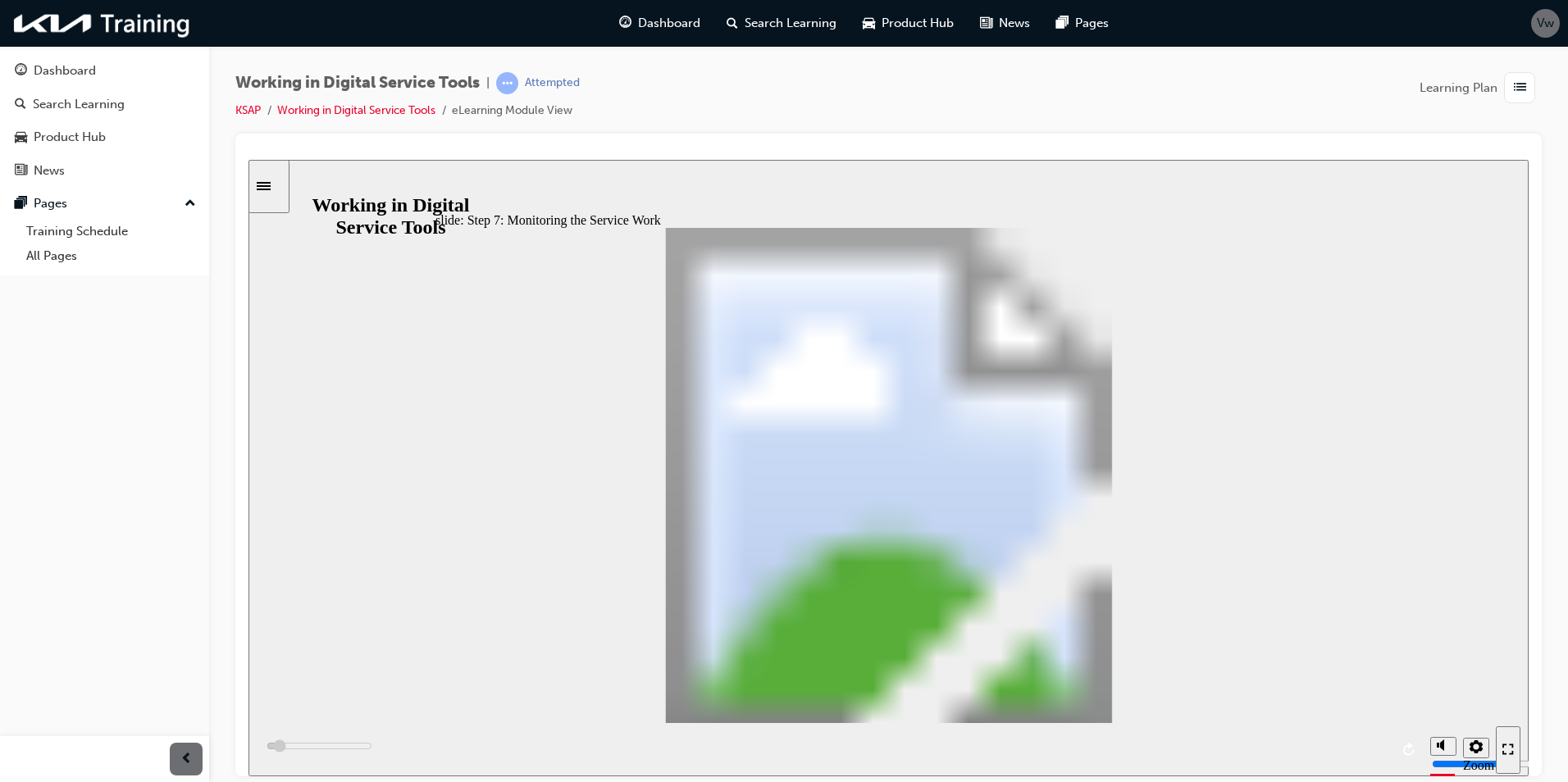
type input "700"
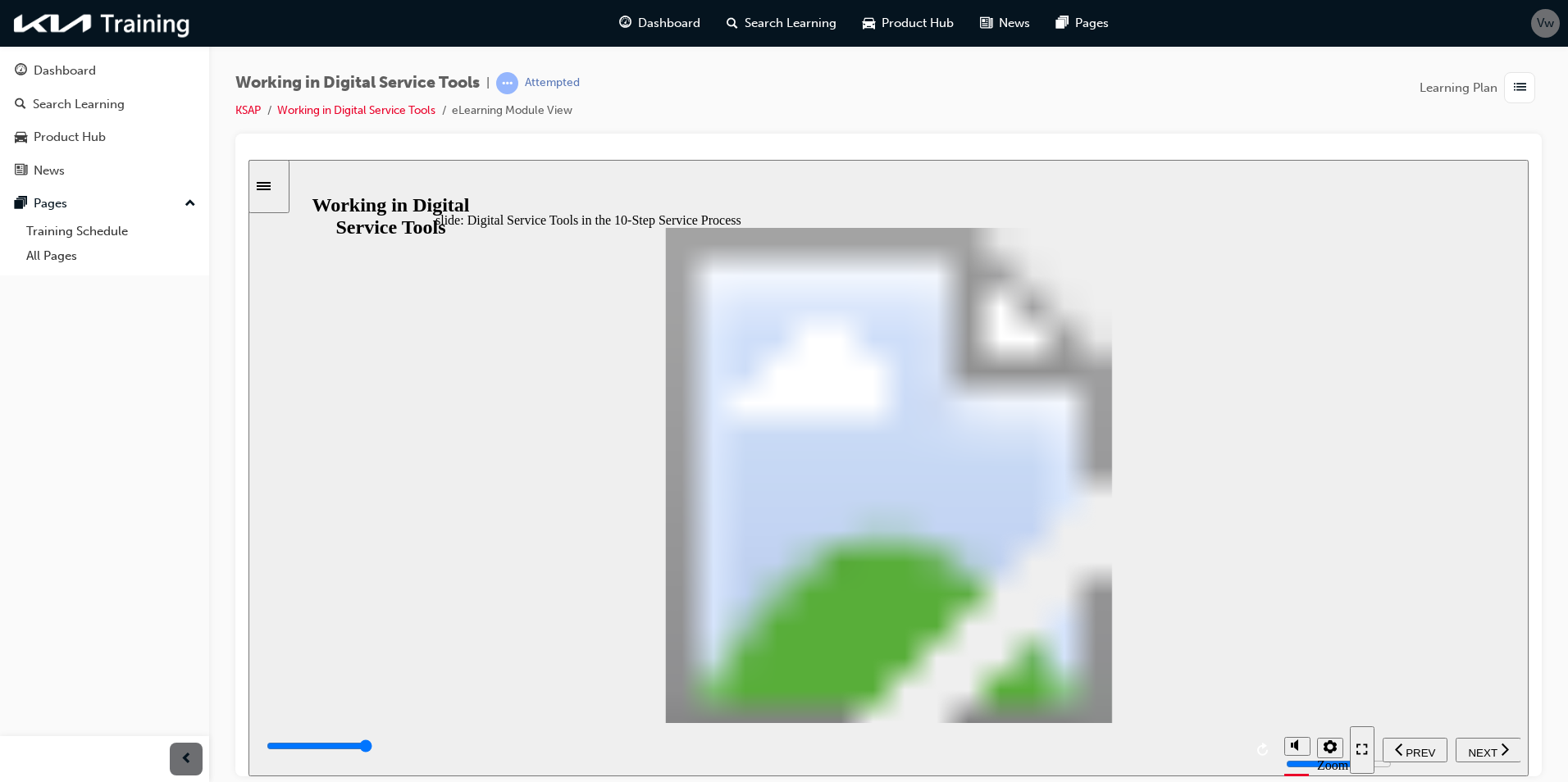
click at [1484, 741] on div "NEXT" at bounding box center [1488, 750] width 52 height 17
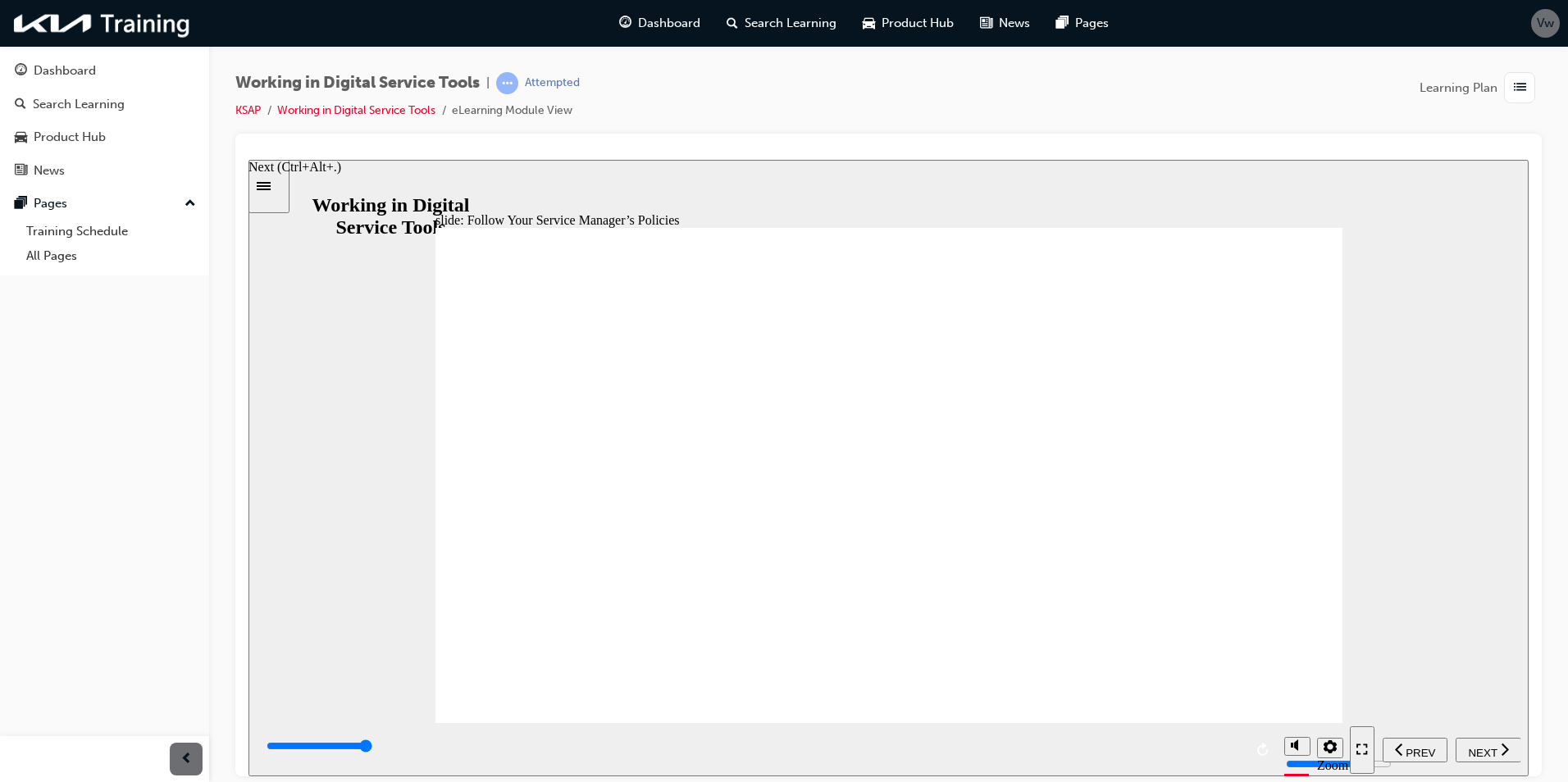
click at [1483, 752] on span "NEXT" at bounding box center [1482, 752] width 28 height 12
type input "7000"
radio input "true"
drag, startPoint x: 1200, startPoint y: 661, endPoint x: 1256, endPoint y: 661, distance: 56.0
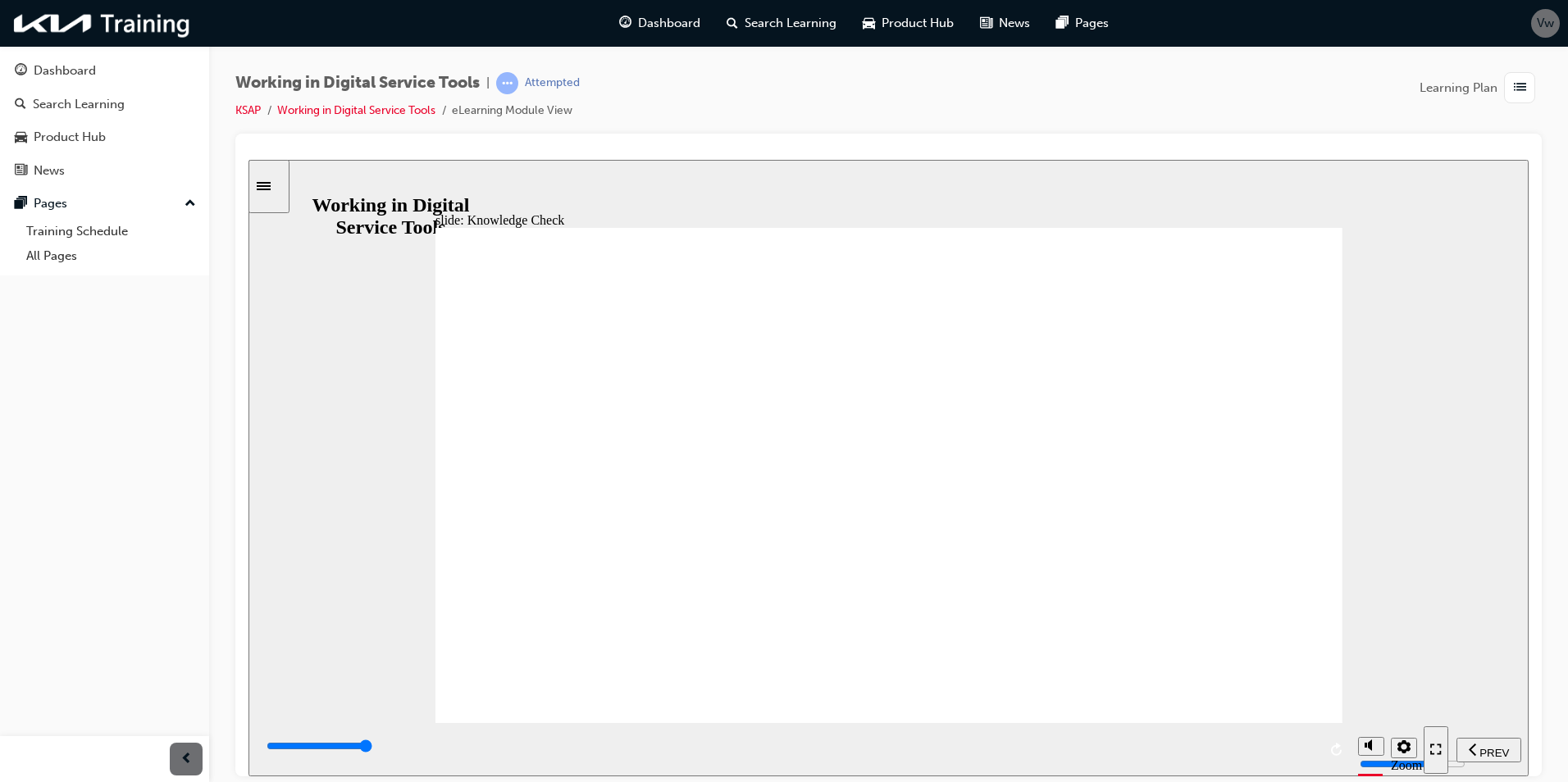
click at [1482, 746] on span "NEXT" at bounding box center [1482, 752] width 28 height 12
click at [1481, 746] on span "NEXT" at bounding box center [1482, 752] width 28 height 12
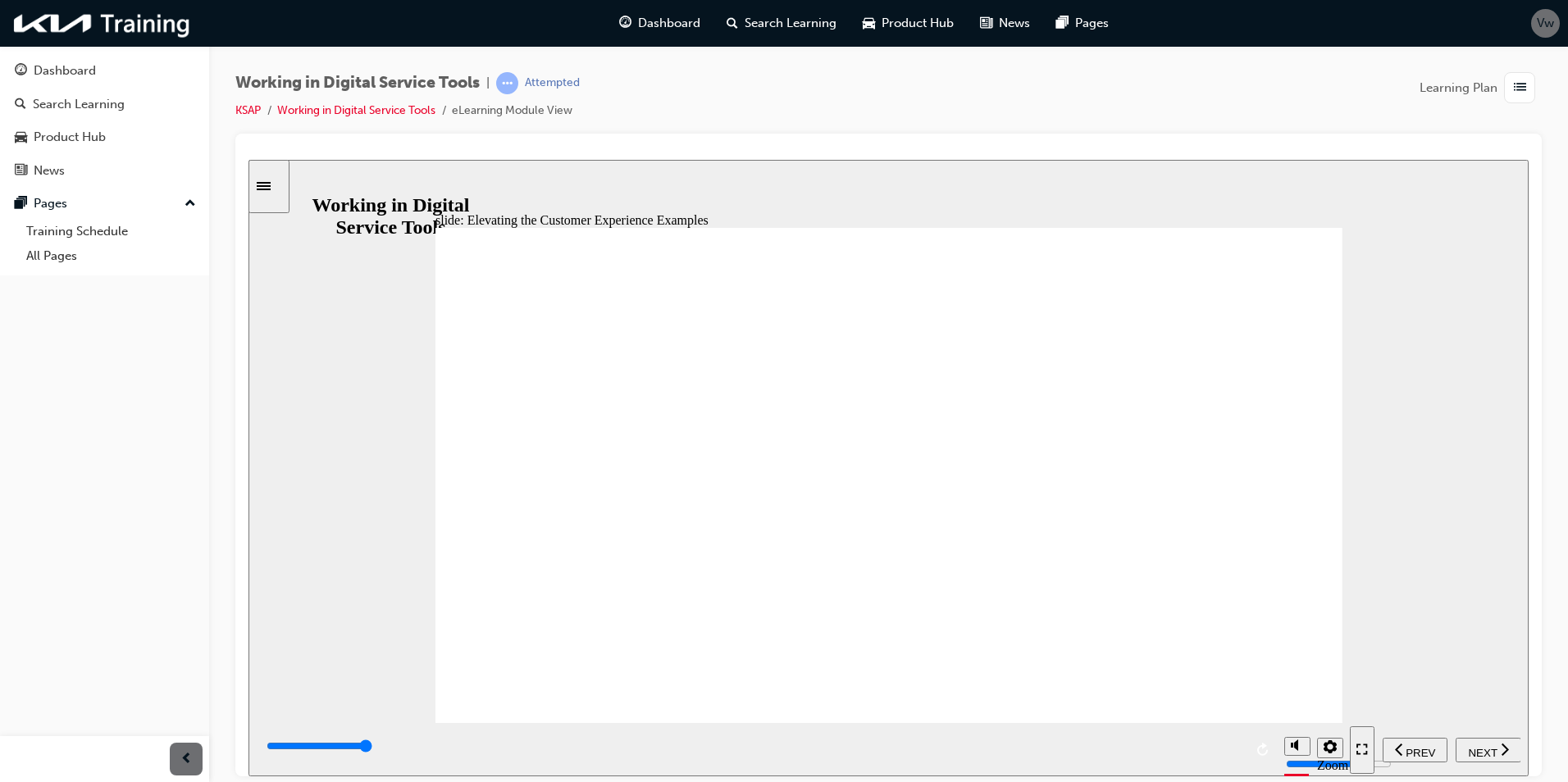
click at [1476, 747] on span "NEXT" at bounding box center [1482, 752] width 28 height 12
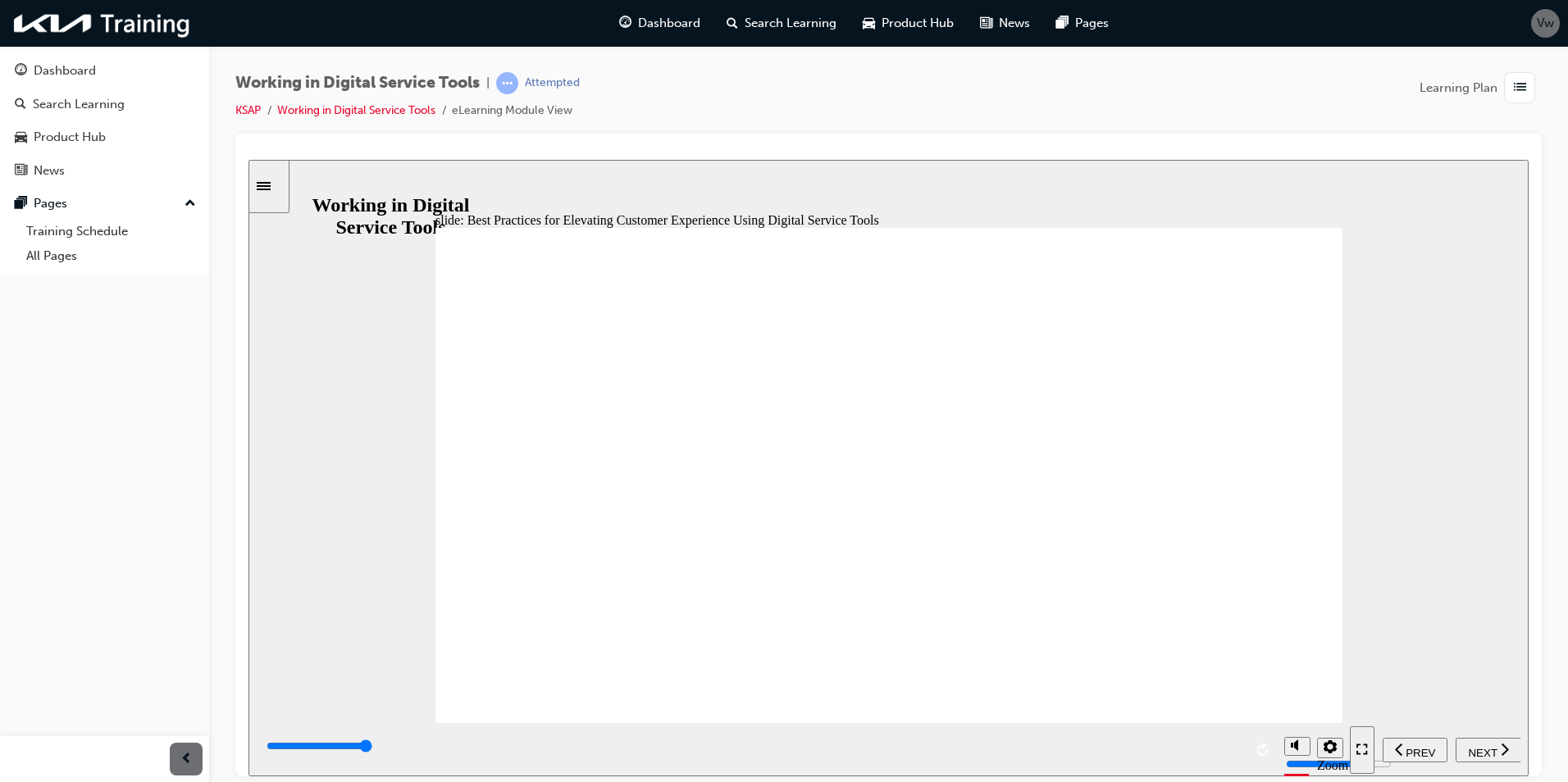
click at [1475, 741] on div "NEXT" at bounding box center [1488, 750] width 52 height 17
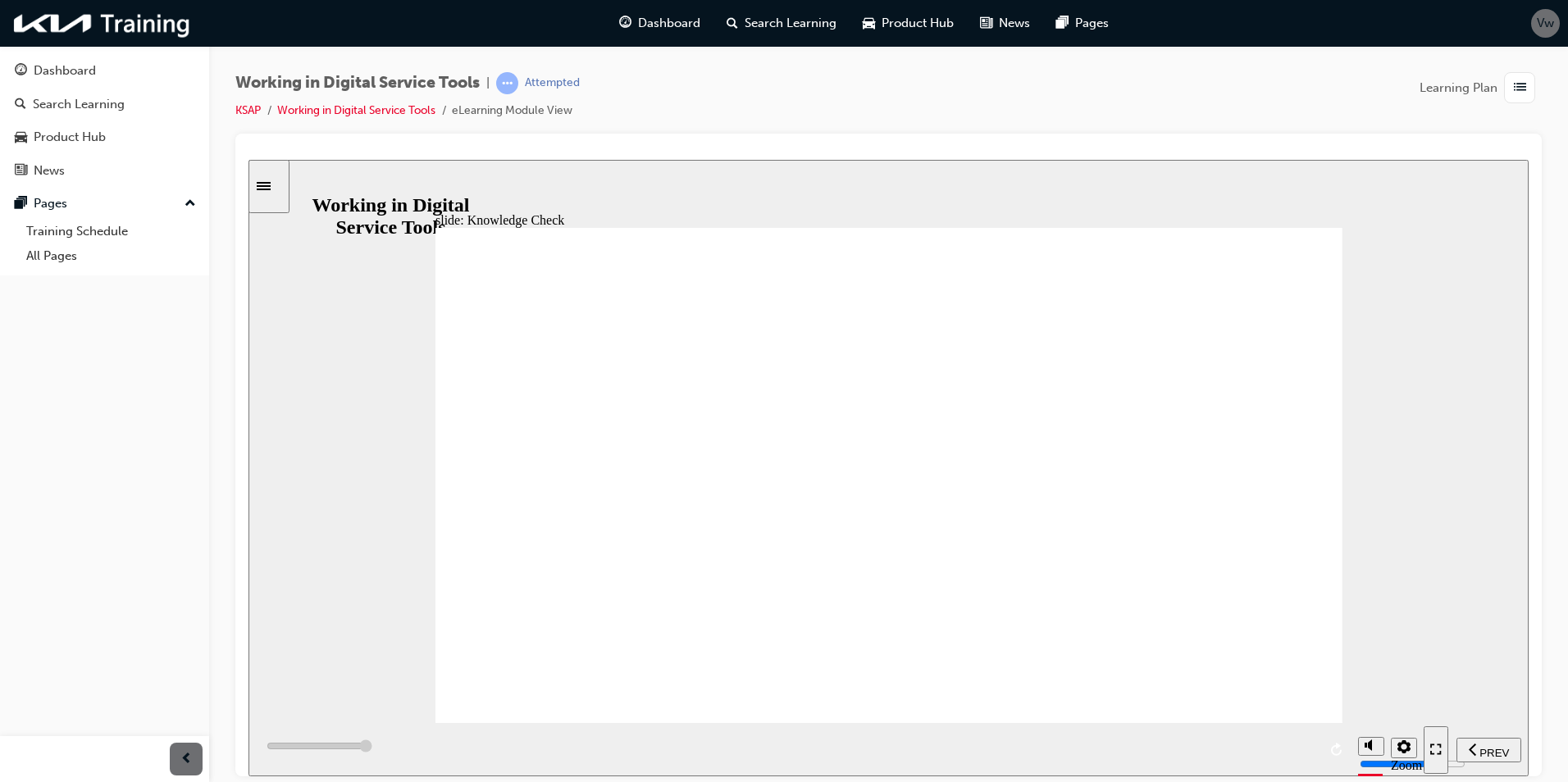
type input "7000"
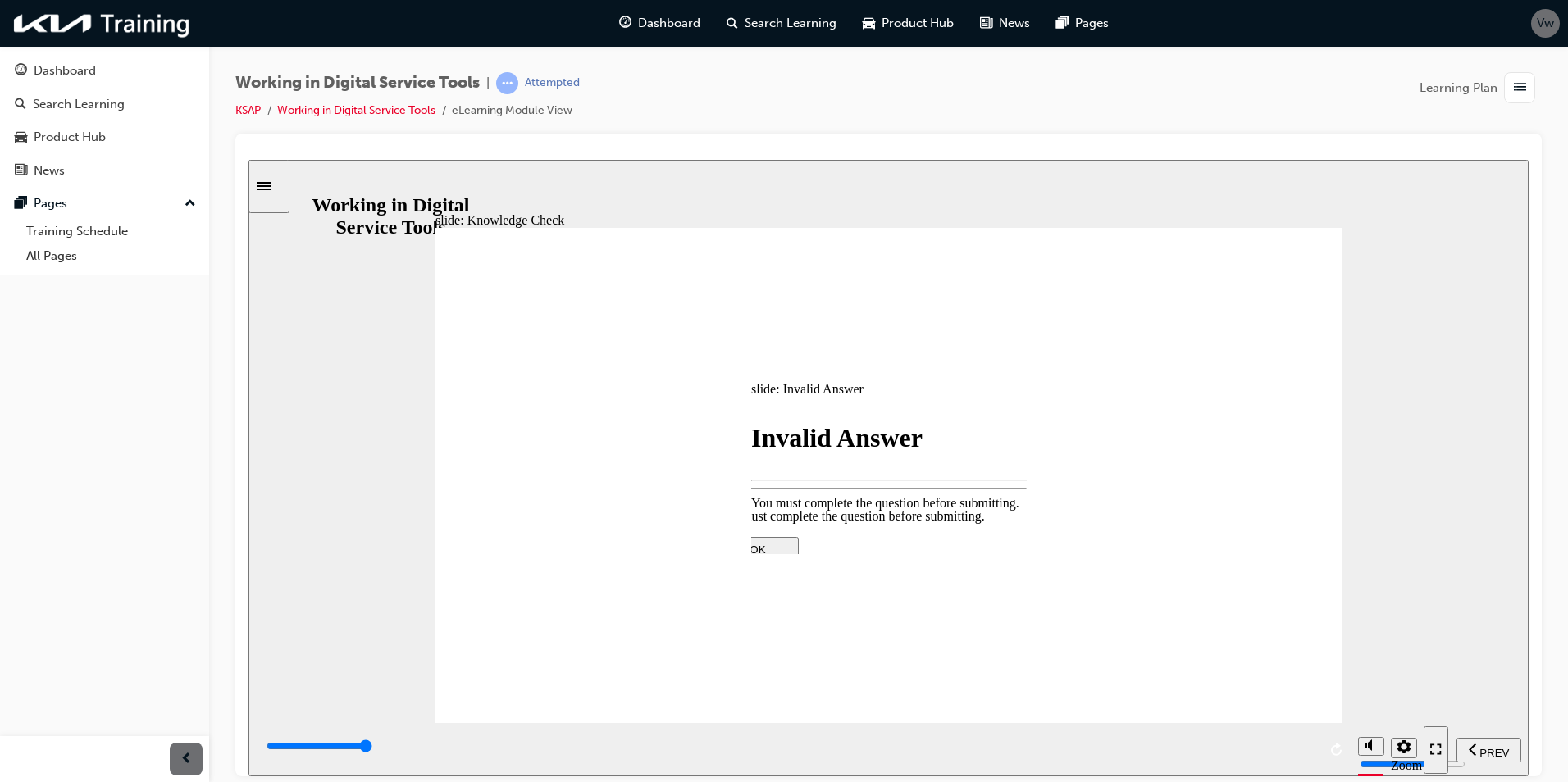
drag, startPoint x: 875, startPoint y: 503, endPoint x: 889, endPoint y: 515, distance: 18.4
click at [881, 509] on div "You must complete the question before submitting. OK You must complete the ques…" at bounding box center [889, 681] width 345 height 344
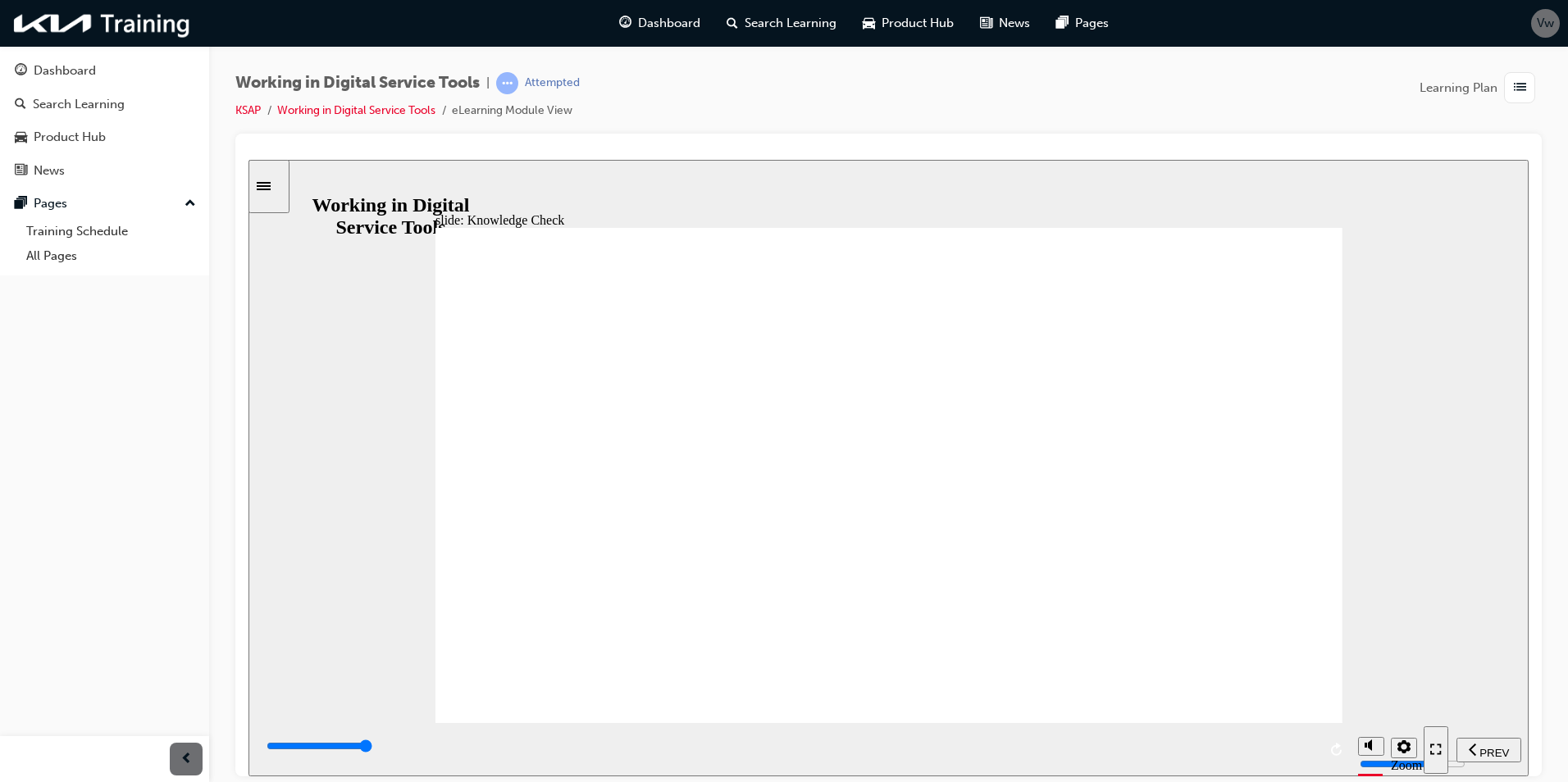
drag, startPoint x: 730, startPoint y: 427, endPoint x: 876, endPoint y: 336, distance: 172.0
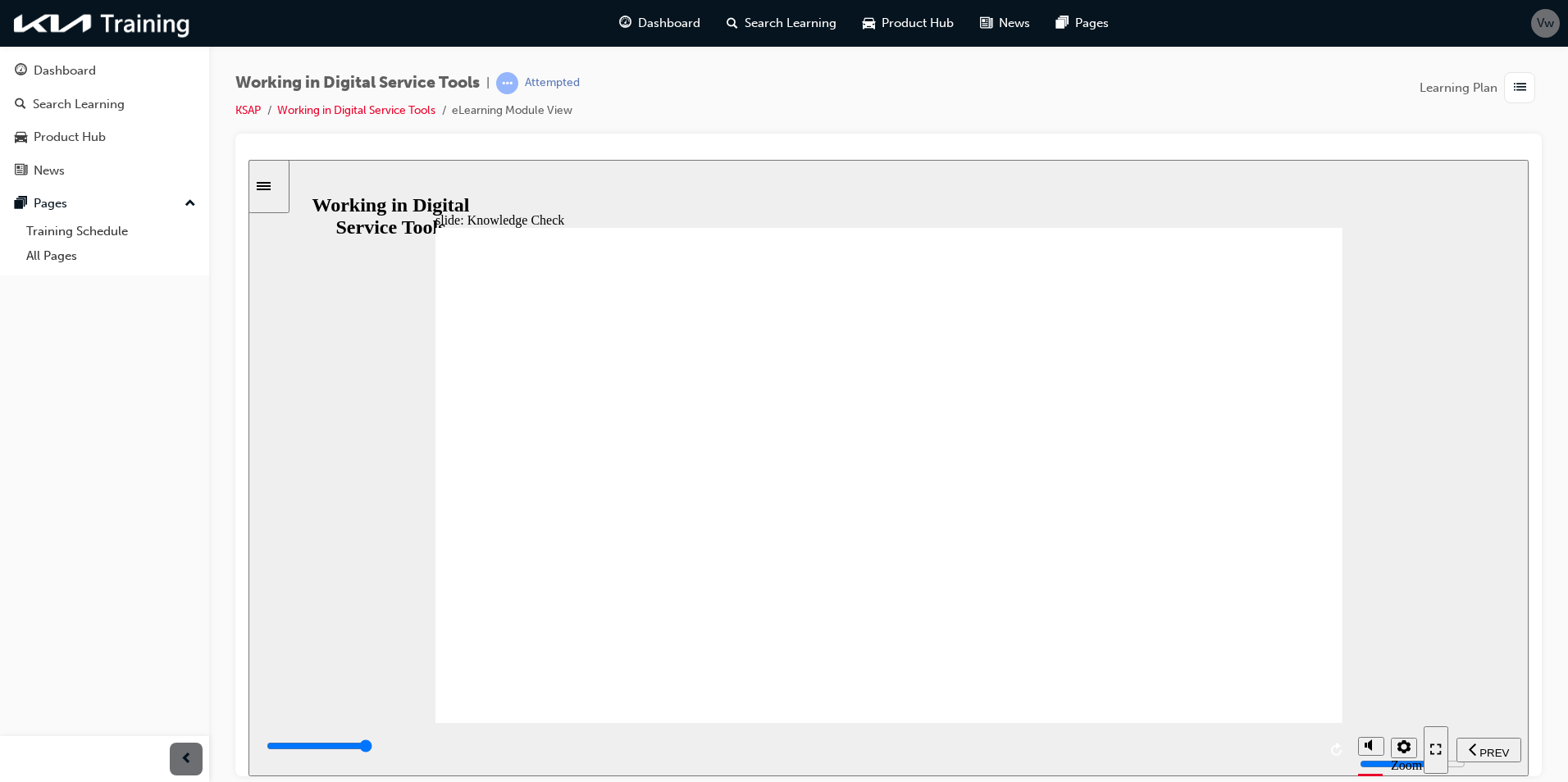
drag, startPoint x: 609, startPoint y: 568, endPoint x: 811, endPoint y: 645, distance: 216.2
drag, startPoint x: 589, startPoint y: 574, endPoint x: 725, endPoint y: 575, distance: 136.0
drag, startPoint x: 558, startPoint y: 559, endPoint x: 577, endPoint y: 568, distance: 21.0
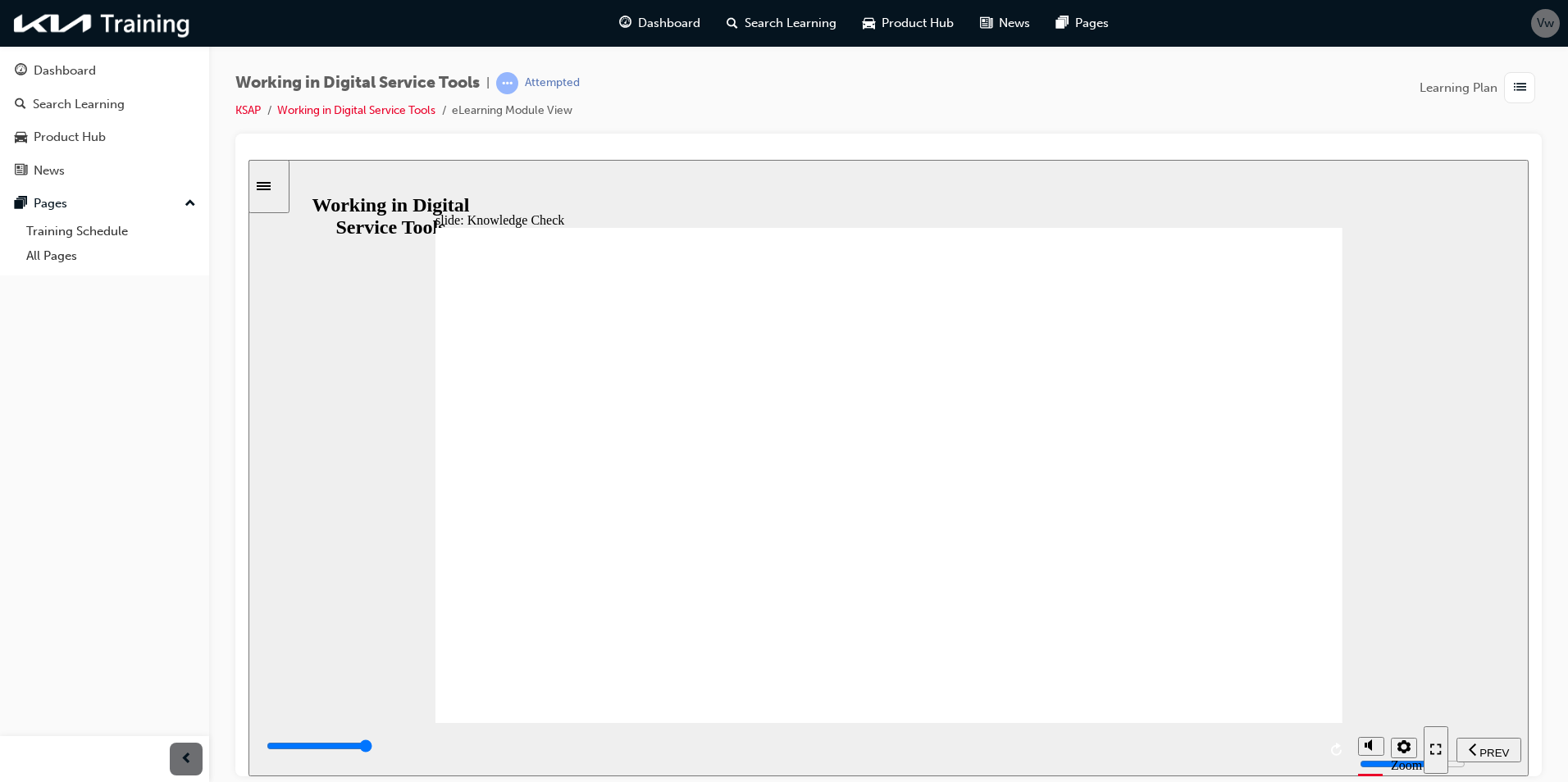
drag, startPoint x: 570, startPoint y: 577, endPoint x: 811, endPoint y: 572, distance: 241.1
drag, startPoint x: 811, startPoint y: 572, endPoint x: 677, endPoint y: 571, distance: 134.0
drag, startPoint x: 616, startPoint y: 577, endPoint x: 1047, endPoint y: 580, distance: 431.0
drag, startPoint x: 765, startPoint y: 577, endPoint x: 1010, endPoint y: 572, distance: 245.1
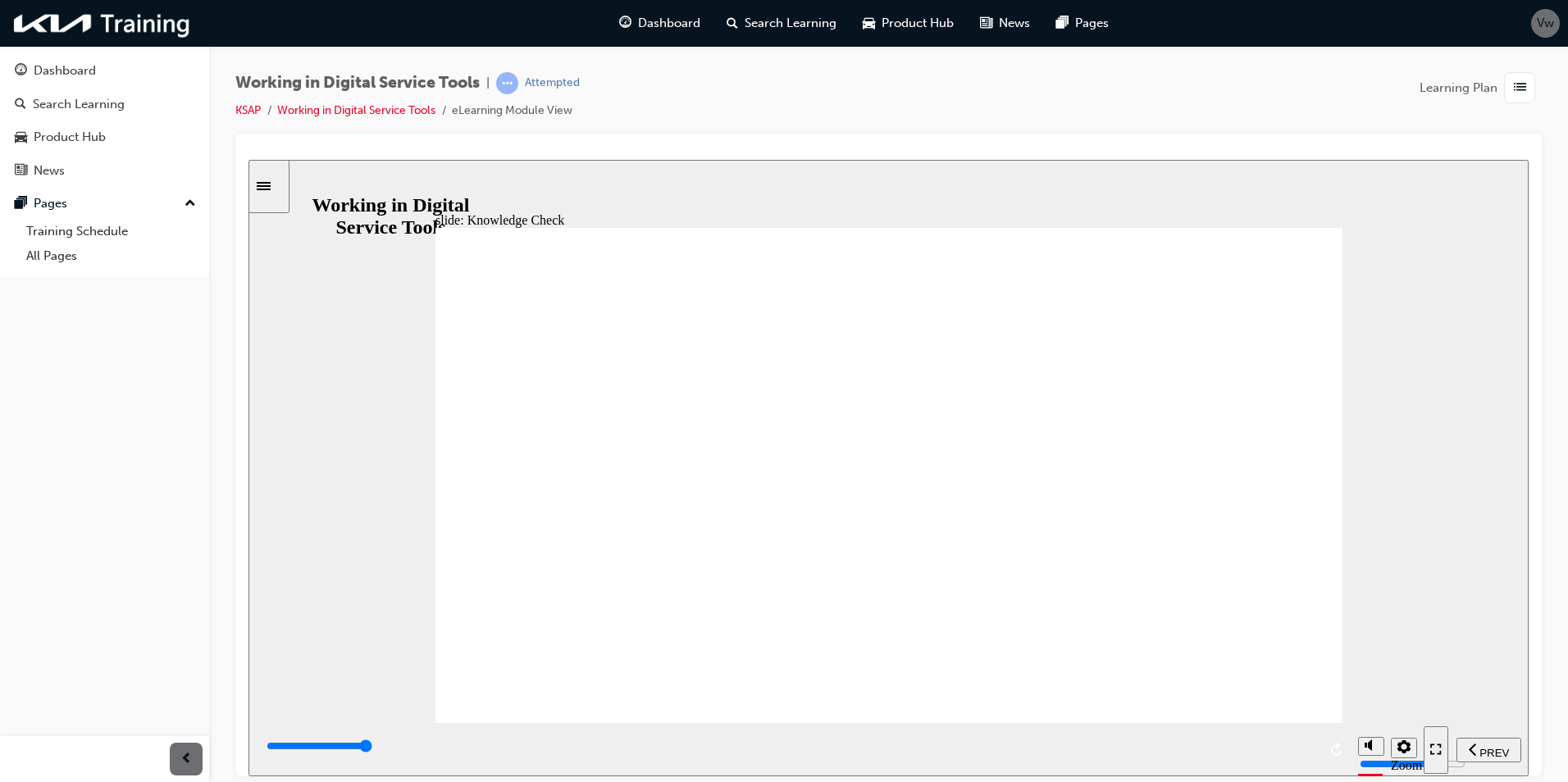
drag, startPoint x: 782, startPoint y: 620, endPoint x: 1015, endPoint y: 595, distance: 234.3
drag, startPoint x: 890, startPoint y: 670, endPoint x: 1033, endPoint y: 633, distance: 147.7
drag, startPoint x: 557, startPoint y: 662, endPoint x: 1135, endPoint y: 483, distance: 605.1
drag, startPoint x: 560, startPoint y: 576, endPoint x: 545, endPoint y: 548, distance: 31.8
drag, startPoint x: 769, startPoint y: 577, endPoint x: 718, endPoint y: 316, distance: 265.9
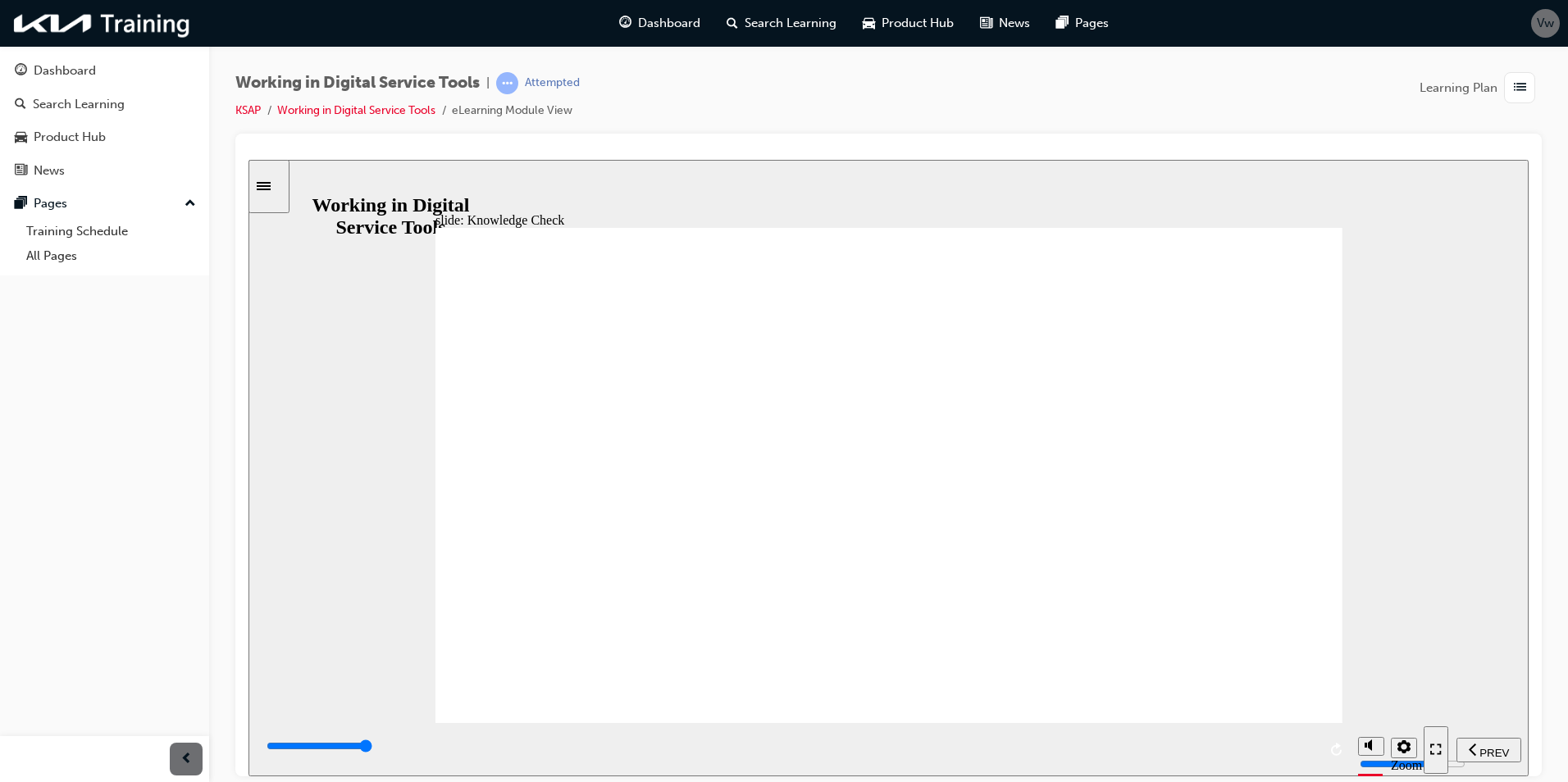
drag, startPoint x: 767, startPoint y: 636, endPoint x: 648, endPoint y: 406, distance: 259.0
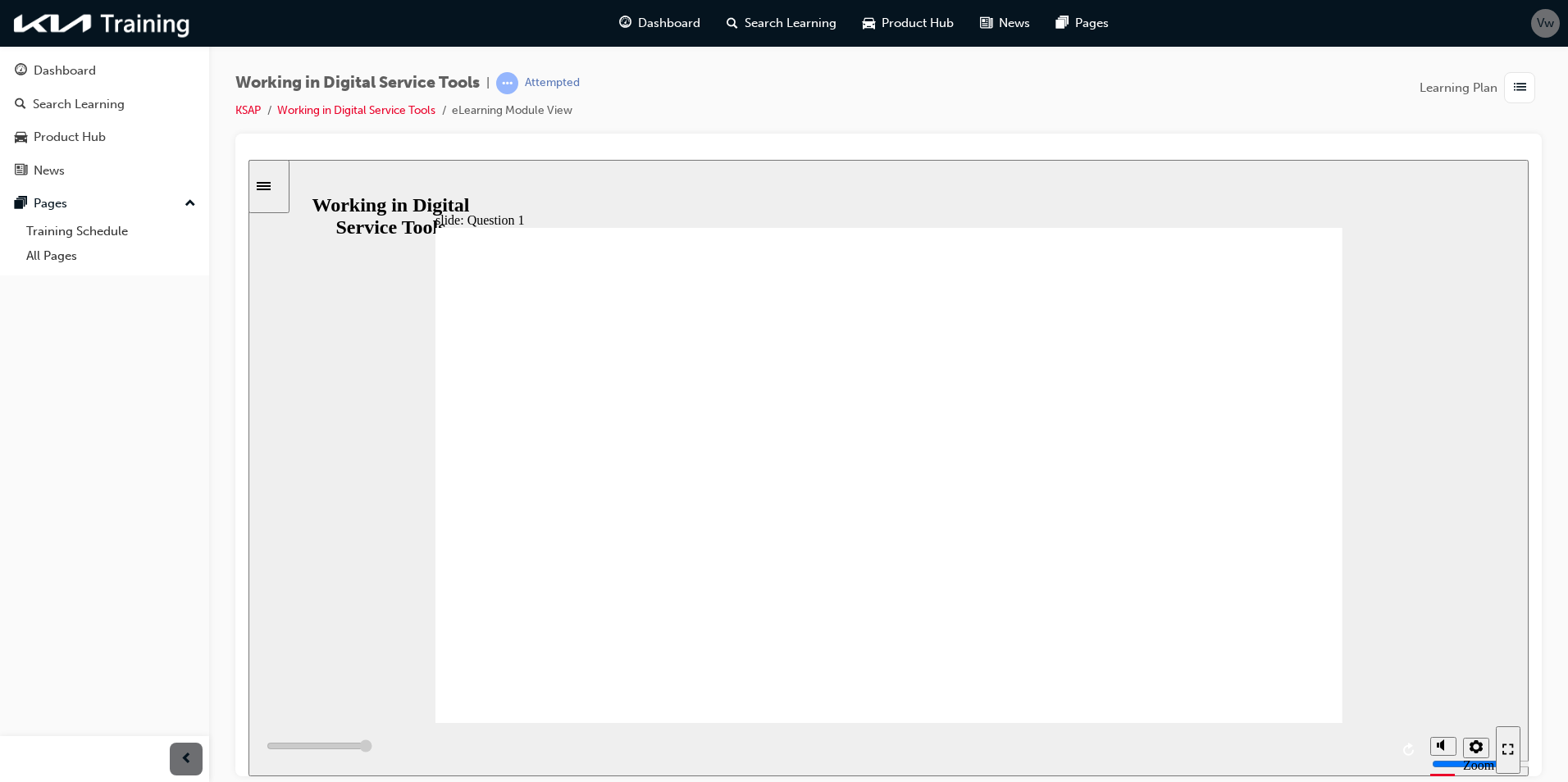
type input "6000"
radio input "false"
drag, startPoint x: 724, startPoint y: 584, endPoint x: 884, endPoint y: 604, distance: 161.2
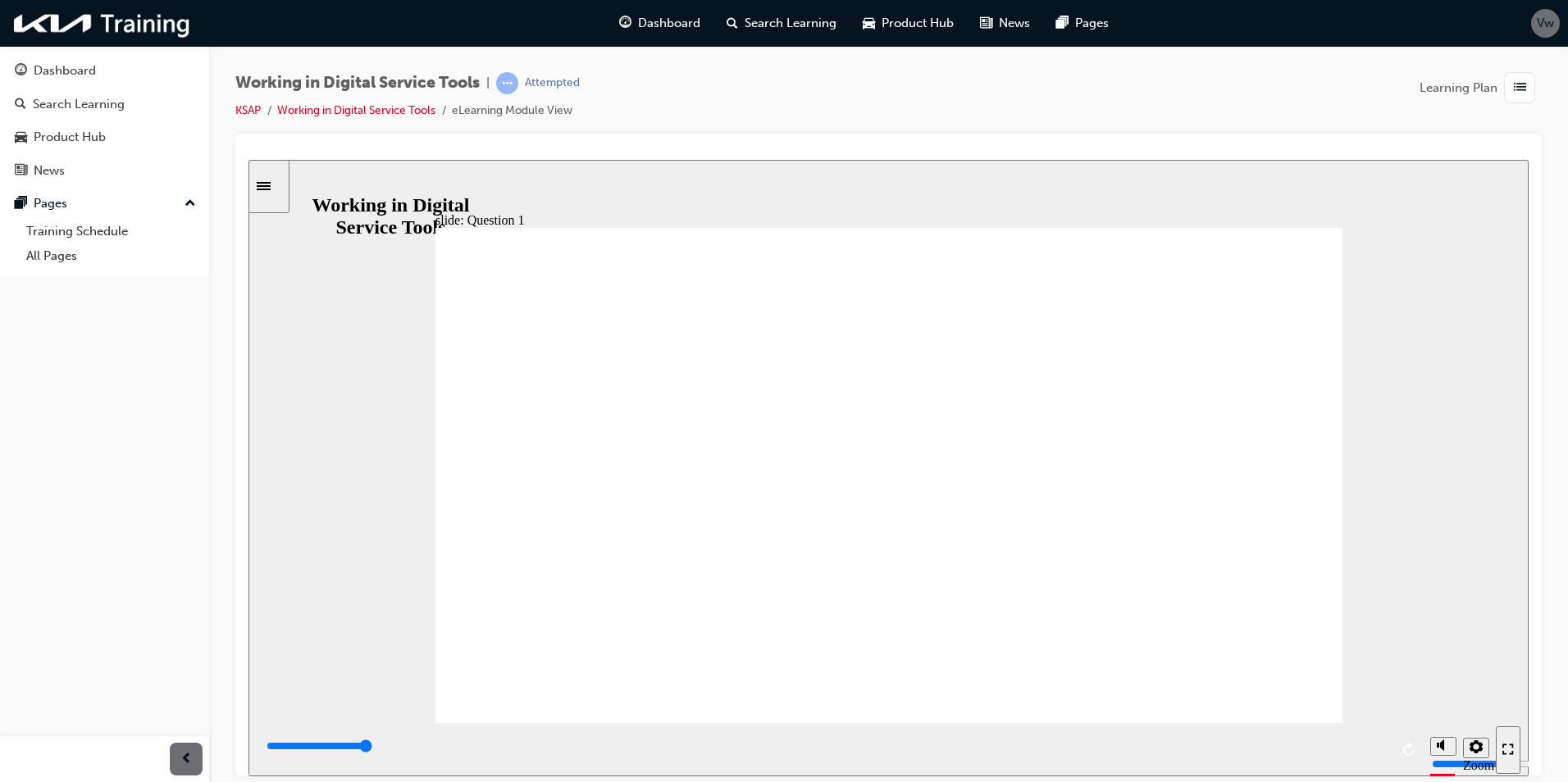
radio input "false"
radio input "true"
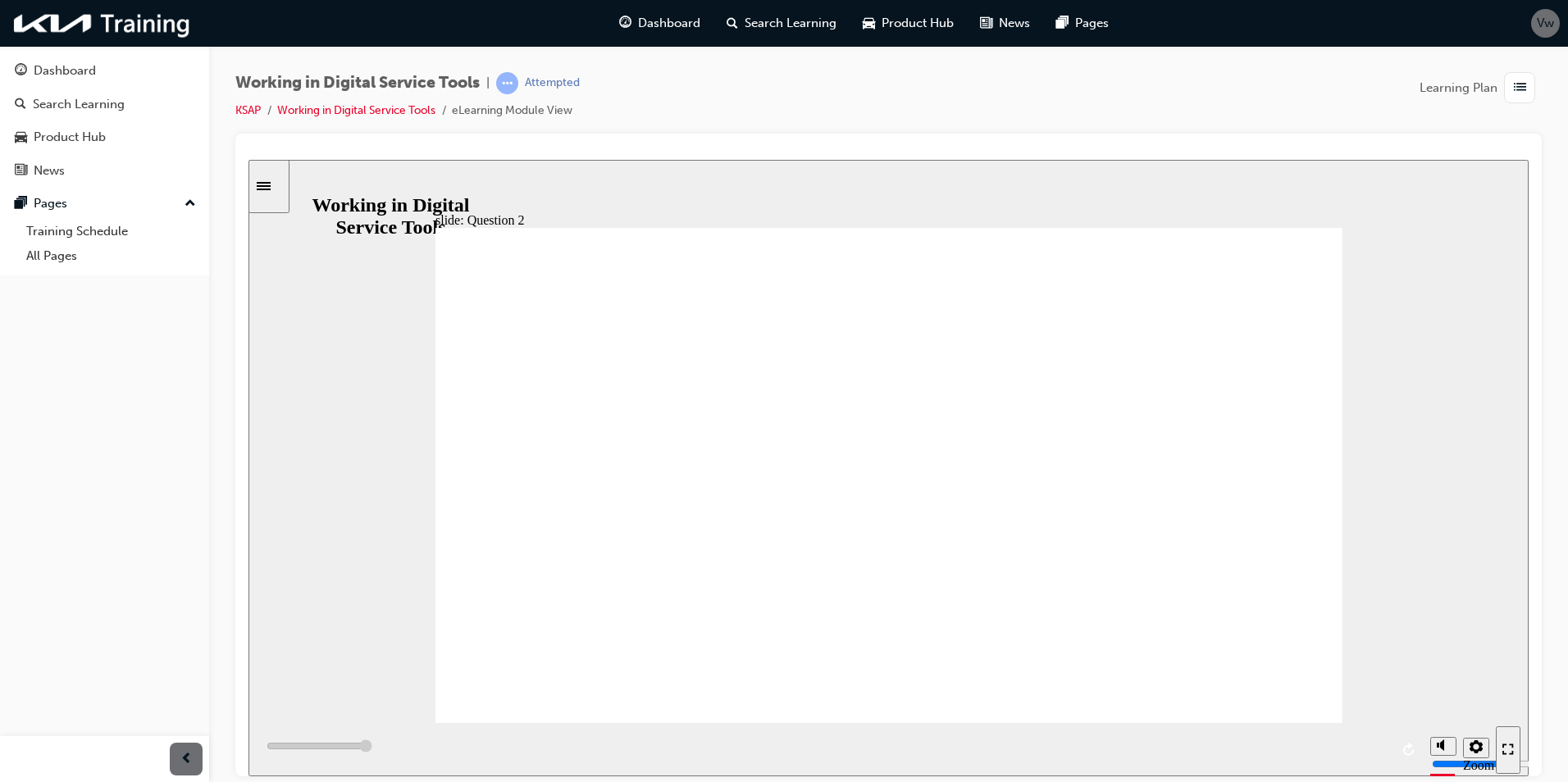
type input "6000"
radio input "true"
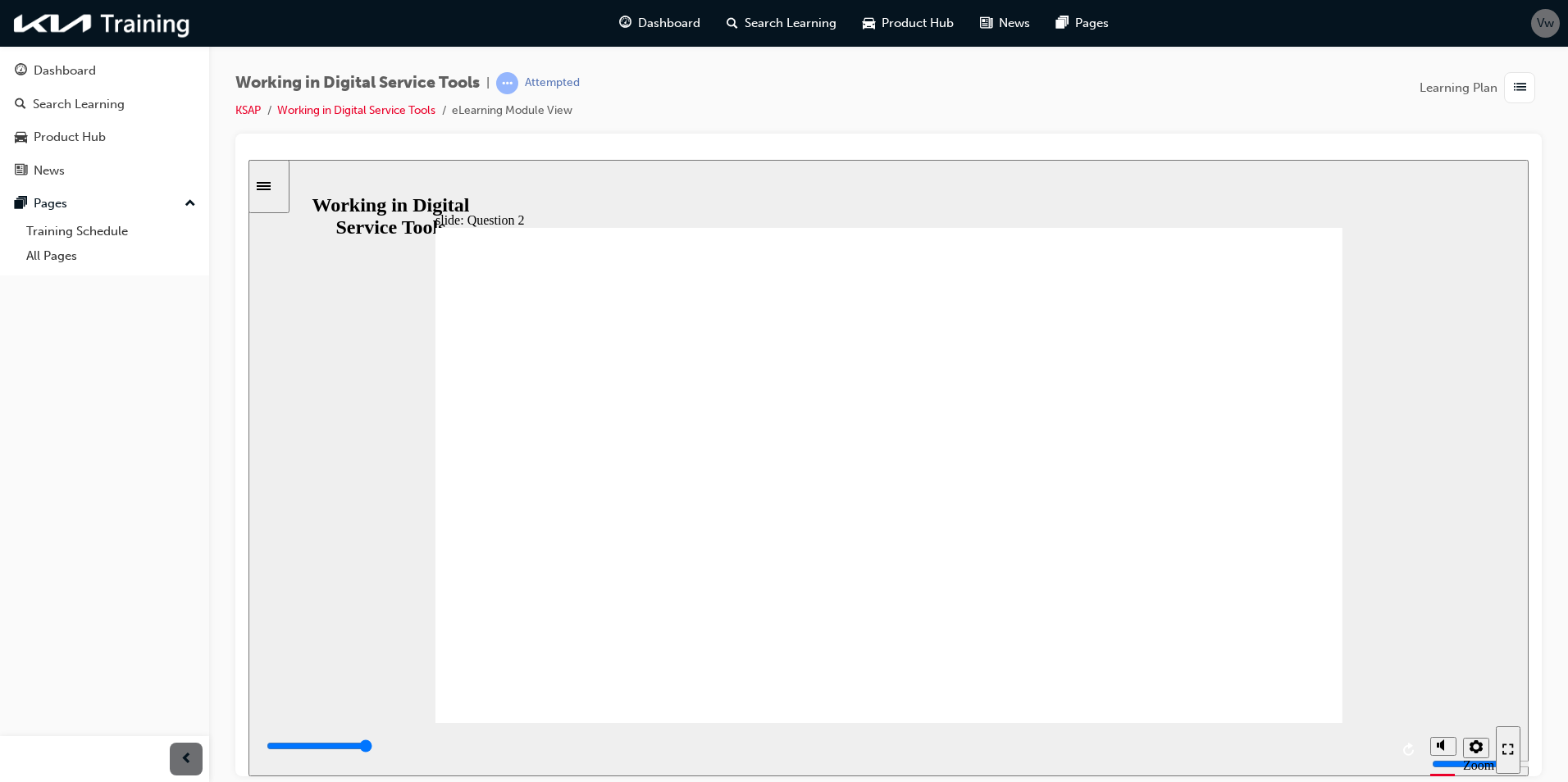
radio input "true"
type input "6000"
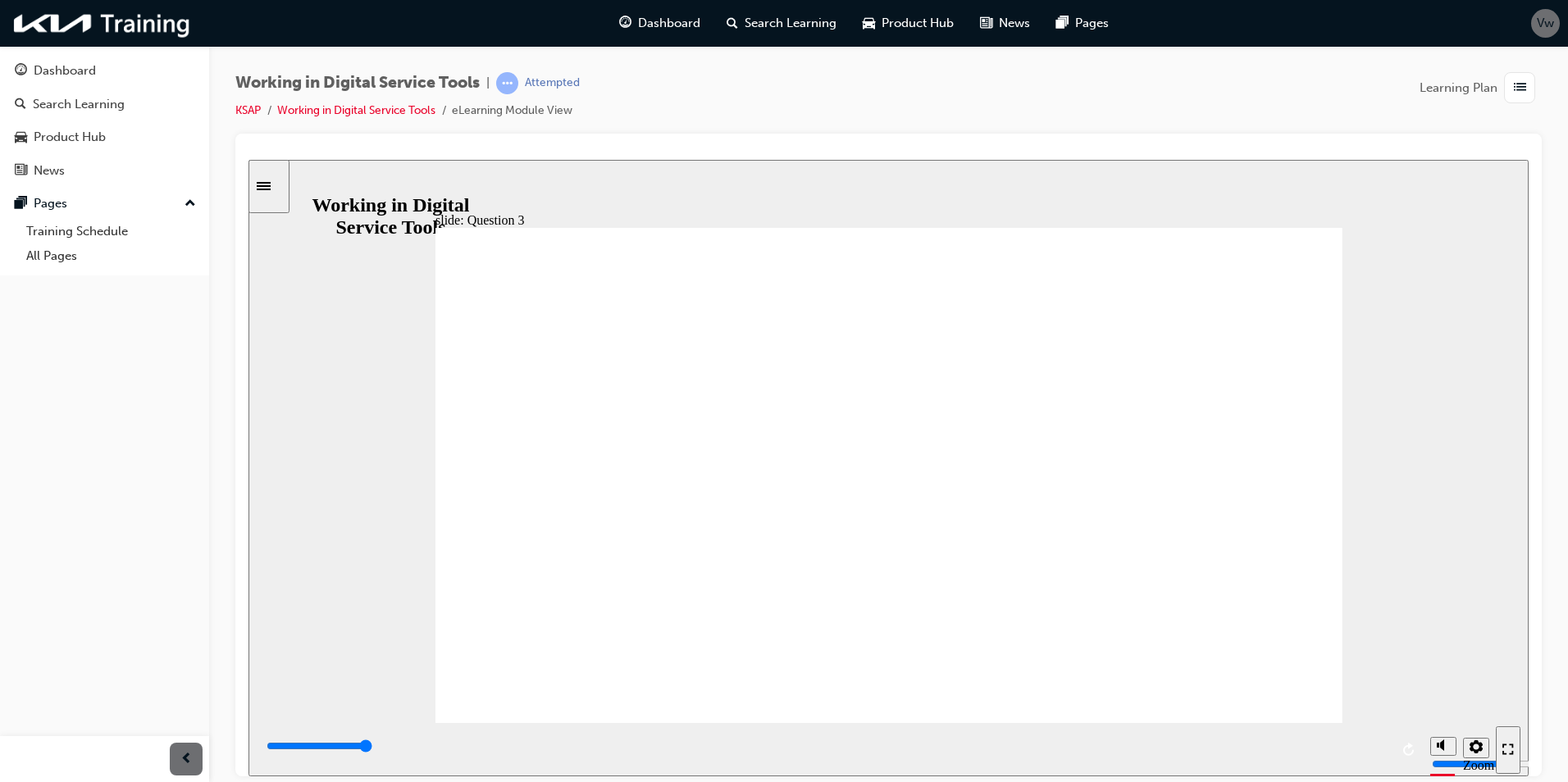
radio input "true"
type input "6000"
drag, startPoint x: 735, startPoint y: 584, endPoint x: 953, endPoint y: 638, distance: 224.6
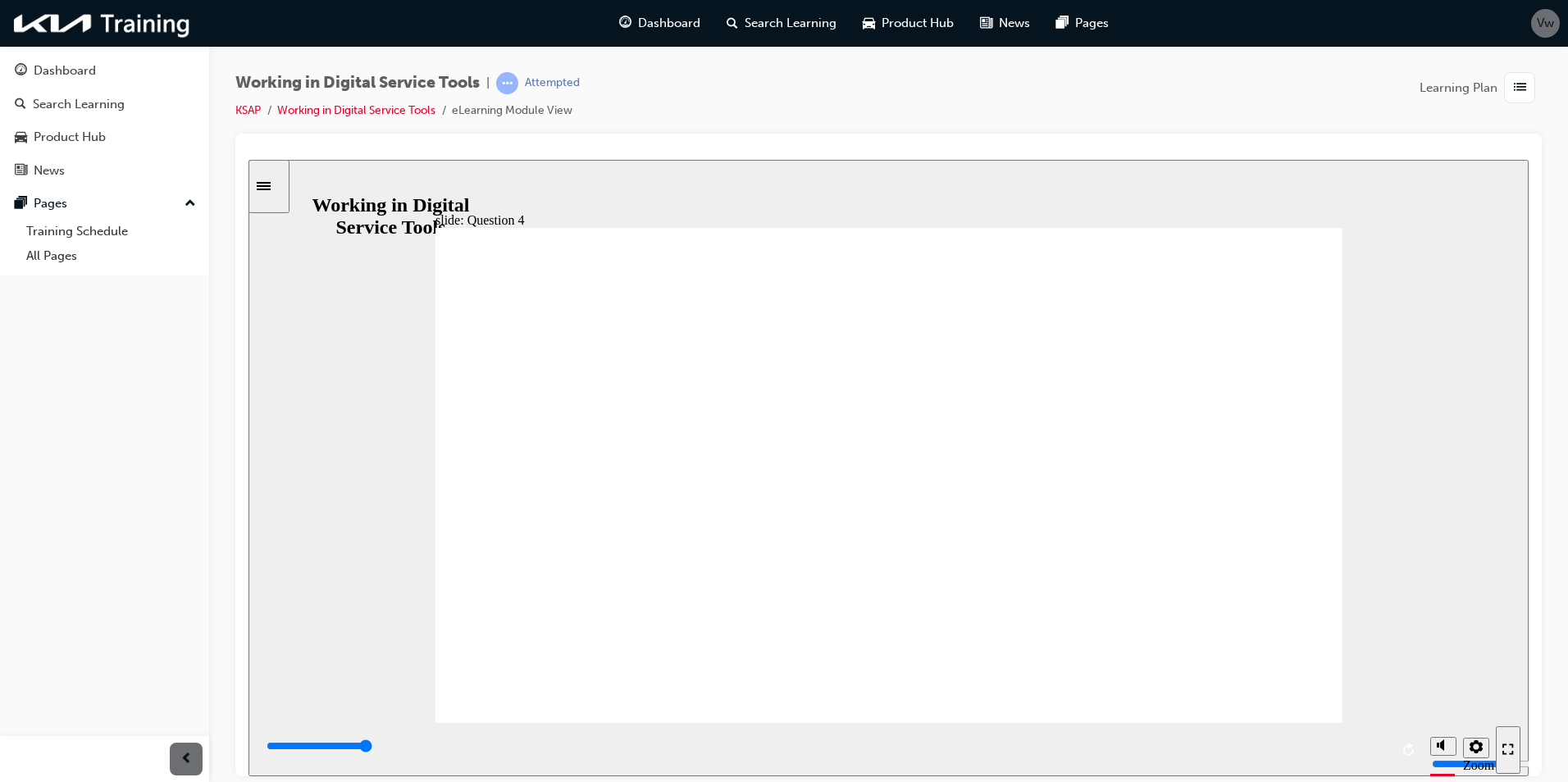
radio input "true"
type input "6000"
drag, startPoint x: 761, startPoint y: 478, endPoint x: 668, endPoint y: 436, distance: 102.0
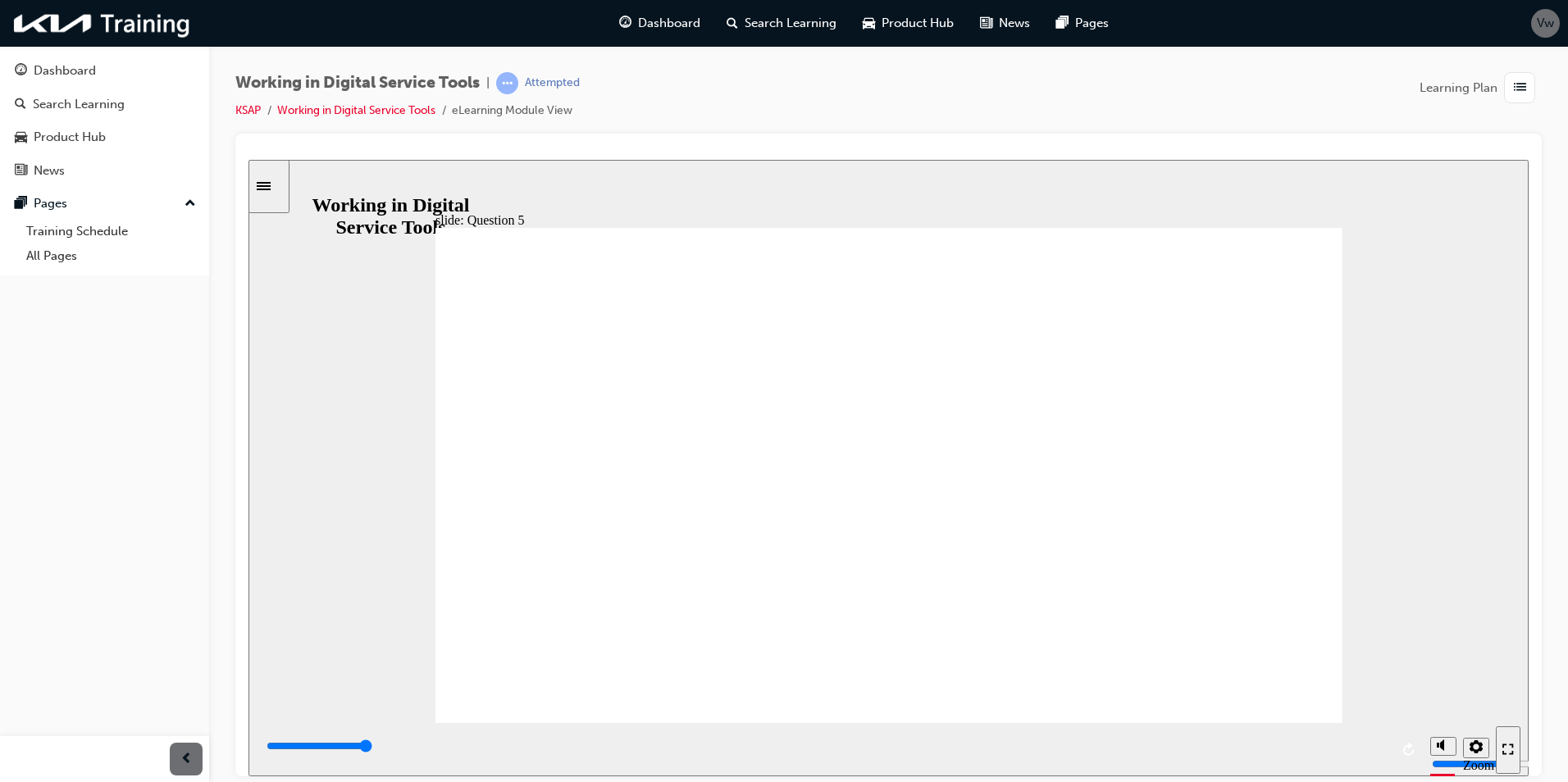
radio input "true"
type input "7000"
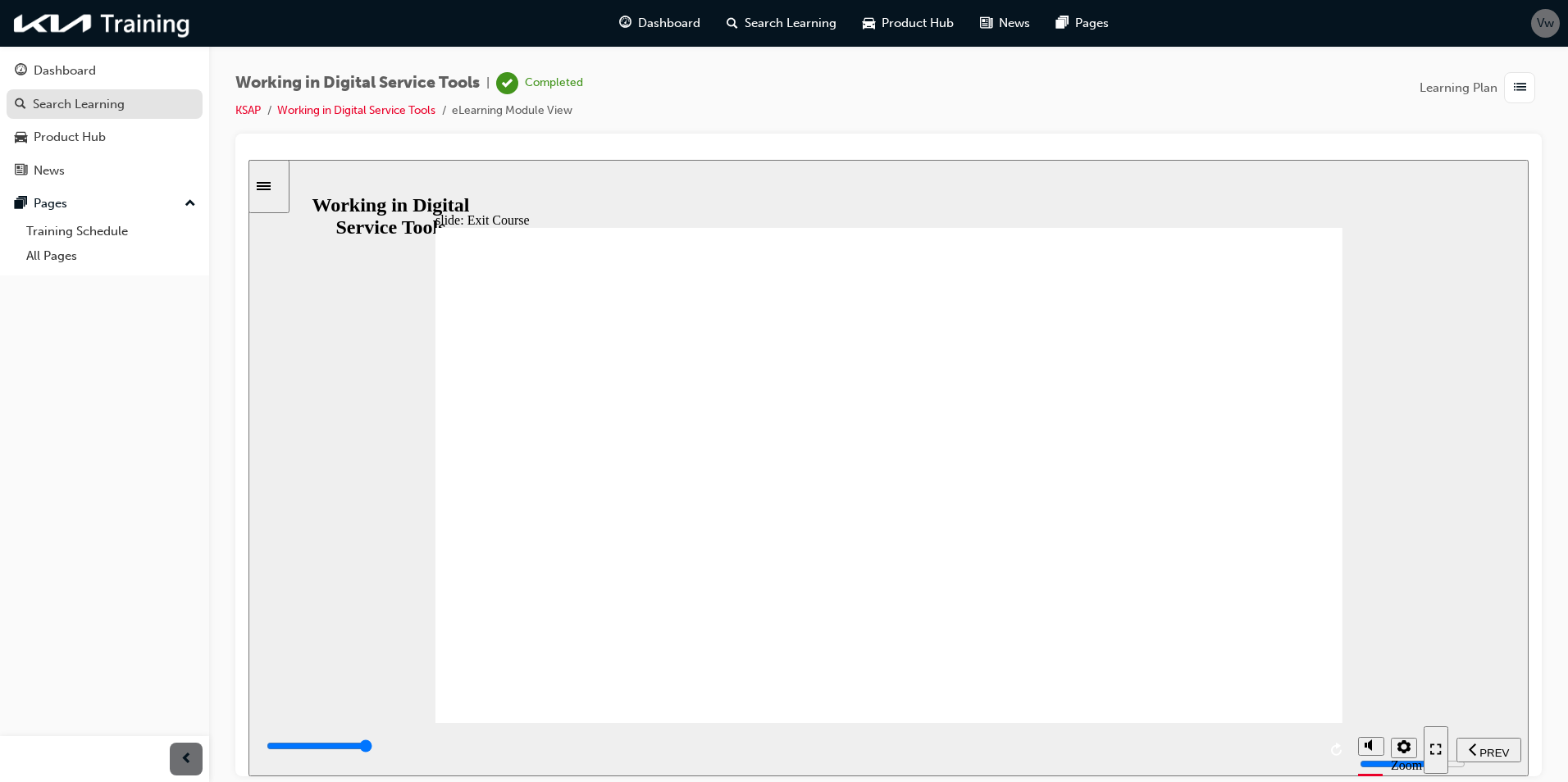
click at [112, 101] on div "Search Learning" at bounding box center [78, 104] width 92 height 19
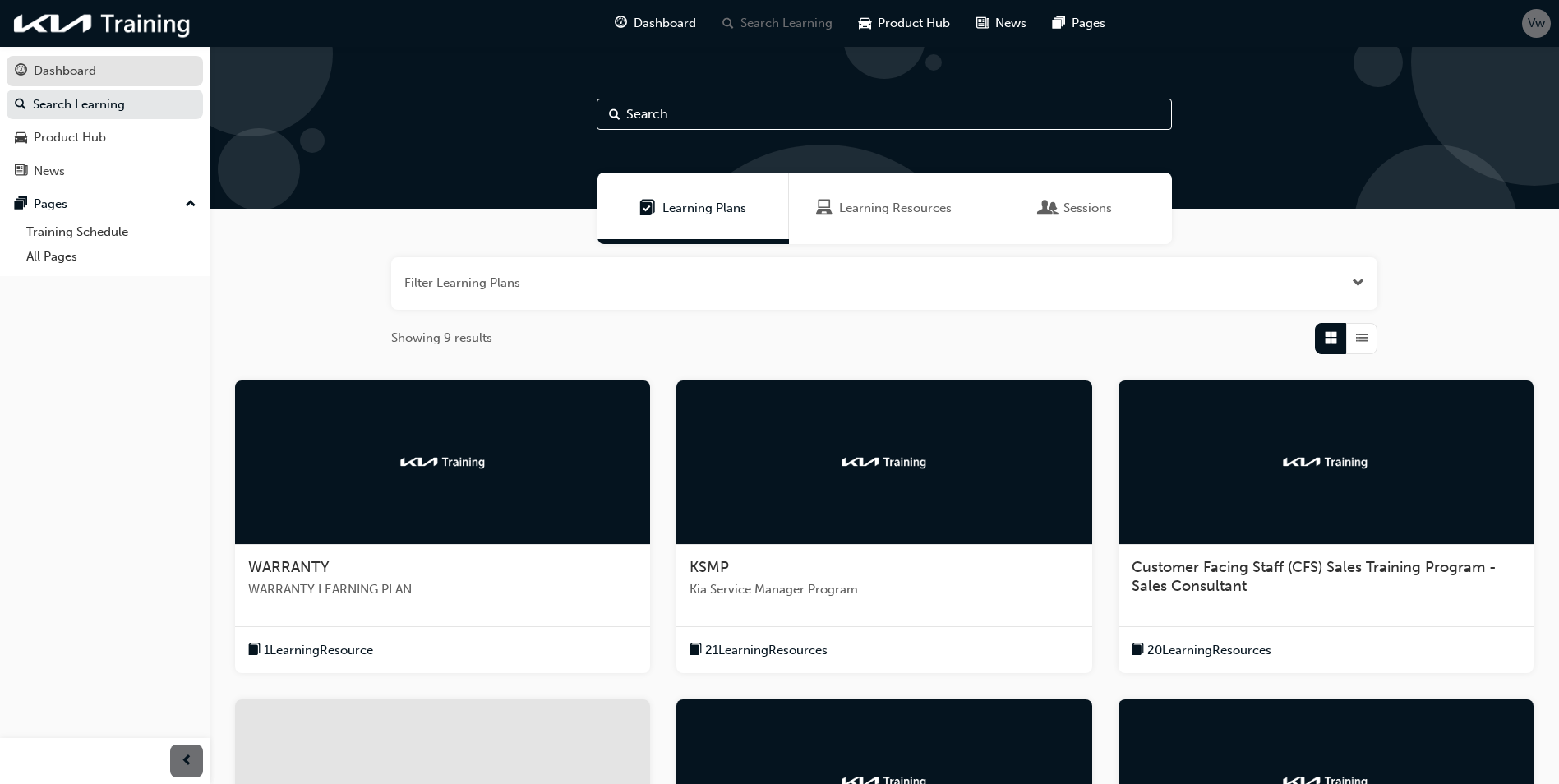
click at [47, 56] on link "Dashboard" at bounding box center [104, 71] width 196 height 30
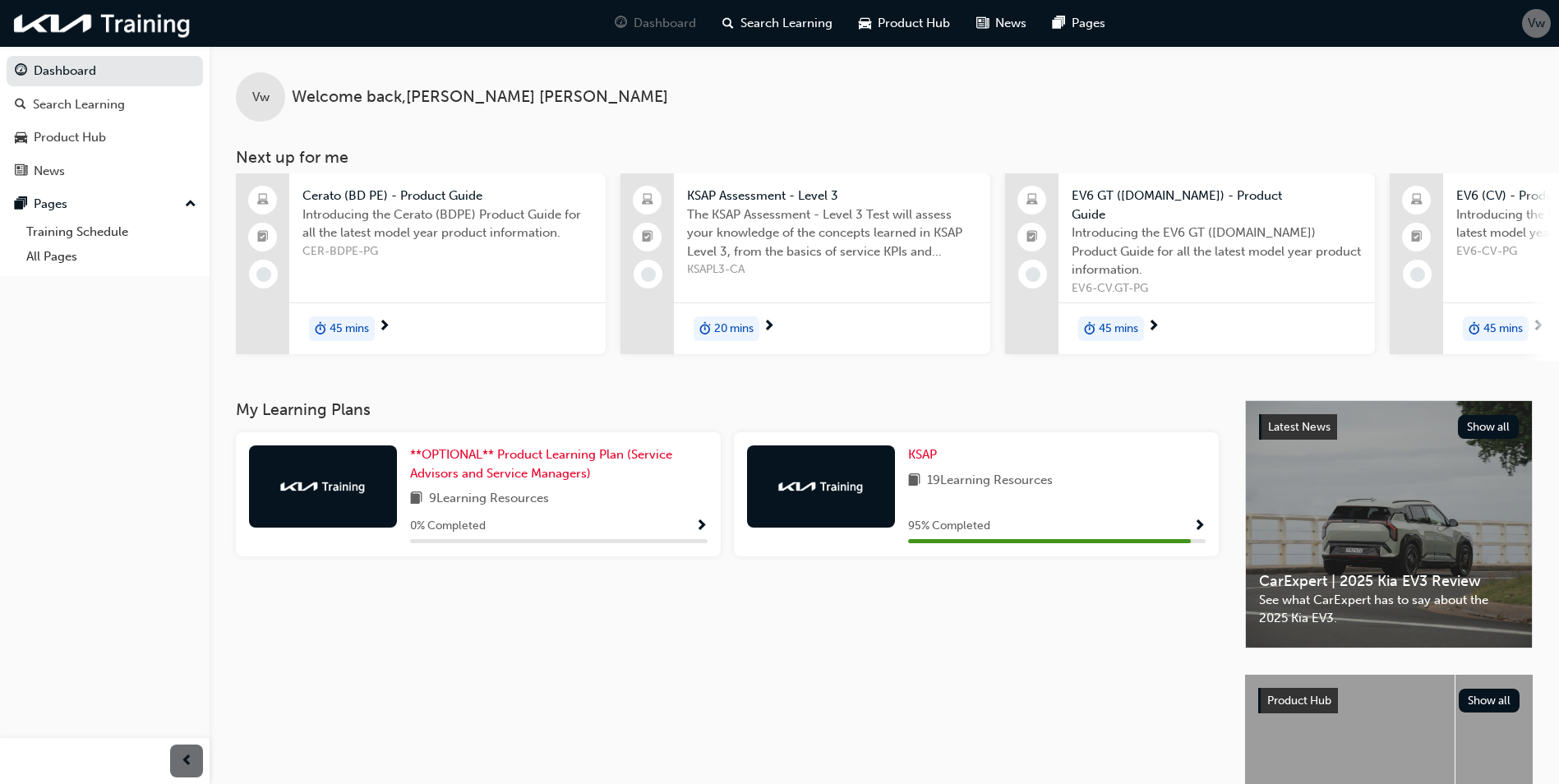
click at [1195, 520] on span "Show Progress" at bounding box center [1199, 527] width 13 height 15
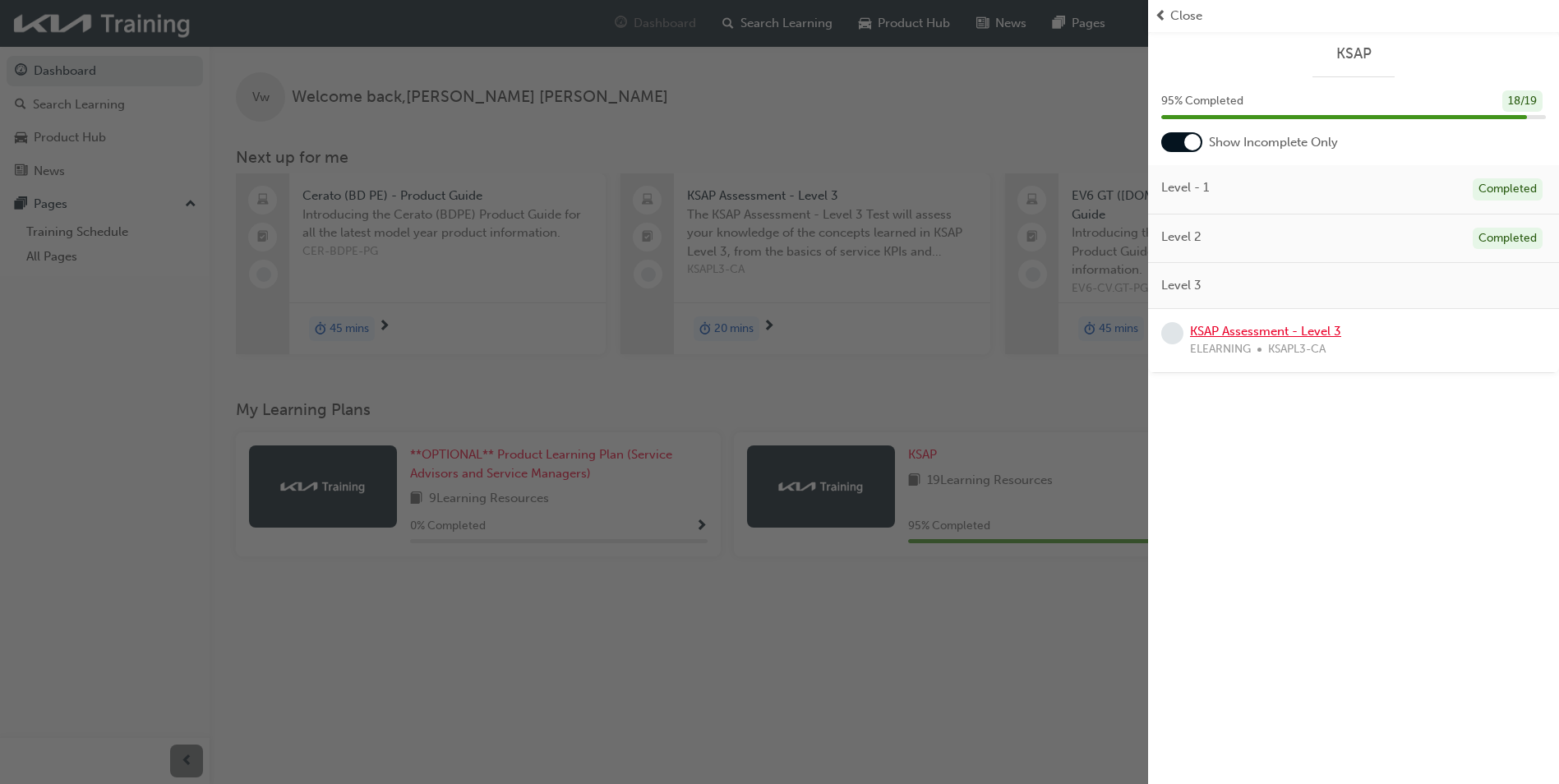
click at [1253, 329] on link "KSAP Assessment - Level 3" at bounding box center [1265, 331] width 151 height 15
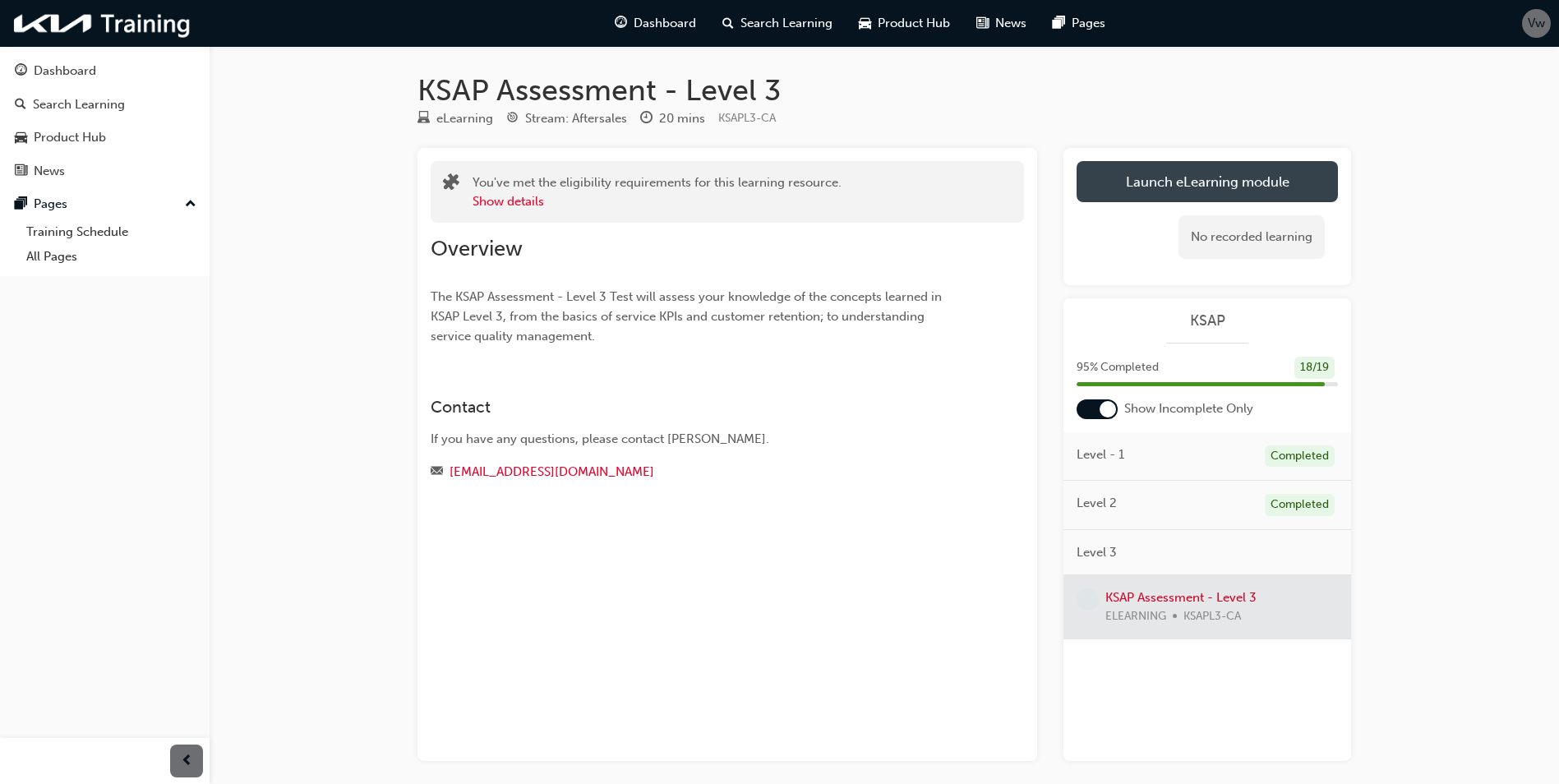
click at [1119, 170] on link "Launch eLearning module" at bounding box center [1207, 181] width 261 height 41
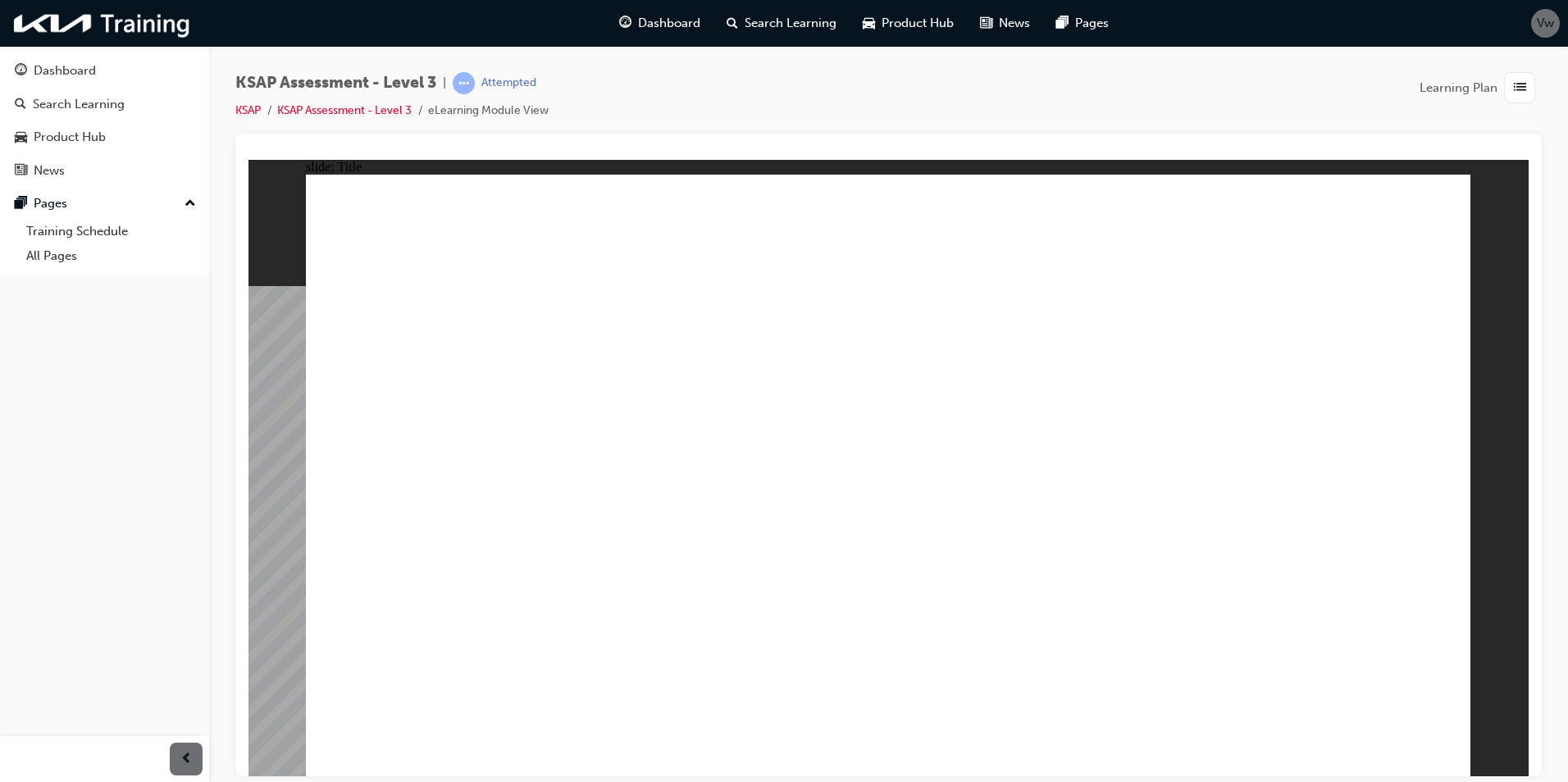
radio input "true"
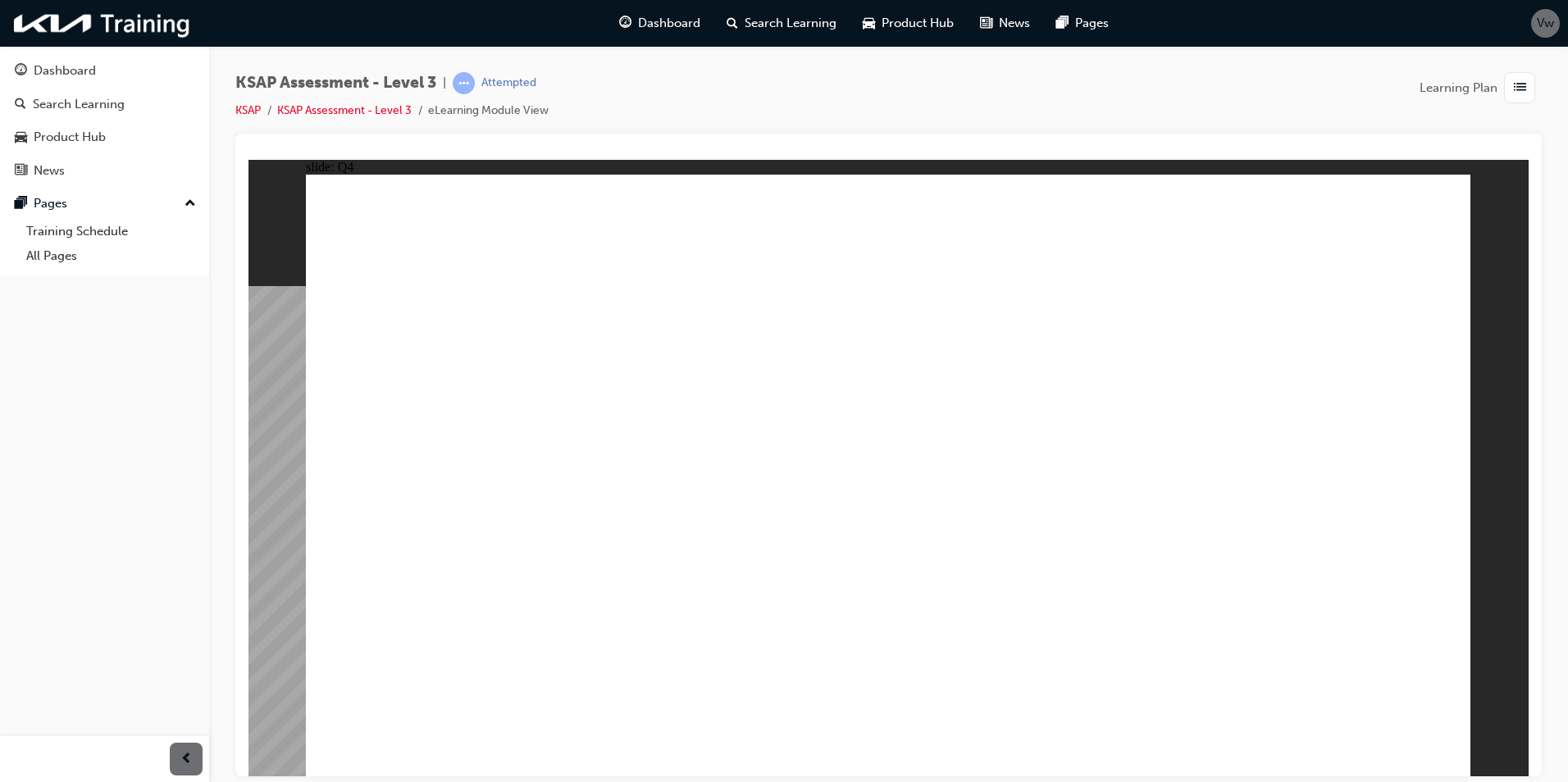
radio input "true"
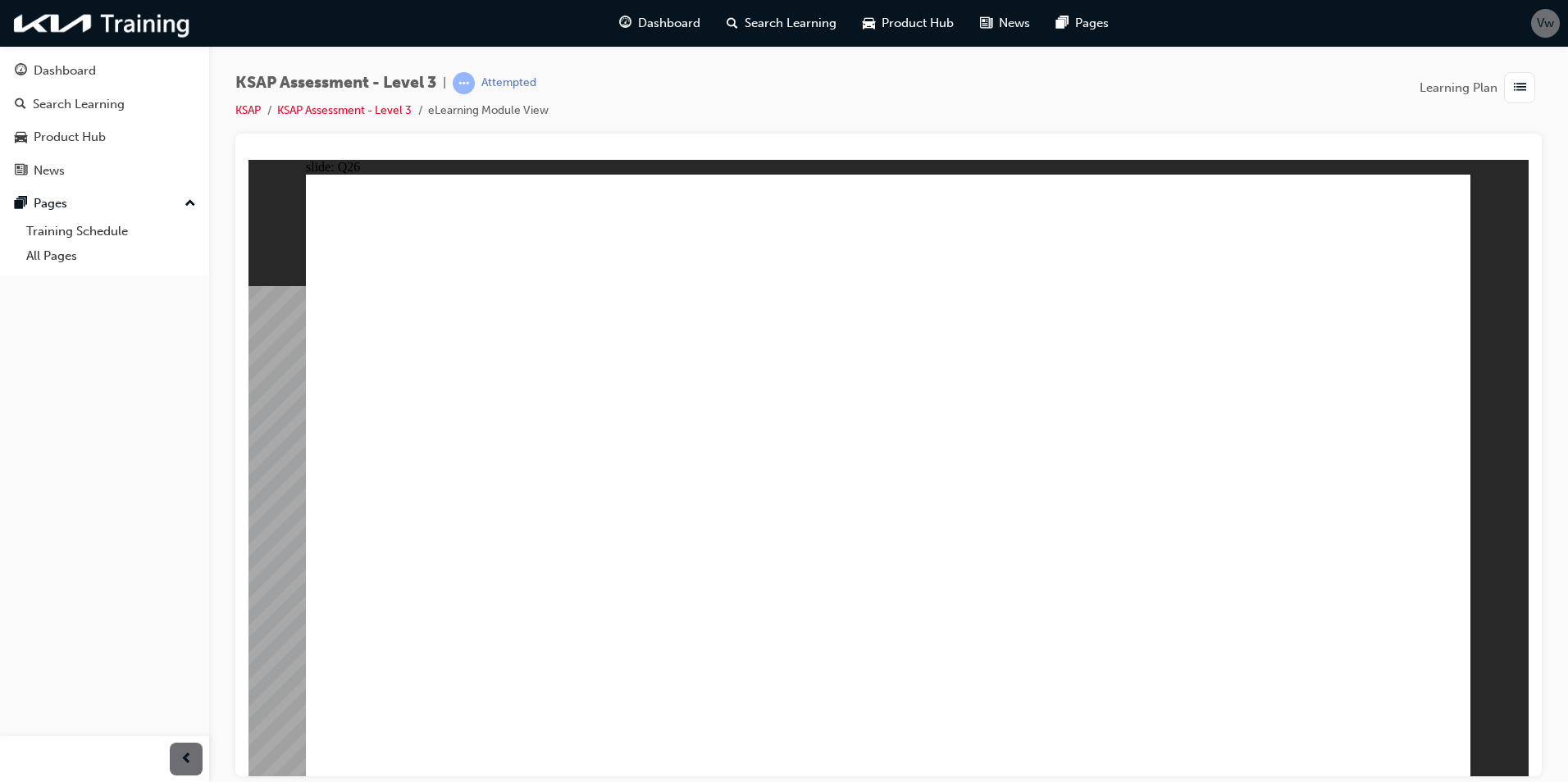
radio input "true"
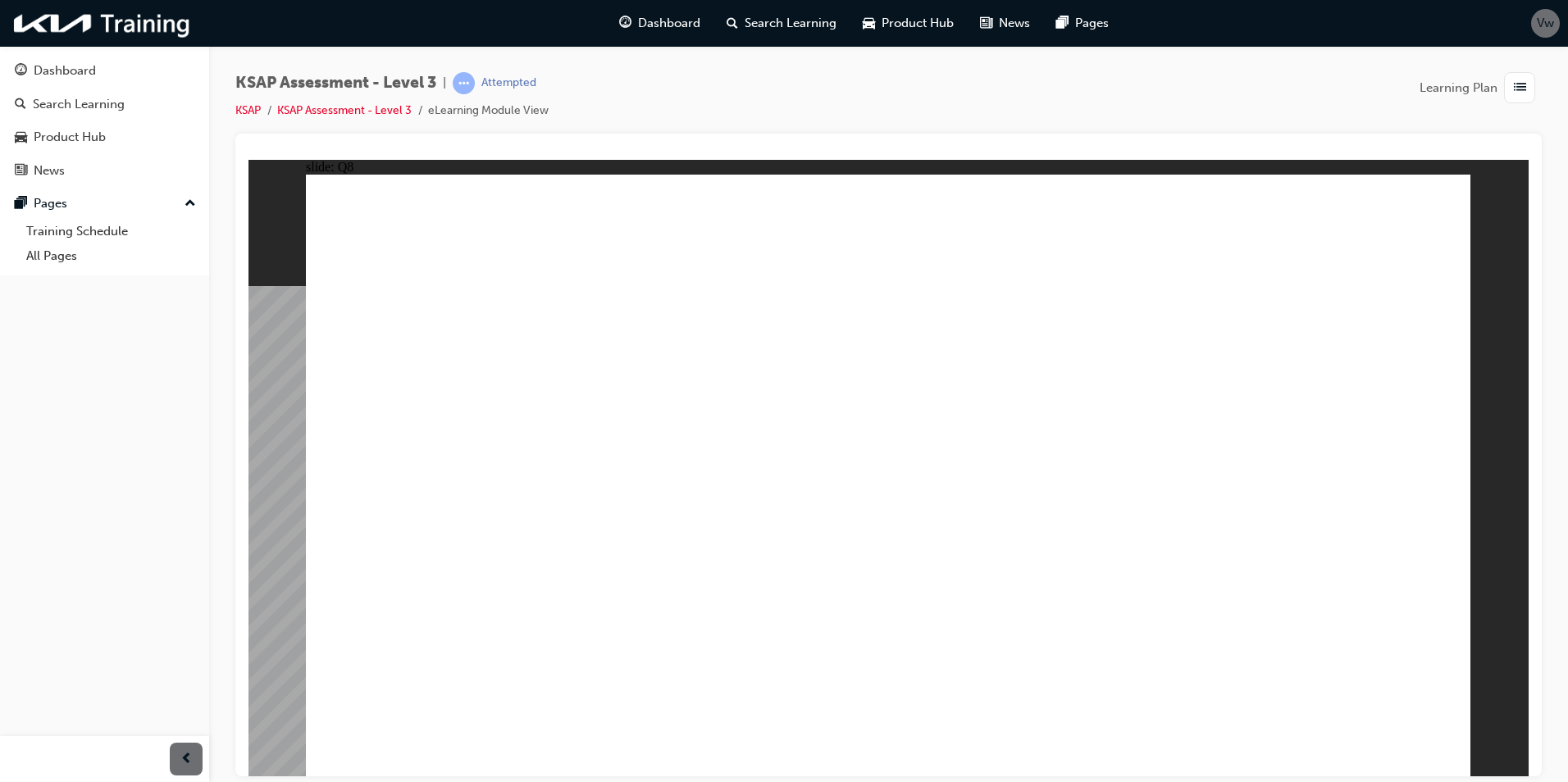
radio input "true"
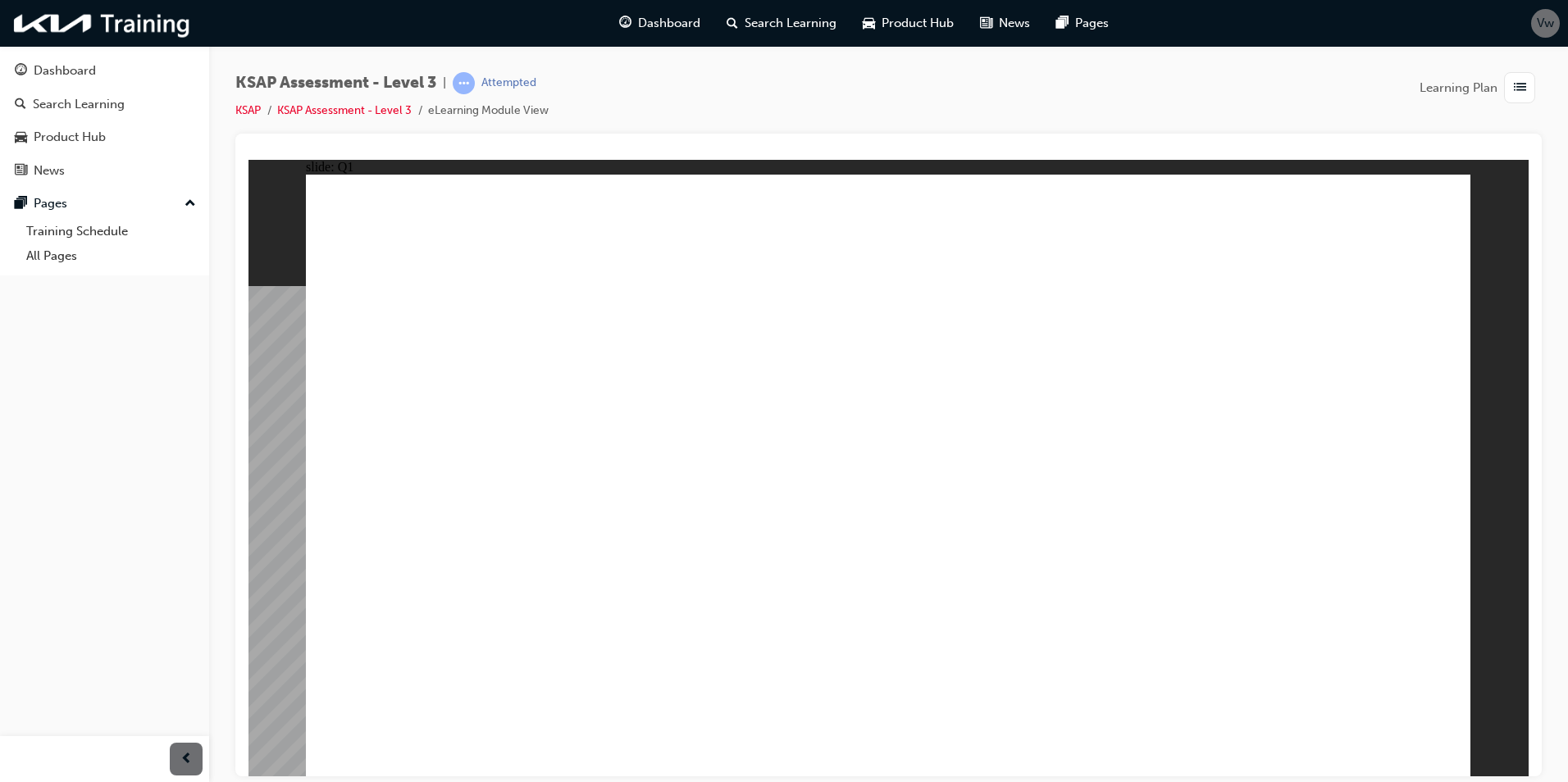
radio input "true"
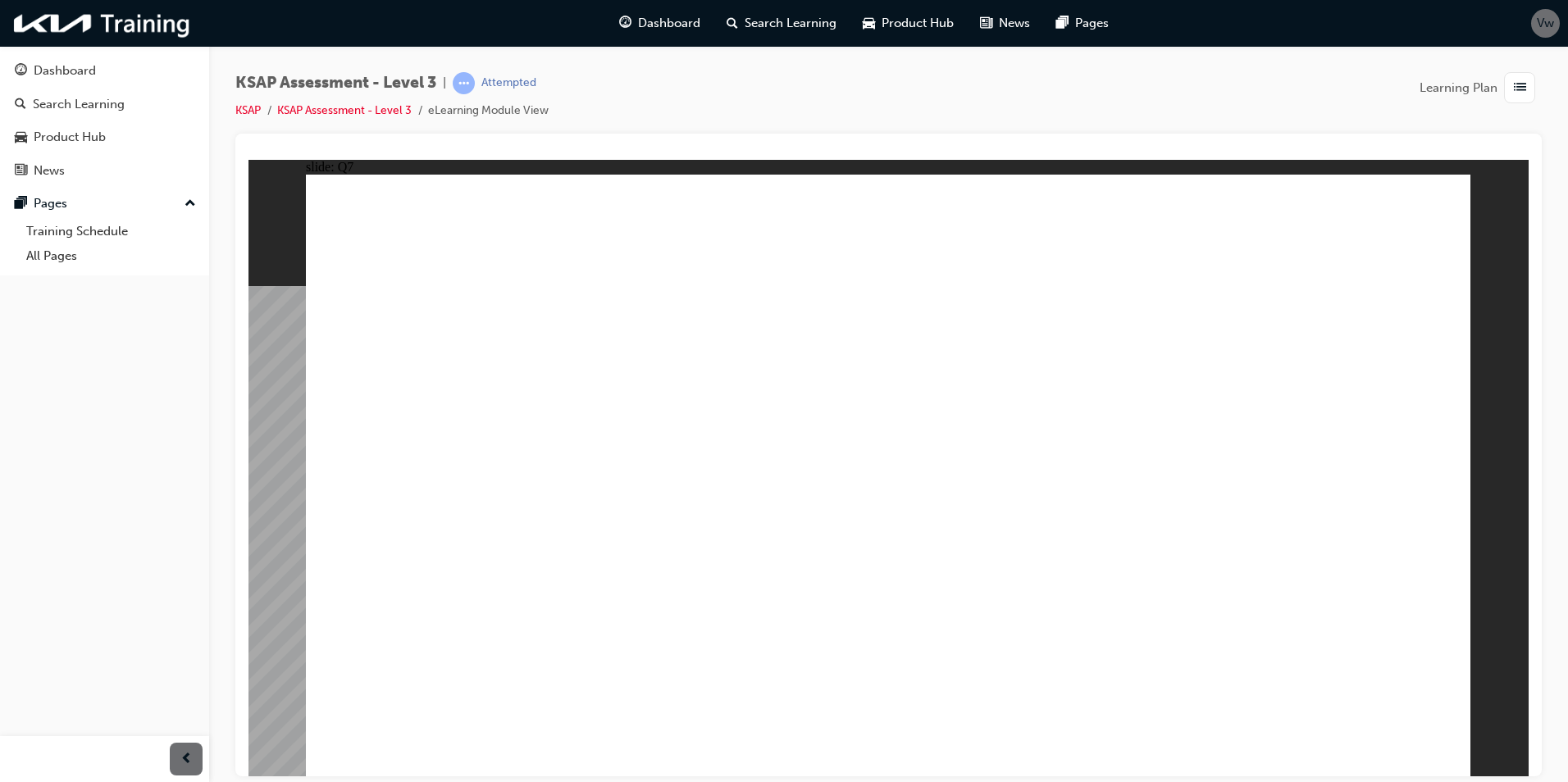
radio input "true"
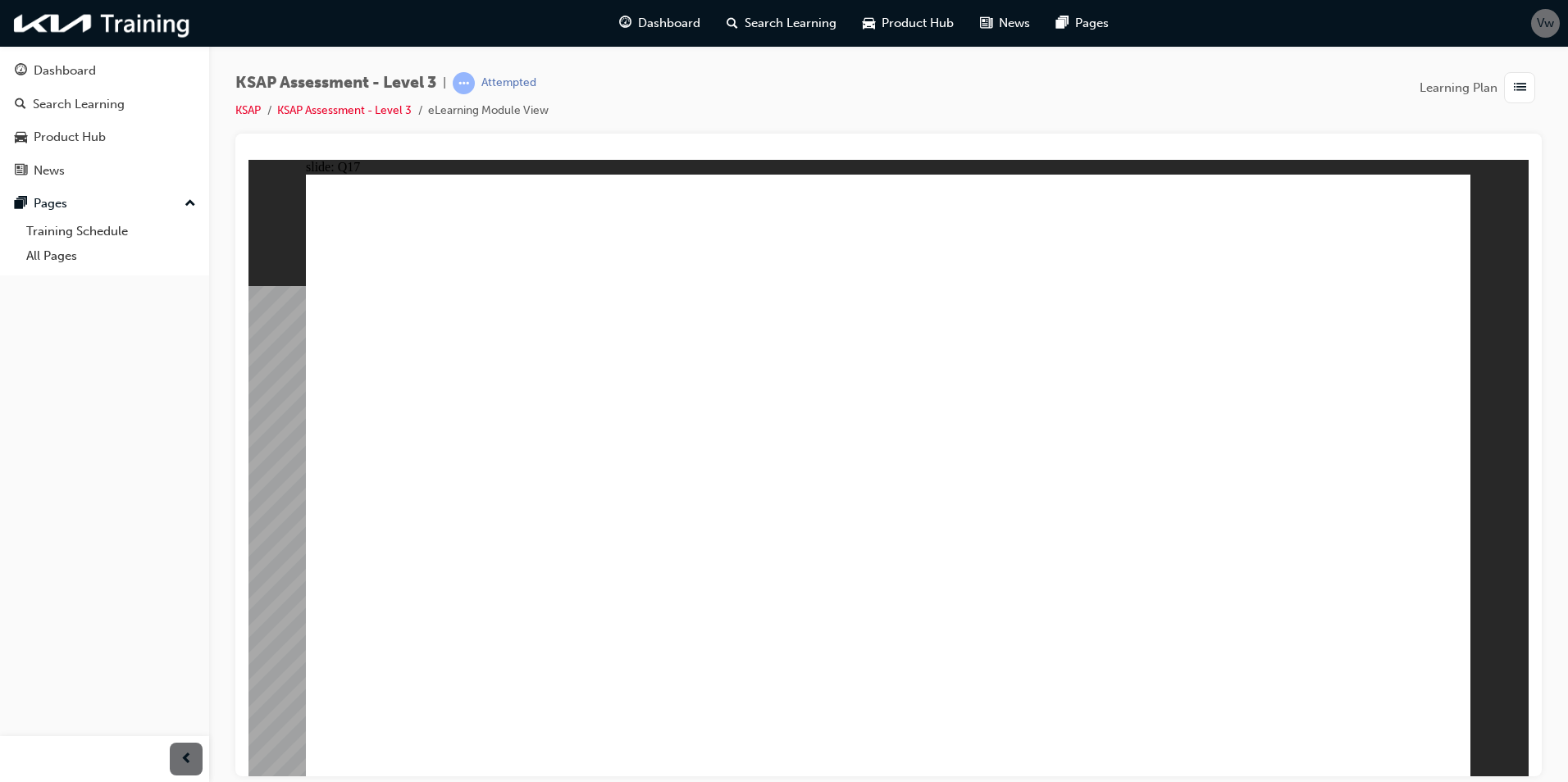
checkbox input "true"
drag, startPoint x: 1054, startPoint y: 615, endPoint x: 989, endPoint y: 478, distance: 151.6
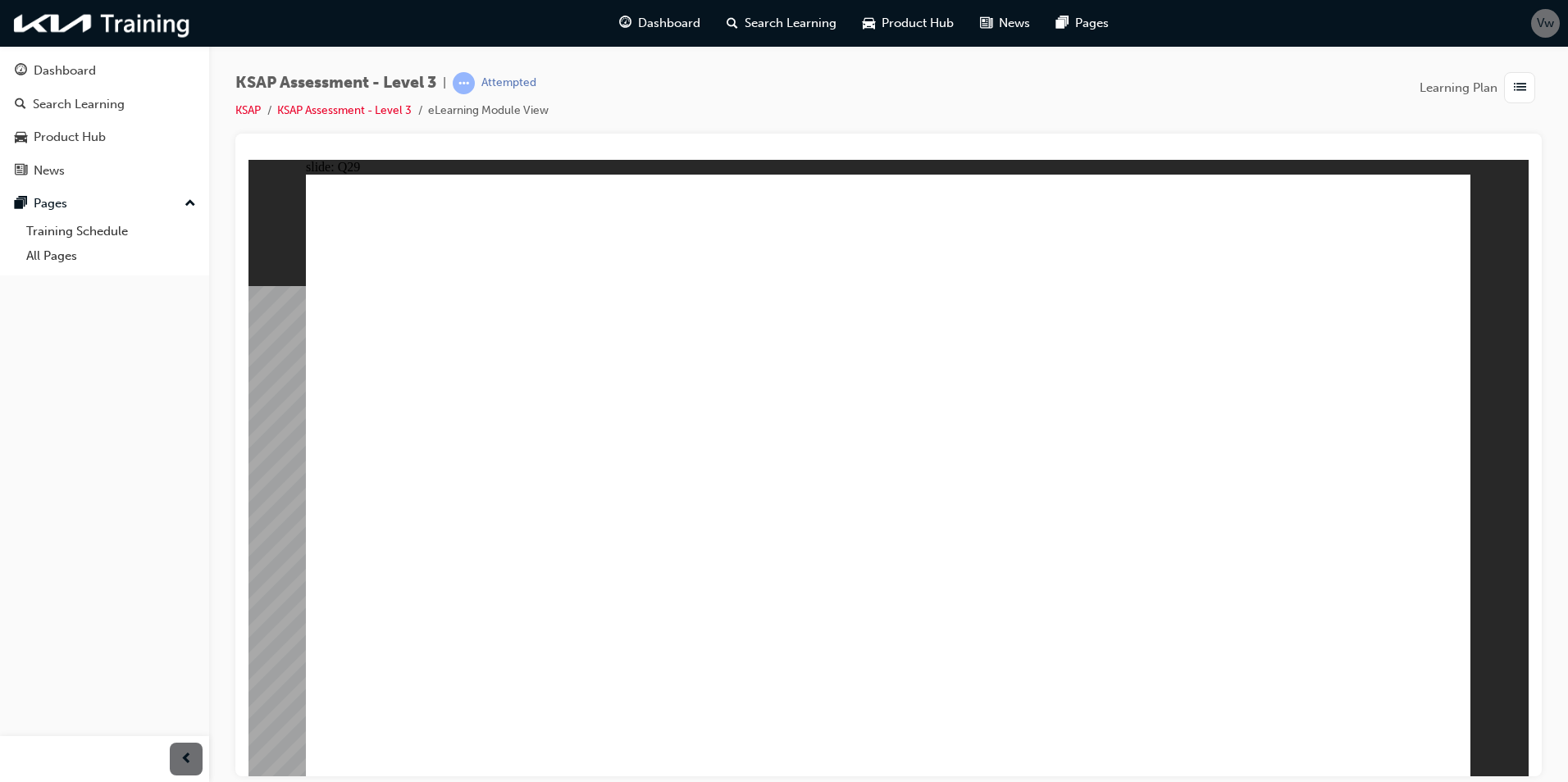
checkbox input "true"
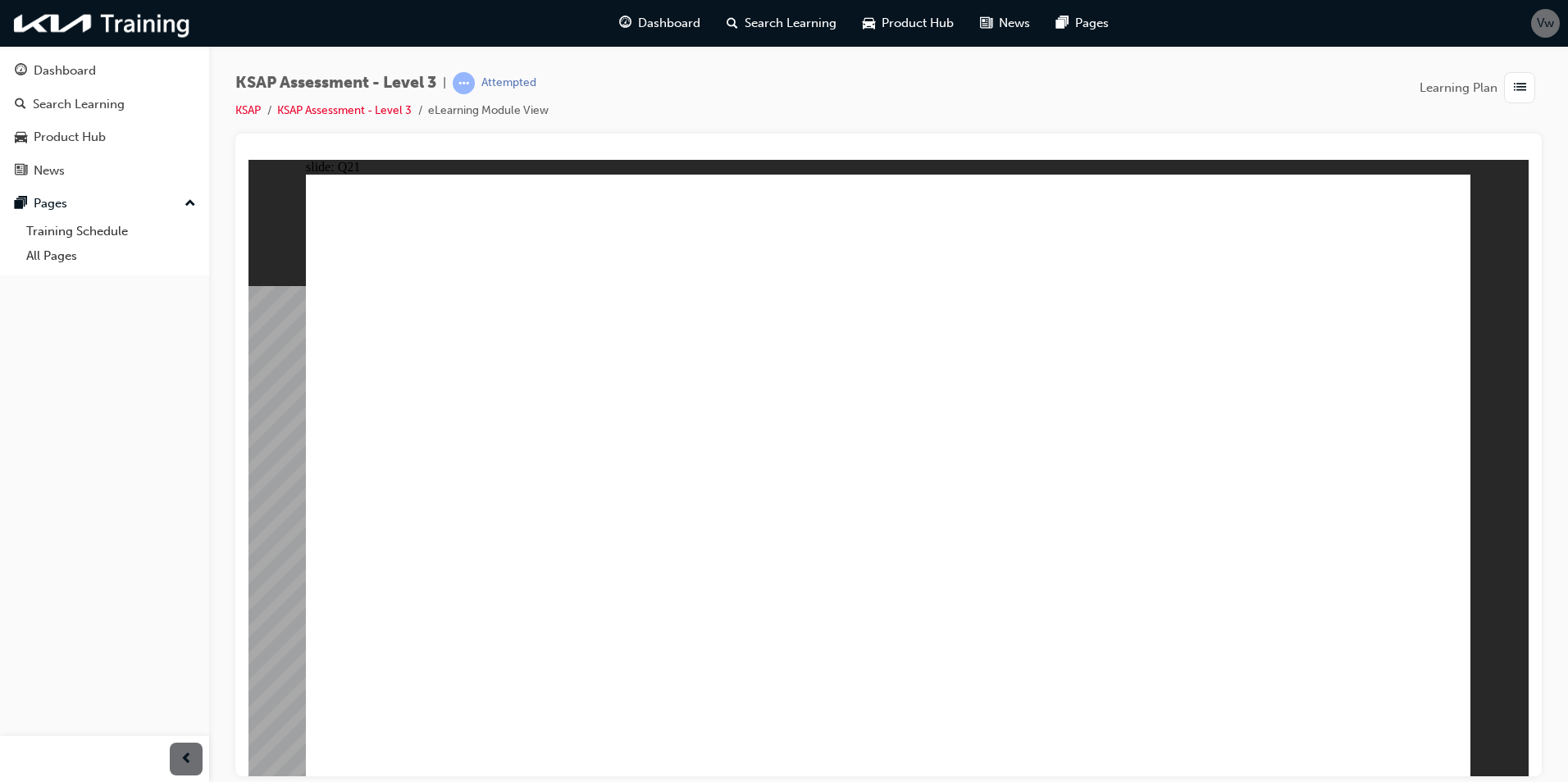
checkbox input "true"
drag, startPoint x: 941, startPoint y: 529, endPoint x: 959, endPoint y: 619, distance: 91.8
checkbox input "true"
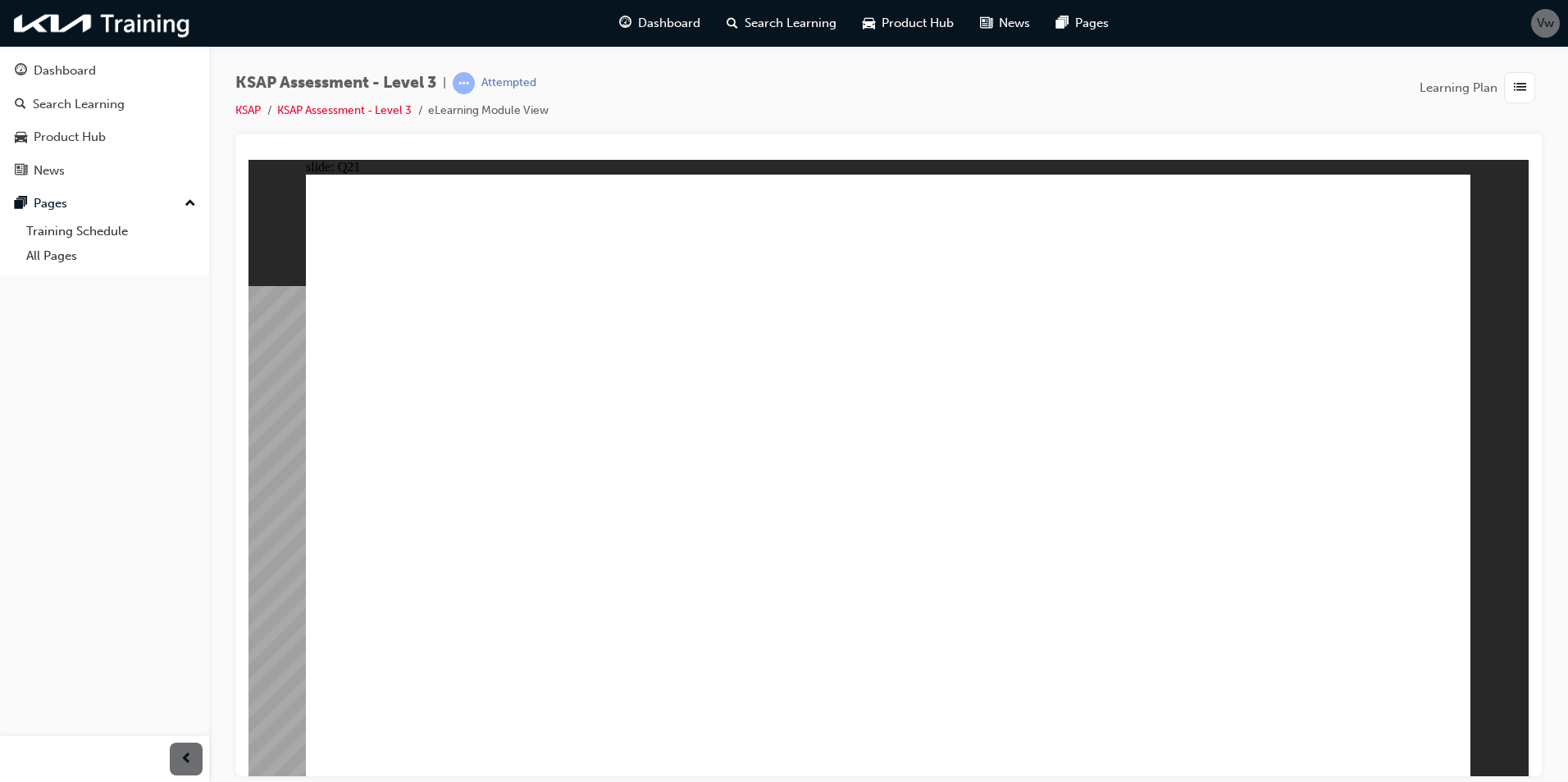
drag, startPoint x: 950, startPoint y: 628, endPoint x: 1110, endPoint y: 671, distance: 165.7
checkbox input "true"
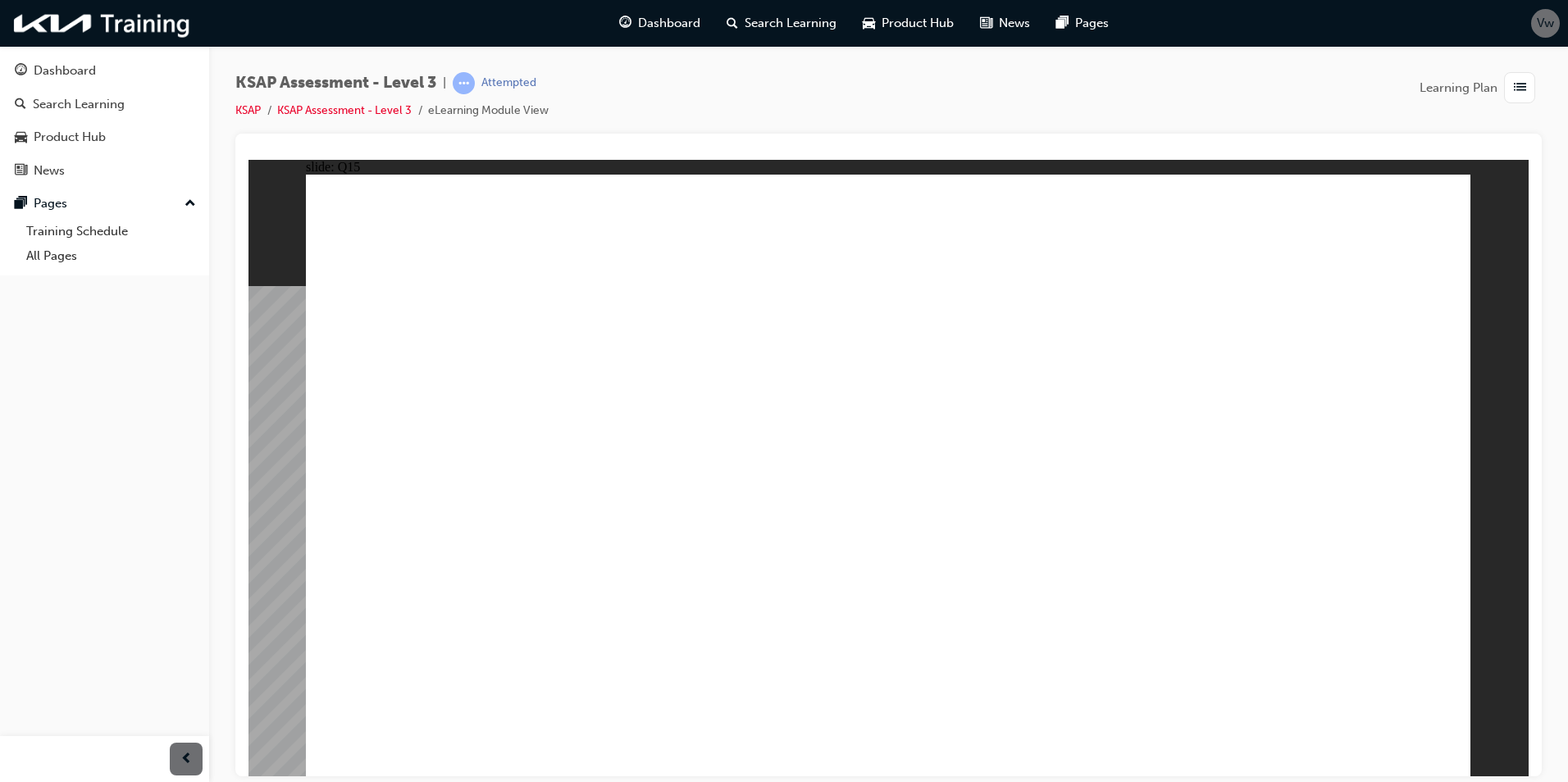
radio input "true"
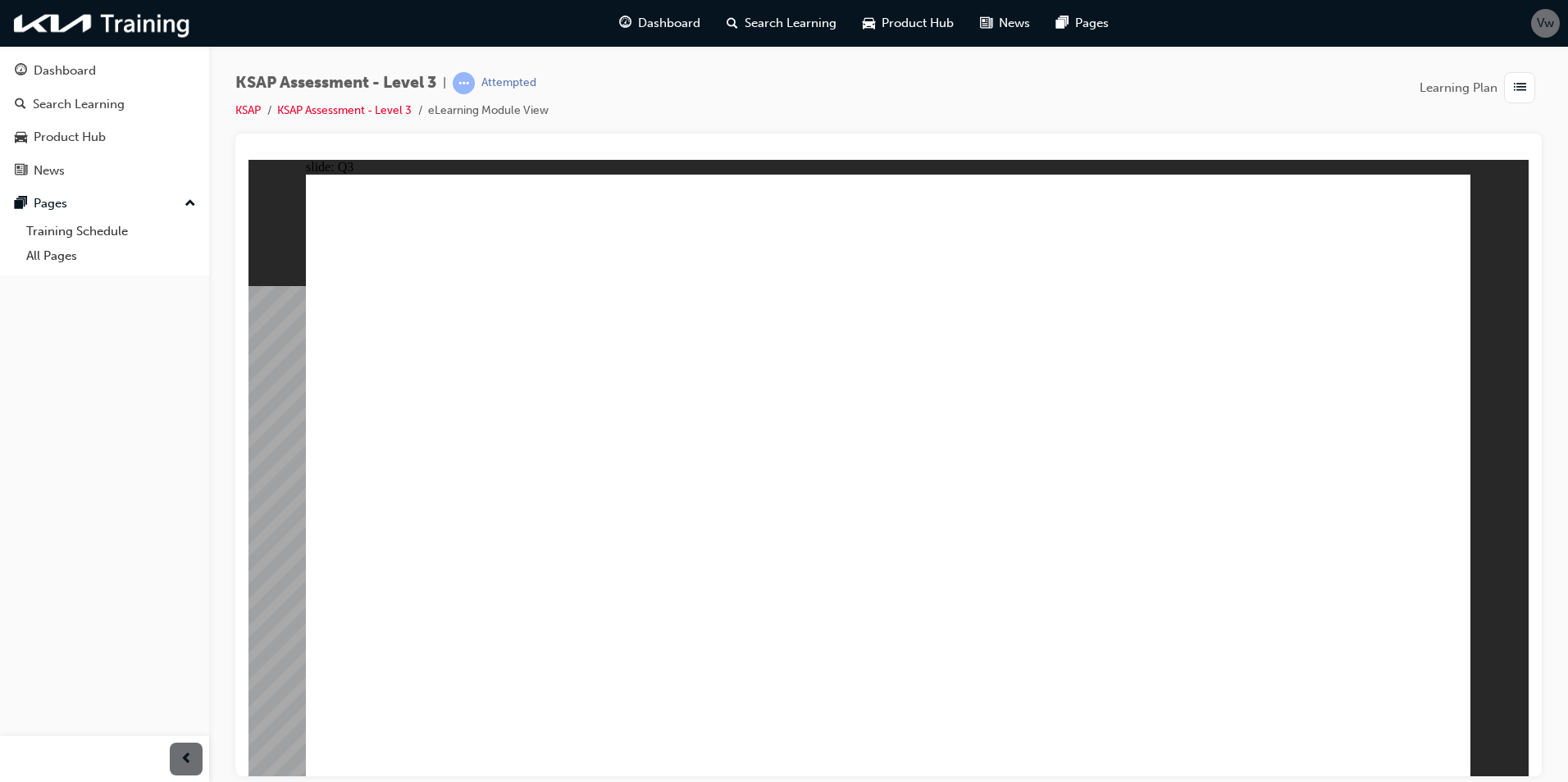
radio input "true"
drag, startPoint x: 943, startPoint y: 474, endPoint x: 1062, endPoint y: 530, distance: 131.5
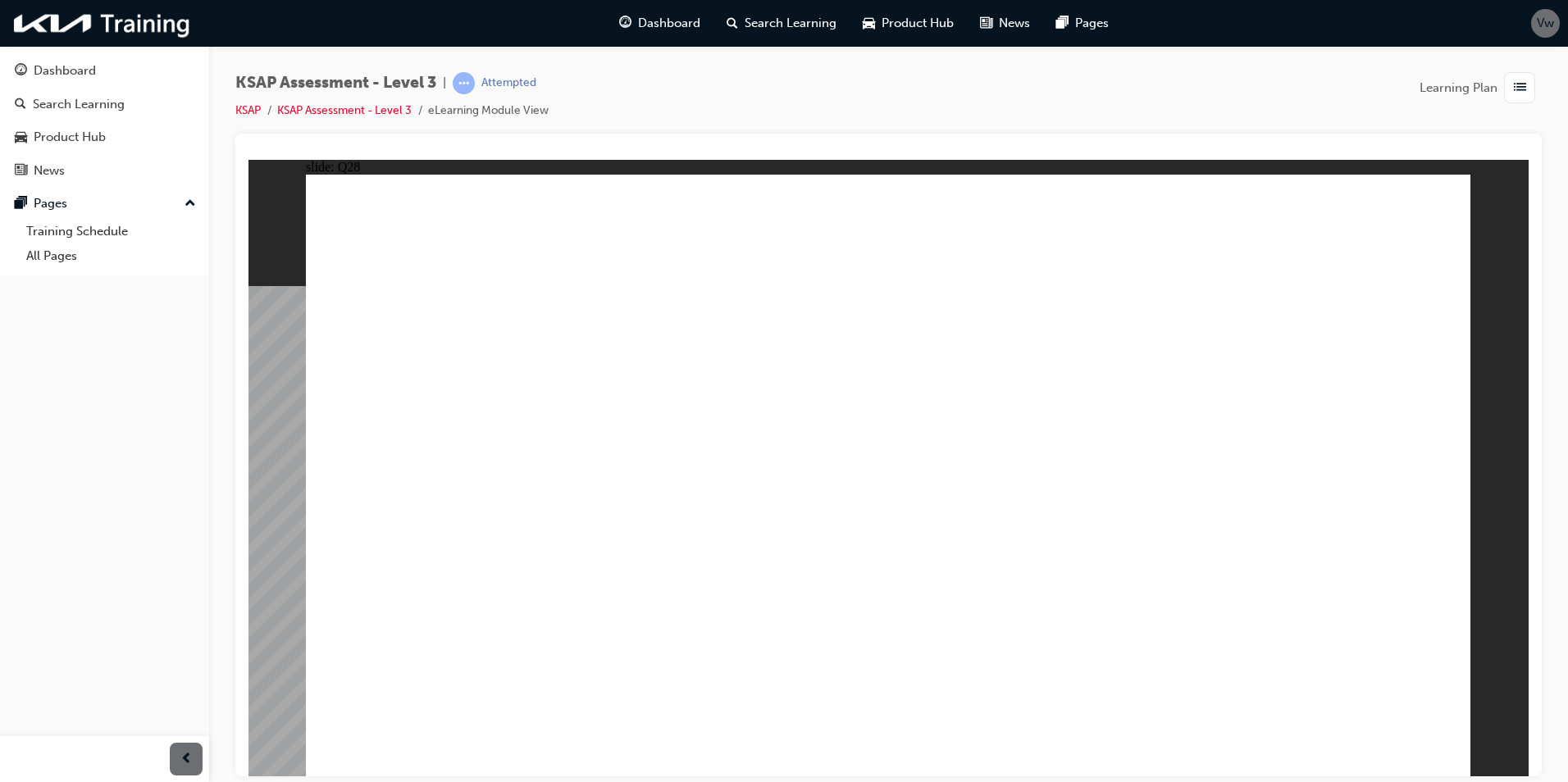
radio input "true"
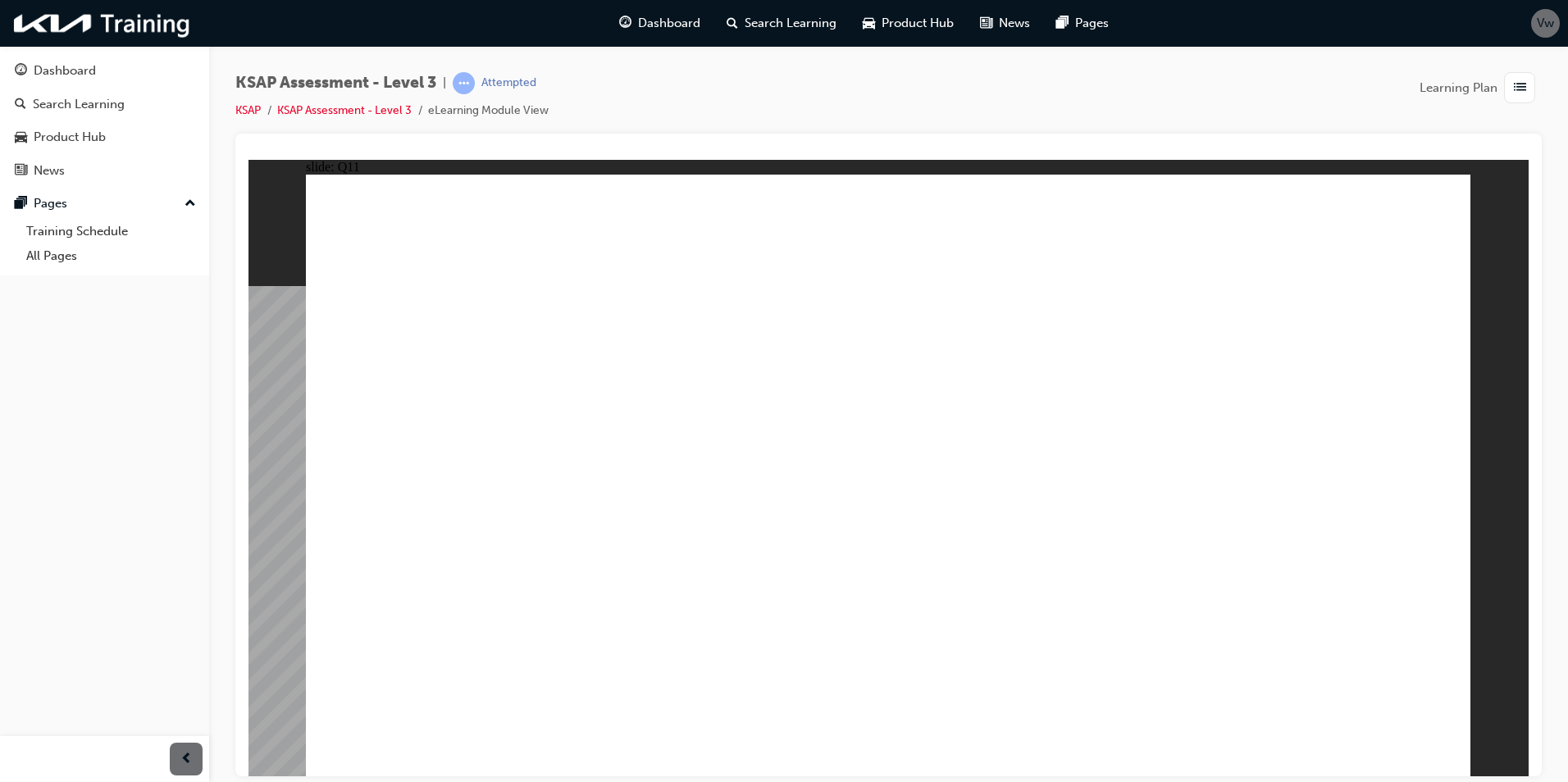
radio input "true"
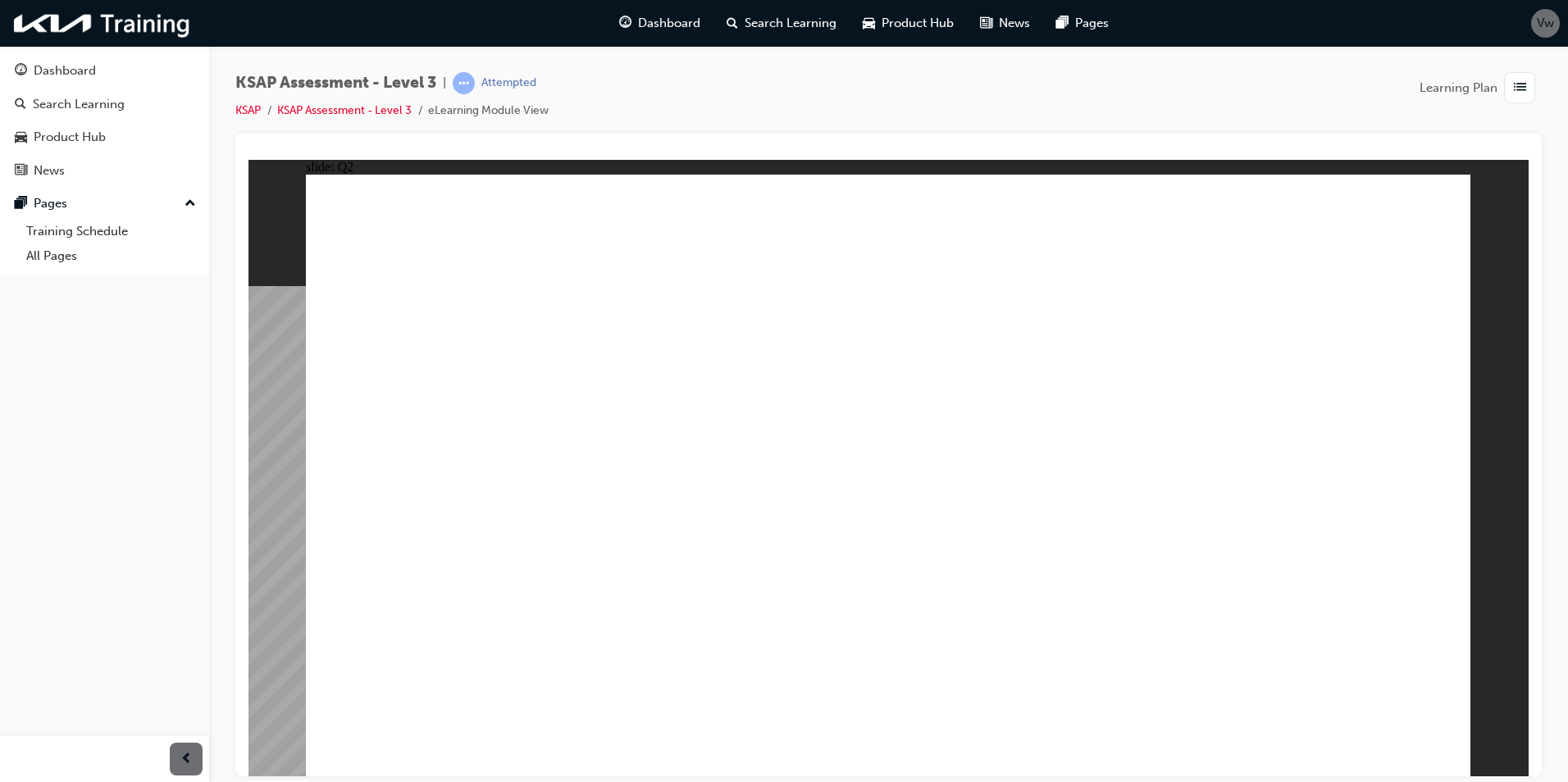
drag, startPoint x: 917, startPoint y: 612, endPoint x: 900, endPoint y: 574, distance: 41.6
checkbox input "true"
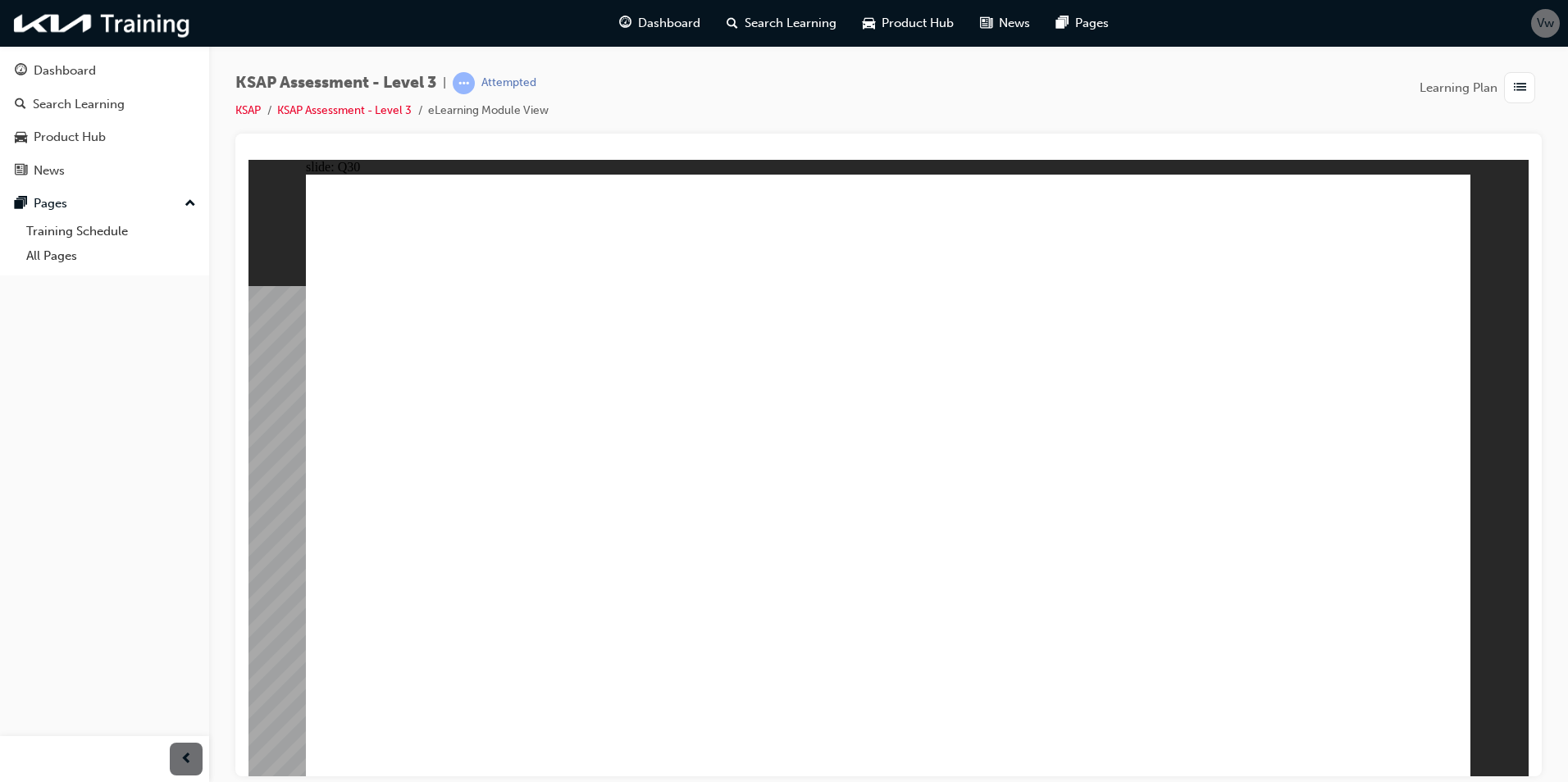
checkbox input "true"
checkbox input "false"
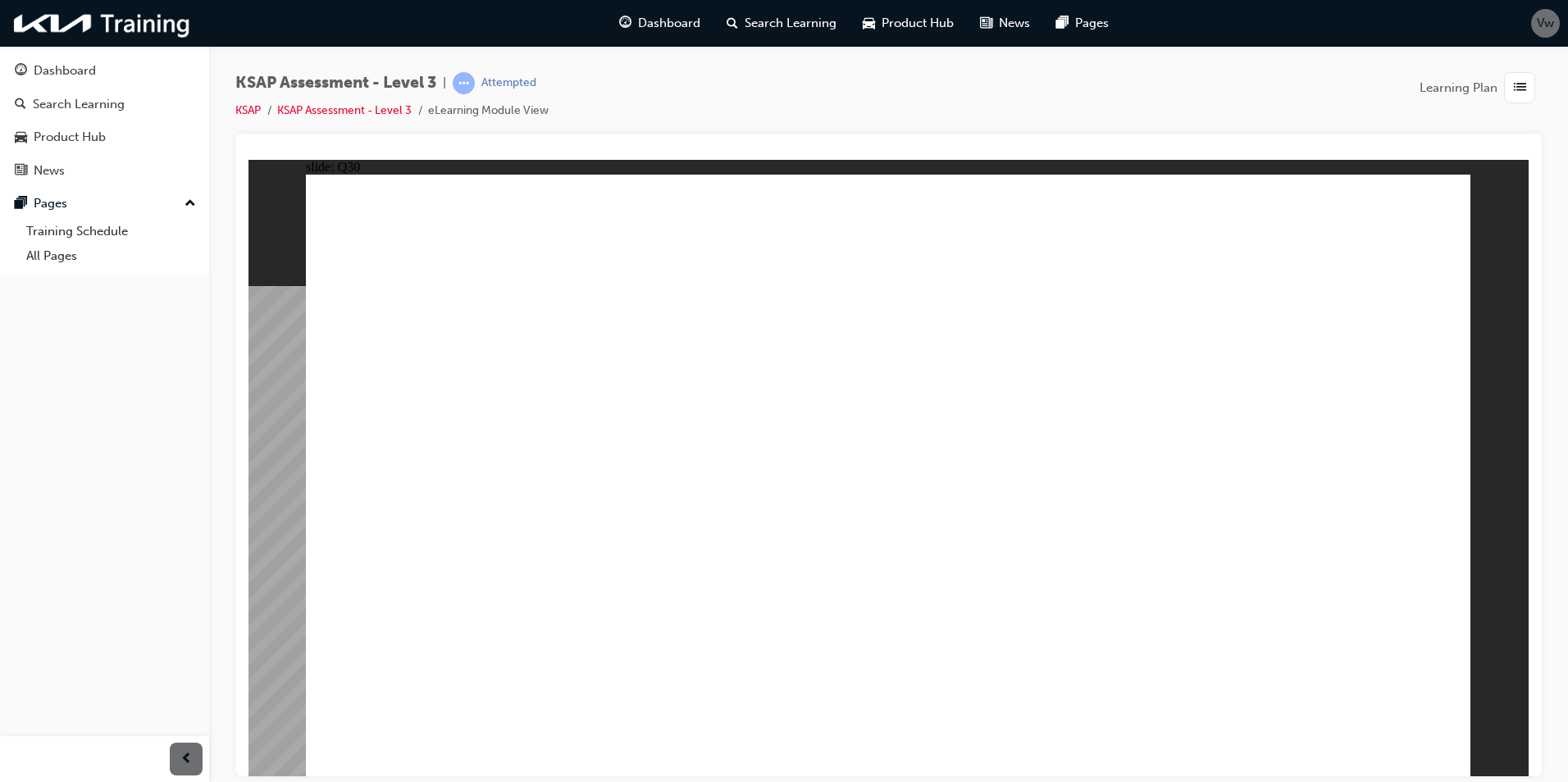
checkbox input "true"
radio input "true"
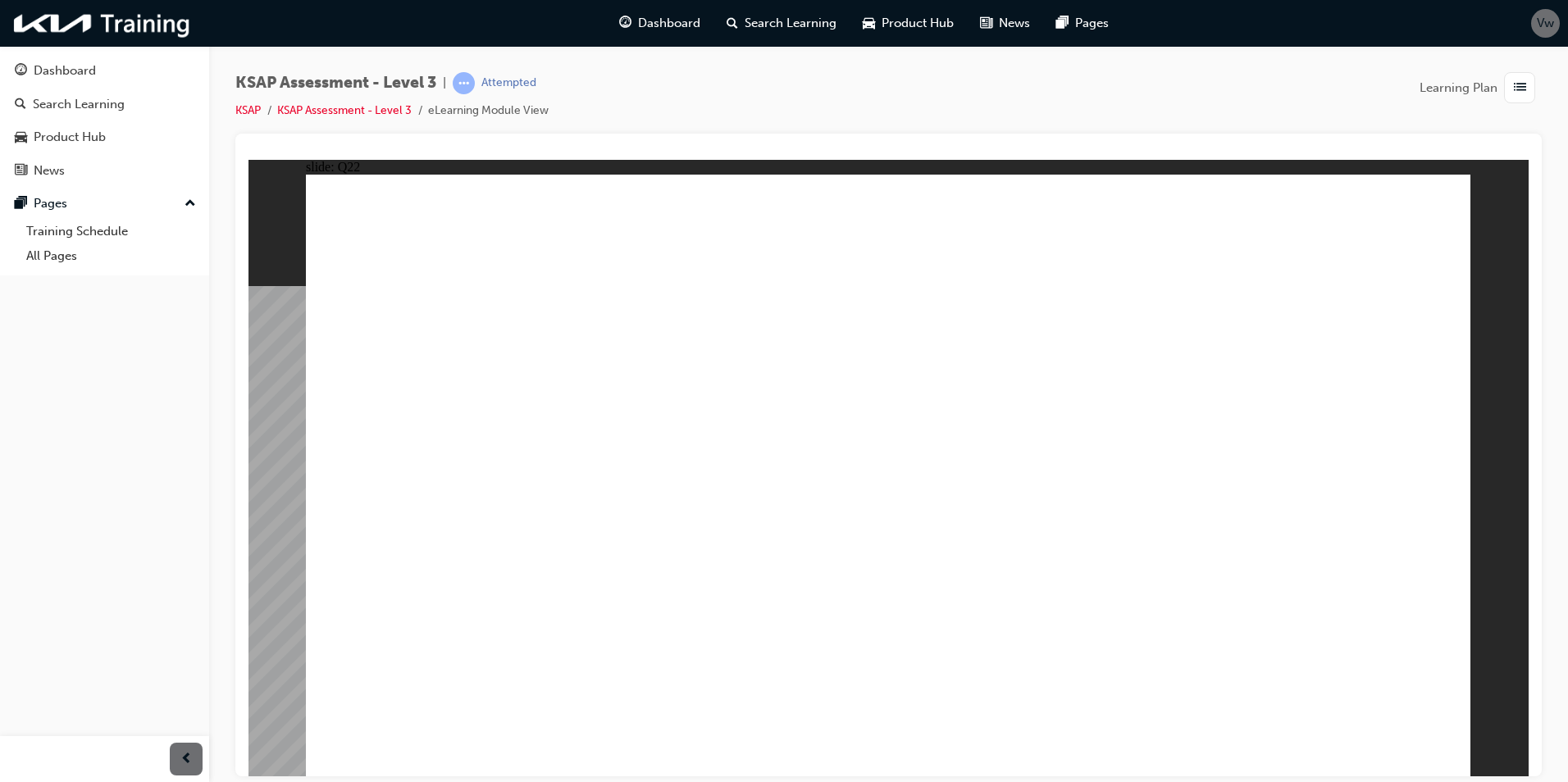
radio input "true"
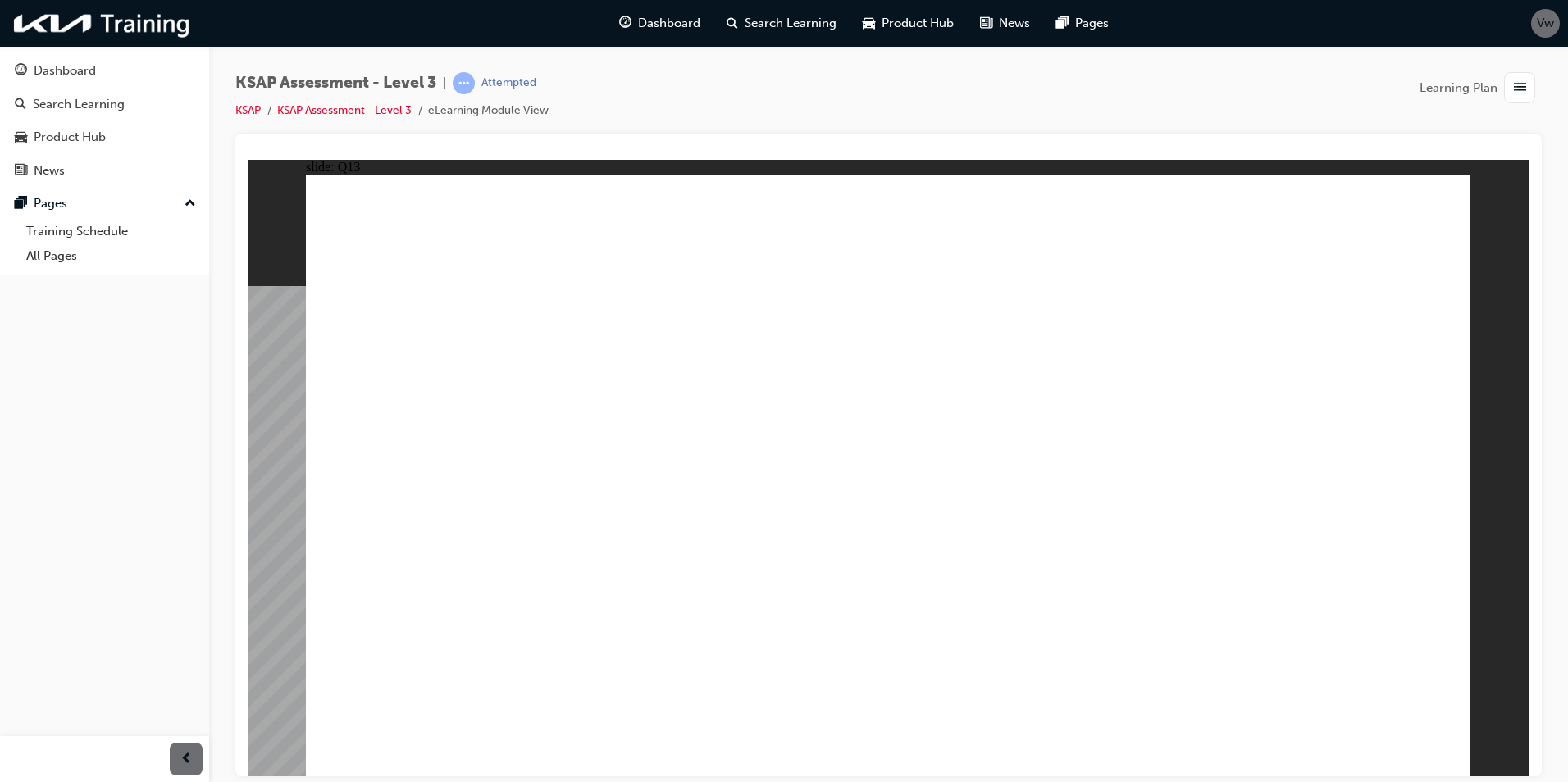
radio input "true"
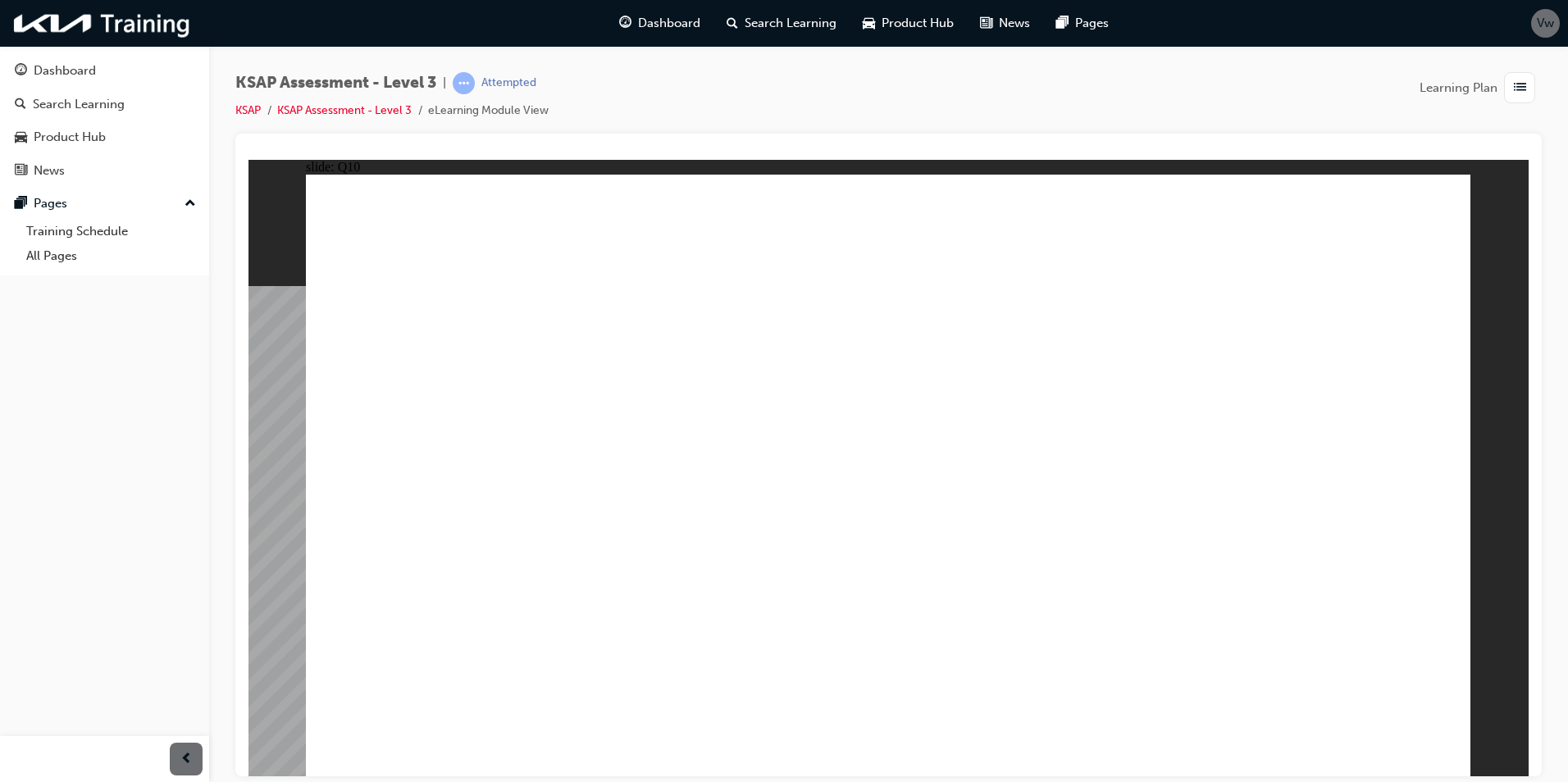
checkbox input "true"
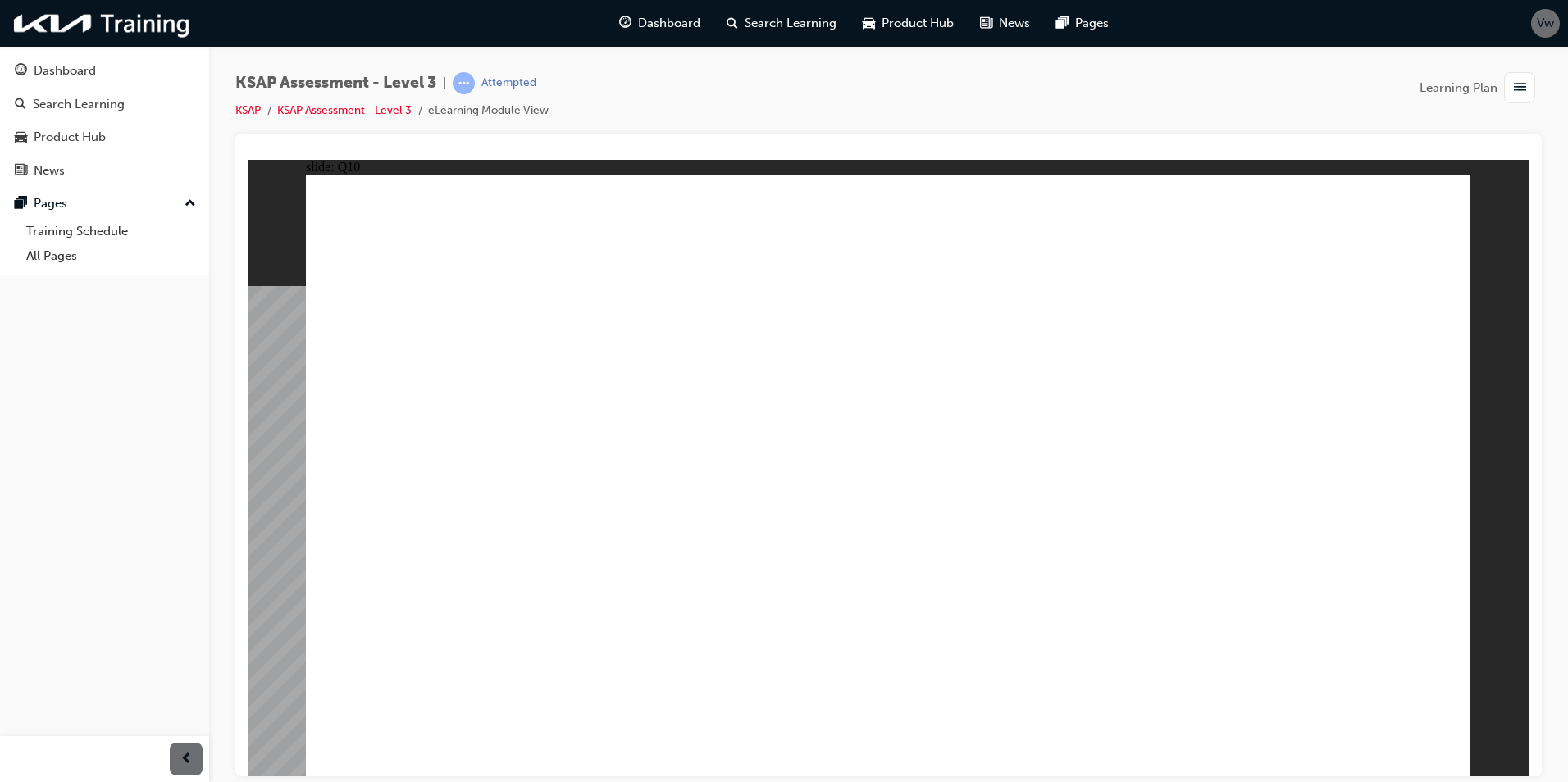
checkbox input "true"
radio input "true"
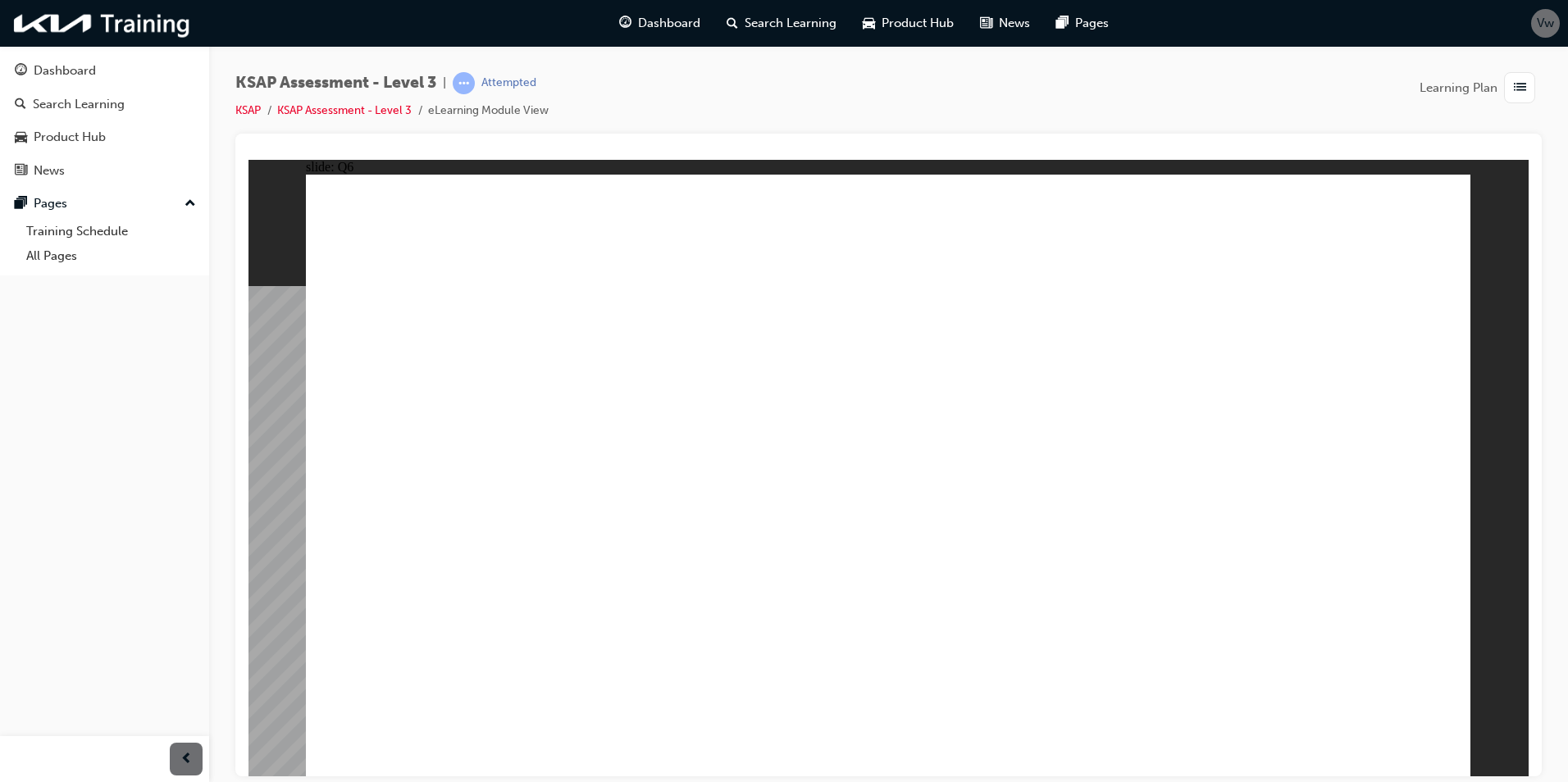
drag, startPoint x: 977, startPoint y: 621, endPoint x: 961, endPoint y: 557, distance: 66.0
checkbox input "true"
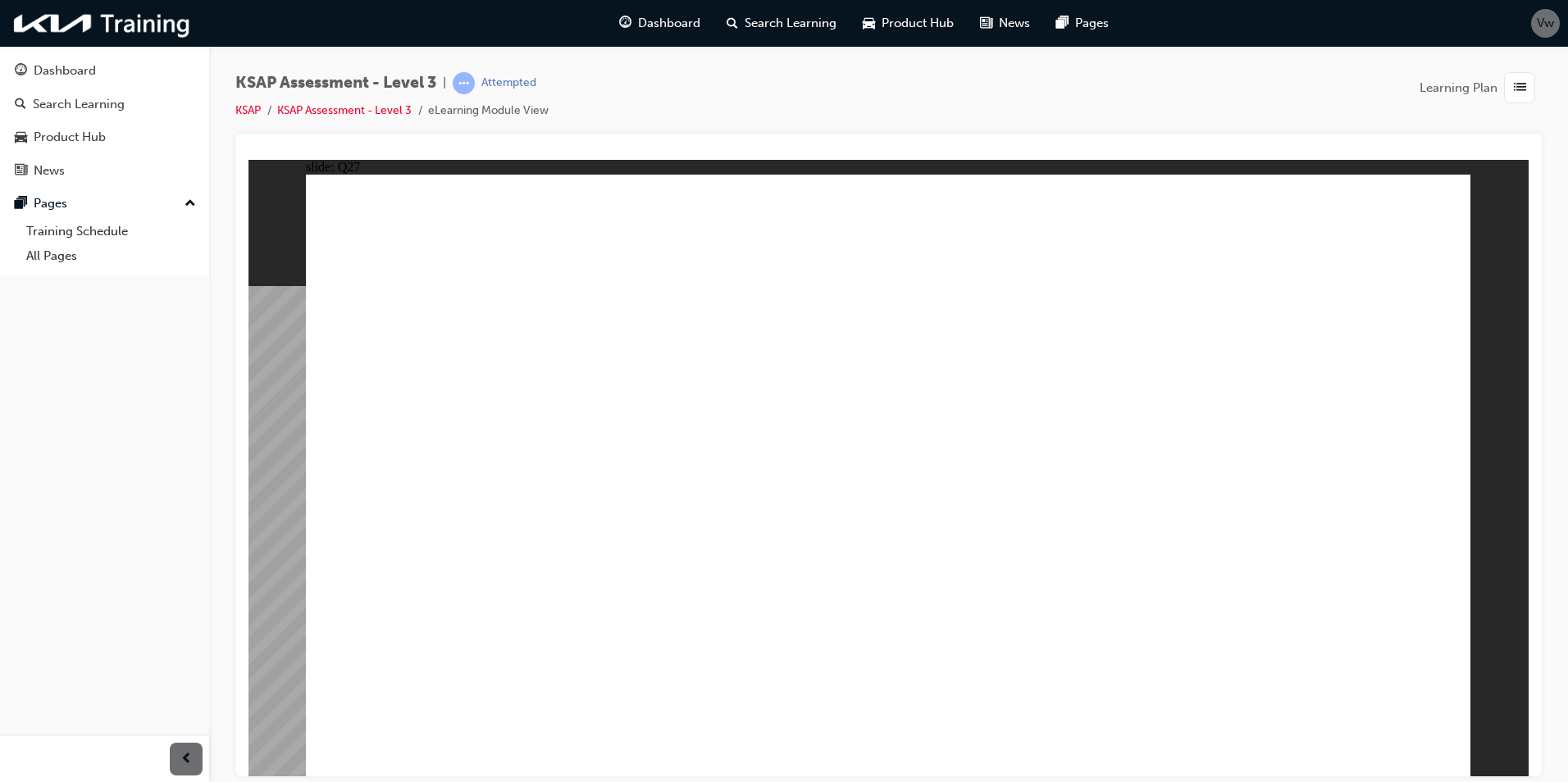
checkbox input "true"
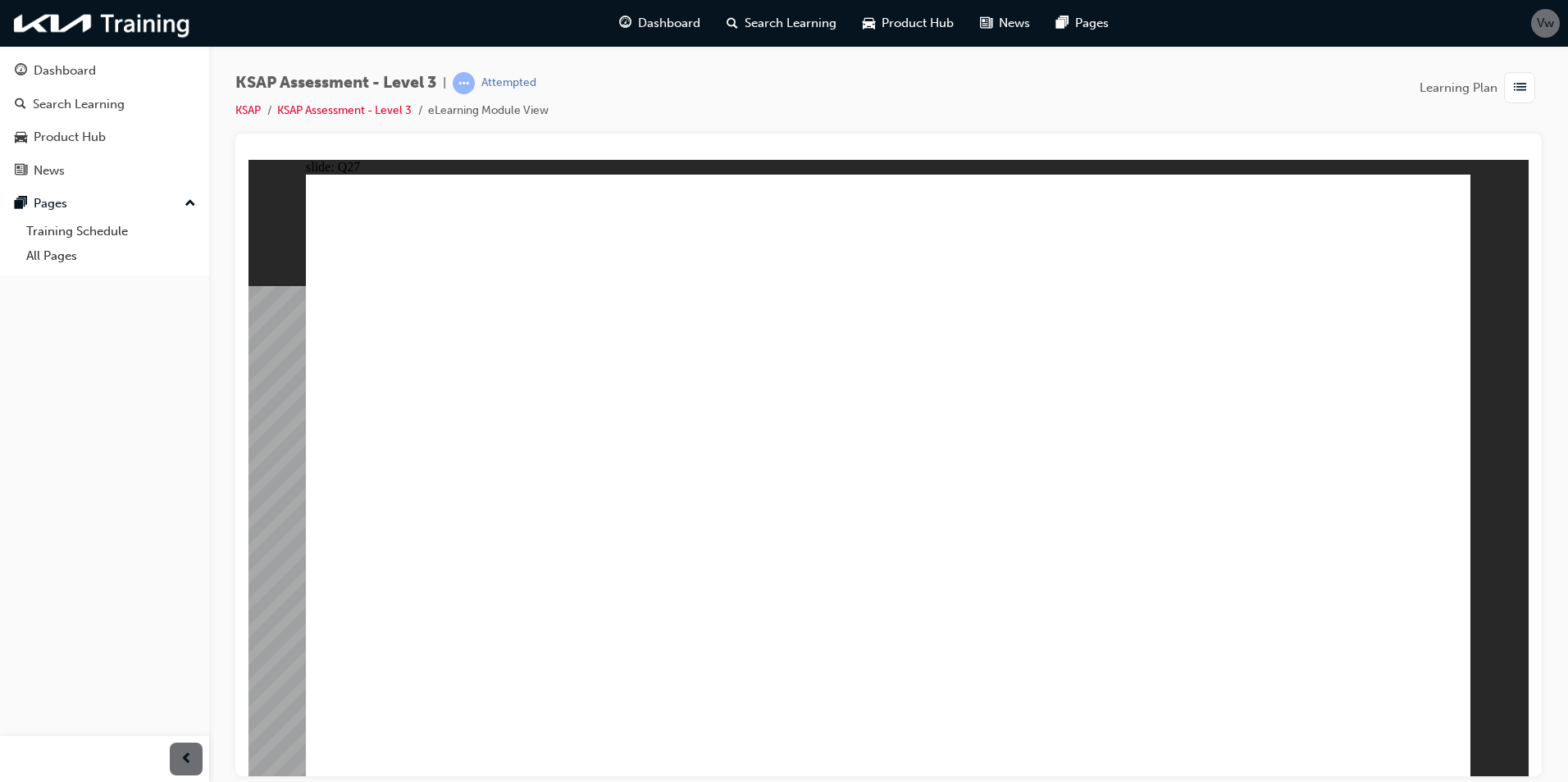
radio input "true"
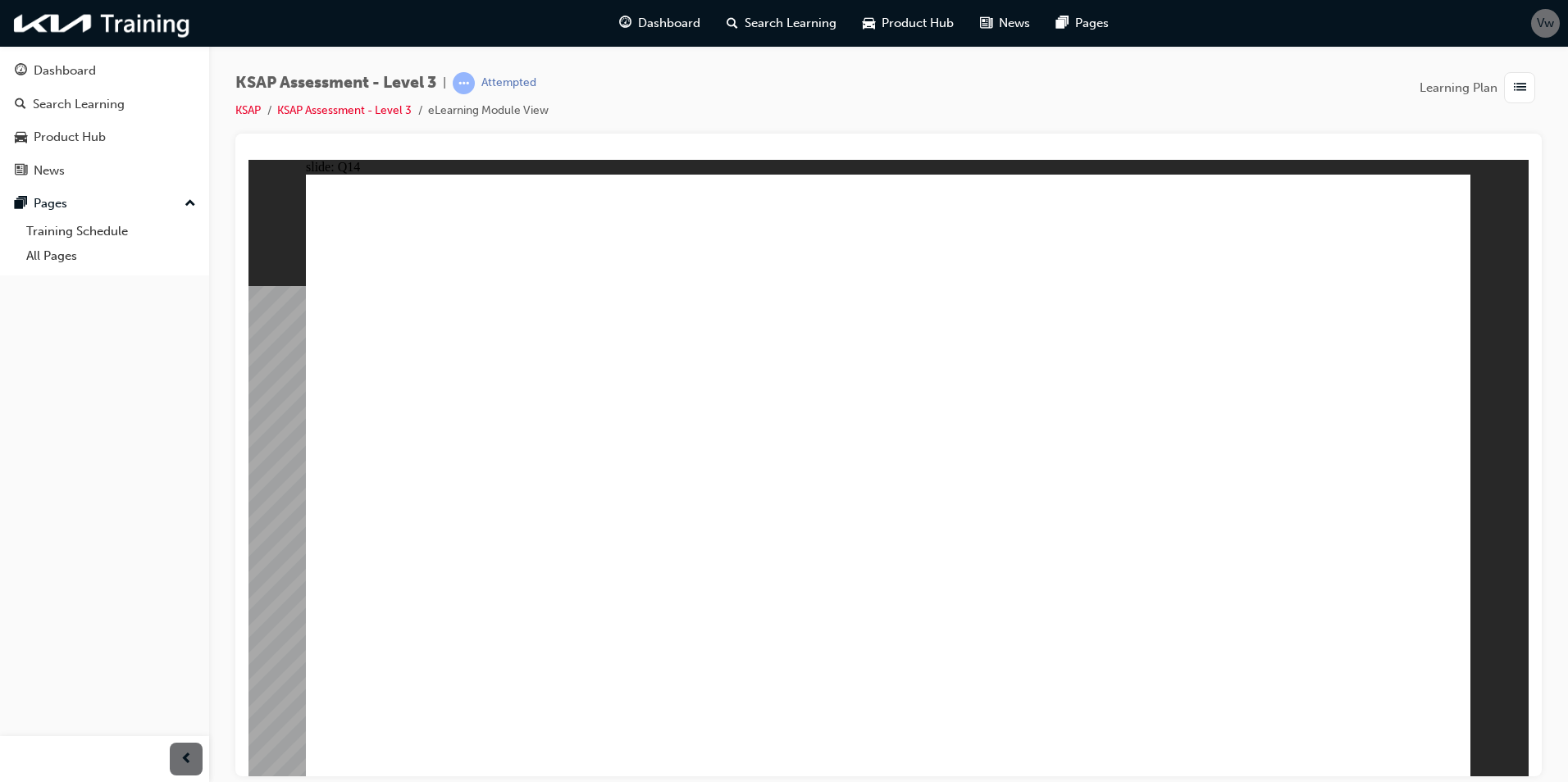
checkbox input "true"
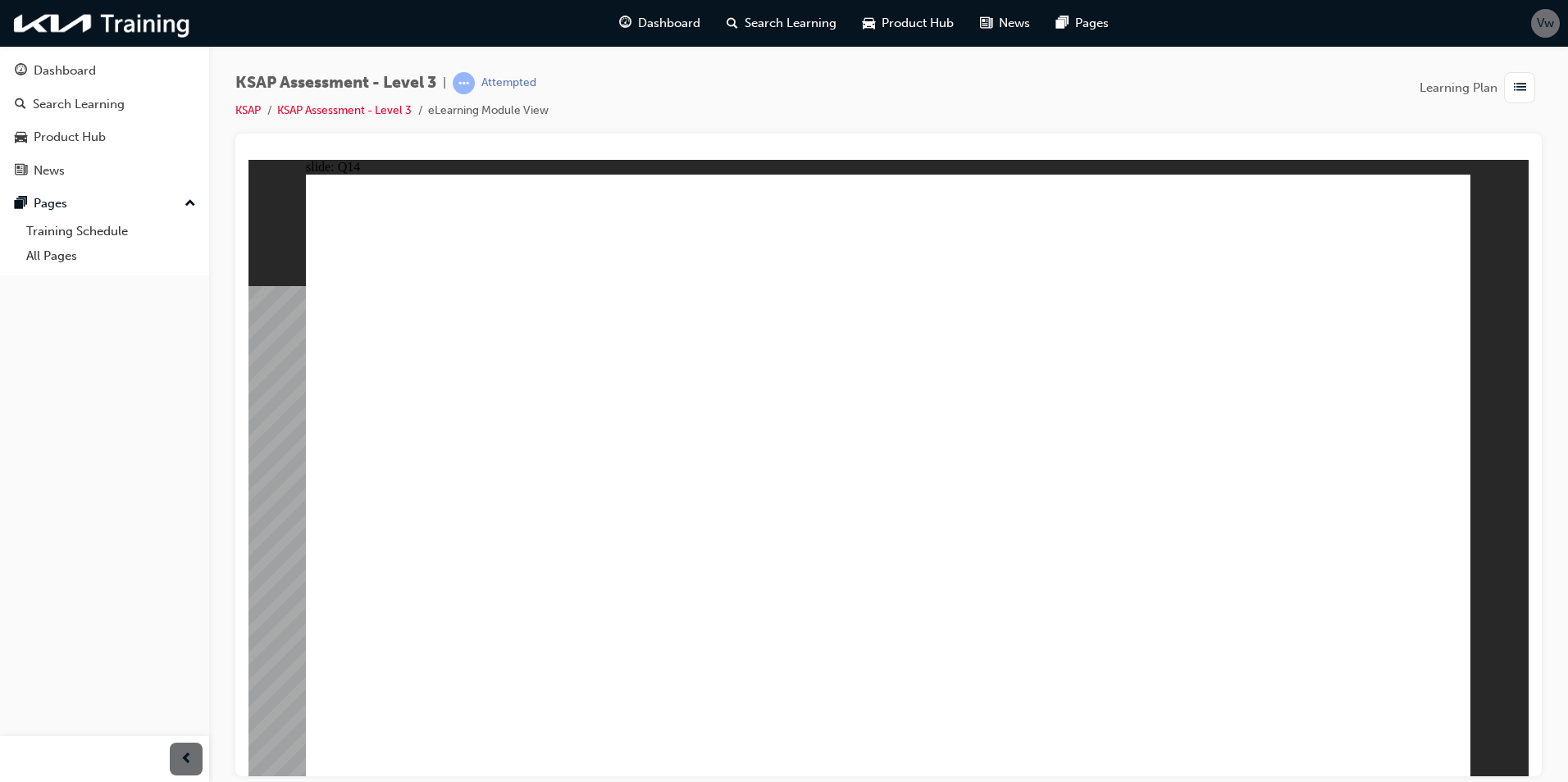
checkbox input "true"
drag, startPoint x: 904, startPoint y: 380, endPoint x: 932, endPoint y: 384, distance: 28.3
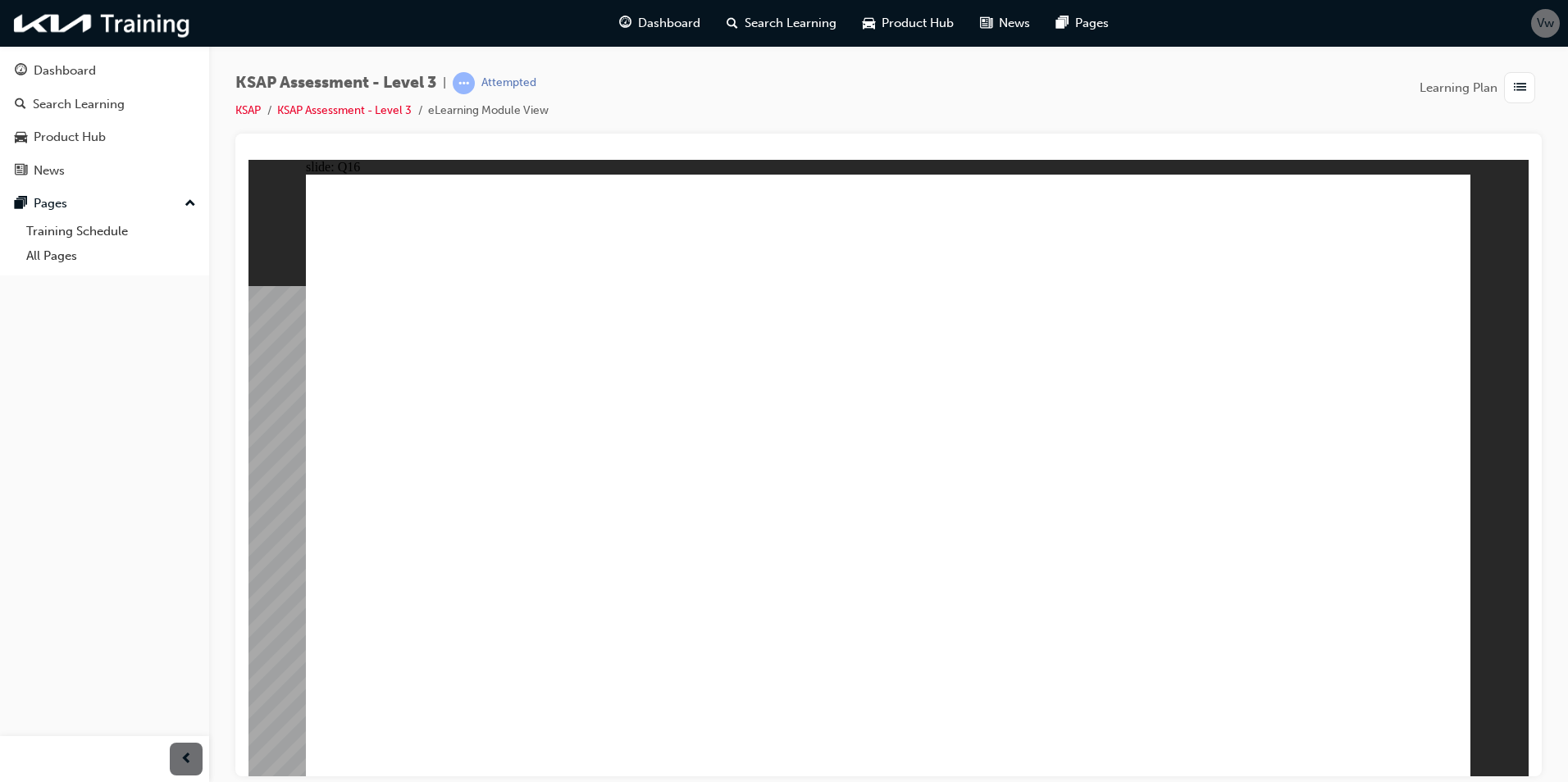
radio input "true"
checkbox input "true"
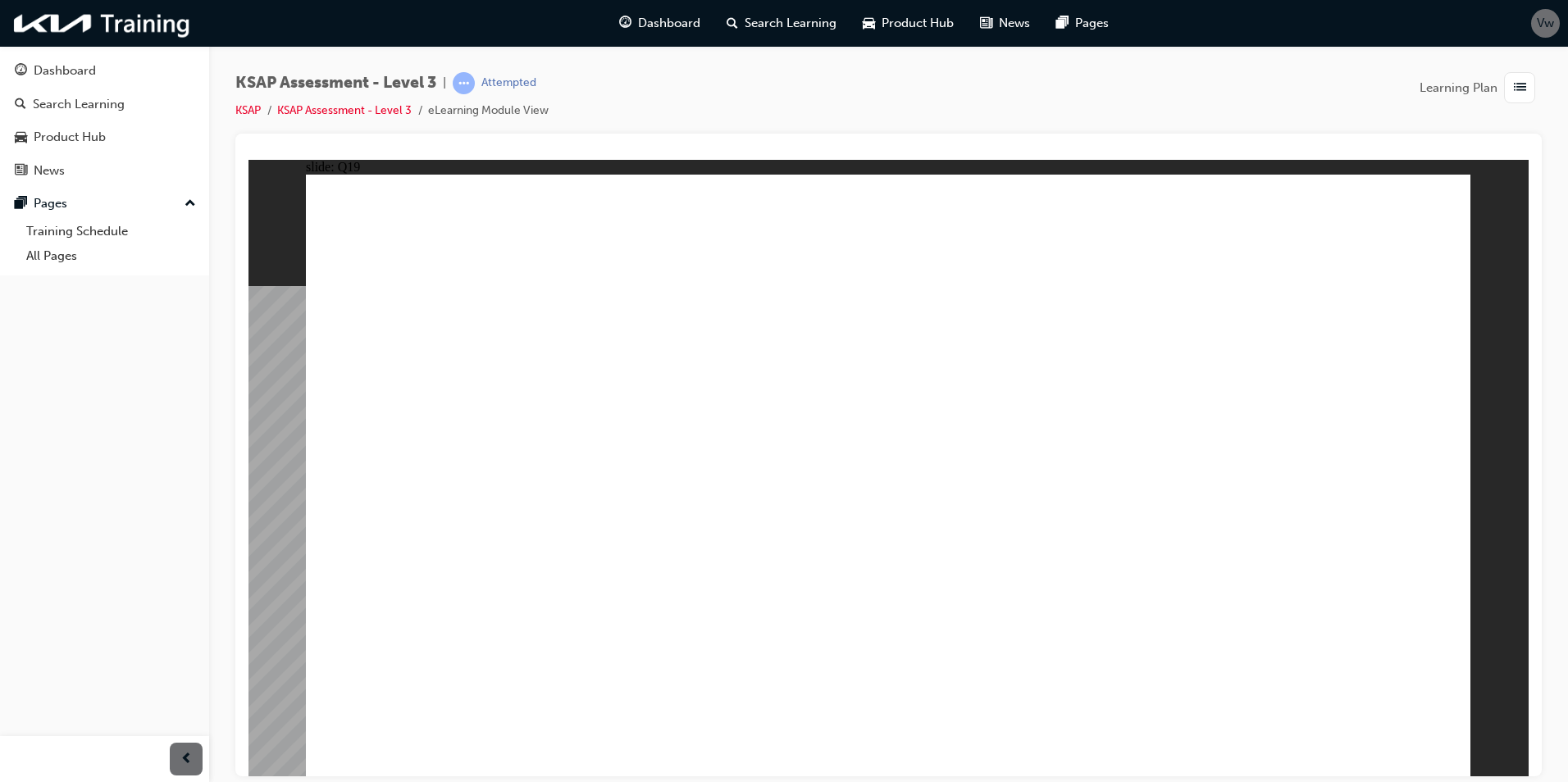
checkbox input "true"
drag, startPoint x: 1002, startPoint y: 618, endPoint x: 1349, endPoint y: 705, distance: 357.7
checkbox input "true"
